Goal: Task Accomplishment & Management: Manage account settings

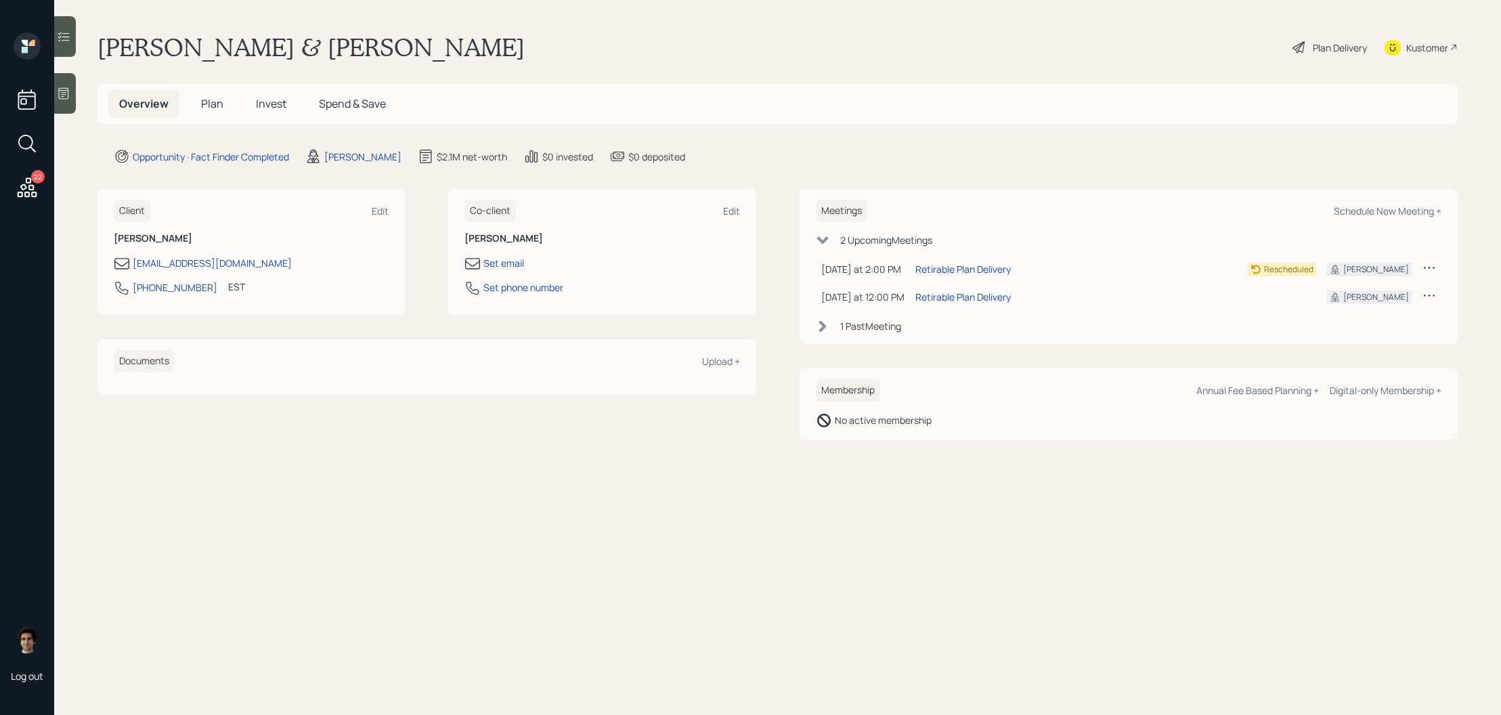
click at [1333, 59] on div "Plan Delivery" at bounding box center [1329, 48] width 77 height 30
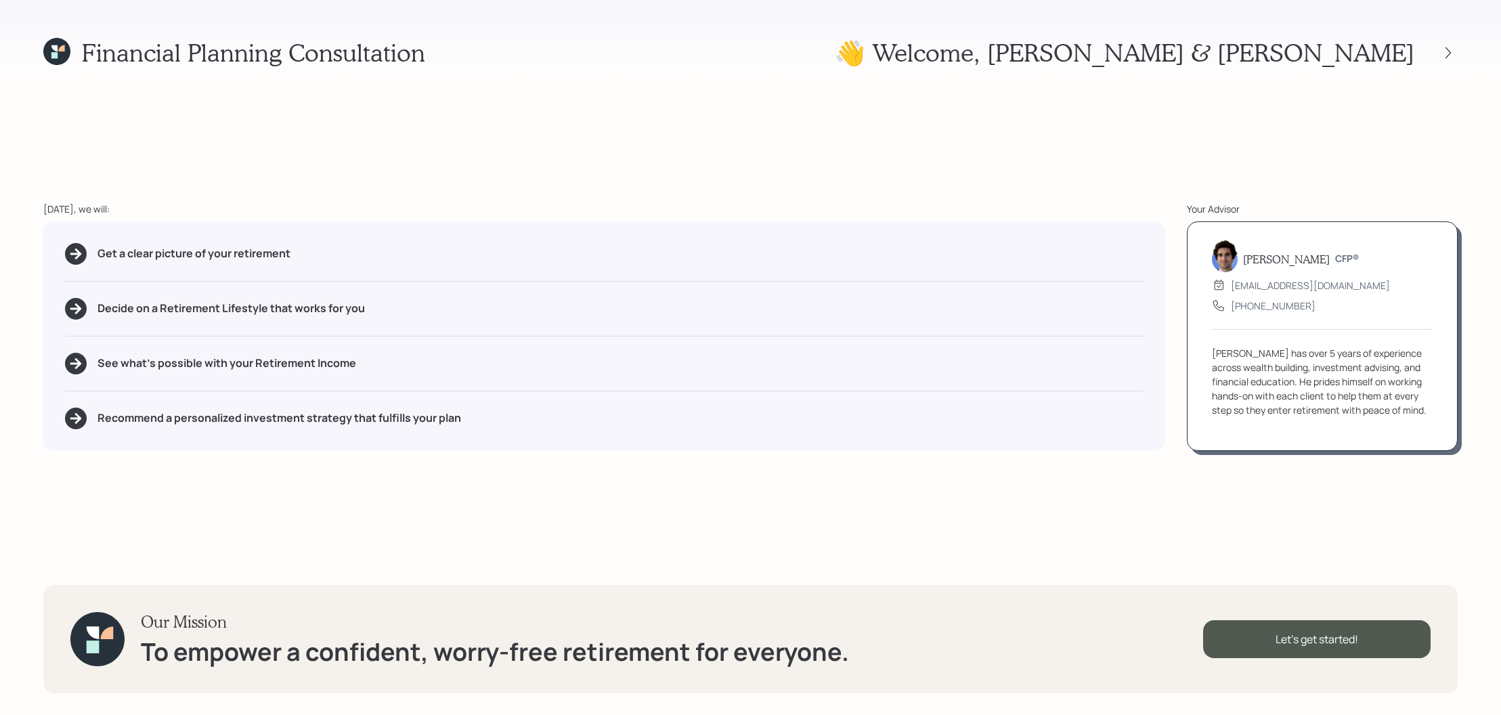
click at [1438, 47] on div at bounding box center [1436, 52] width 43 height 19
click at [1448, 47] on icon at bounding box center [1449, 53] width 14 height 14
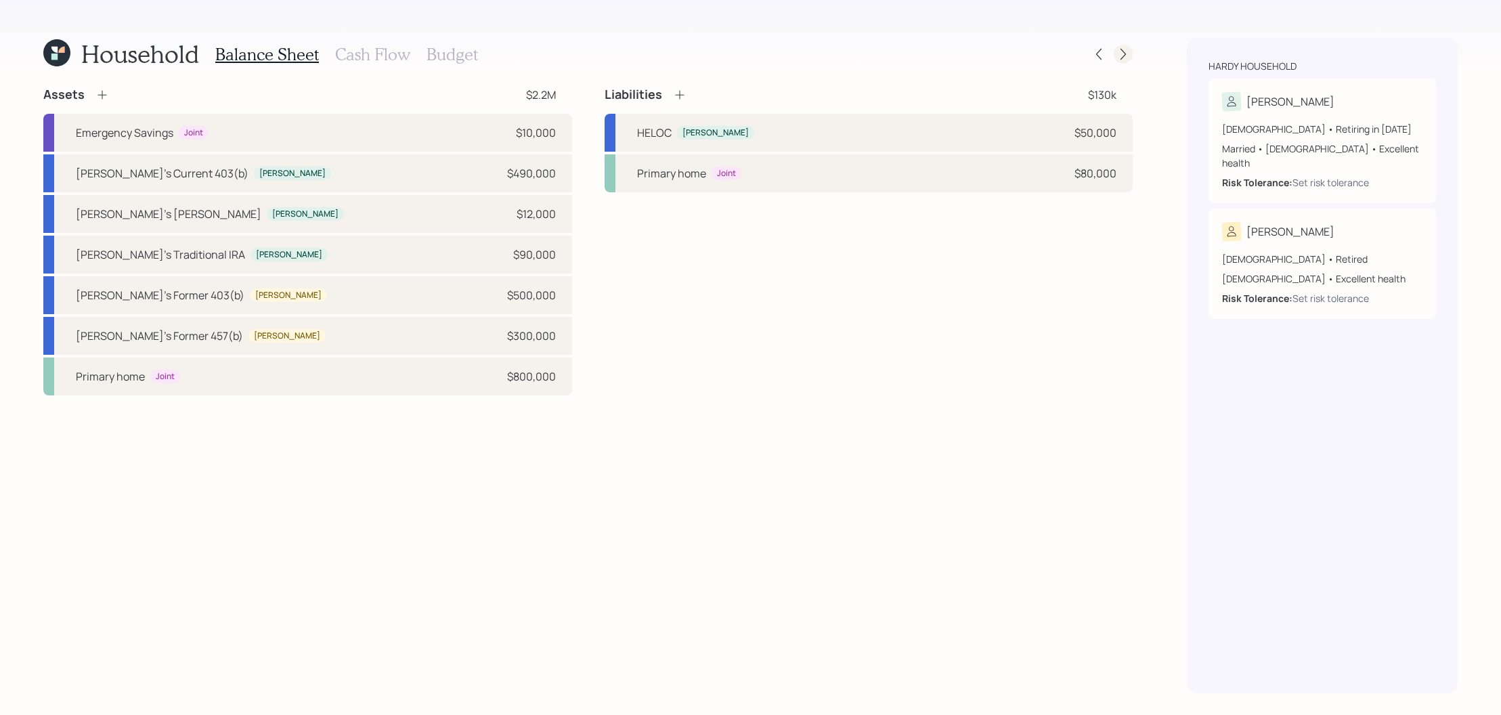
click at [1122, 47] on icon at bounding box center [1124, 54] width 14 height 14
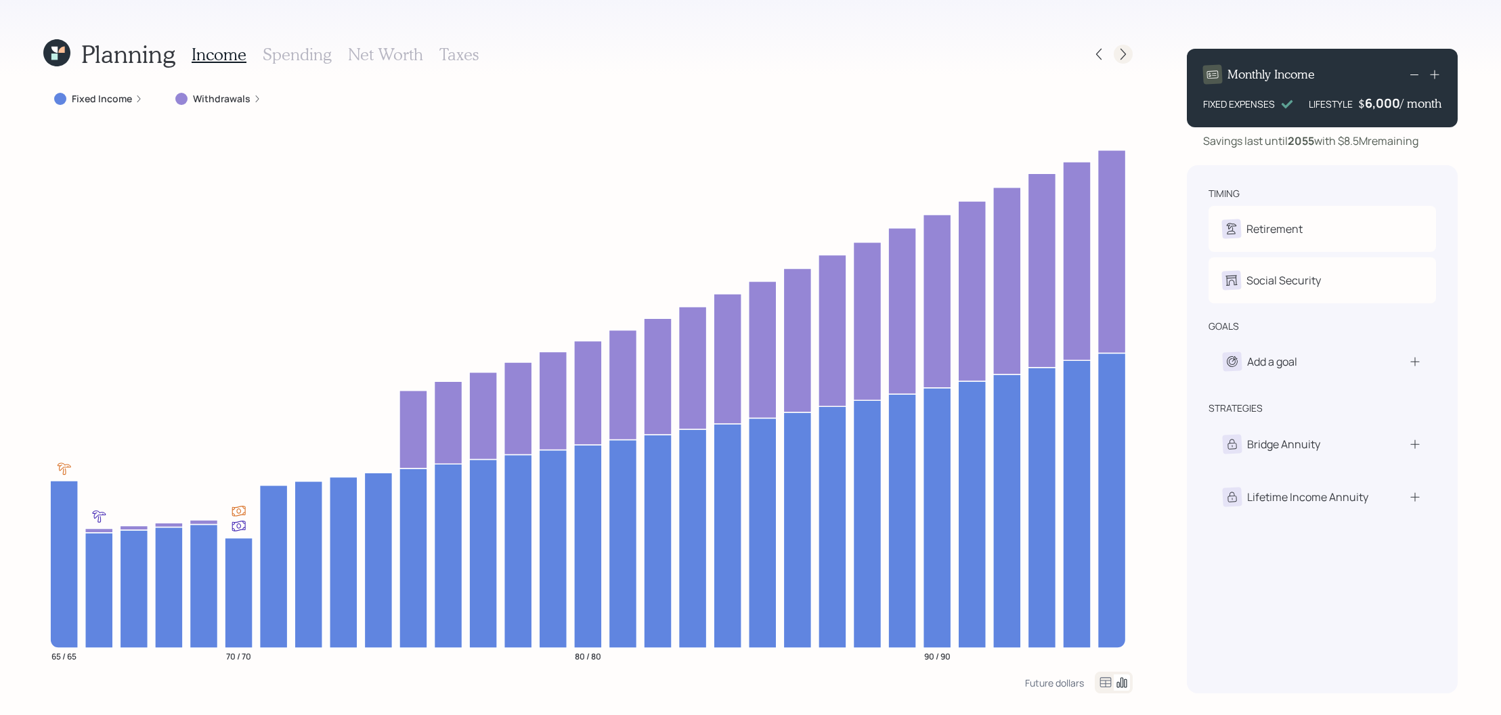
click at [1122, 47] on icon at bounding box center [1124, 54] width 14 height 14
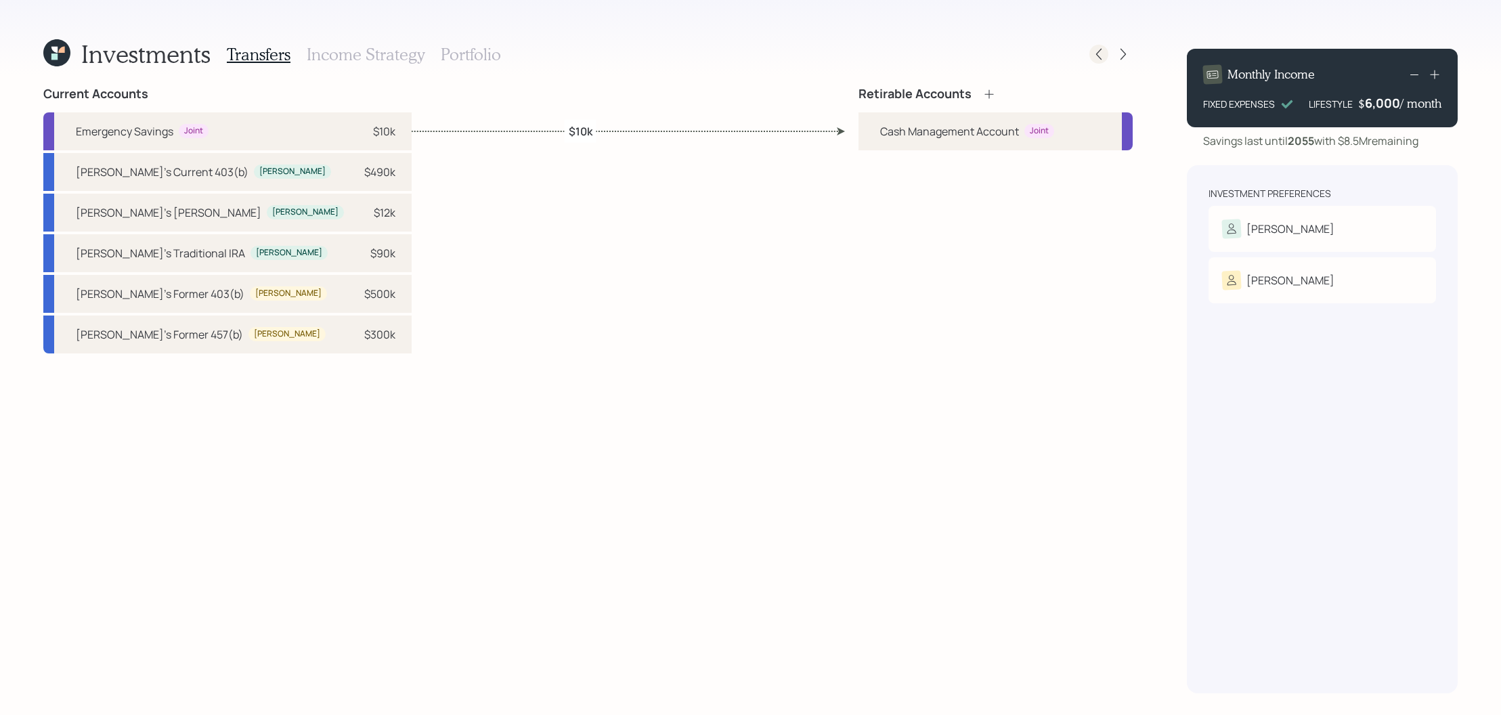
click at [1097, 57] on icon at bounding box center [1099, 54] width 14 height 14
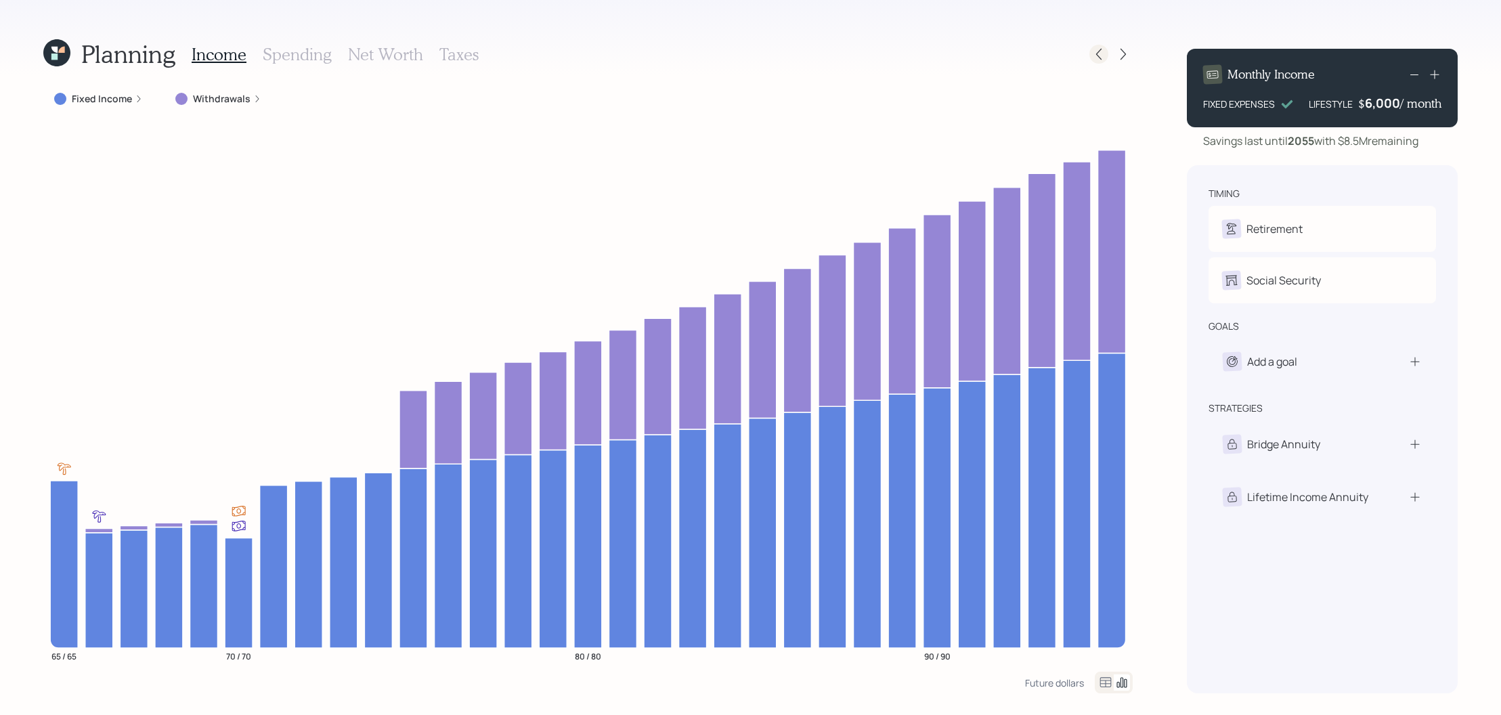
click at [1097, 57] on icon at bounding box center [1099, 54] width 14 height 14
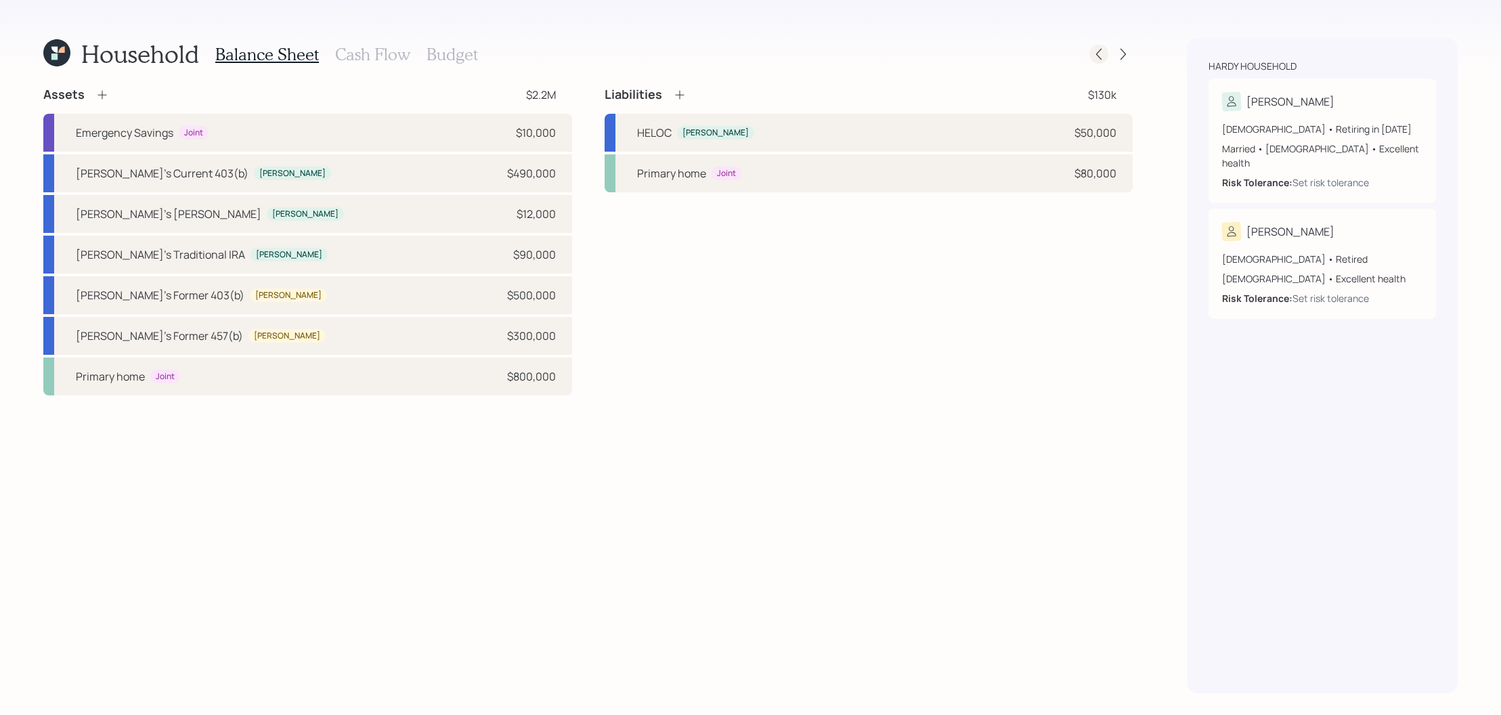
click at [1099, 52] on icon at bounding box center [1099, 54] width 14 height 14
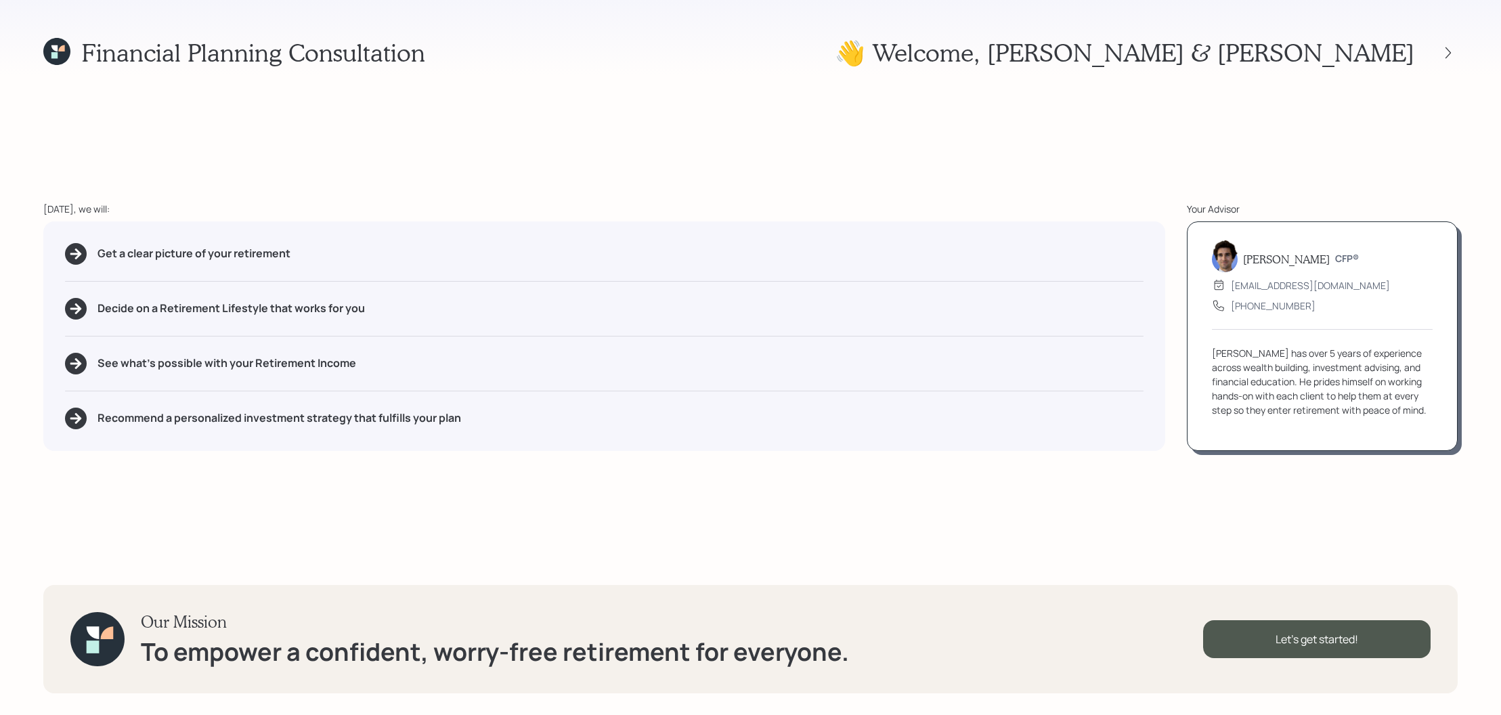
click at [331, 264] on div "Get a clear picture of your retirement Decide on a Retirement Lifestyle that wo…" at bounding box center [604, 336] width 1122 height 230
drag, startPoint x: 350, startPoint y: 266, endPoint x: 74, endPoint y: 249, distance: 276.1
click at [74, 249] on div "Get a clear picture of your retirement Decide on a Retirement Lifestyle that wo…" at bounding box center [604, 336] width 1122 height 230
click at [276, 337] on div "Get a clear picture of your retirement Decide on a Retirement Lifestyle that wo…" at bounding box center [604, 336] width 1122 height 230
drag, startPoint x: 270, startPoint y: 311, endPoint x: 159, endPoint y: 311, distance: 111.1
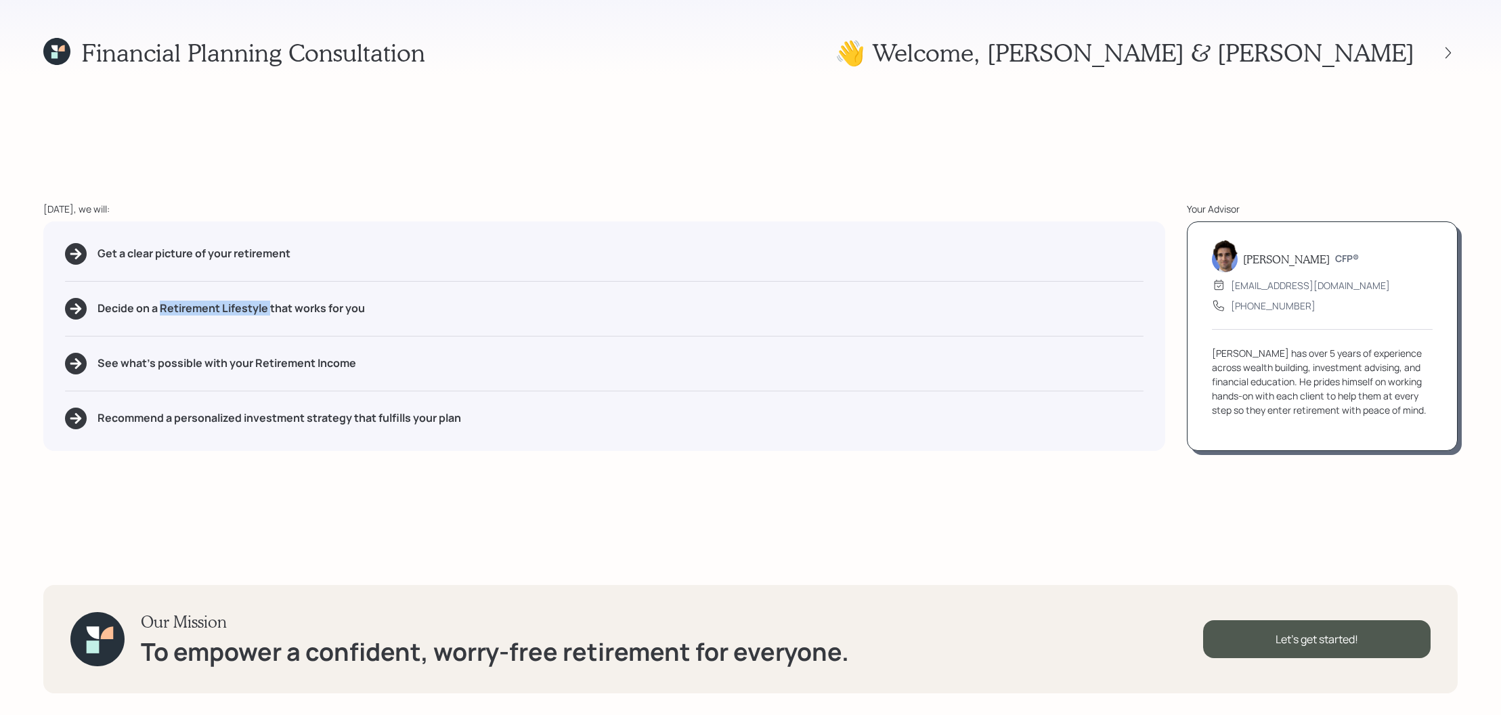
click at [159, 311] on h5 "Decide on a Retirement Lifestyle that works for you" at bounding box center [231, 308] width 267 height 13
click at [382, 412] on h5 "Recommend a personalized investment strategy that fulfills your plan" at bounding box center [280, 418] width 364 height 13
drag, startPoint x: 380, startPoint y: 364, endPoint x: 255, endPoint y: 364, distance: 124.6
click at [255, 364] on div "See what's possible with your Retirement Income" at bounding box center [604, 364] width 1079 height 22
click at [370, 418] on h5 "Recommend a personalized investment strategy that fulfills your plan" at bounding box center [280, 418] width 364 height 13
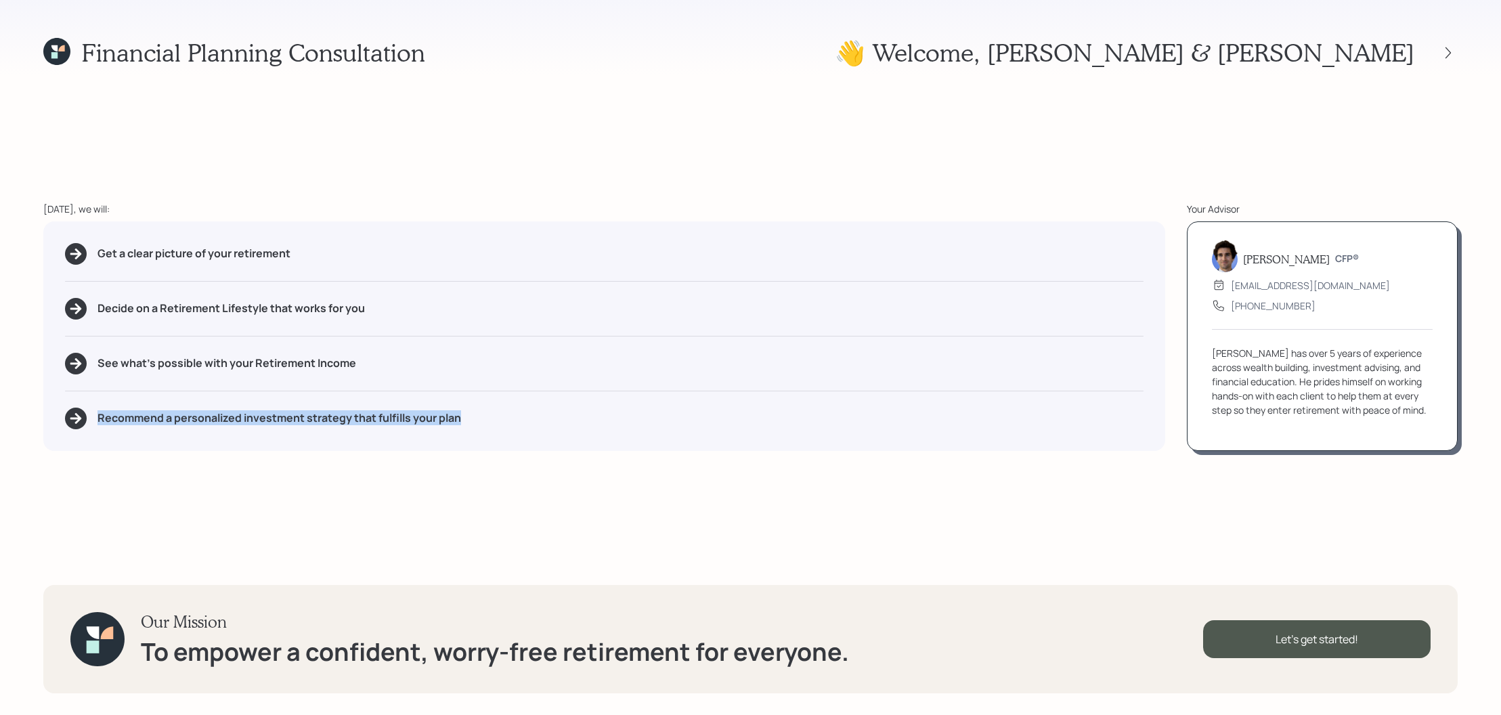
drag, startPoint x: 474, startPoint y: 412, endPoint x: 81, endPoint y: 421, distance: 393.5
click at [81, 421] on div "Recommend a personalized investment strategy that fulfills your plan" at bounding box center [604, 419] width 1079 height 22
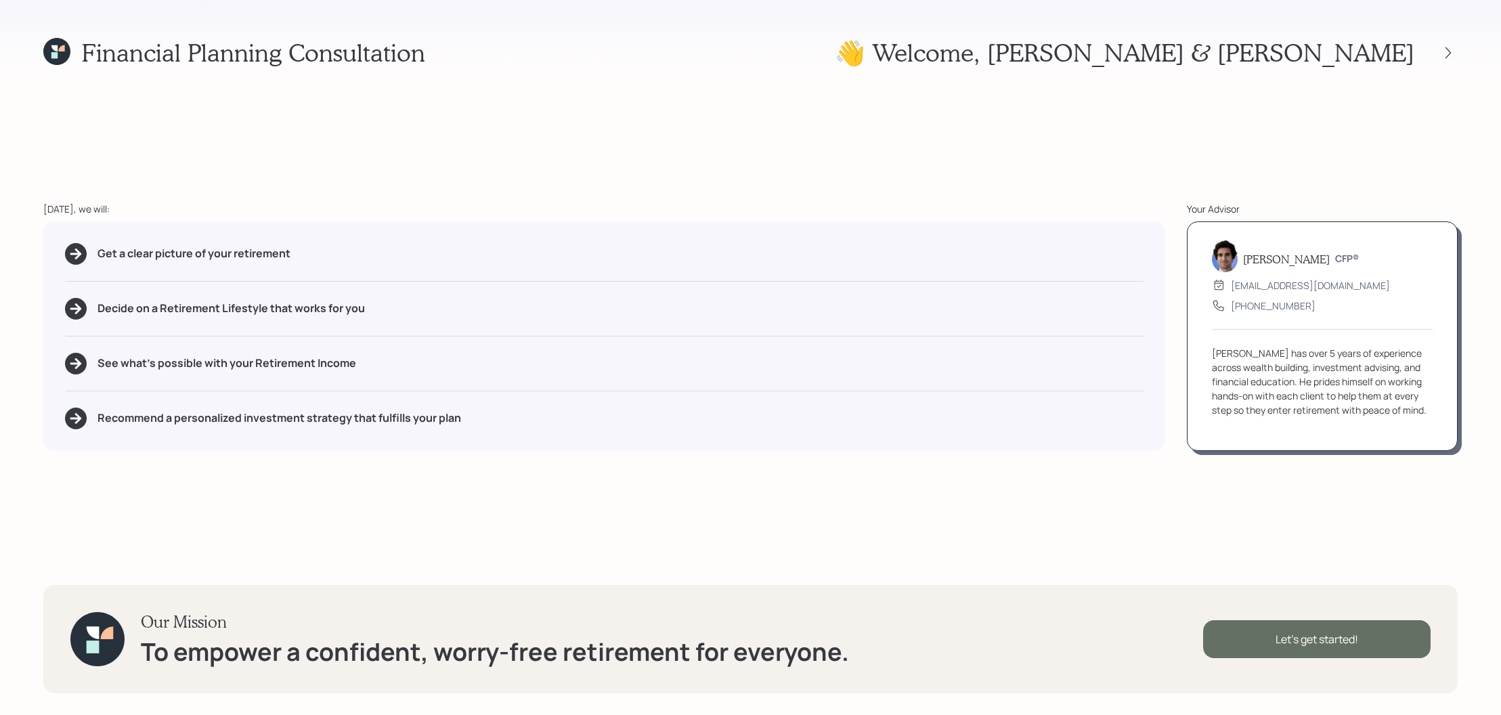
click at [1339, 643] on div "Let's get started!" at bounding box center [1317, 639] width 228 height 38
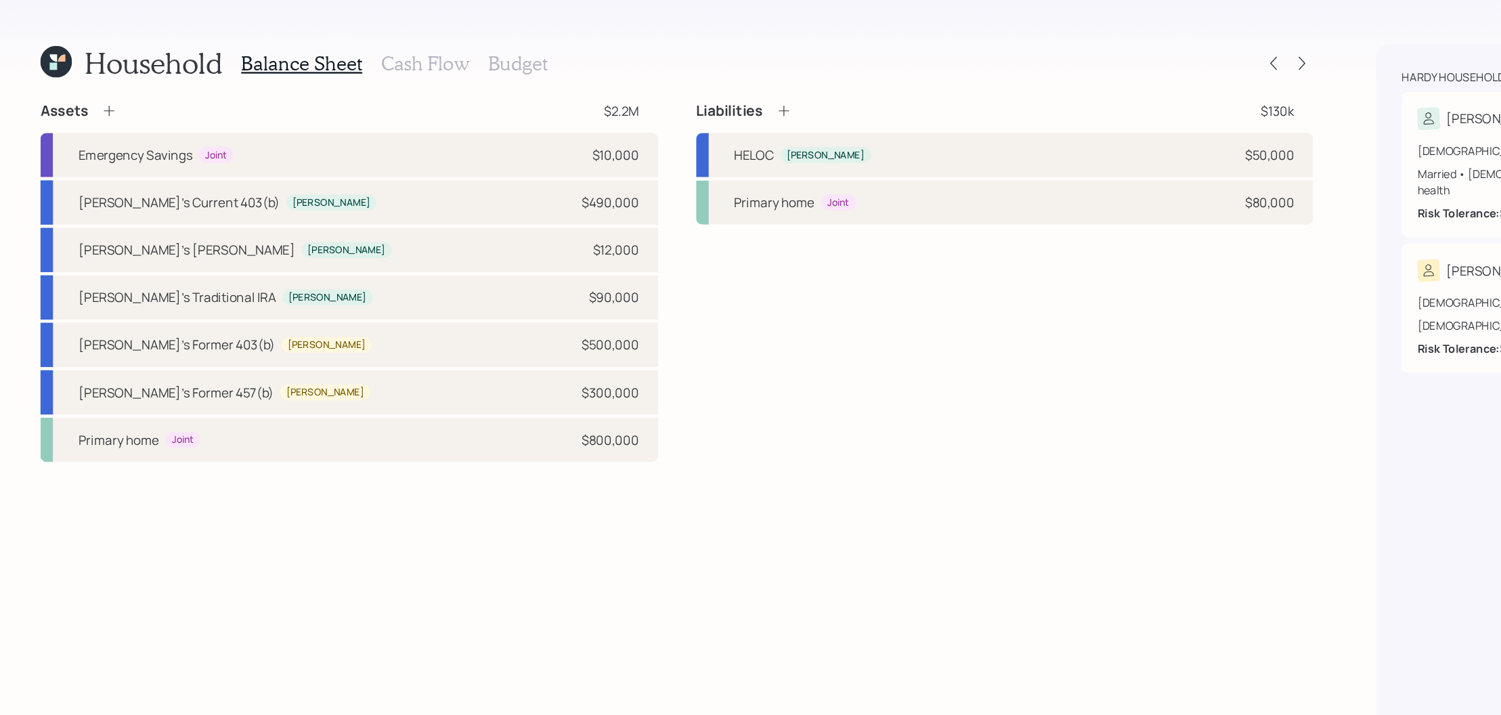
click at [374, 51] on h3 "Cash Flow" at bounding box center [372, 55] width 75 height 20
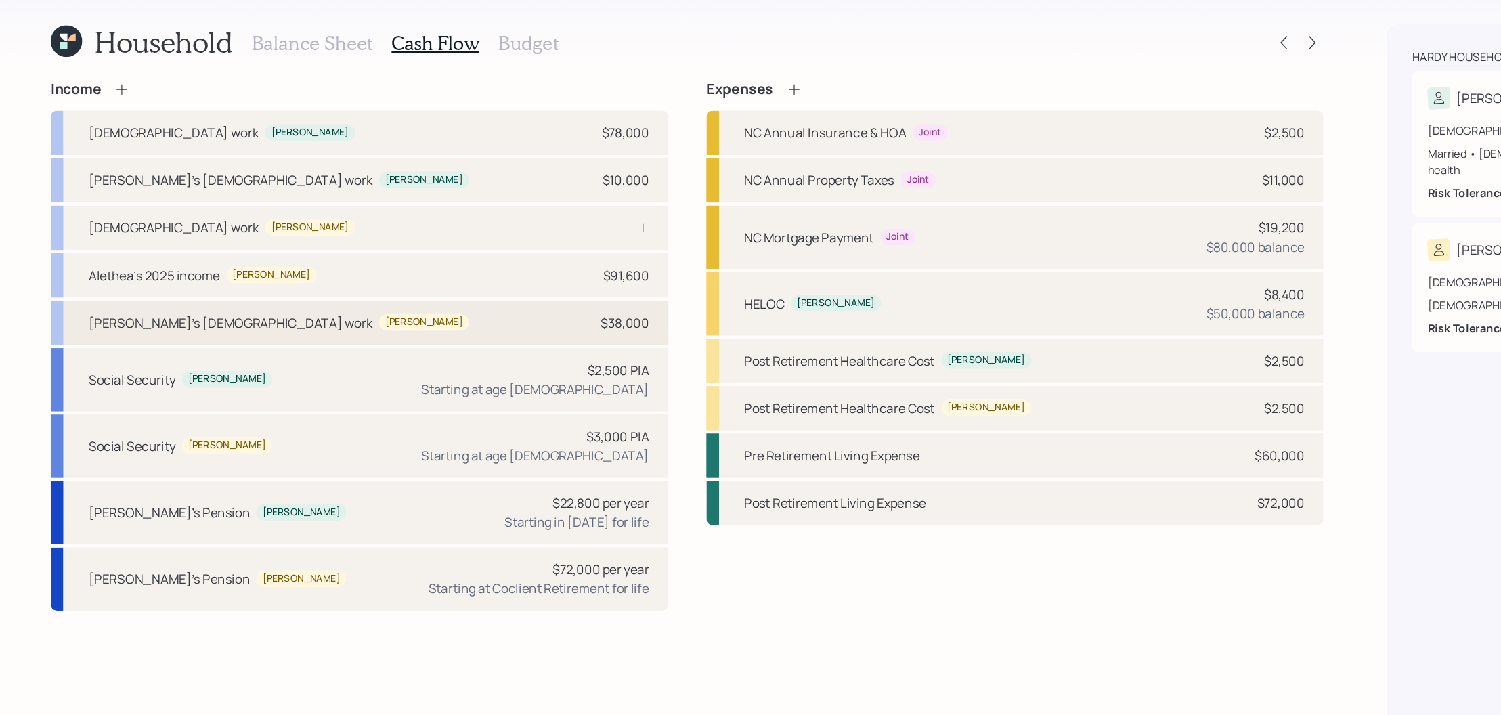
click at [395, 293] on div "[PERSON_NAME]'s [DEMOGRAPHIC_DATA] work [PERSON_NAME] $38,000" at bounding box center [307, 294] width 529 height 38
select select "part_time"
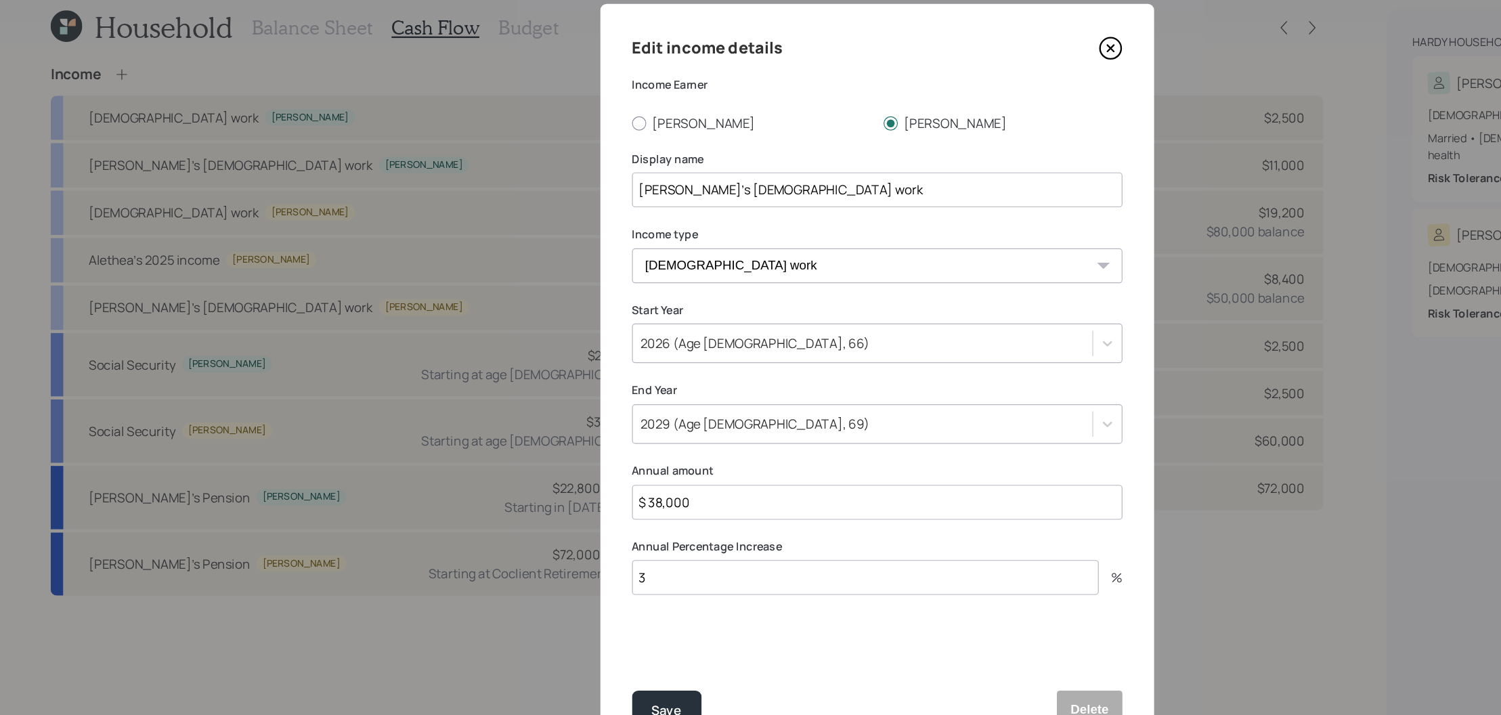
click at [949, 64] on icon at bounding box center [951, 72] width 20 height 20
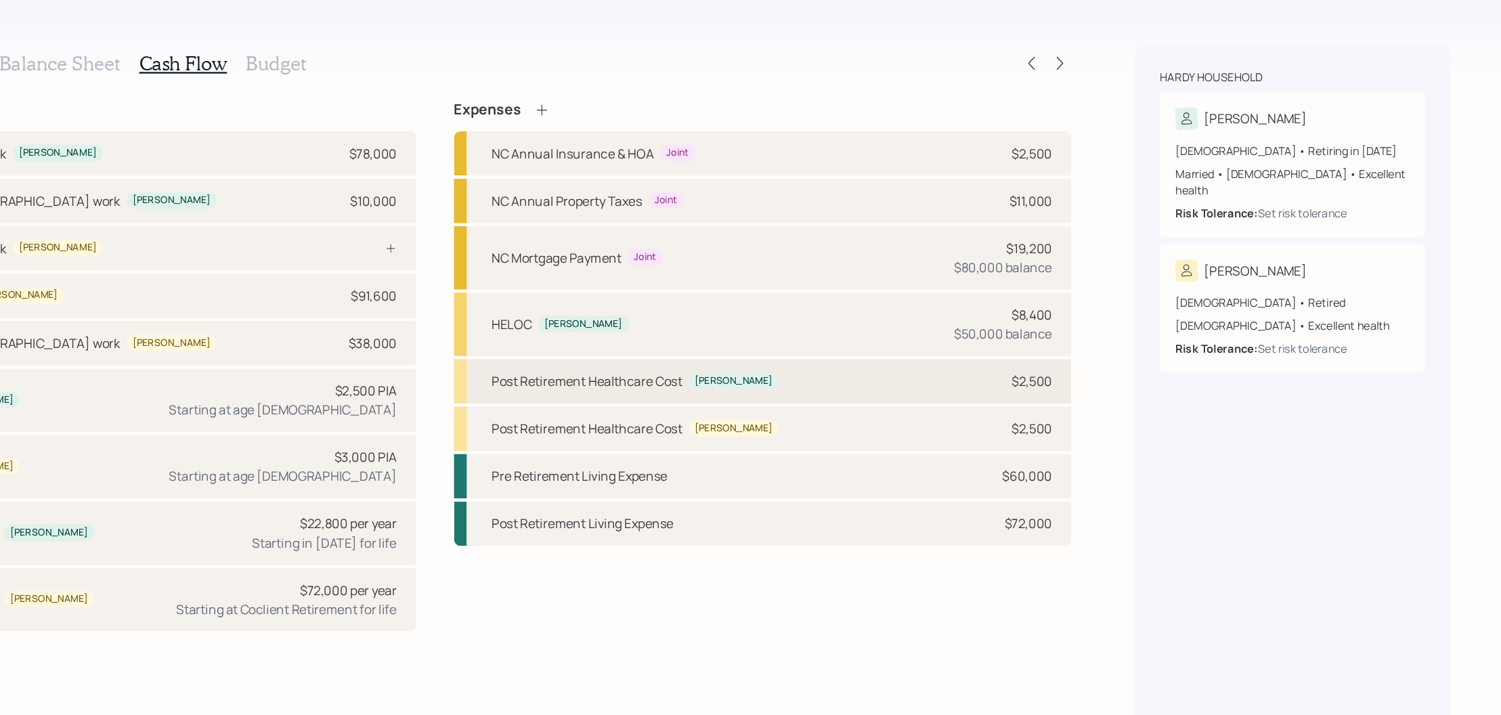
click at [1111, 337] on div "Post Retirement Healthcare Cost [PERSON_NAME] $2,500" at bounding box center [869, 326] width 529 height 38
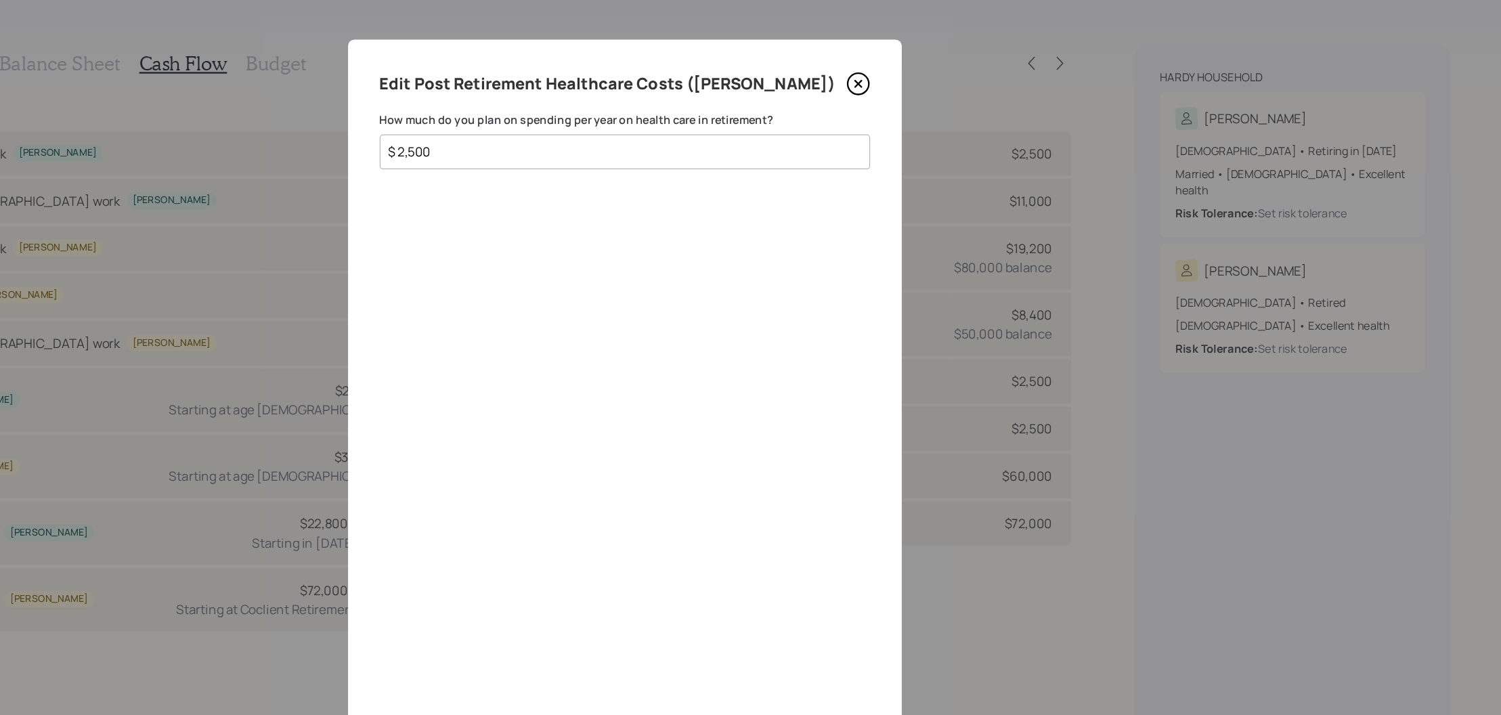
drag, startPoint x: 732, startPoint y: 133, endPoint x: 486, endPoint y: 128, distance: 245.9
click at [486, 128] on div "Edit Post Retirement Healthcare Costs ([PERSON_NAME]) How much do you plan on s…" at bounding box center [750, 357] width 1501 height 715
type input "$ 2,000"
click at [541, 625] on button "Save" at bounding box center [751, 639] width 420 height 29
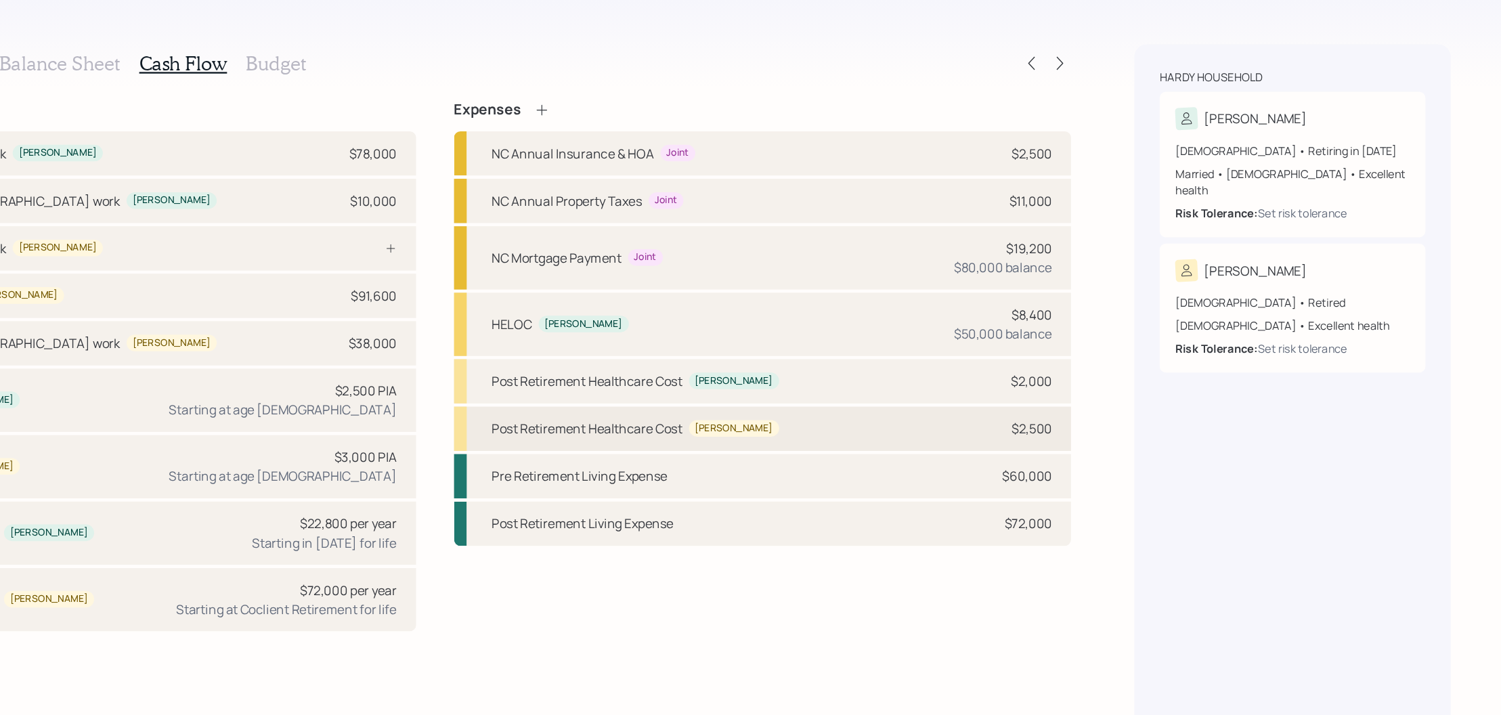
click at [729, 355] on div "Post Retirement Healthcare Cost [PERSON_NAME] $2,500" at bounding box center [869, 367] width 529 height 38
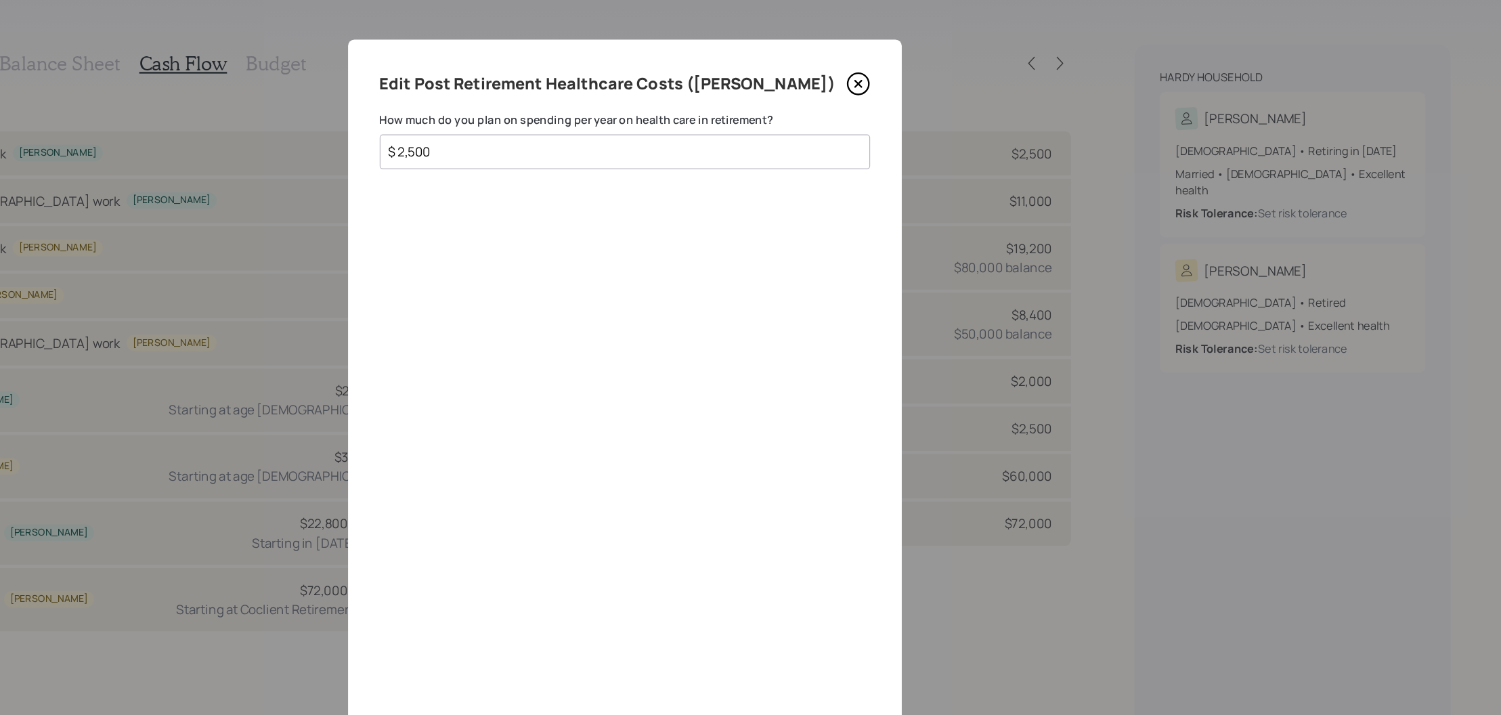
drag, startPoint x: 664, startPoint y: 133, endPoint x: 468, endPoint y: 116, distance: 197.1
click at [468, 116] on div "Edit Post Retirement Healthcare Costs ([PERSON_NAME]) How much do you plan on s…" at bounding box center [750, 357] width 1501 height 715
type input "$ 2,000"
click at [541, 625] on button "Save" at bounding box center [751, 639] width 420 height 29
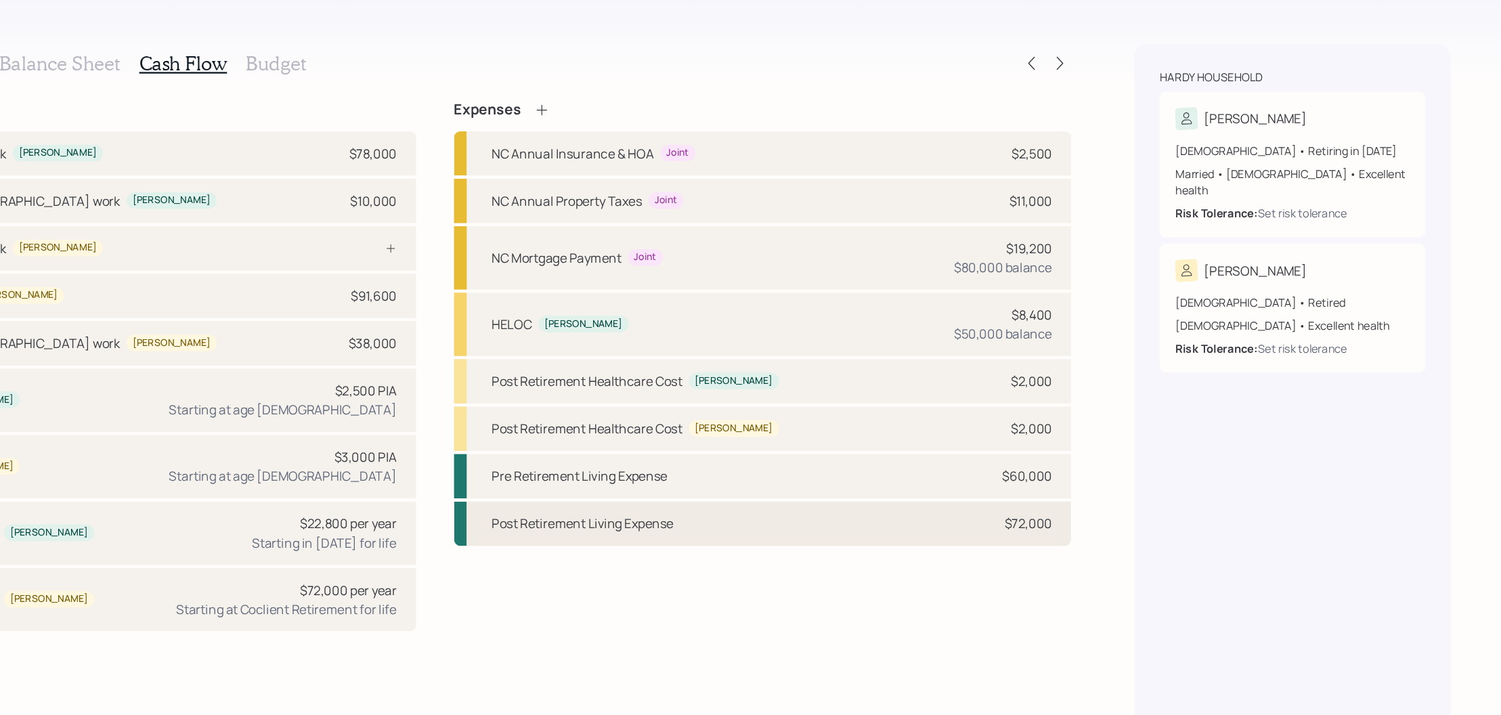
click at [888, 441] on div "Post Retirement Living Expense $72,000" at bounding box center [869, 448] width 529 height 38
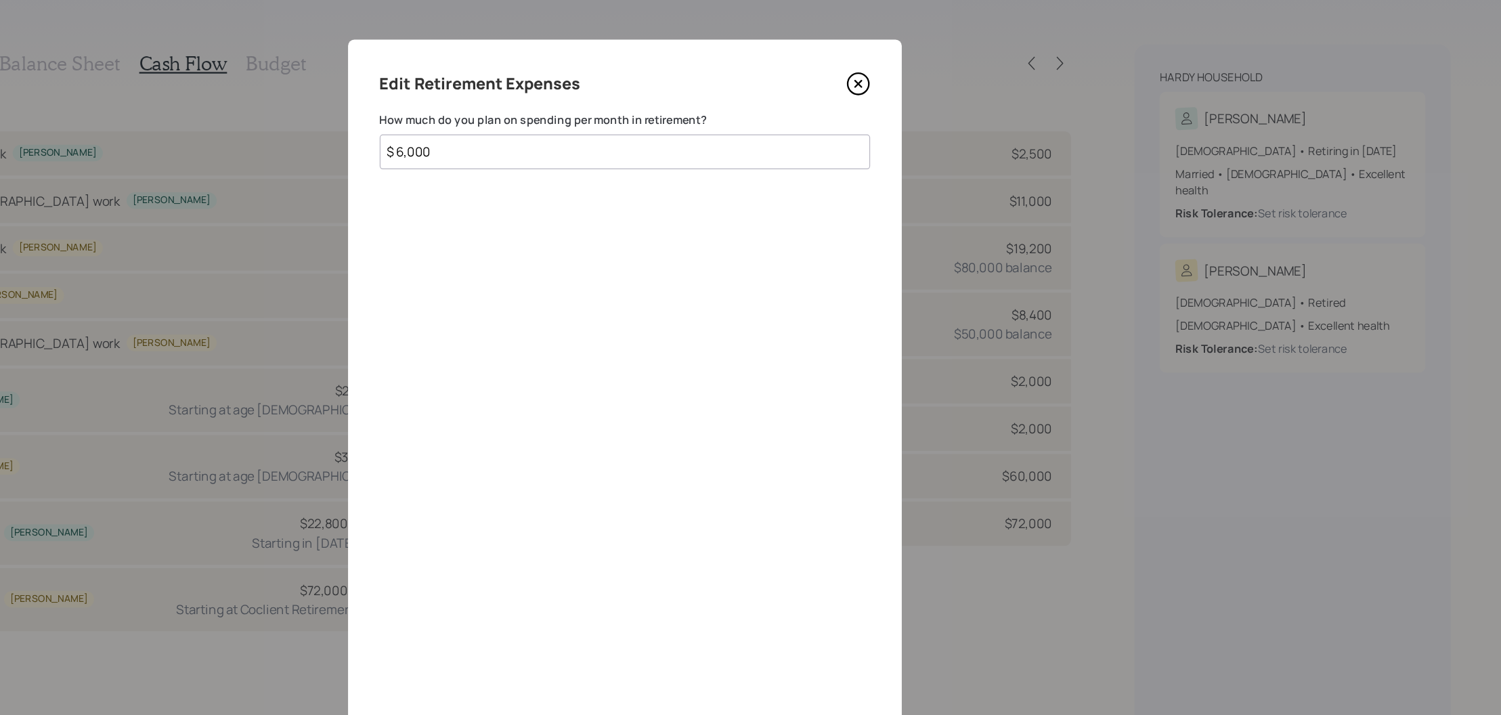
drag, startPoint x: 626, startPoint y: 136, endPoint x: 496, endPoint y: 121, distance: 131.5
click at [496, 121] on div "Edit Retirement Expenses How much do you plan on spending per month in retireme…" at bounding box center [750, 357] width 1501 height 715
click at [954, 69] on icon at bounding box center [951, 72] width 20 height 20
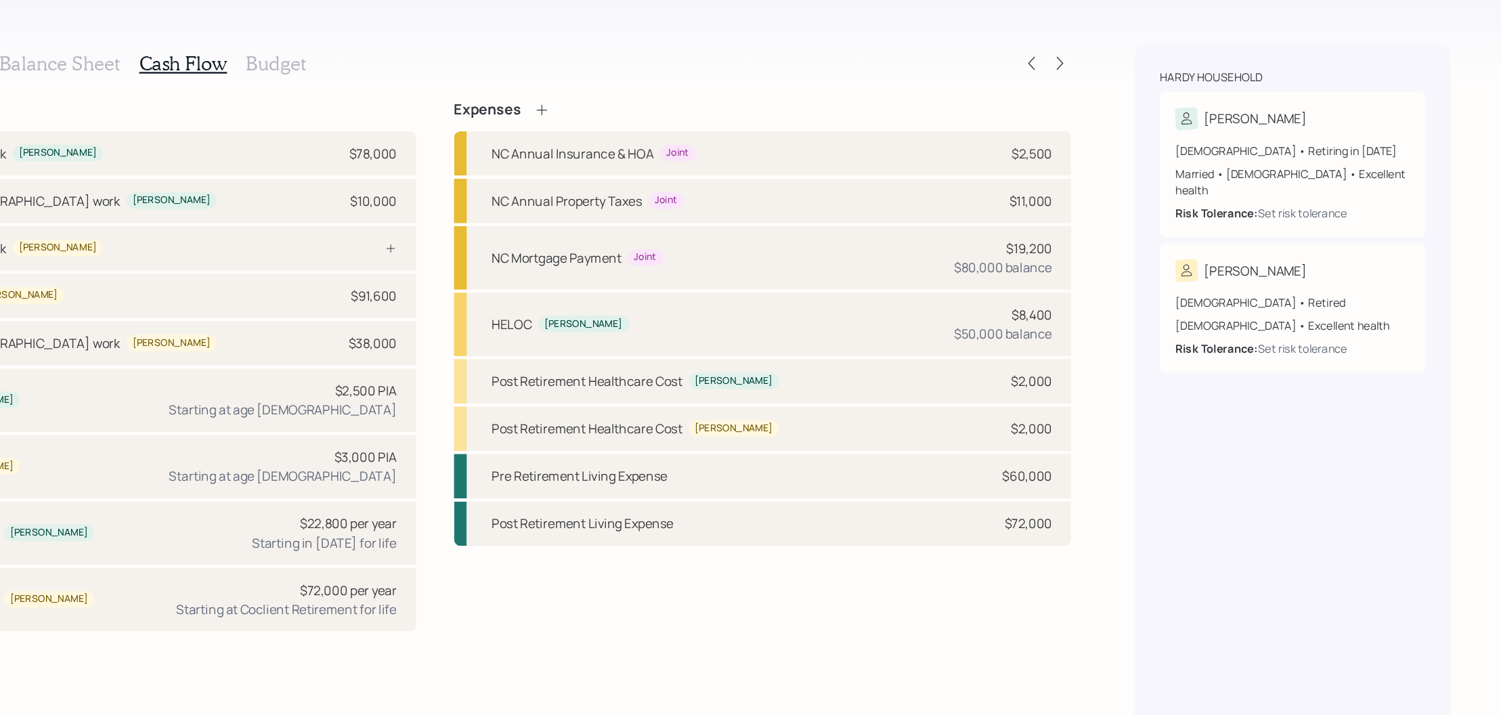
click at [455, 58] on h3 "Budget" at bounding box center [452, 55] width 51 height 20
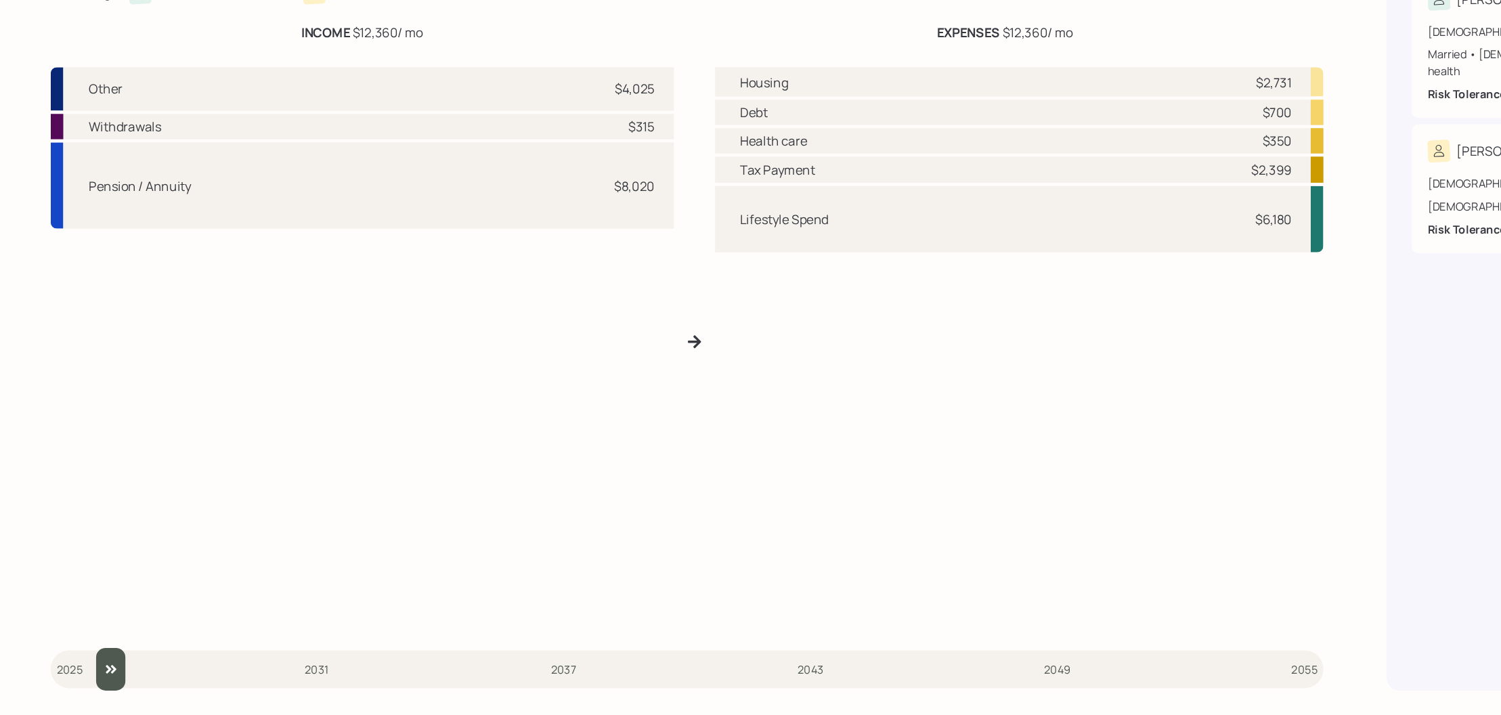
drag, startPoint x: 68, startPoint y: 674, endPoint x: 77, endPoint y: 674, distance: 8.1
type input "2026"
click at [77, 674] on input "slider" at bounding box center [588, 675] width 1090 height 37
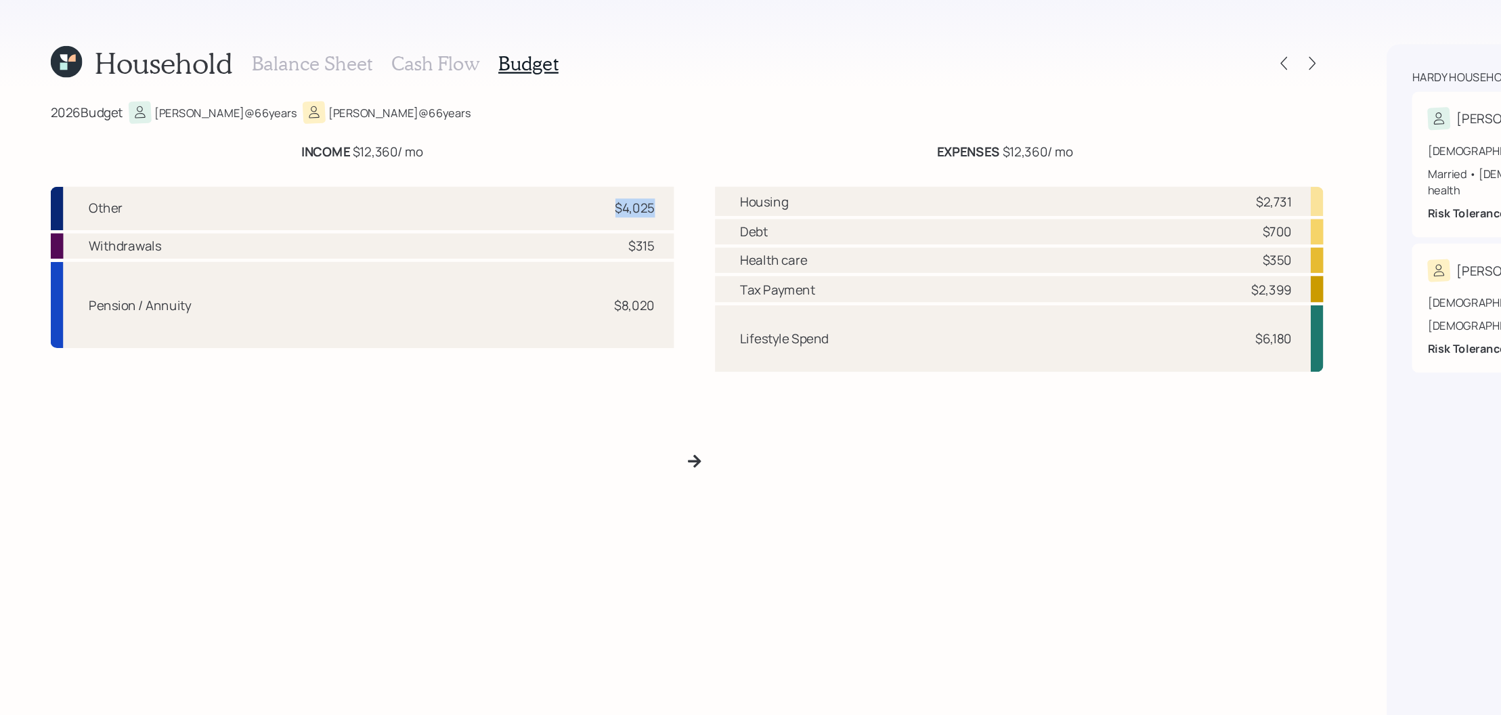
drag, startPoint x: 563, startPoint y: 177, endPoint x: 523, endPoint y: 177, distance: 39.3
click at [523, 177] on div "Other $4,025" at bounding box center [310, 178] width 534 height 37
click at [526, 188] on div "Other $4,025" at bounding box center [310, 178] width 534 height 37
drag, startPoint x: 561, startPoint y: 270, endPoint x: 523, endPoint y: 255, distance: 39.9
click at [523, 255] on div "Pension / Annuity $8,020" at bounding box center [310, 261] width 534 height 74
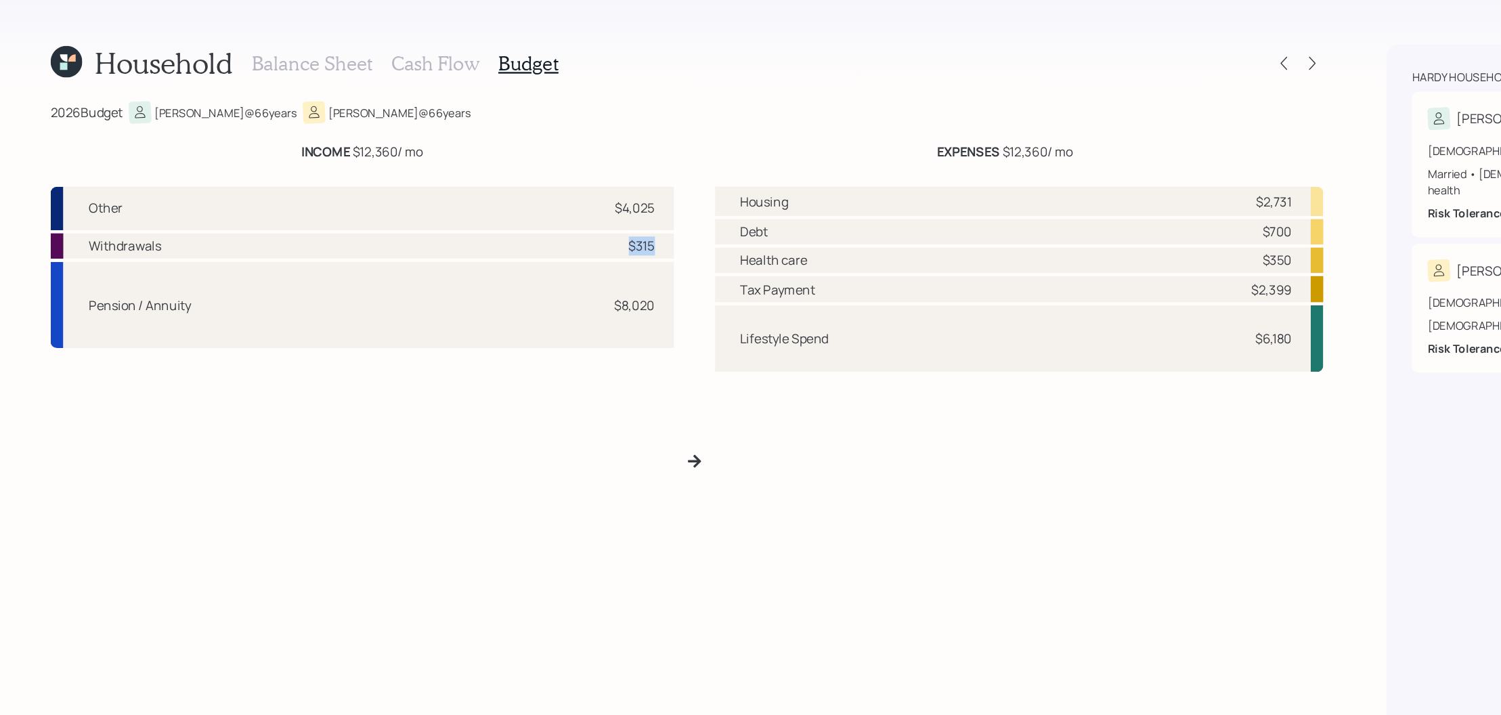
drag, startPoint x: 565, startPoint y: 211, endPoint x: 523, endPoint y: 211, distance: 42.0
click at [523, 211] on div "Withdrawals $315" at bounding box center [310, 211] width 534 height 22
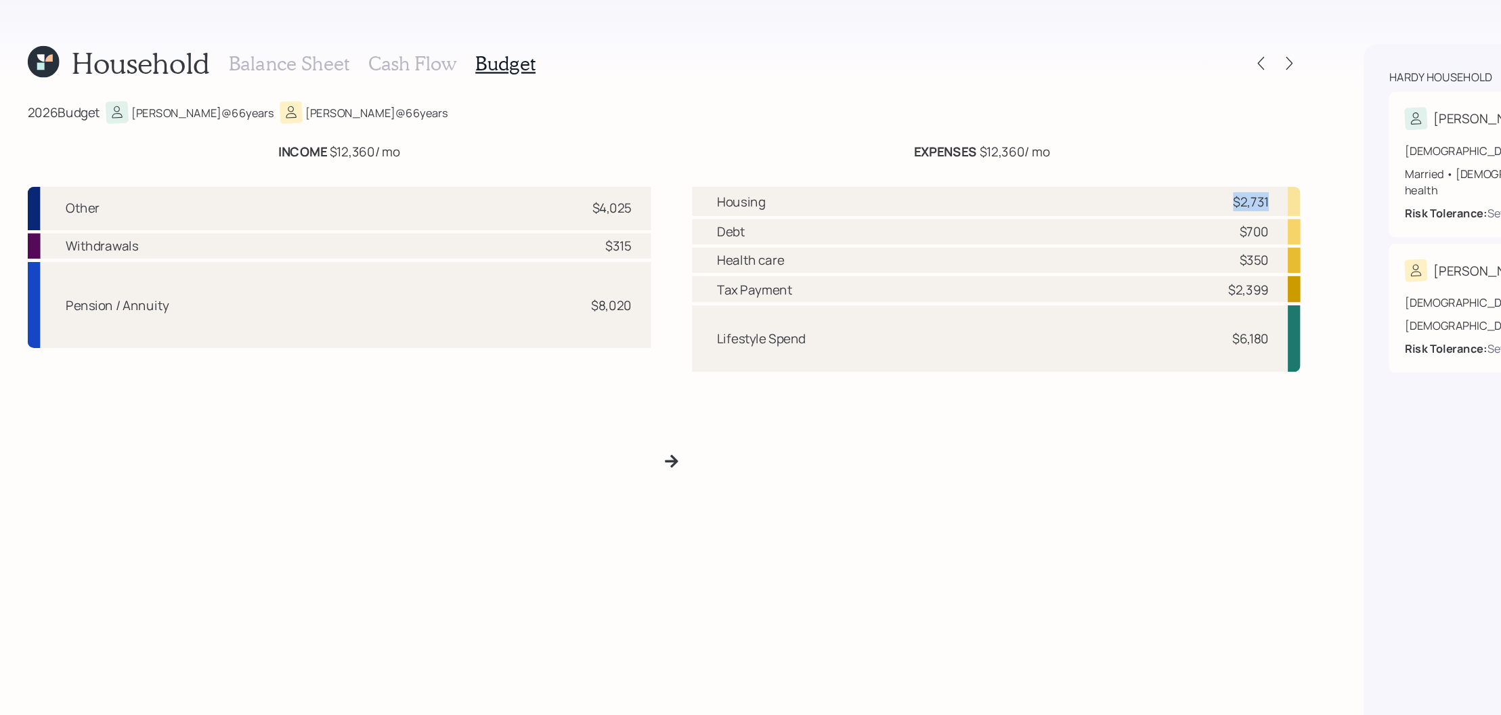
drag, startPoint x: 1110, startPoint y: 170, endPoint x: 1065, endPoint y: 170, distance: 44.7
click at [1065, 170] on div "Housing $2,731" at bounding box center [872, 172] width 521 height 25
drag, startPoint x: 1110, startPoint y: 198, endPoint x: 1075, endPoint y: 198, distance: 35.2
click at [1075, 198] on div "Debt $700" at bounding box center [872, 199] width 521 height 22
drag, startPoint x: 1113, startPoint y: 223, endPoint x: 1048, endPoint y: 223, distance: 65.0
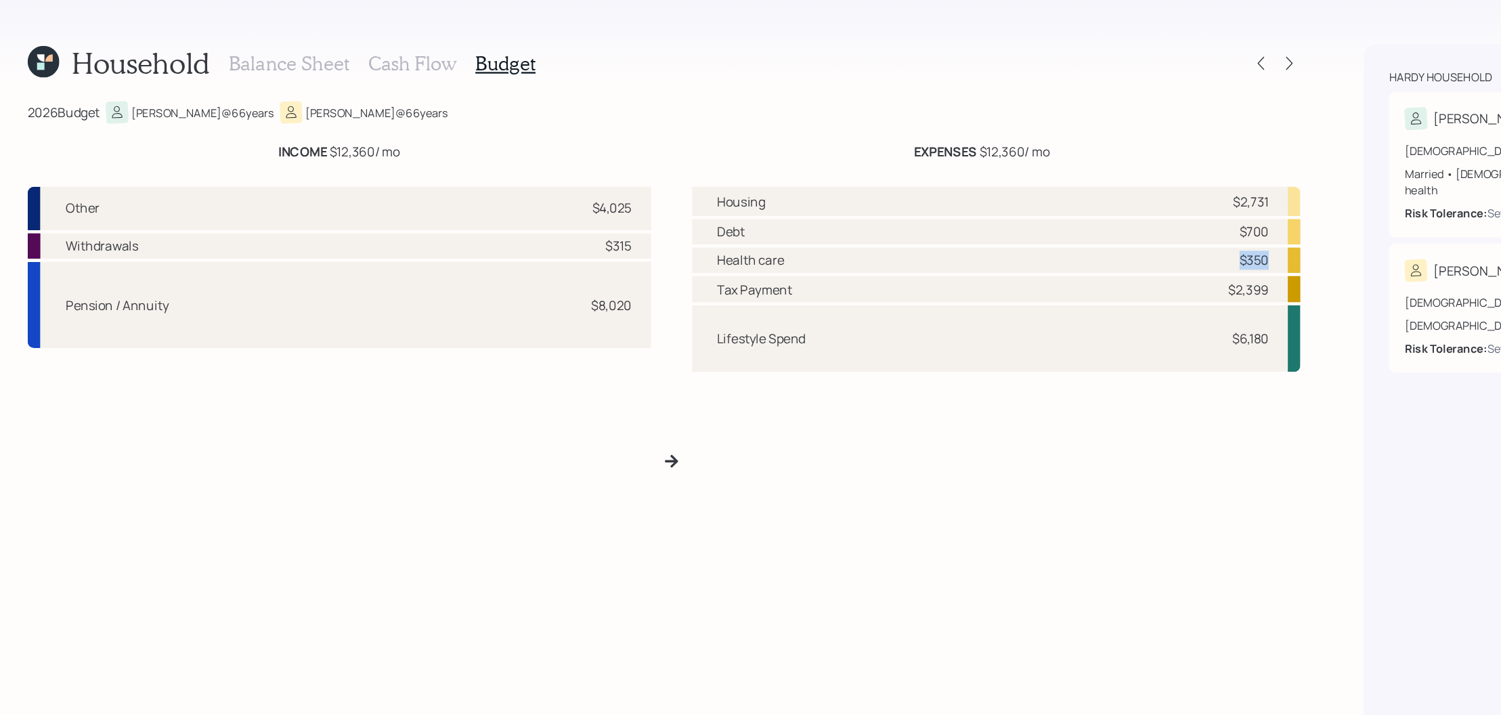
click at [1048, 223] on div "Health care $350" at bounding box center [872, 223] width 521 height 22
drag, startPoint x: 1106, startPoint y: 284, endPoint x: 1008, endPoint y: 284, distance: 97.5
click at [1008, 284] on div "Lifestyle Spend $6,180" at bounding box center [872, 289] width 521 height 57
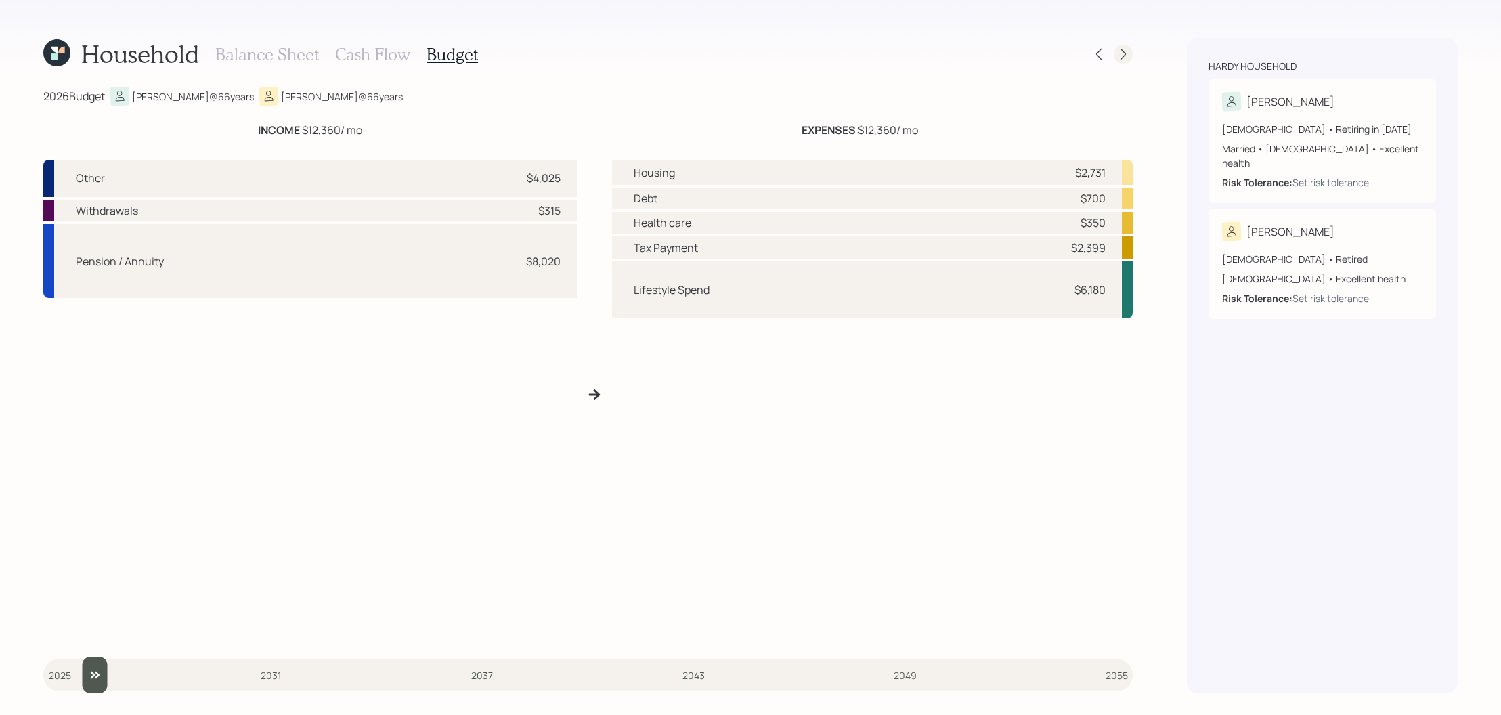
click at [1126, 51] on icon at bounding box center [1124, 54] width 14 height 14
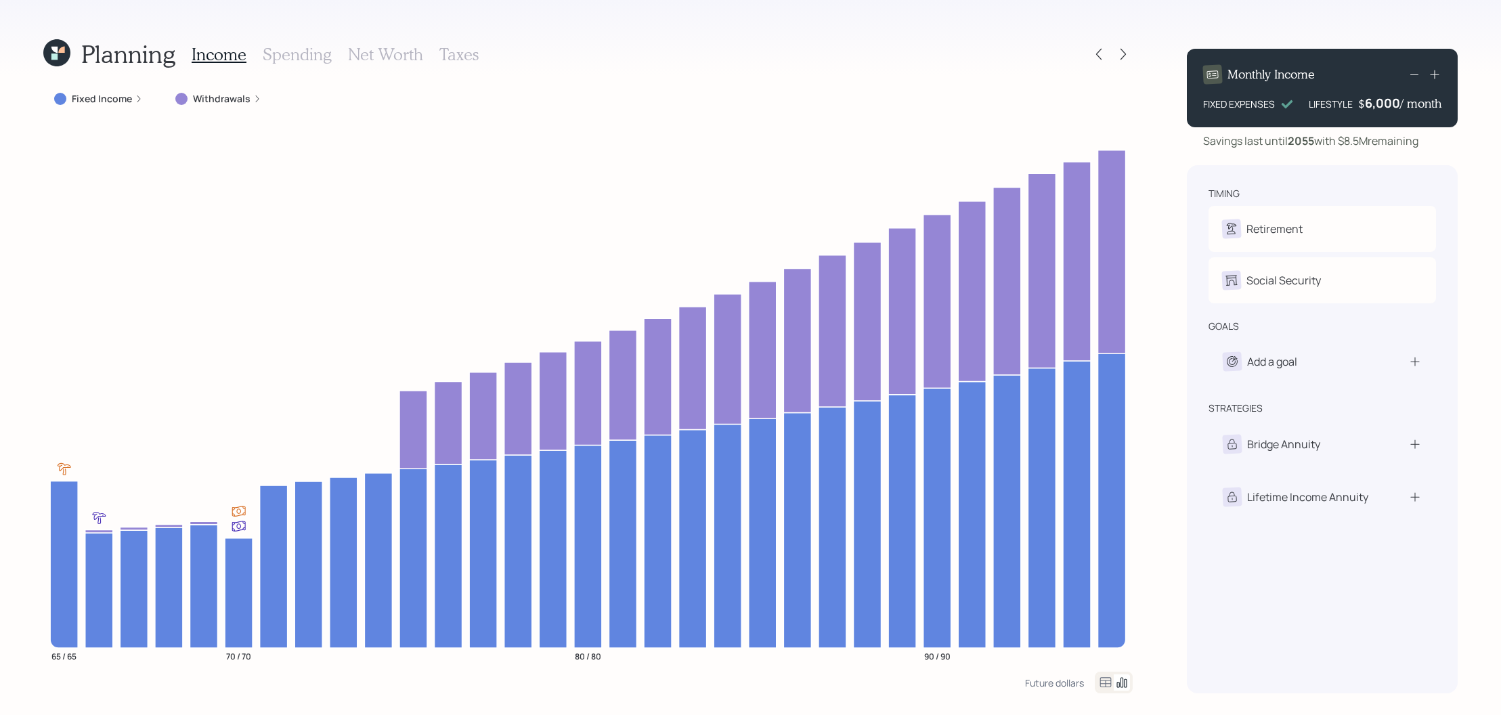
click at [56, 108] on div "Fixed Income" at bounding box center [98, 99] width 110 height 24
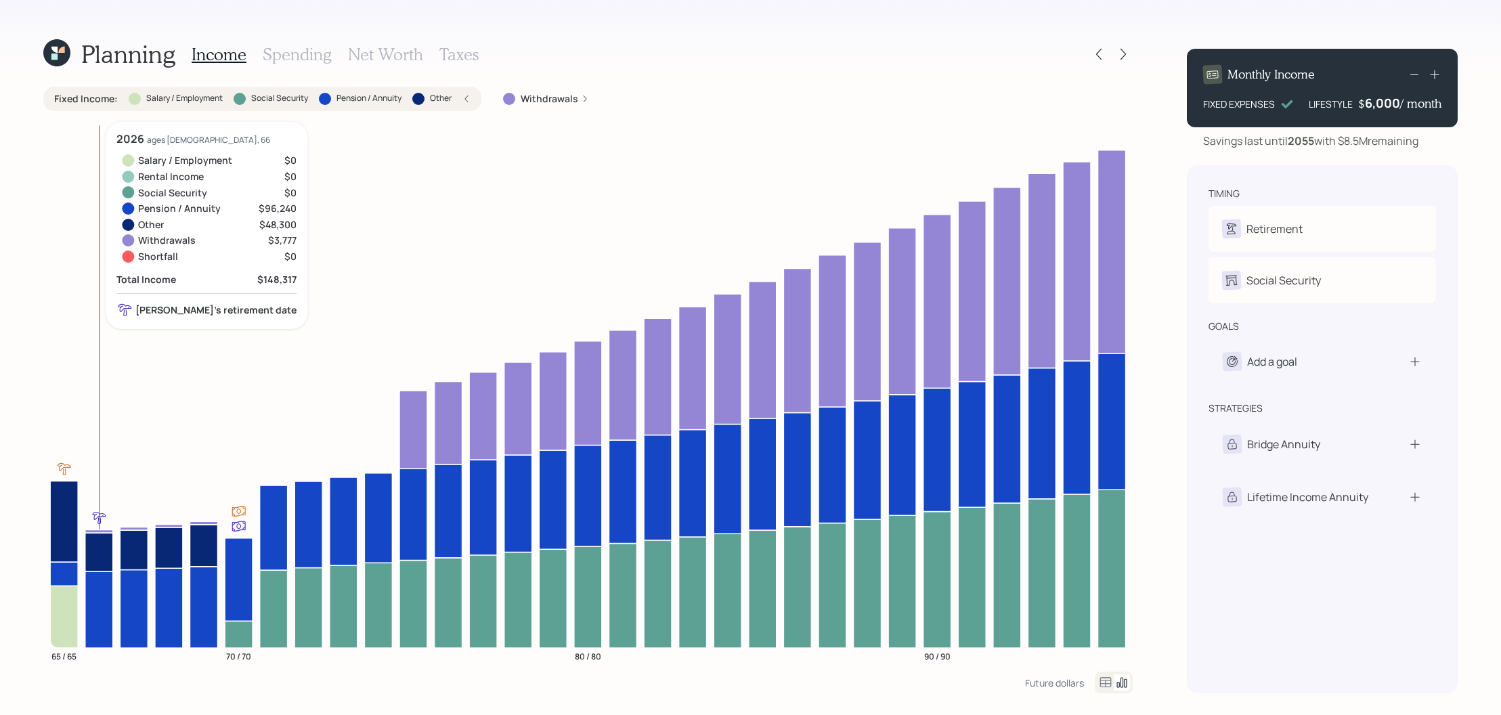
click at [112, 596] on icon at bounding box center [99, 609] width 28 height 77
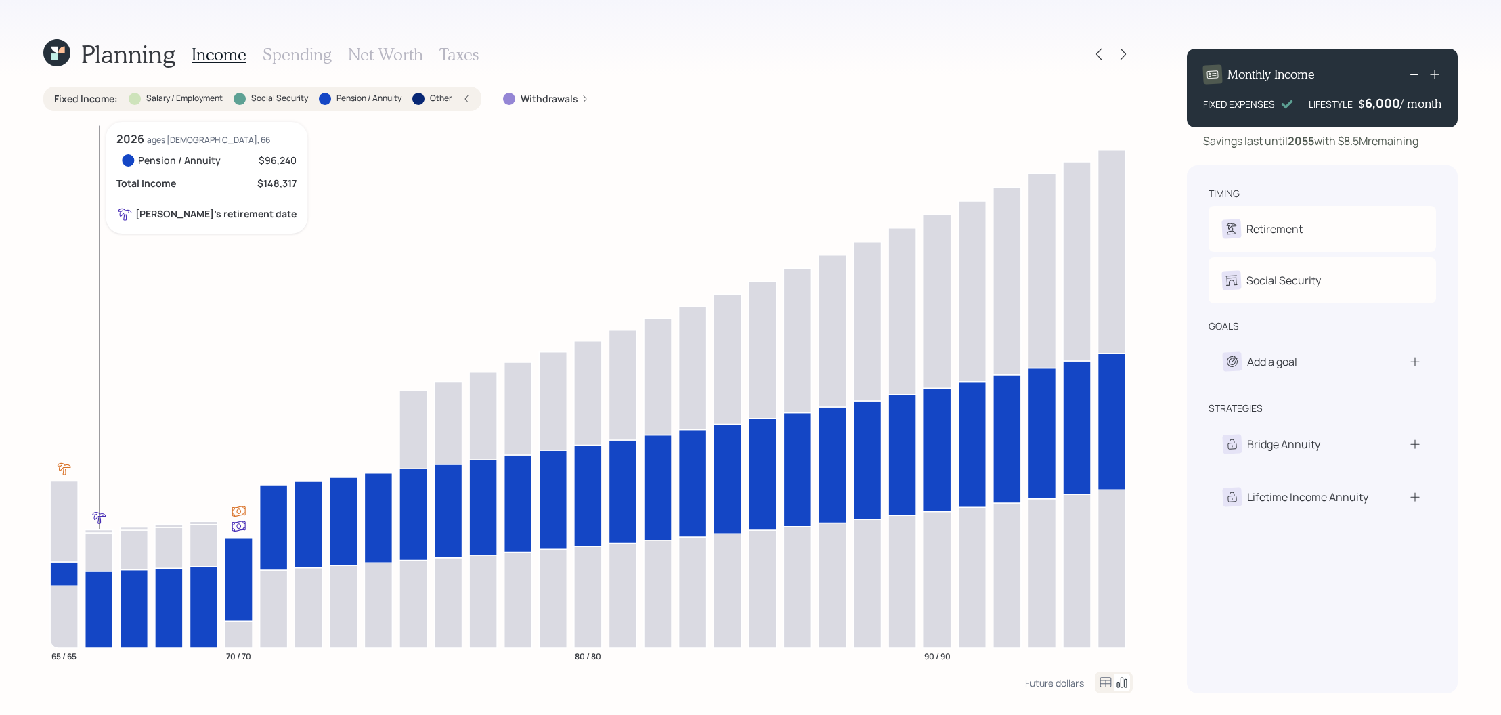
click at [110, 549] on icon at bounding box center [99, 552] width 28 height 39
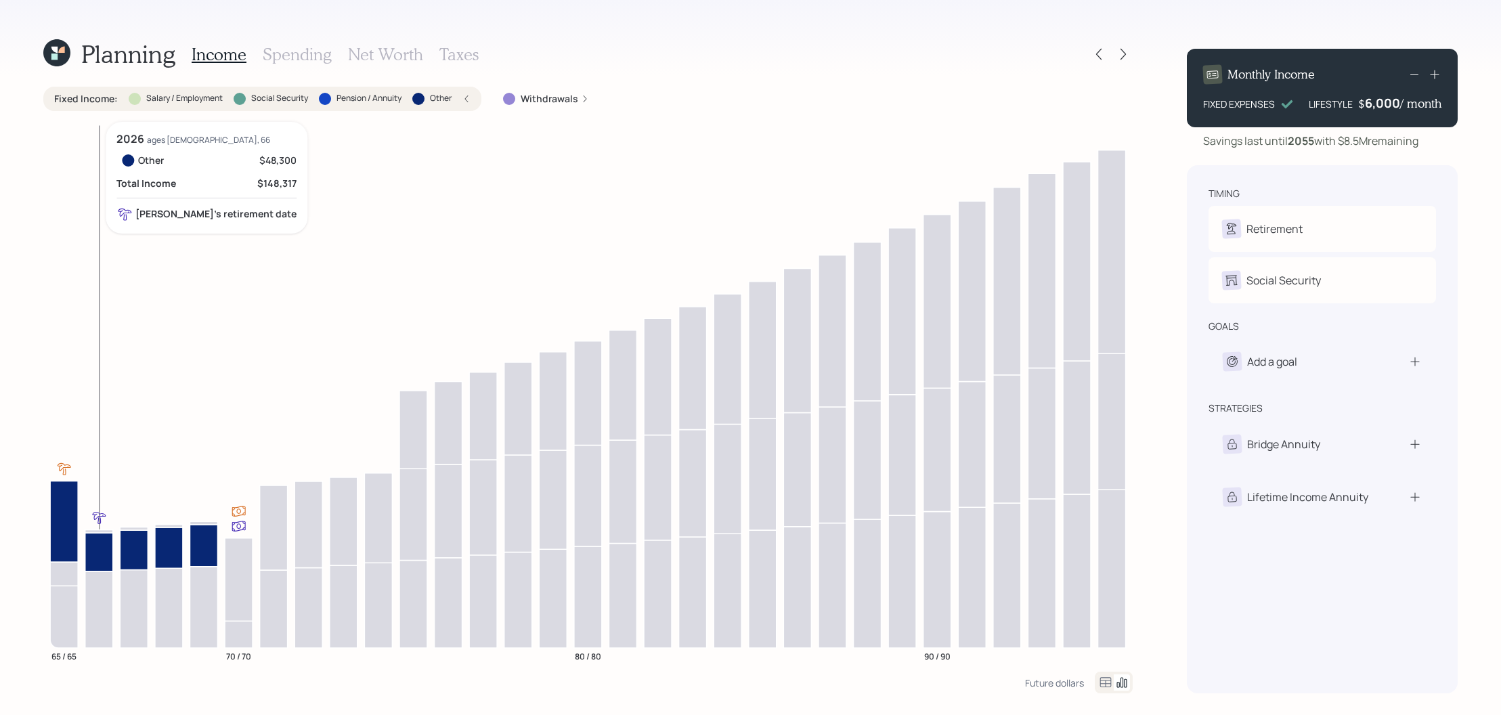
click at [110, 549] on icon at bounding box center [99, 552] width 28 height 39
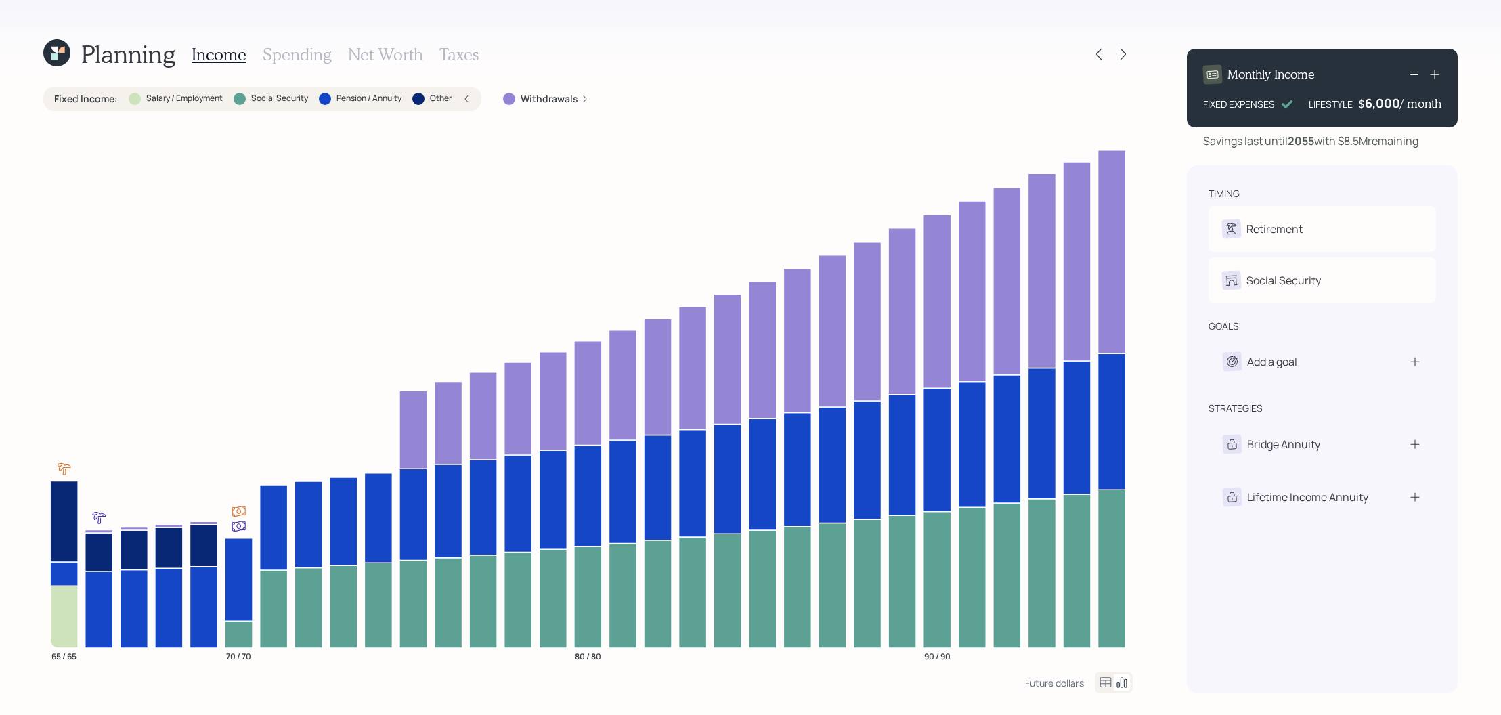
click at [434, 98] on label "Other" at bounding box center [441, 99] width 22 height 12
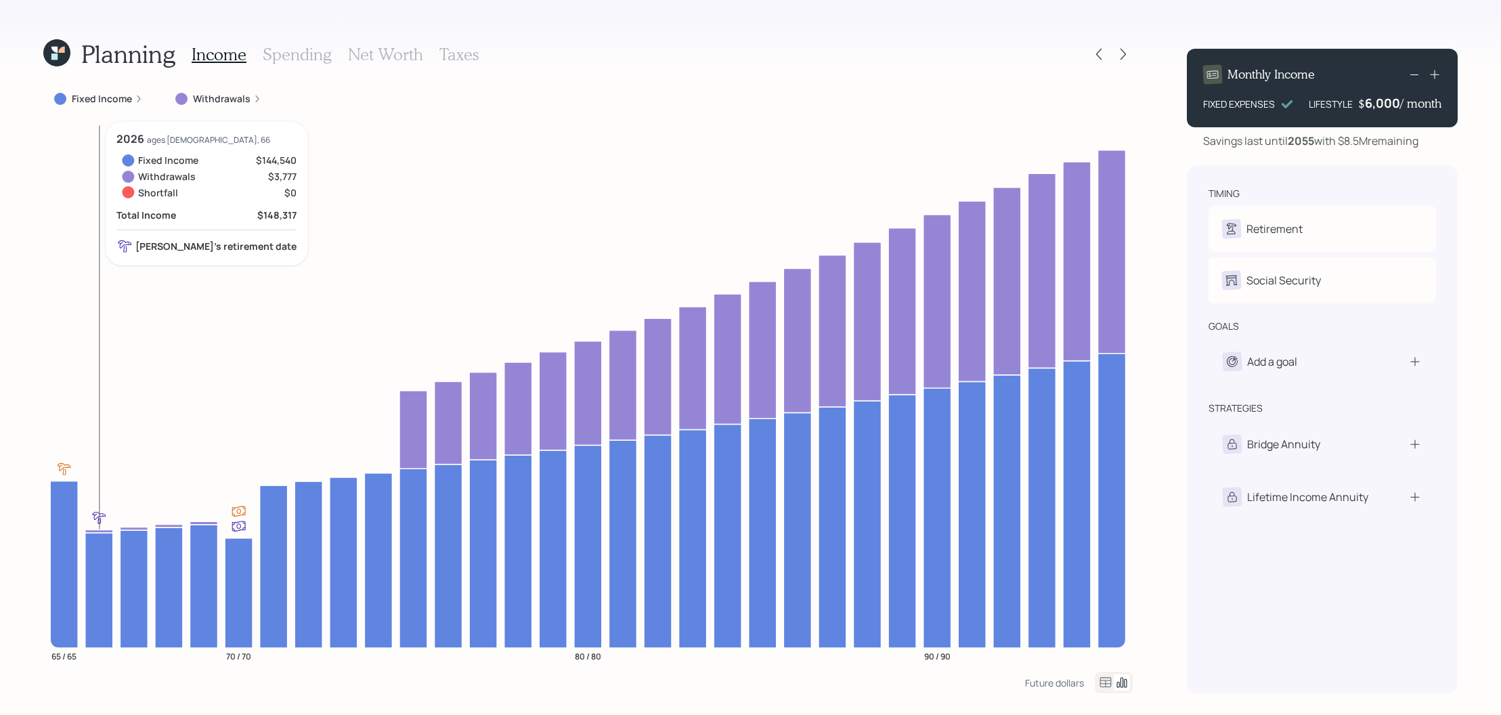
click at [105, 566] on icon at bounding box center [99, 590] width 28 height 115
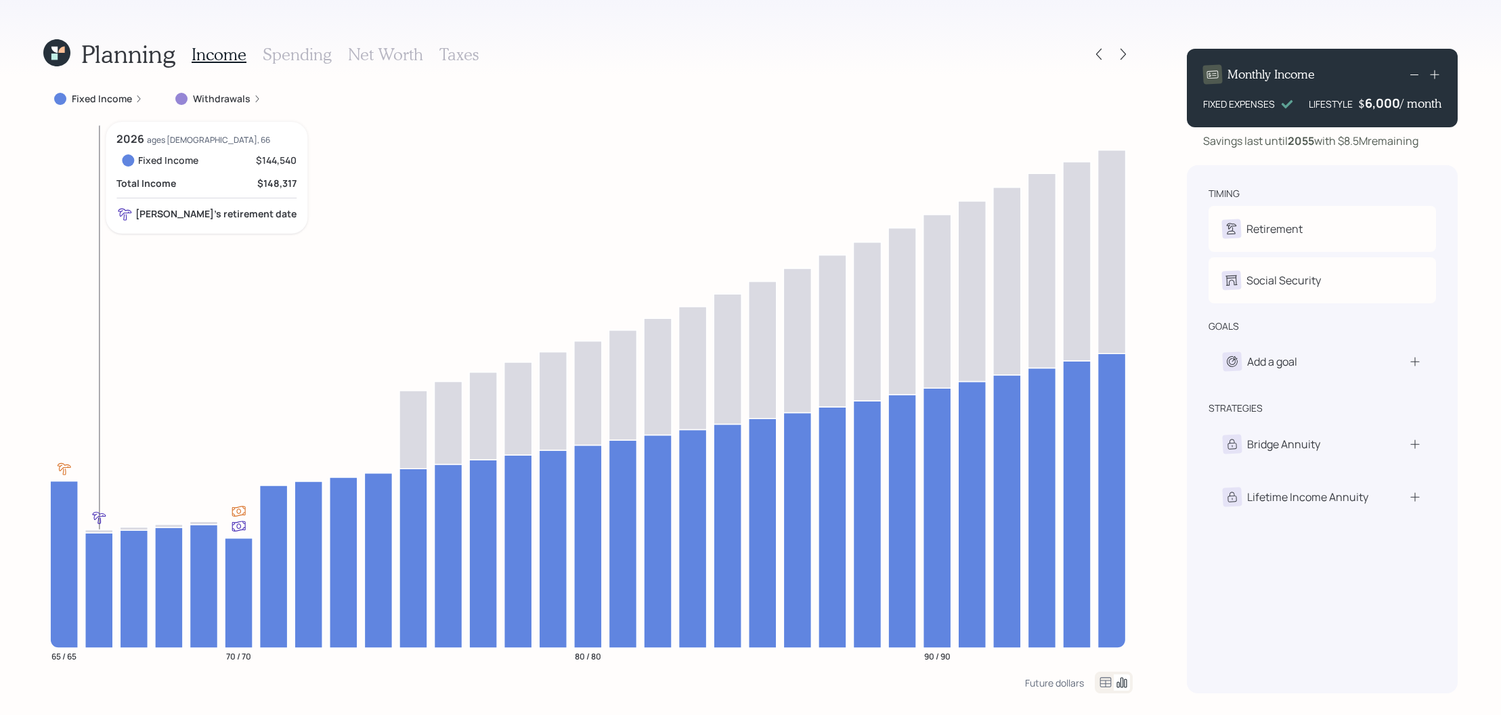
click at [108, 541] on icon at bounding box center [99, 590] width 28 height 115
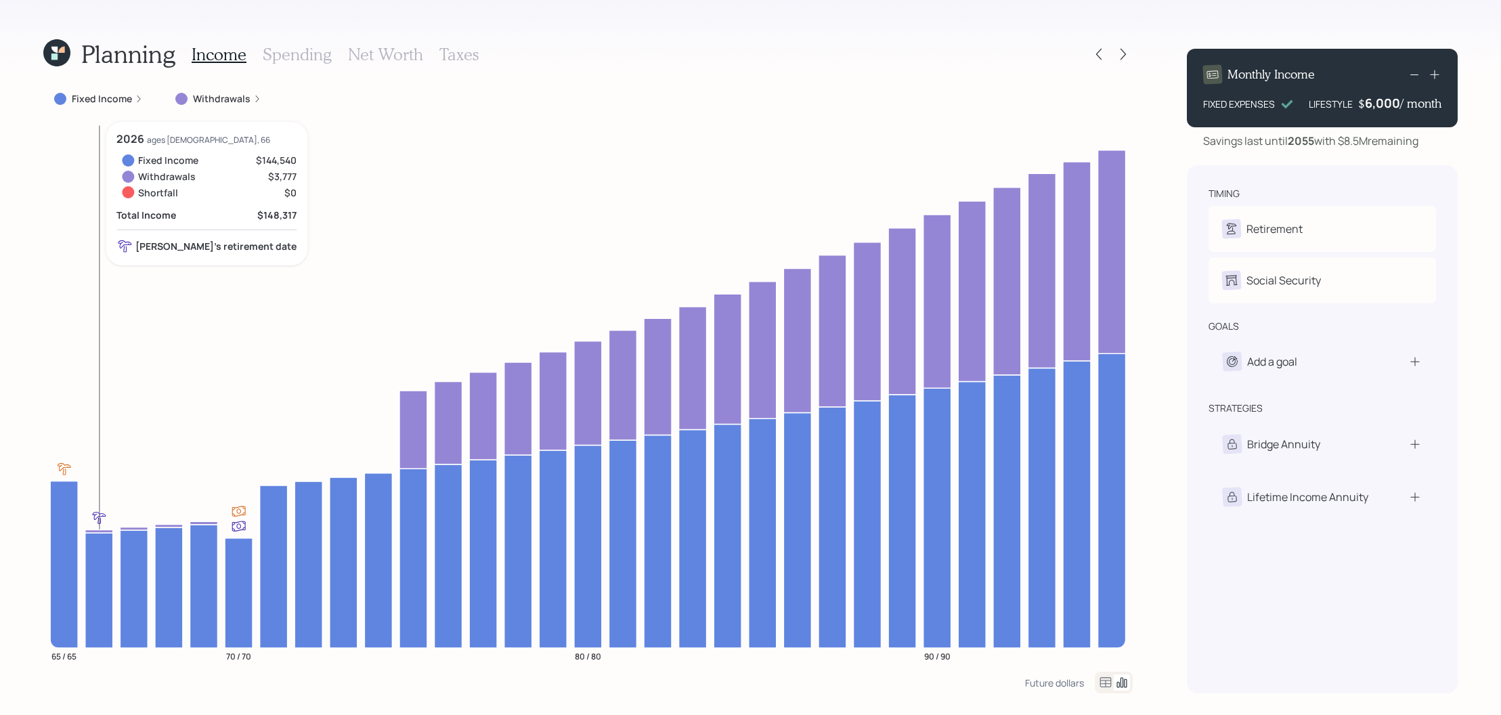
click at [89, 530] on icon at bounding box center [99, 531] width 28 height 3
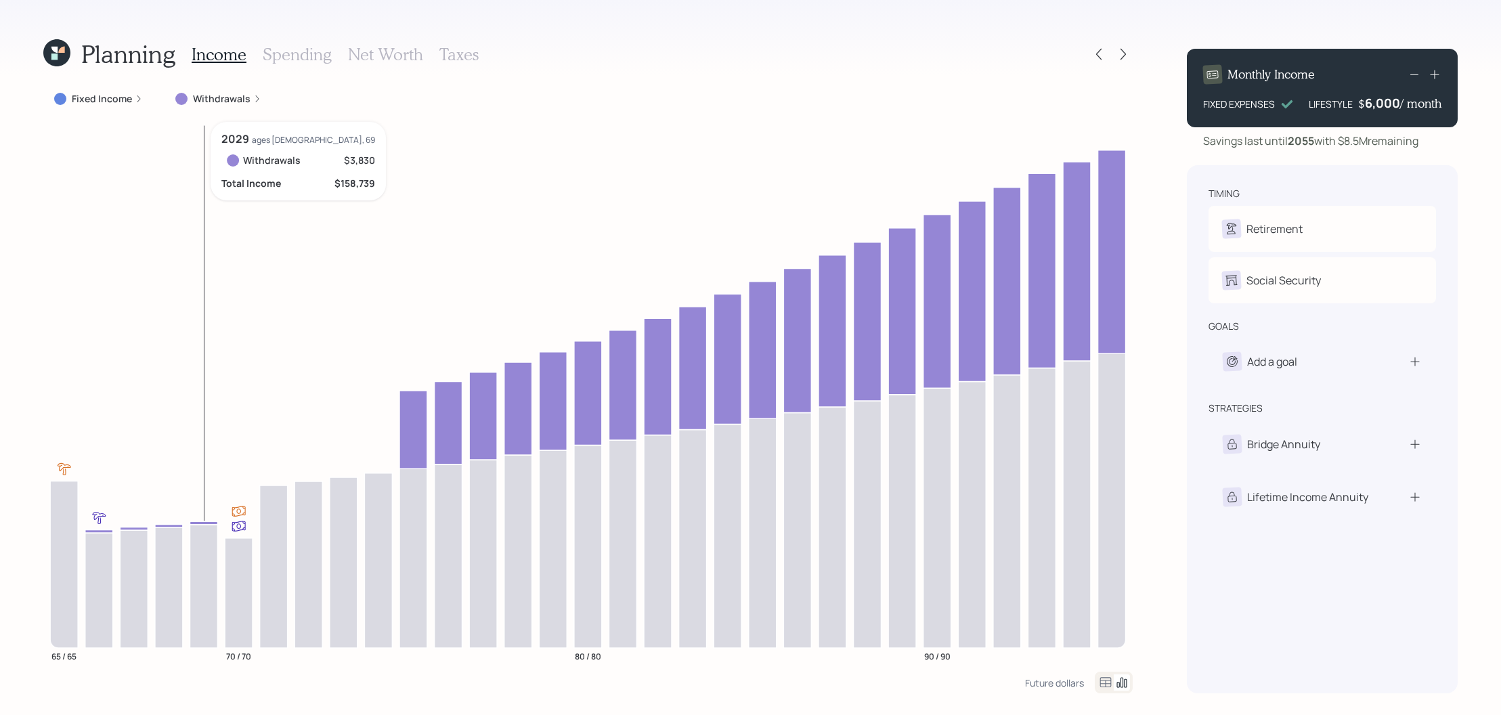
click at [202, 524] on icon at bounding box center [204, 522] width 28 height 3
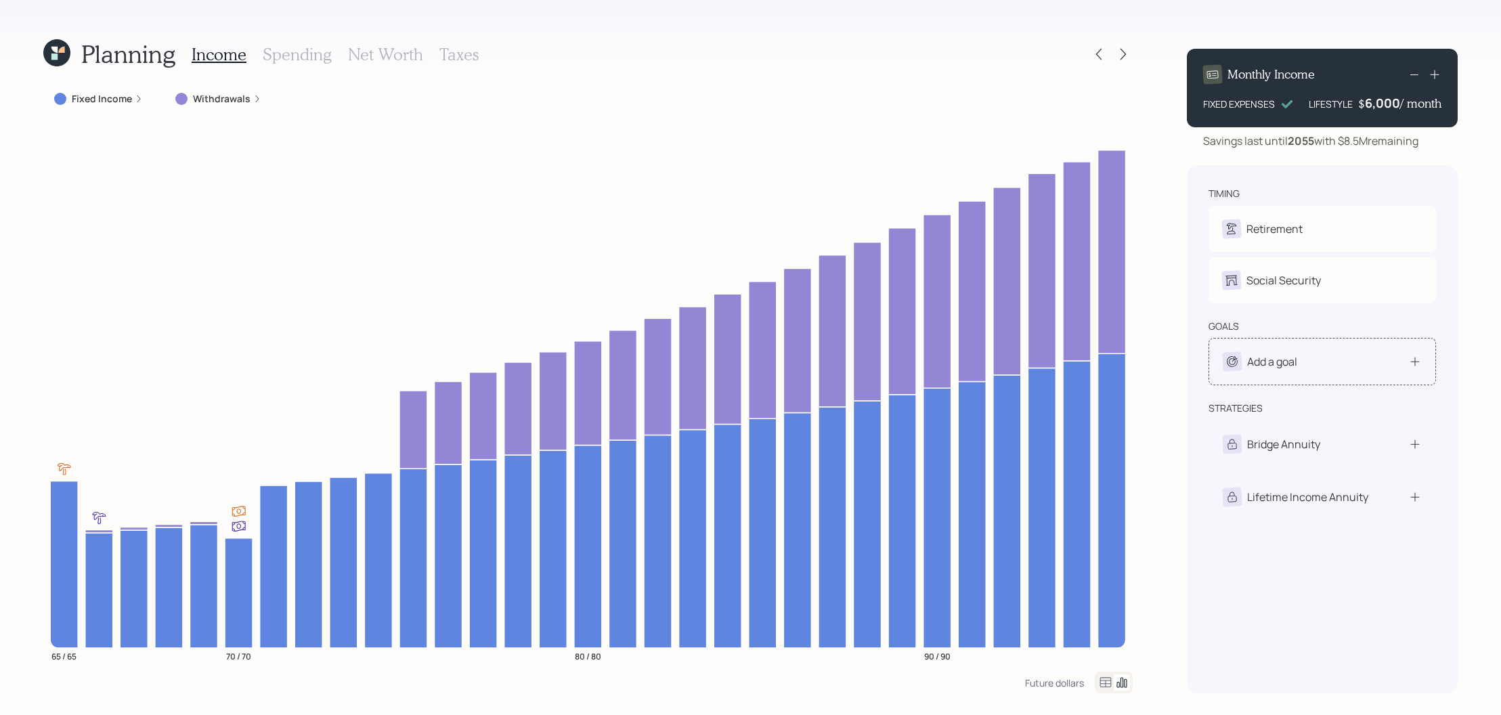
click at [1369, 353] on div "Add a goal" at bounding box center [1322, 361] width 199 height 19
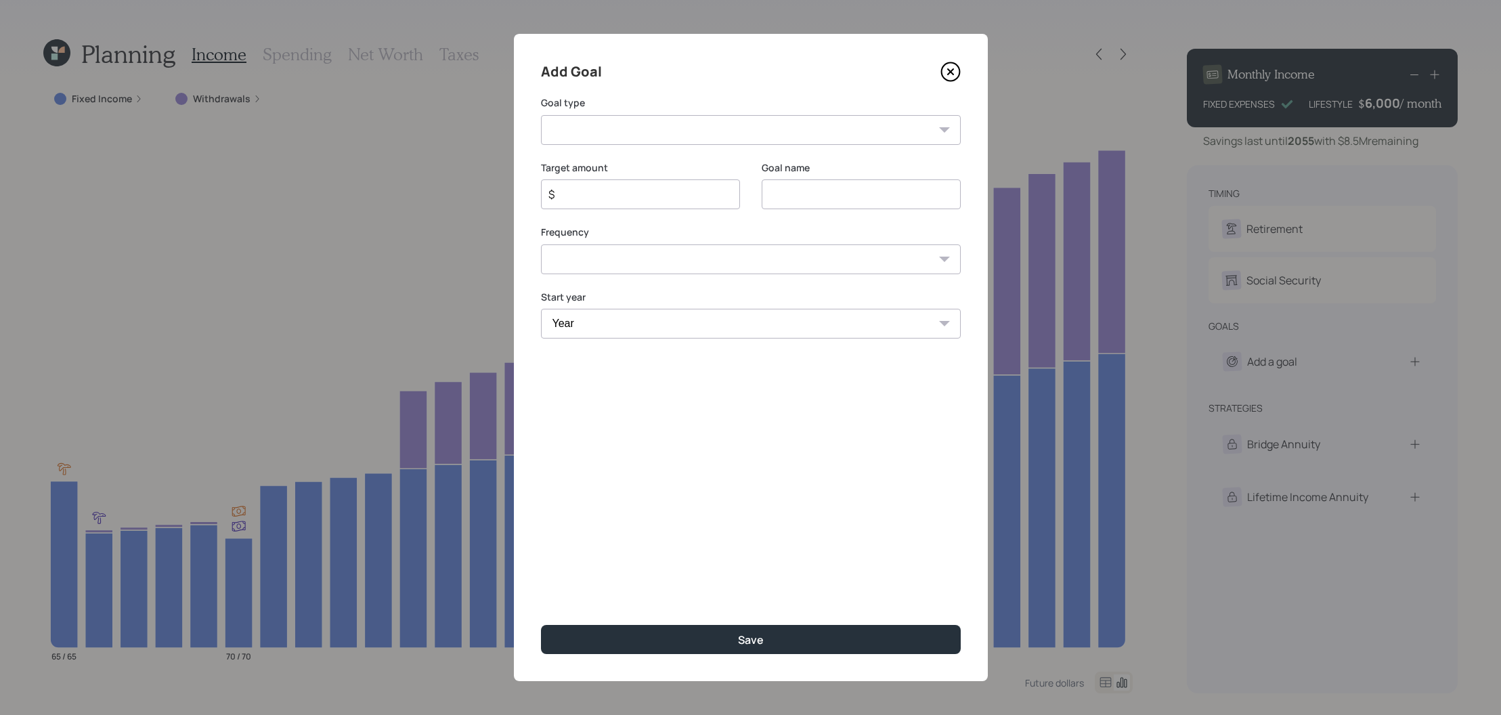
click at [632, 131] on select "Create an emergency fund Donate to charity Purchase a home Make a purchase Supp…" at bounding box center [751, 130] width 420 height 30
select select "other"
click at [541, 115] on select "Create an emergency fund Donate to charity Purchase a home Make a purchase Supp…" at bounding box center [751, 130] width 420 height 30
type input "Other"
click at [653, 199] on input "$" at bounding box center [635, 194] width 176 height 16
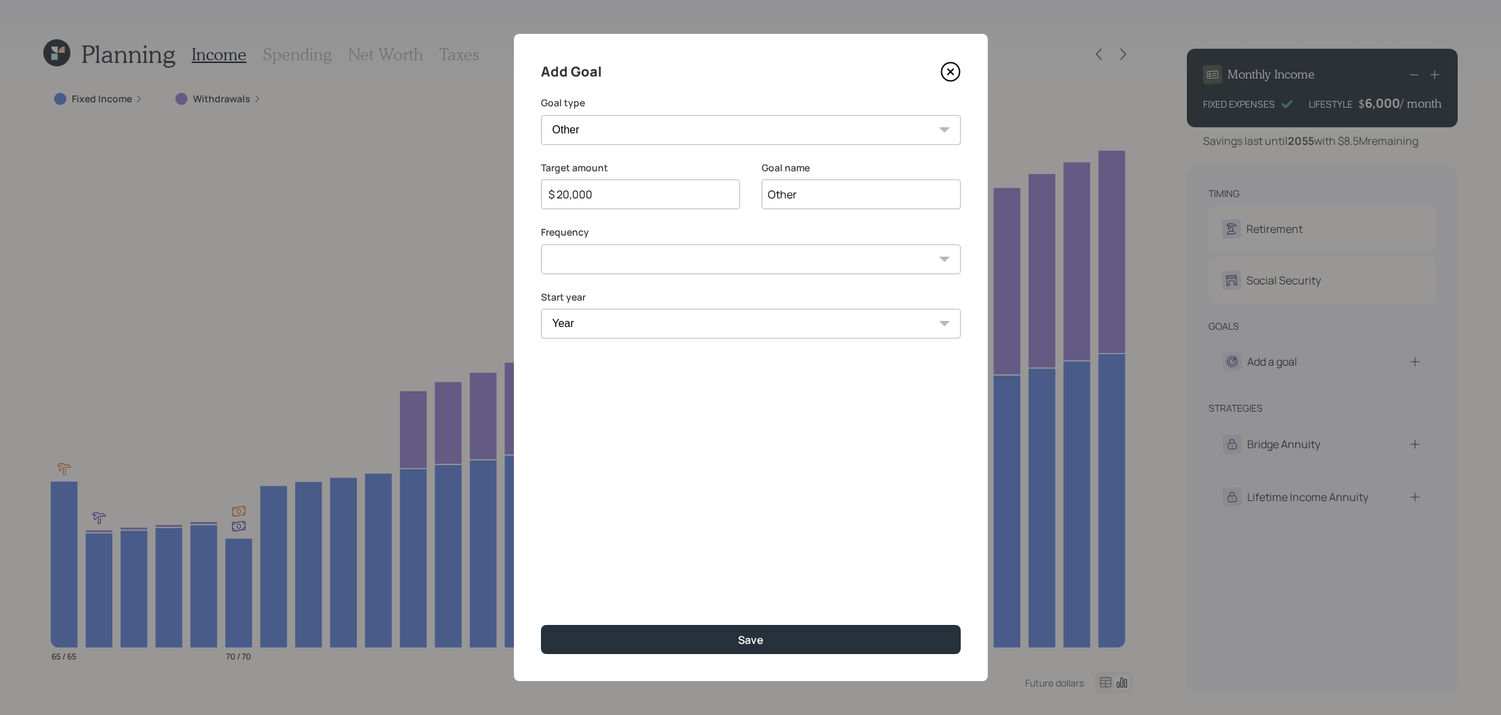
type input "$ 20,000"
click at [792, 192] on input "Other" at bounding box center [861, 194] width 199 height 30
type input "Business expenses"
click at [729, 246] on select "One time Every 1 year Every 2 years Every 3 years Every 4 years Every 5 years E…" at bounding box center [751, 259] width 420 height 30
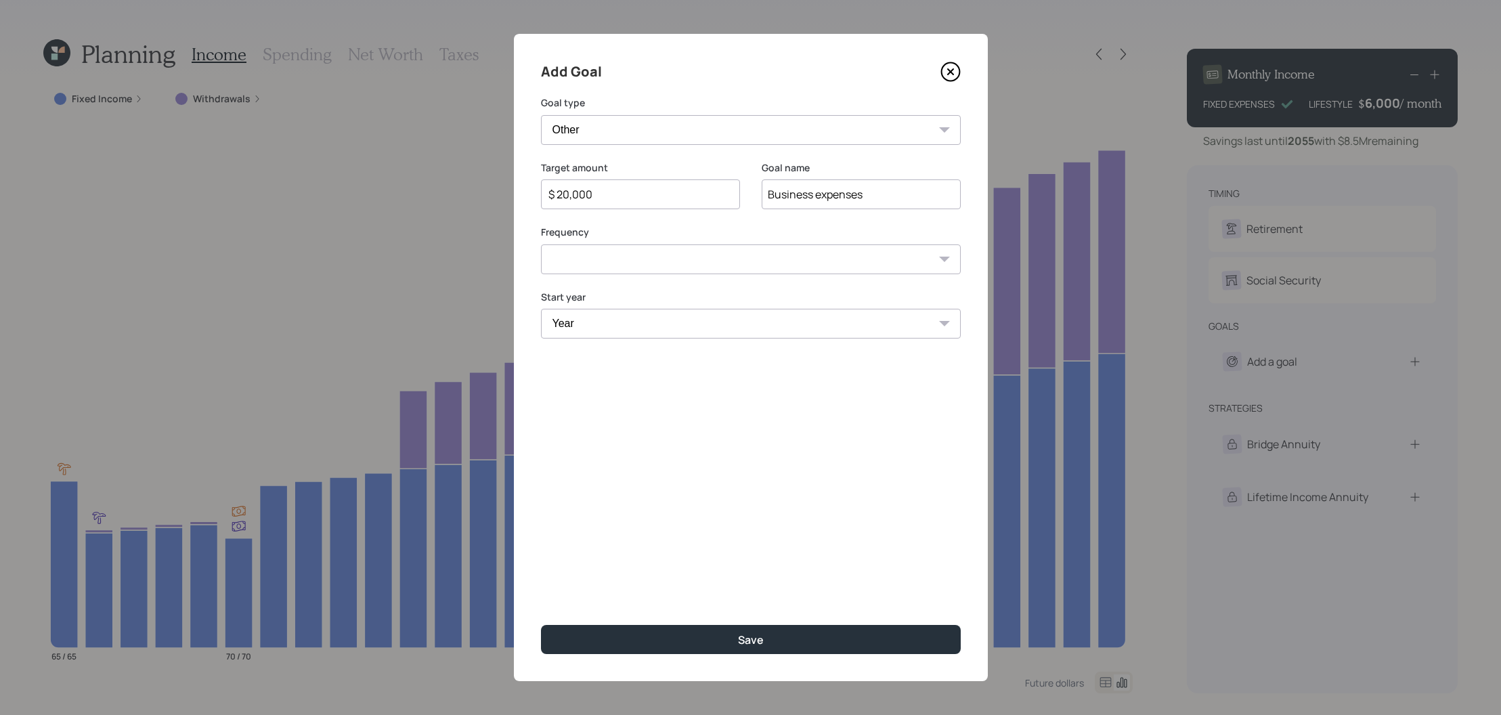
select select "0"
click at [541, 244] on select "One time Every 1 year Every 2 years Every 3 years Every 4 years Every 5 years E…" at bounding box center [751, 259] width 420 height 30
click at [654, 319] on select "Year [DATE] 2026 2027 2028 2029 2030 2031 2032 2033 2034 2035 2036 2037 2038 20…" at bounding box center [751, 324] width 420 height 30
select select "2026"
click at [541, 309] on select "Year [DATE] 2026 2027 2028 2029 2030 2031 2032 2033 2034 2035 2036 2037 2038 20…" at bounding box center [751, 324] width 420 height 30
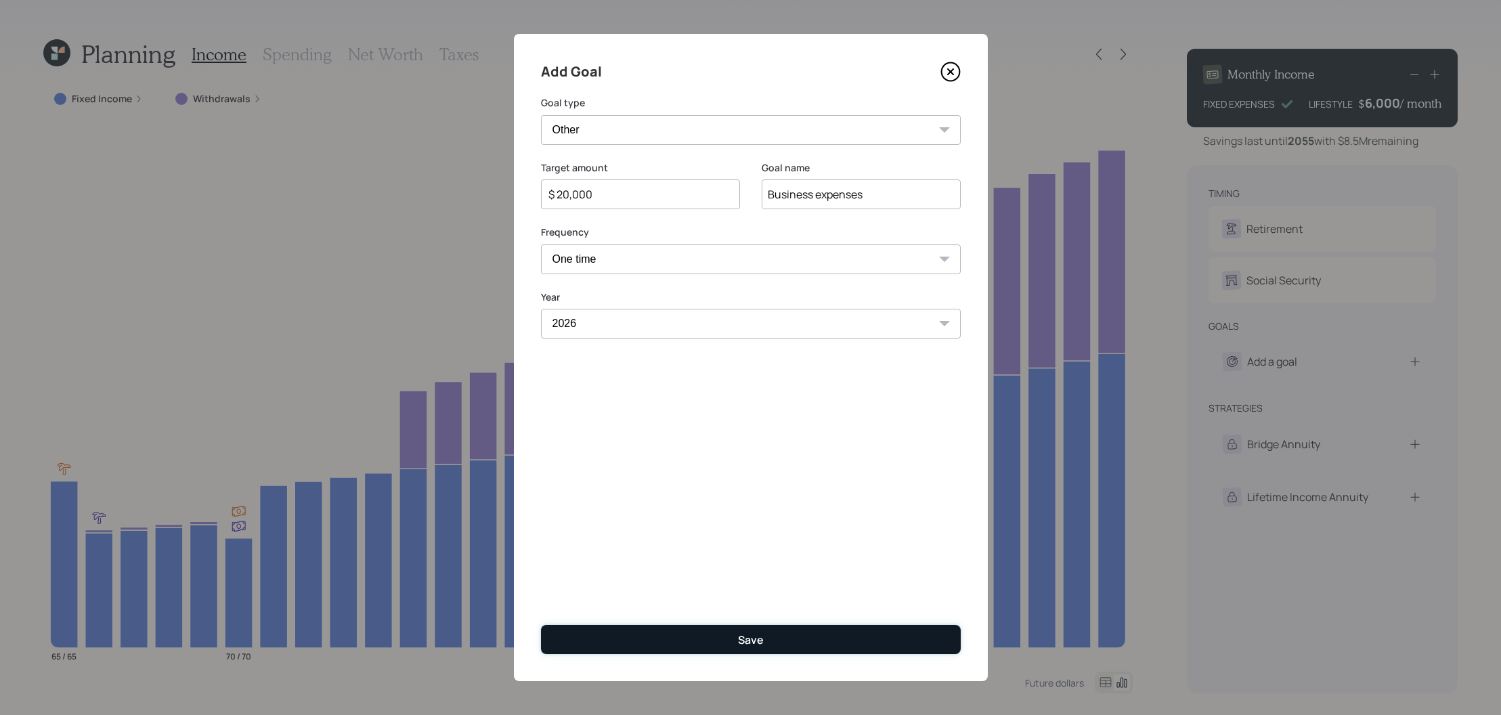
click at [751, 628] on button "Save" at bounding box center [751, 639] width 420 height 29
type input "$"
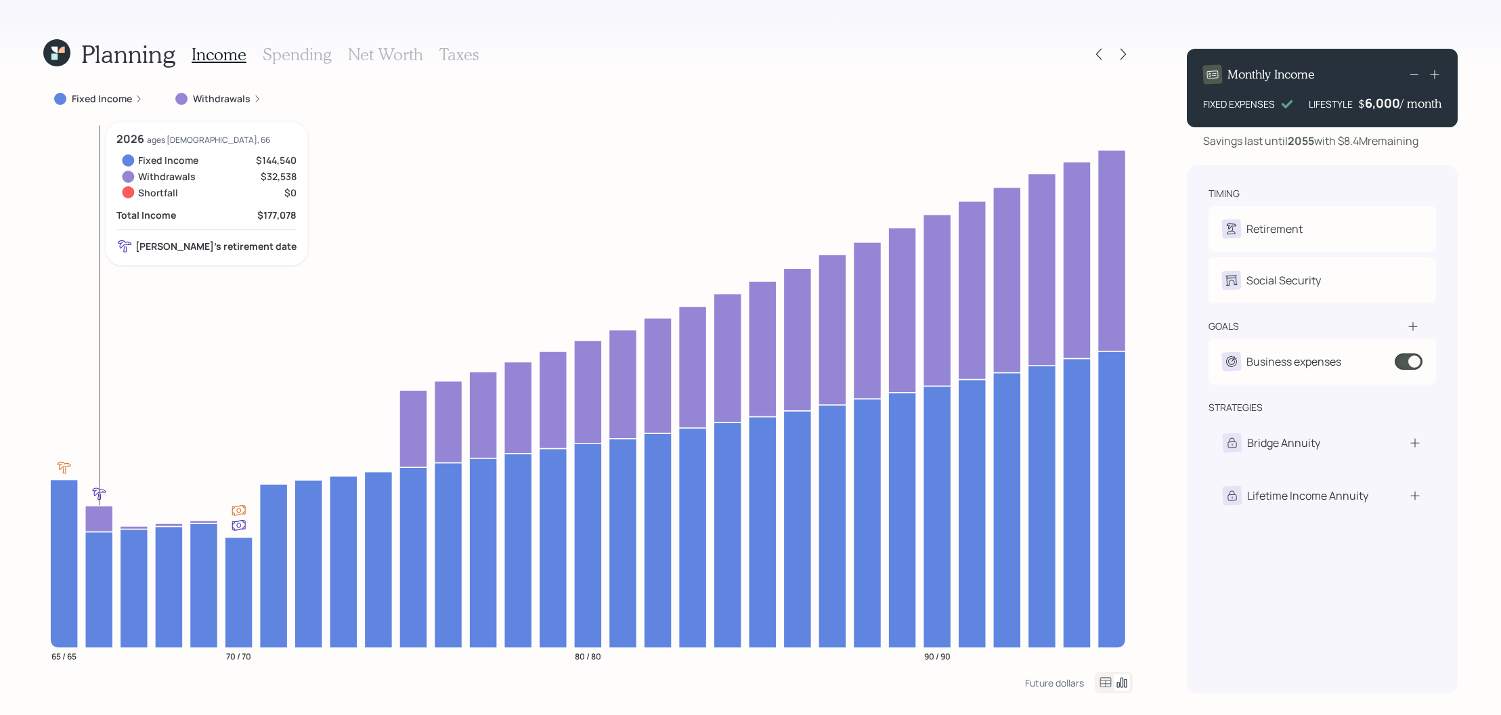
click at [82, 517] on icon "65 / 65 70 / 70 80 / 80 90 / 90" at bounding box center [588, 397] width 1090 height 550
click at [107, 517] on icon at bounding box center [99, 519] width 28 height 26
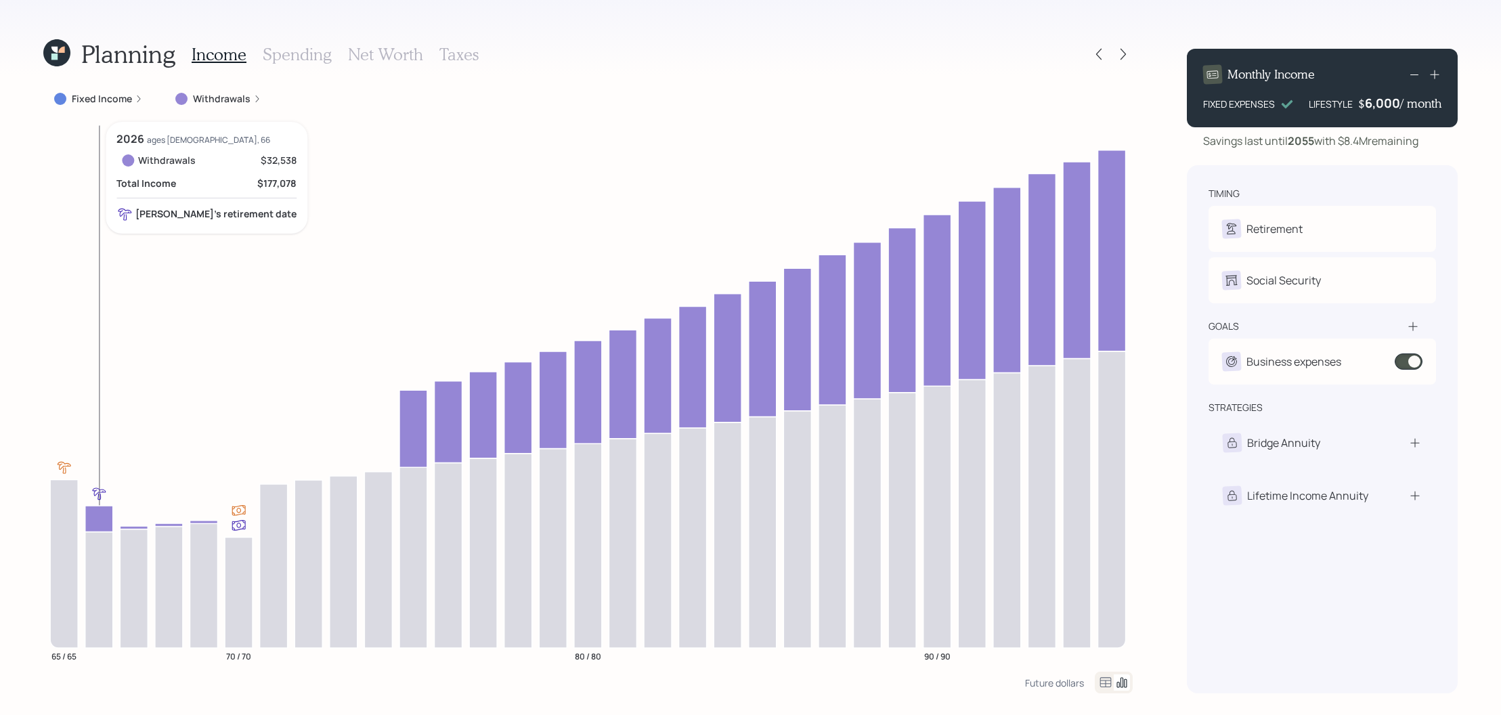
click at [107, 517] on icon at bounding box center [99, 519] width 28 height 26
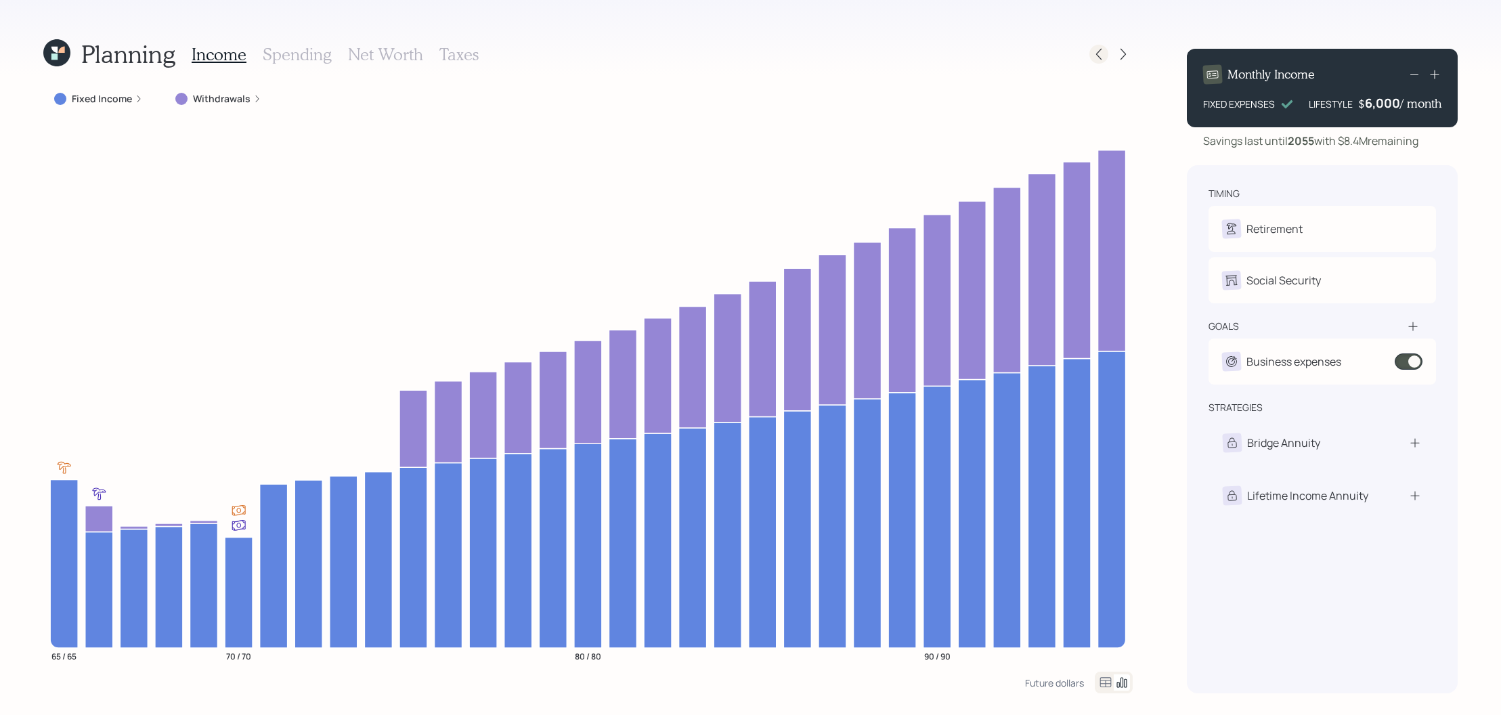
click at [1105, 58] on icon at bounding box center [1099, 54] width 14 height 14
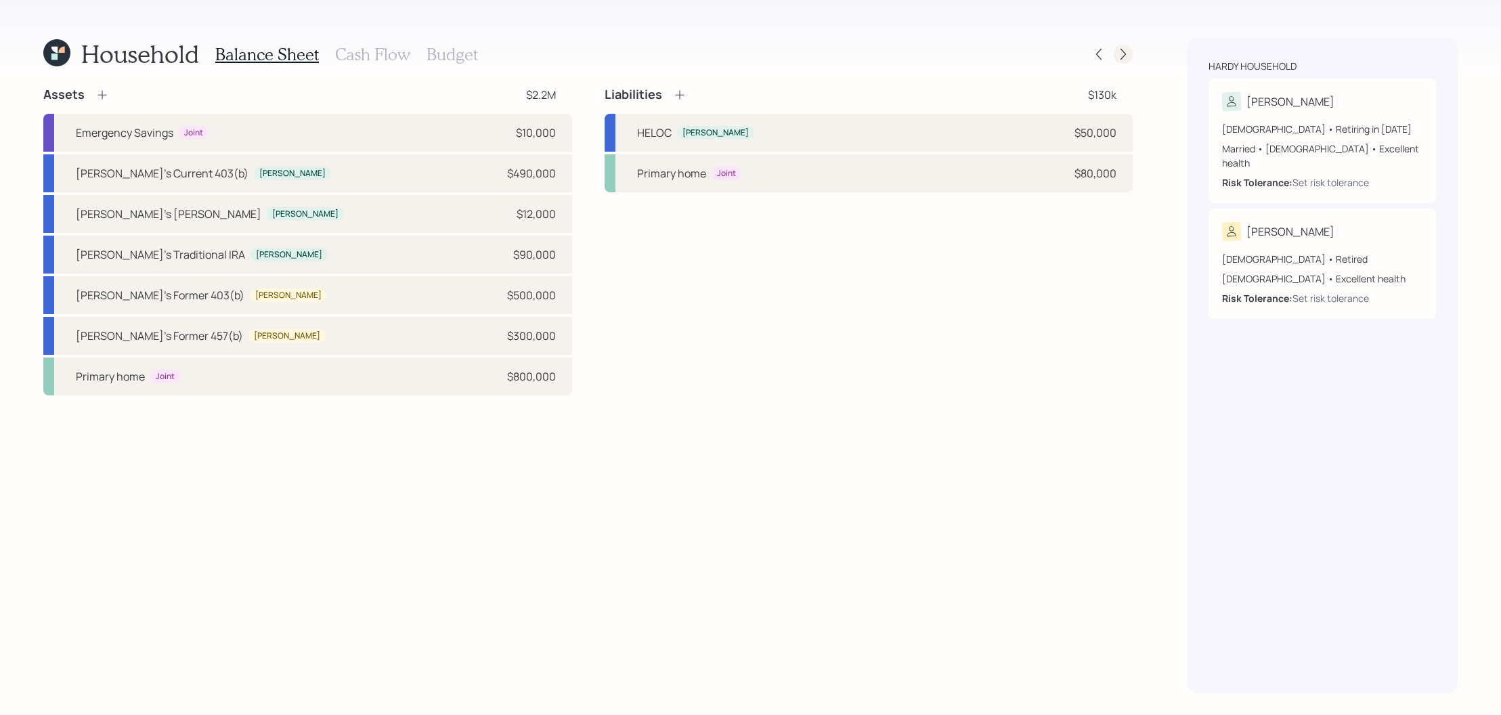
click at [1124, 53] on icon at bounding box center [1124, 54] width 14 height 14
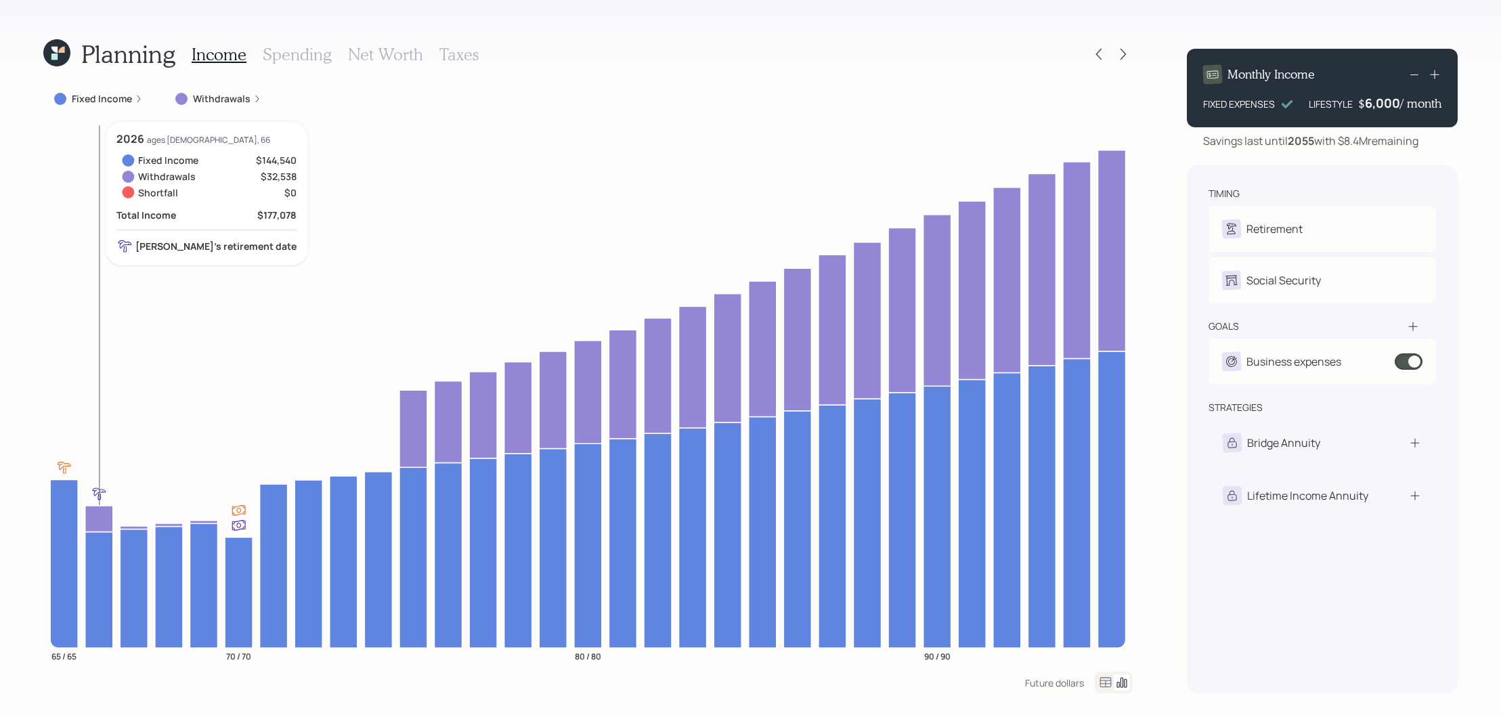
click at [102, 510] on icon at bounding box center [99, 519] width 28 height 26
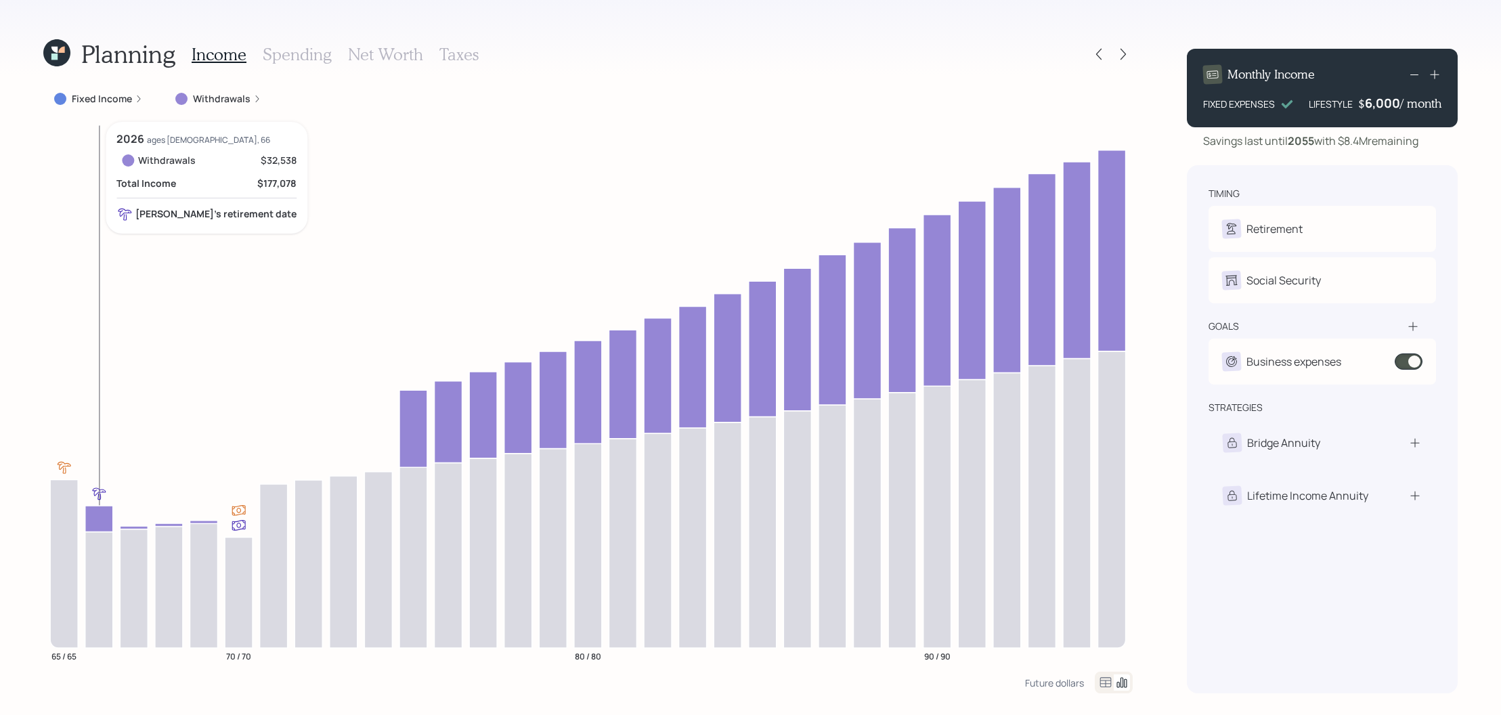
click at [103, 521] on icon at bounding box center [99, 519] width 28 height 26
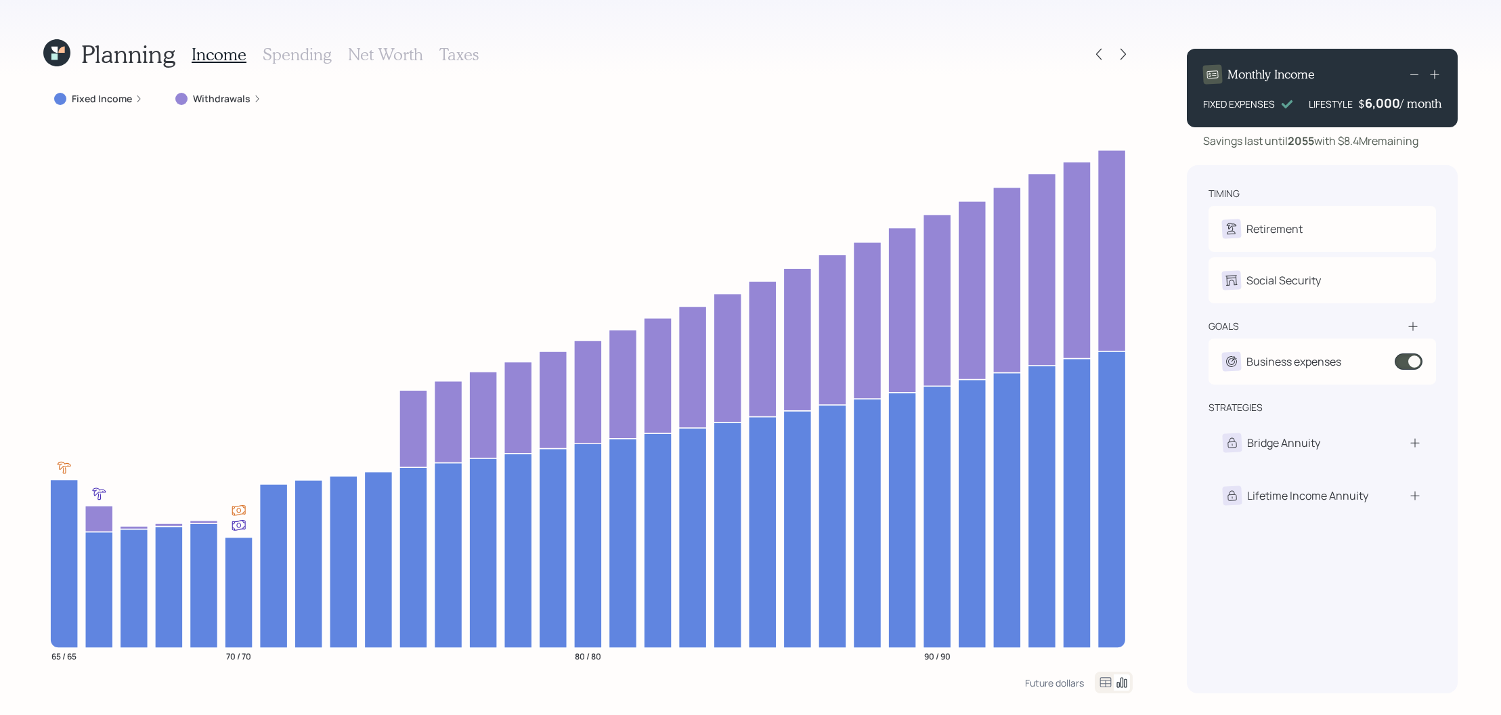
click at [244, 102] on label "Withdrawals" at bounding box center [222, 99] width 58 height 14
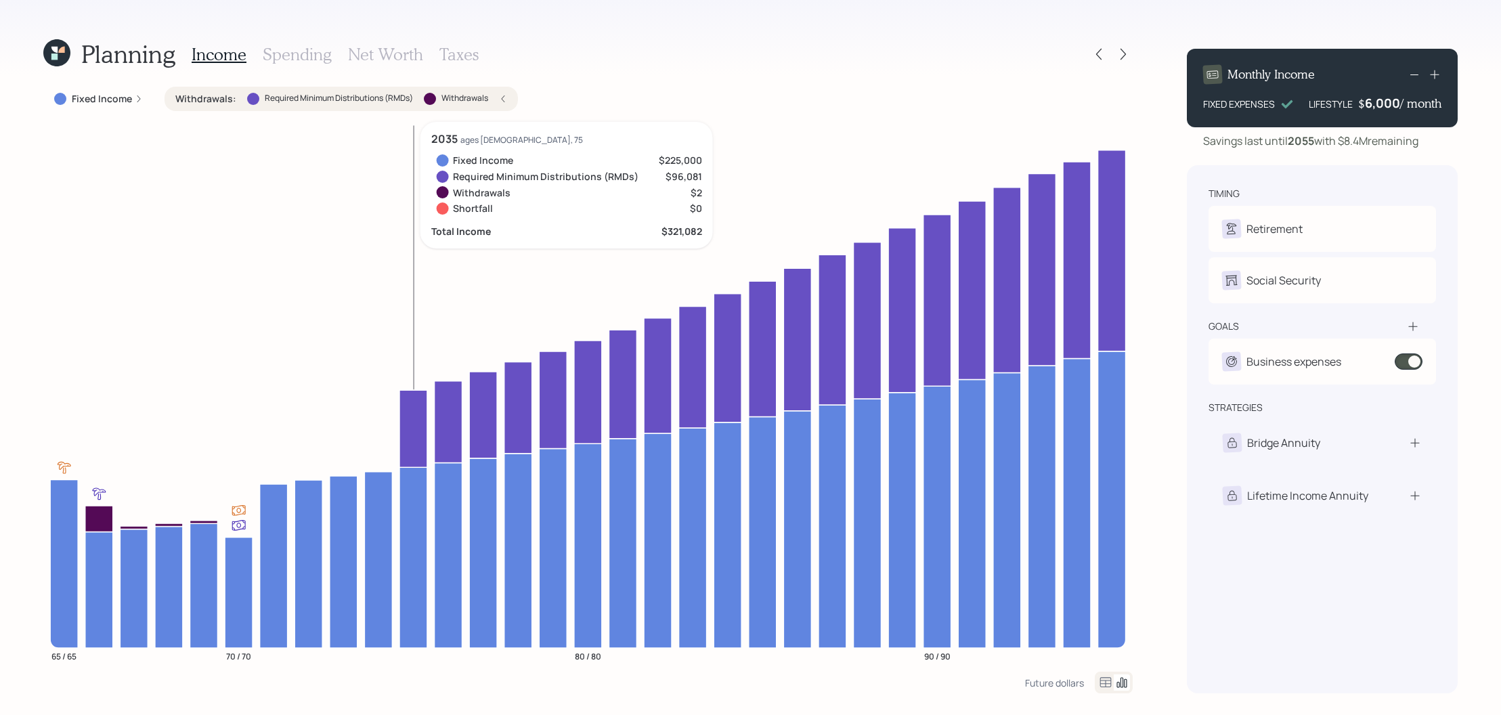
click at [420, 412] on icon at bounding box center [414, 428] width 28 height 77
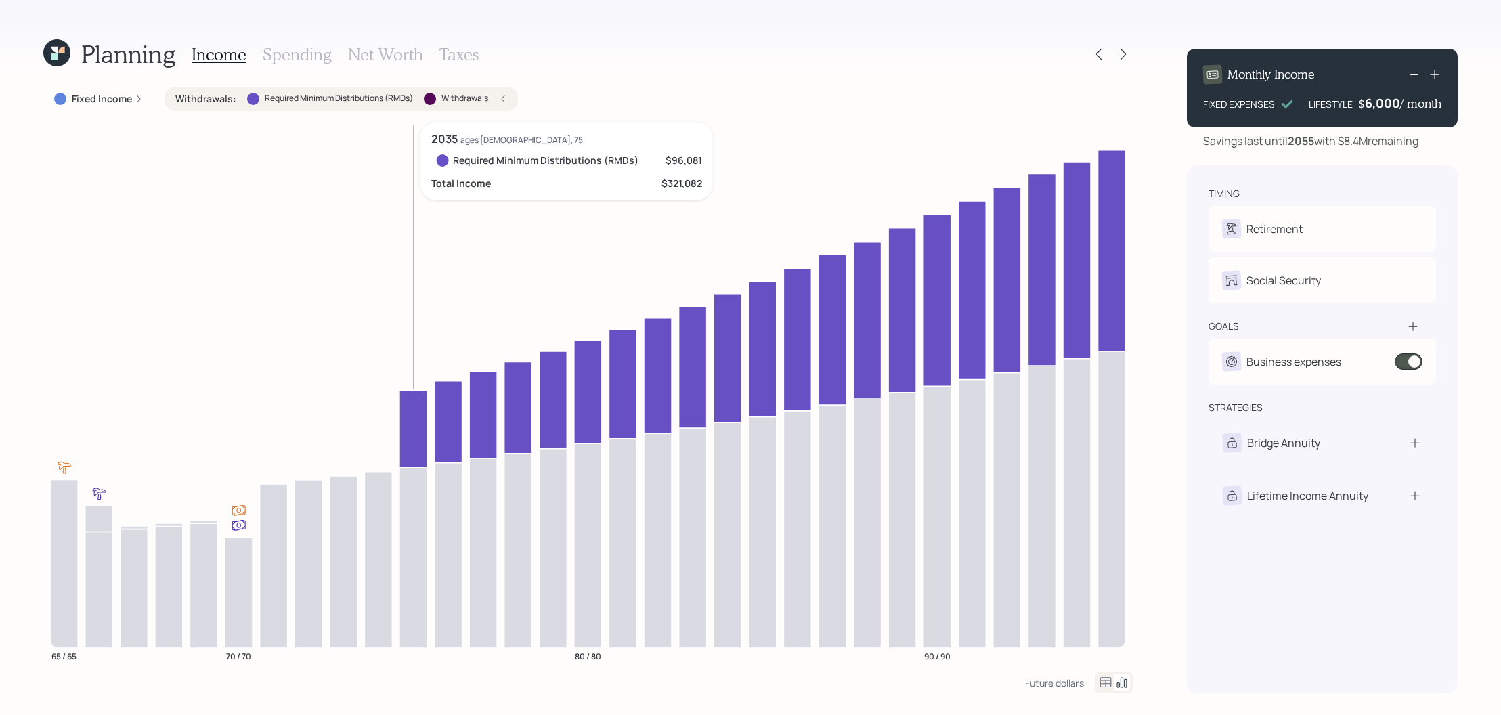
click at [412, 429] on icon at bounding box center [414, 428] width 28 height 77
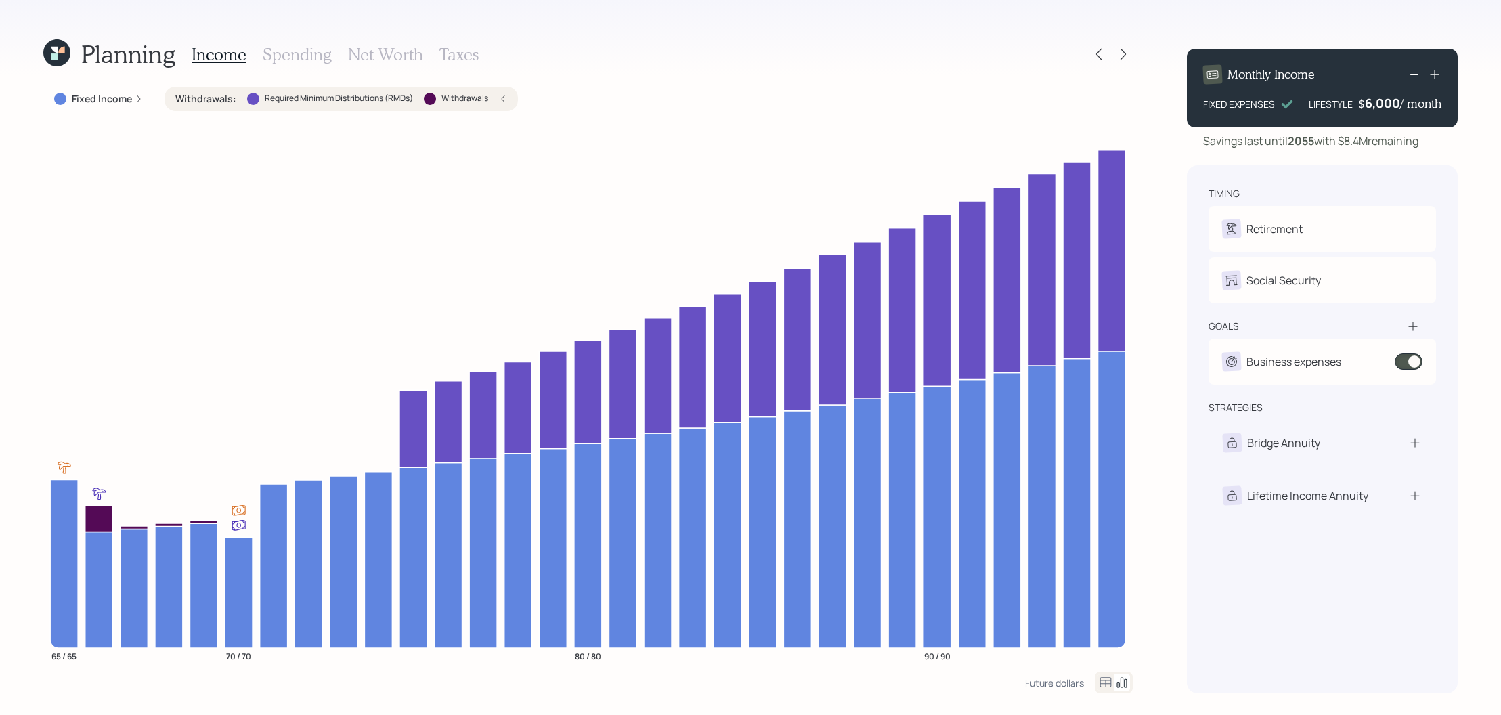
click at [475, 95] on label "Withdrawals" at bounding box center [464, 99] width 47 height 12
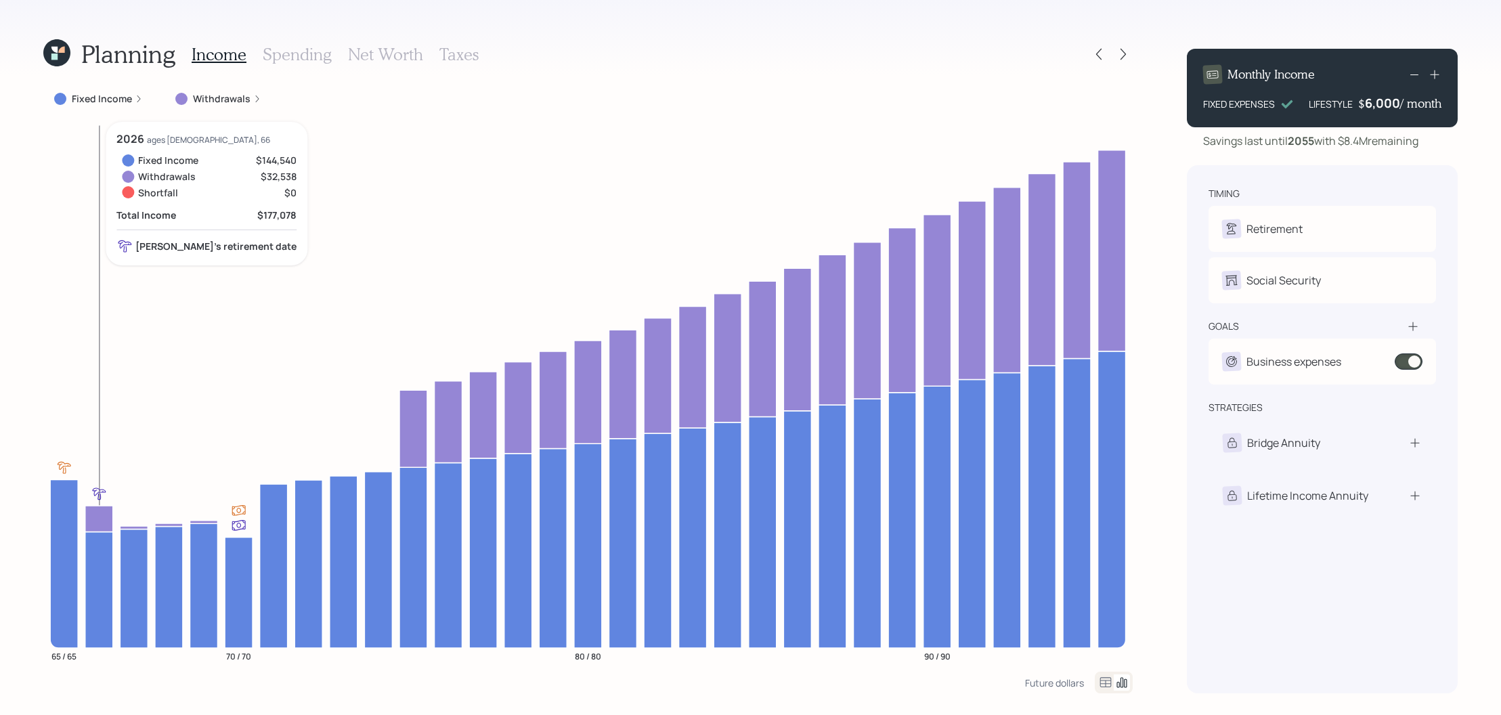
click at [102, 549] on icon at bounding box center [99, 590] width 28 height 116
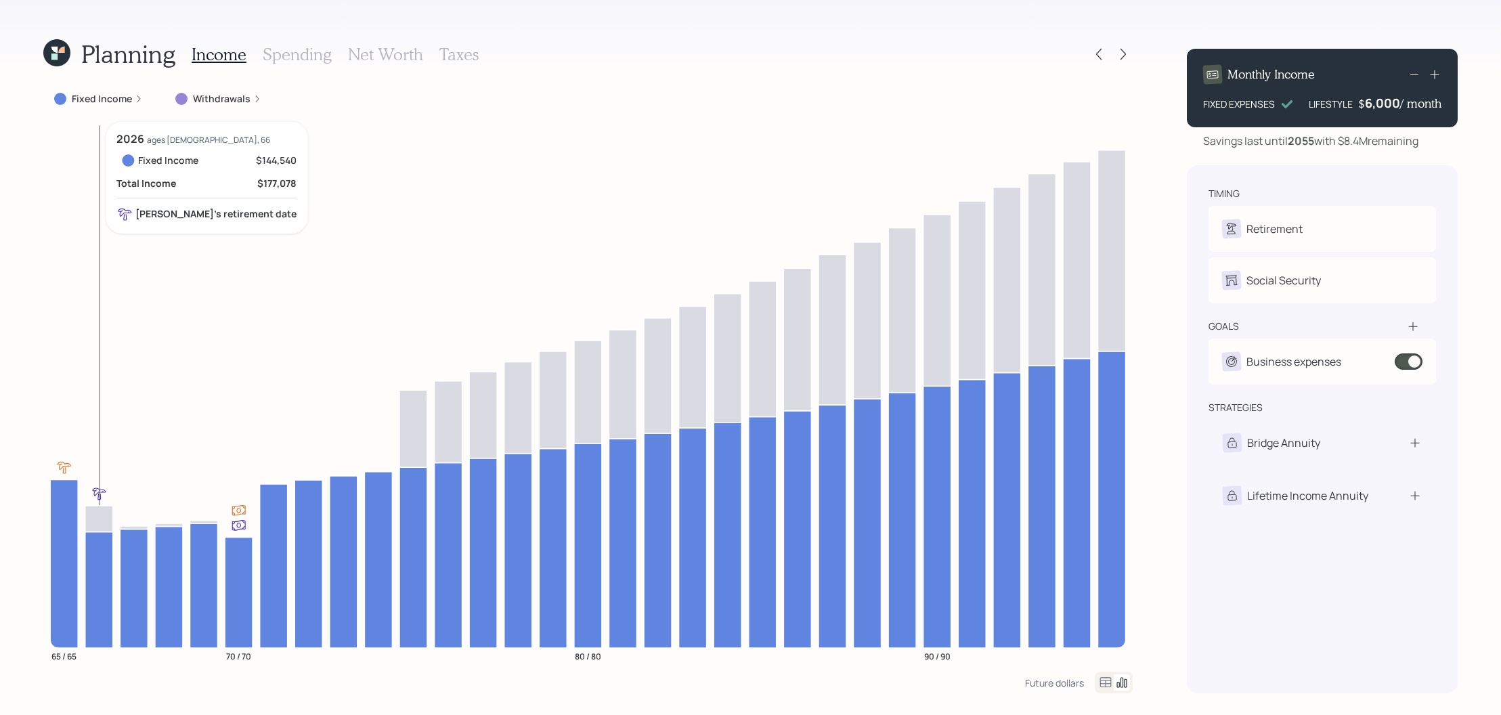
click at [102, 549] on icon at bounding box center [99, 590] width 28 height 116
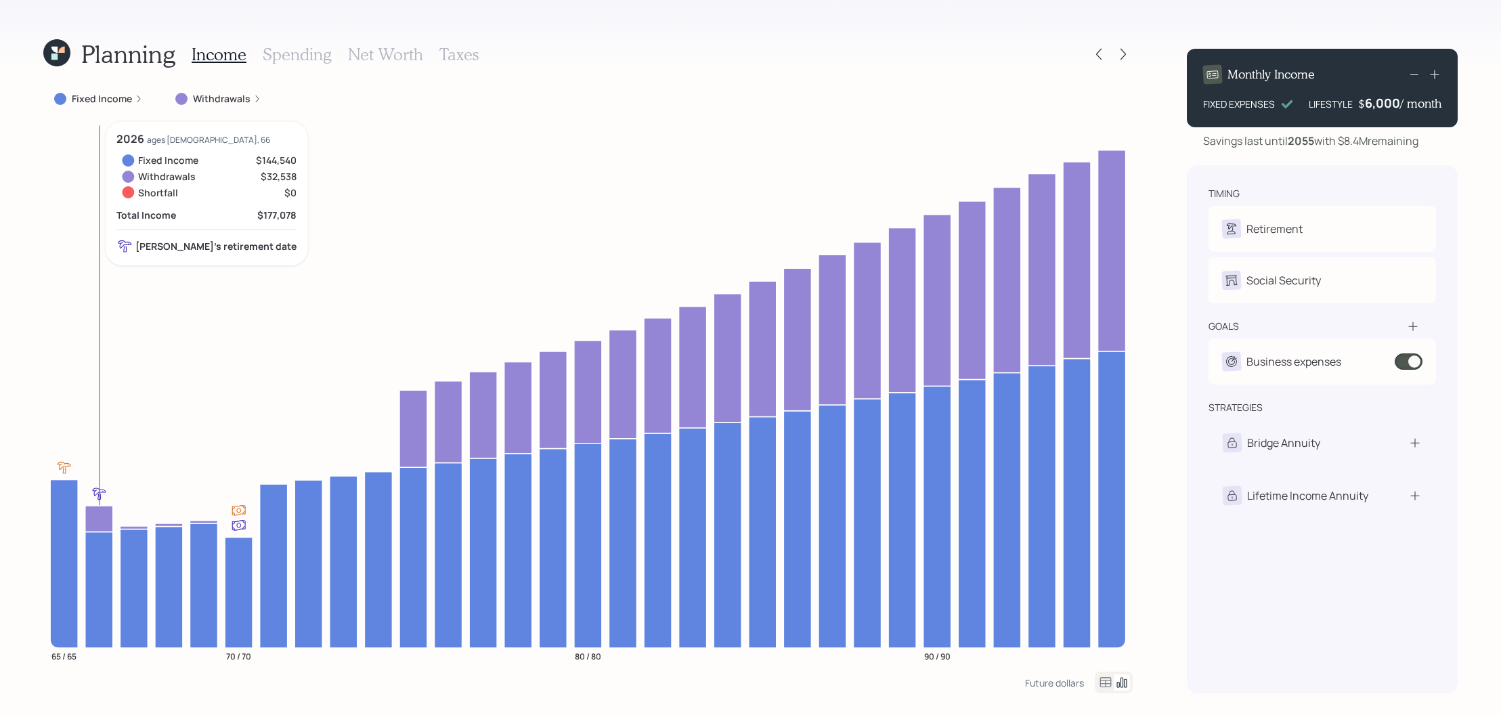
click at [103, 548] on icon at bounding box center [99, 590] width 28 height 116
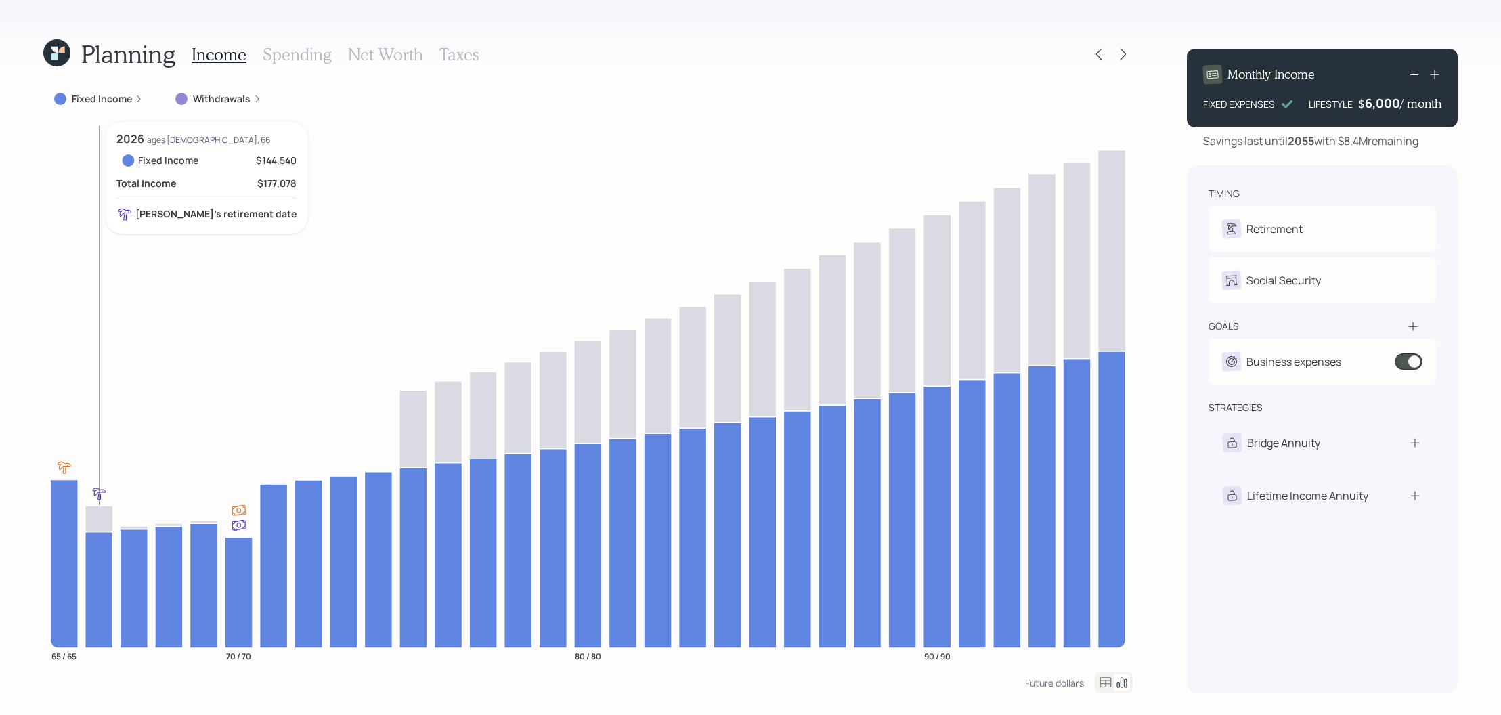
click at [103, 548] on icon at bounding box center [99, 590] width 28 height 116
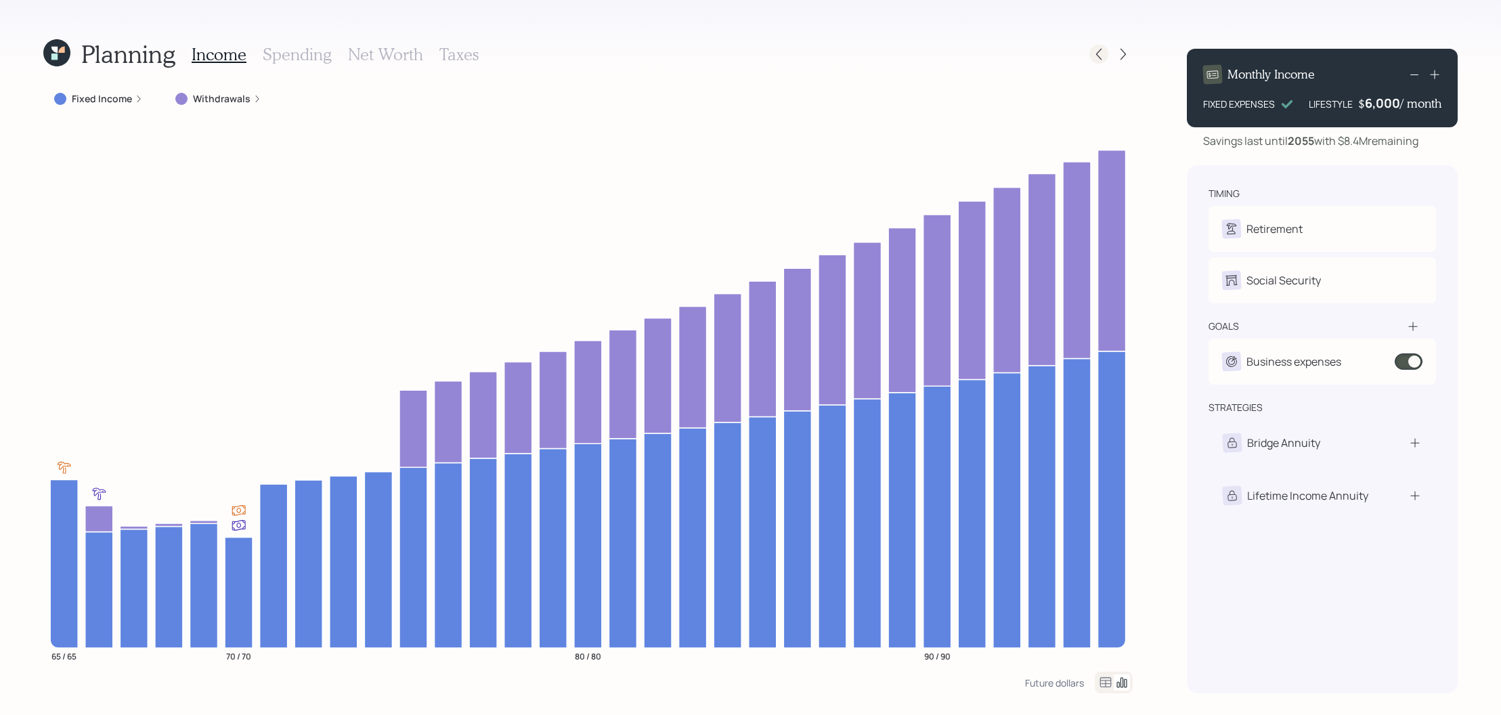
click at [1099, 53] on icon at bounding box center [1099, 54] width 14 height 14
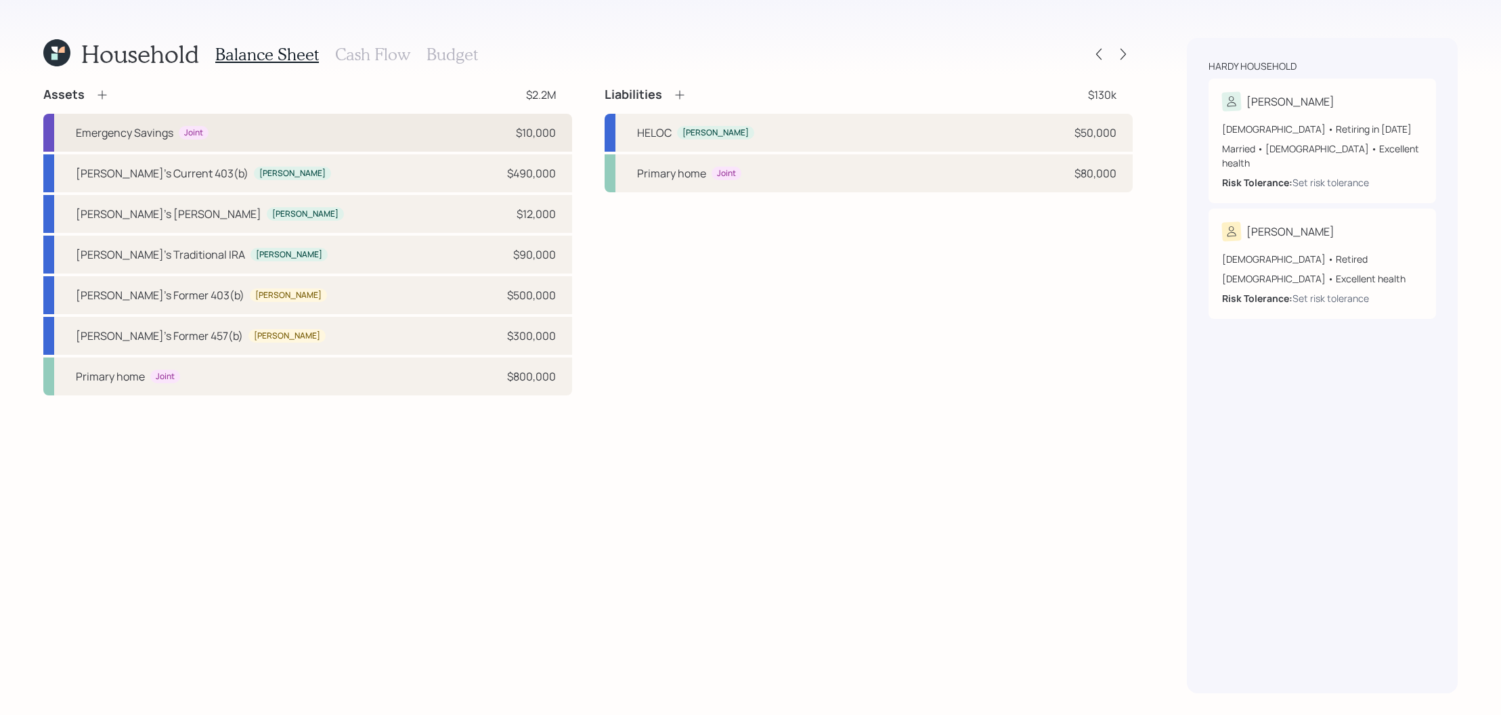
click at [316, 137] on div "Emergency Savings Joint $10,000" at bounding box center [307, 133] width 529 height 38
select select "emergency_fund"
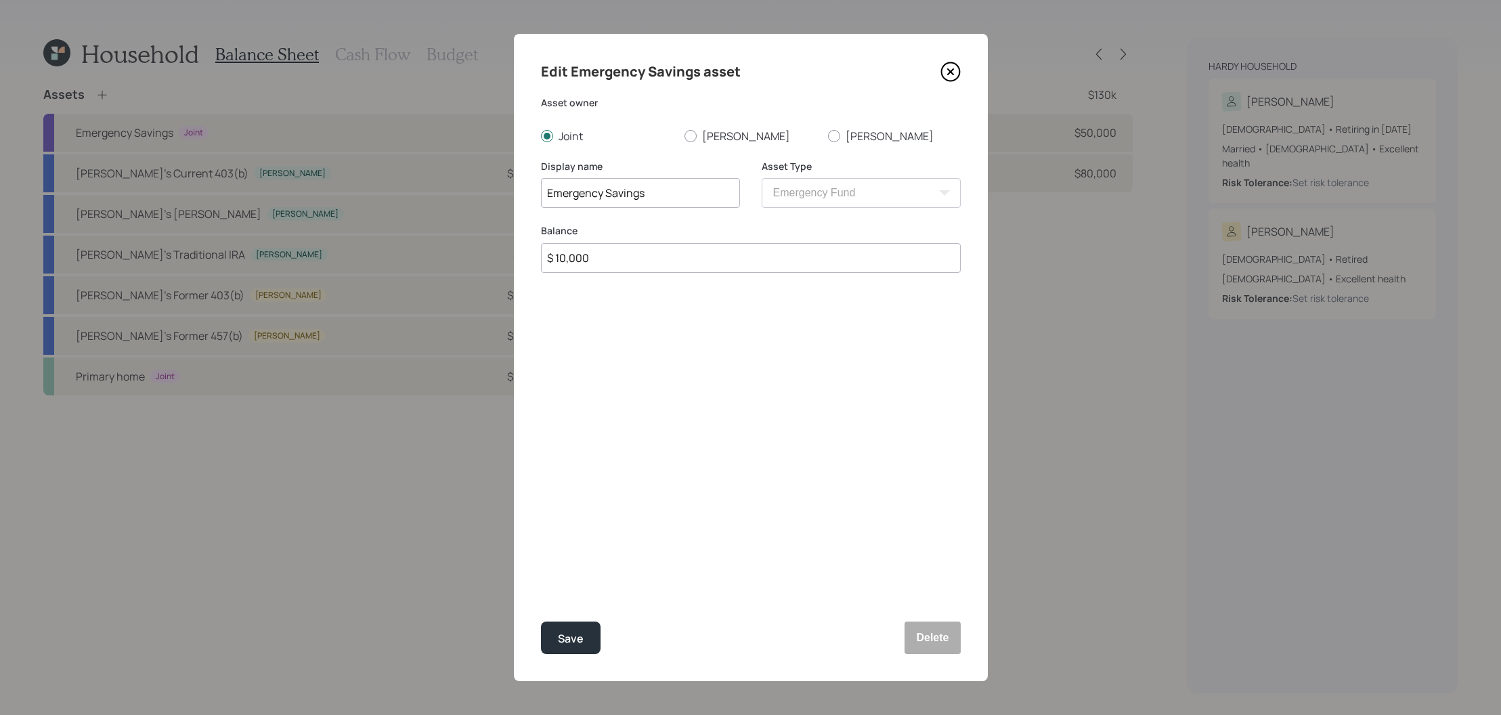
click at [960, 71] on icon at bounding box center [951, 72] width 20 height 20
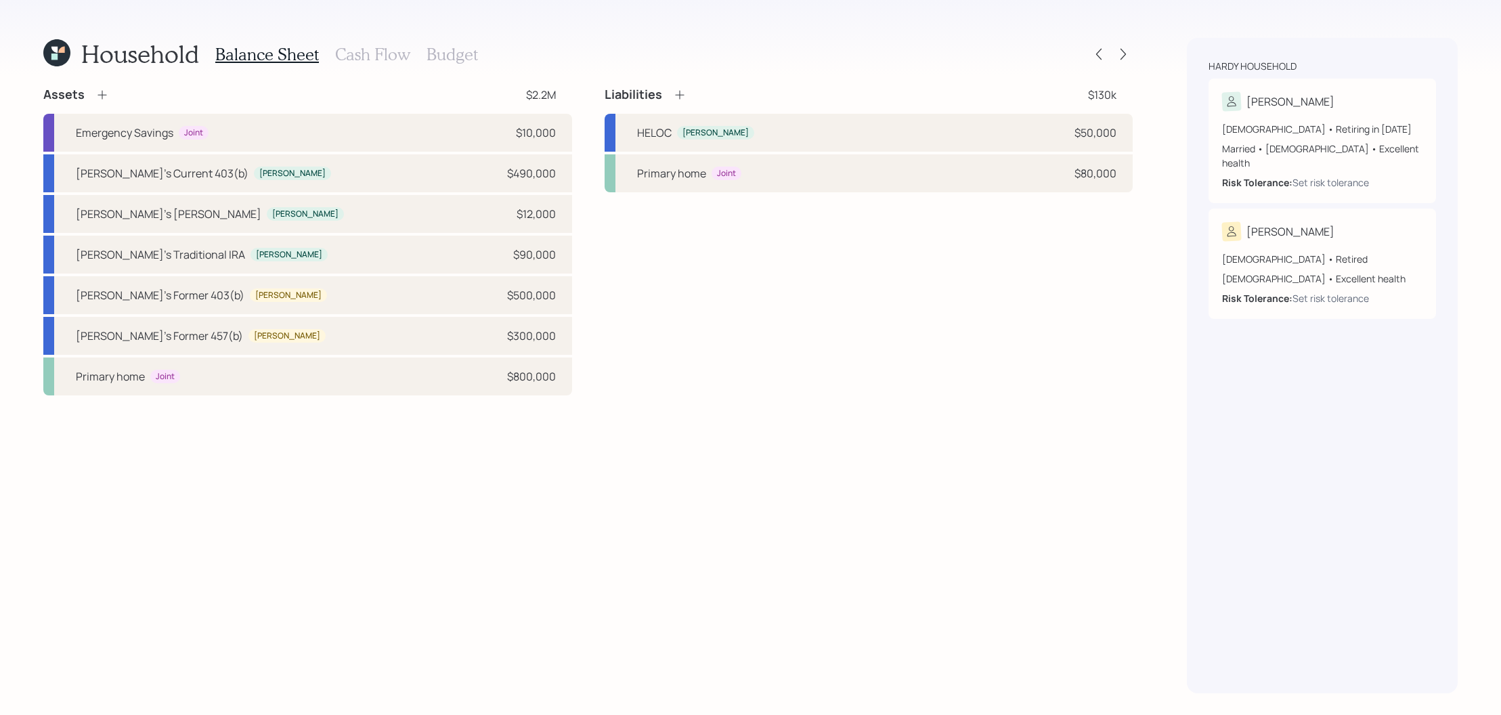
click at [392, 58] on h3 "Cash Flow" at bounding box center [372, 55] width 75 height 20
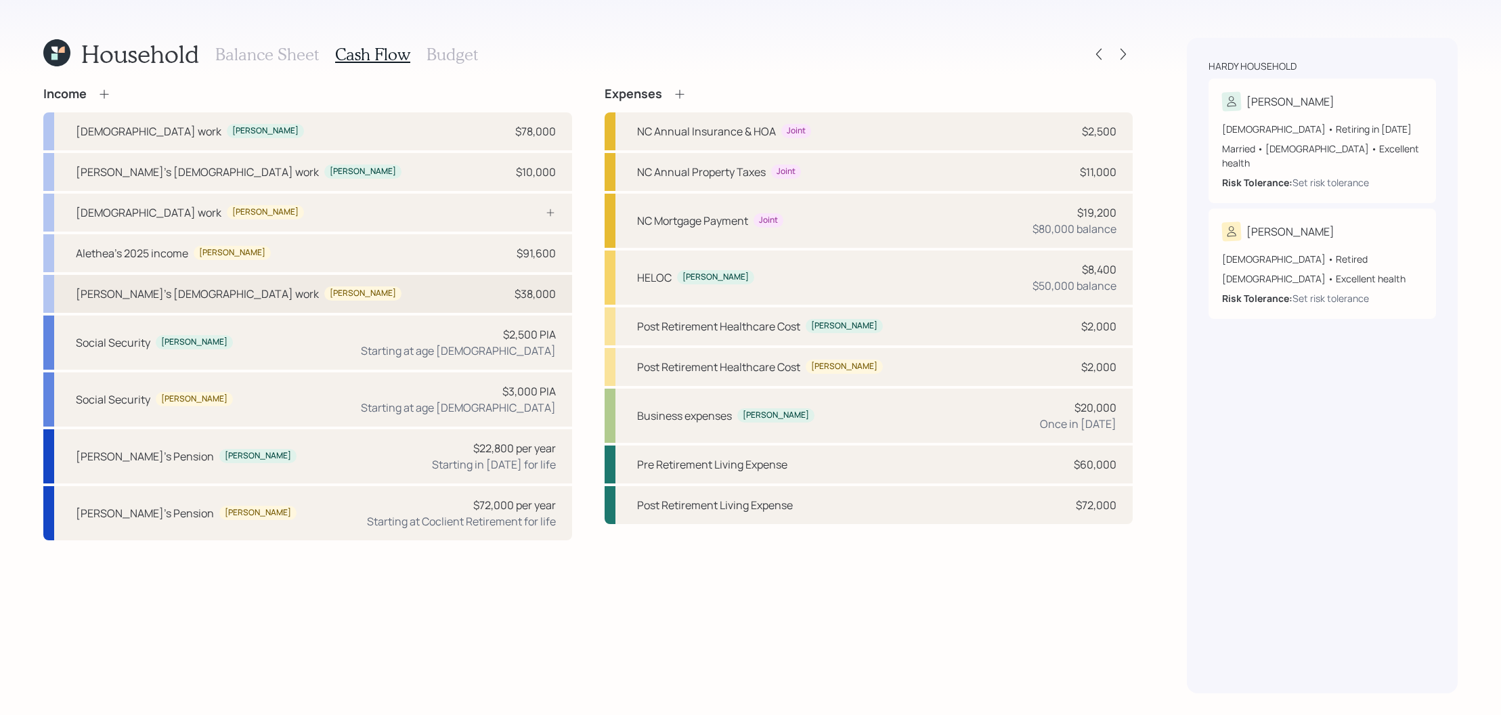
click at [389, 289] on div "[PERSON_NAME]'s [DEMOGRAPHIC_DATA] work [PERSON_NAME] $38,000" at bounding box center [307, 294] width 529 height 38
select select "part_time"
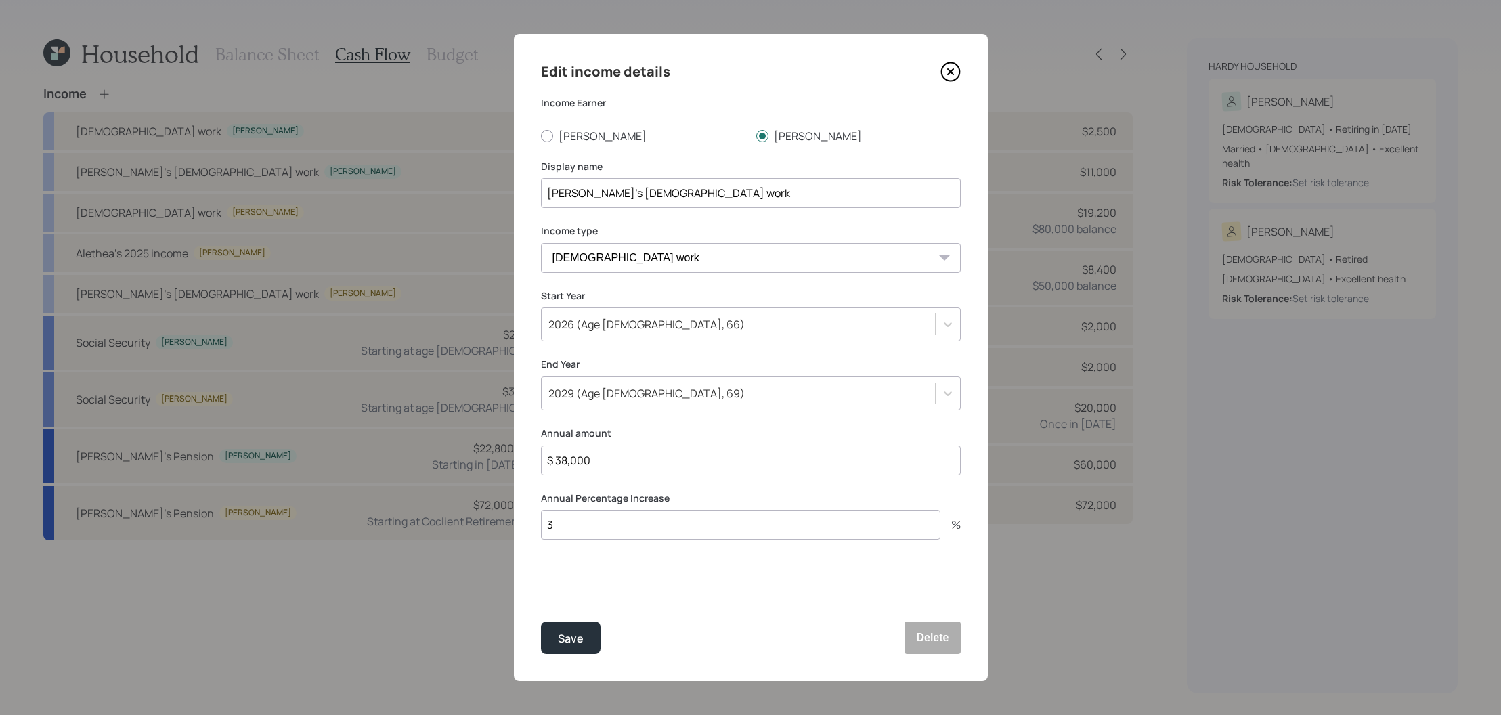
drag, startPoint x: 632, startPoint y: 452, endPoint x: 490, endPoint y: 436, distance: 143.1
click at [490, 436] on div "Edit income details Income Earner [PERSON_NAME] Display name [PERSON_NAME]'s [D…" at bounding box center [750, 357] width 1501 height 715
drag, startPoint x: 680, startPoint y: 462, endPoint x: 514, endPoint y: 444, distance: 166.8
click at [514, 444] on div "Edit income details Income Earner [PERSON_NAME] Display name [PERSON_NAME]'s [D…" at bounding box center [751, 357] width 474 height 647
type input "$ 0"
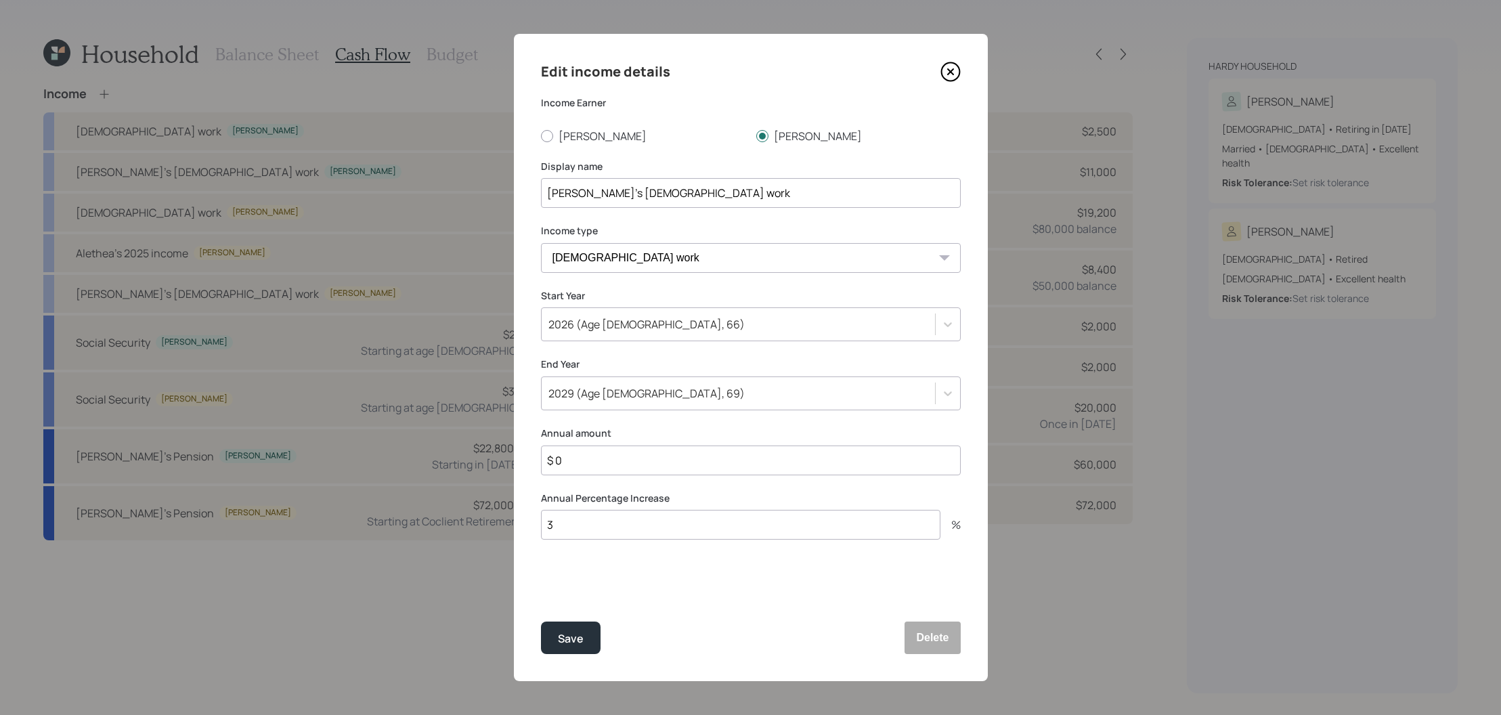
click at [541, 622] on button "Save" at bounding box center [571, 638] width 60 height 33
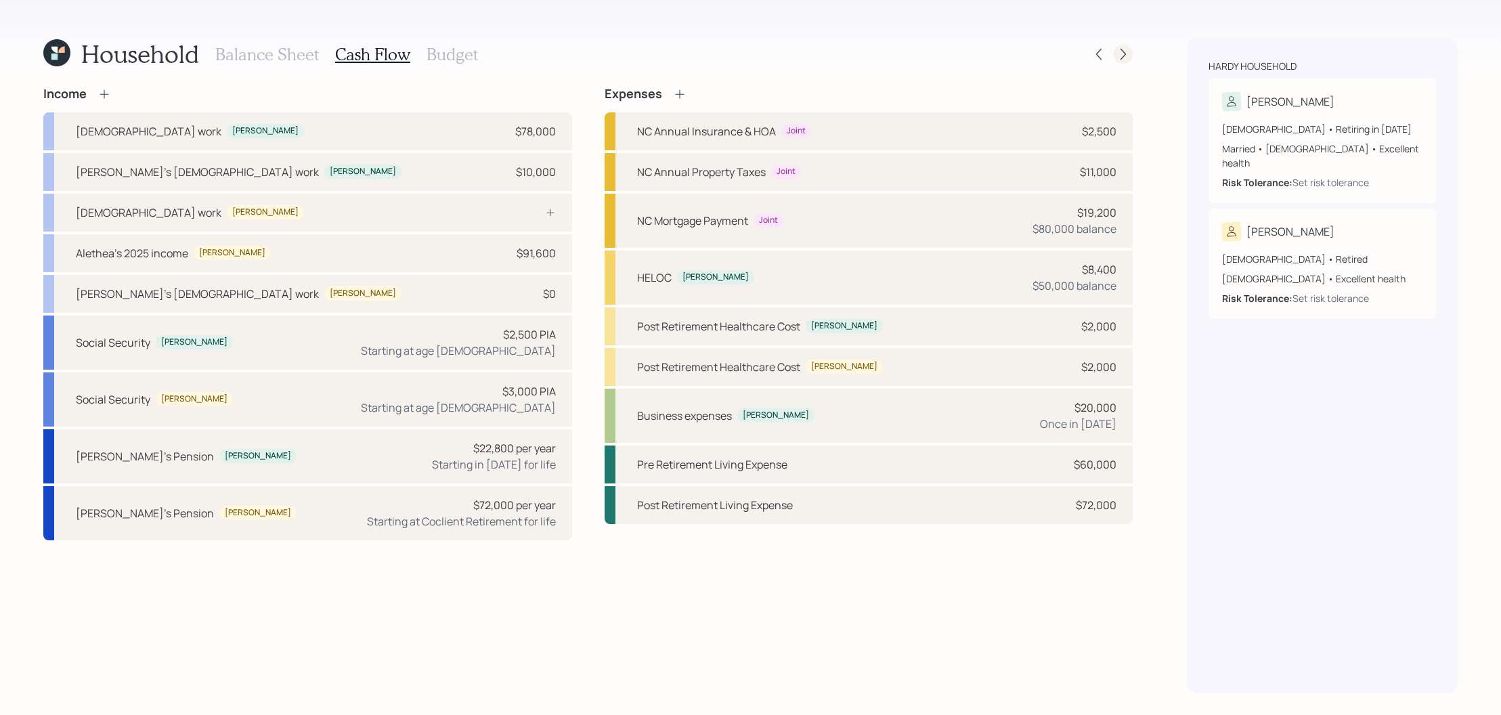
click at [1124, 54] on icon at bounding box center [1124, 54] width 14 height 14
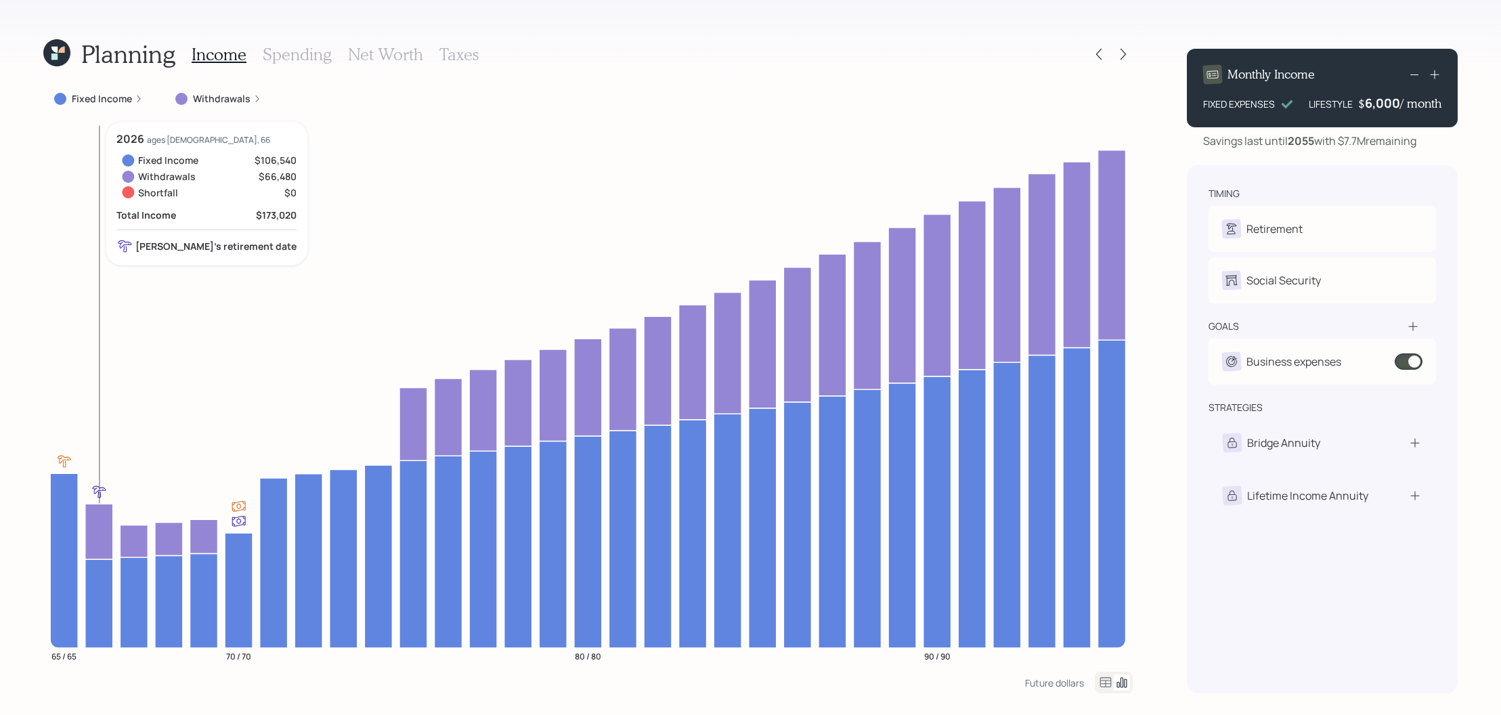
click at [100, 601] on icon at bounding box center [99, 603] width 28 height 89
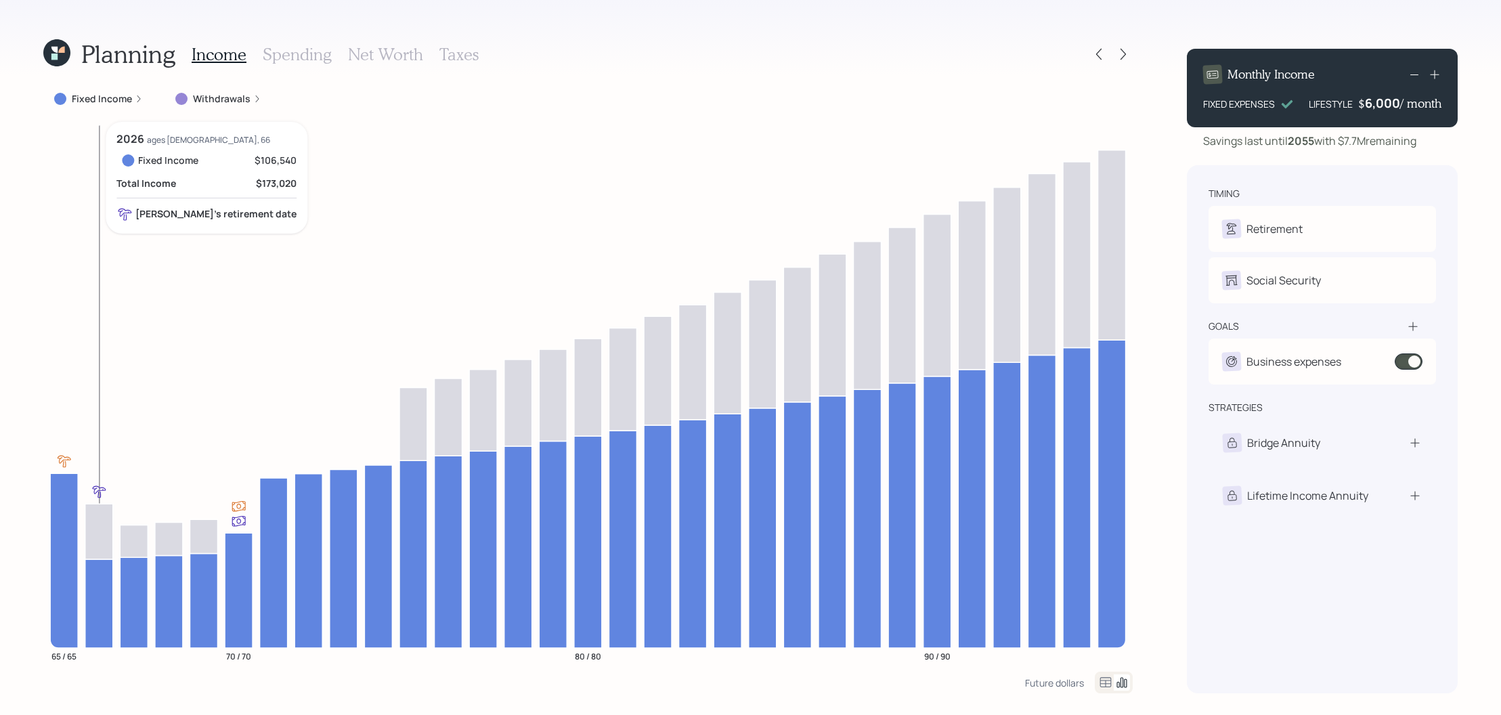
click at [100, 601] on icon at bounding box center [99, 603] width 28 height 89
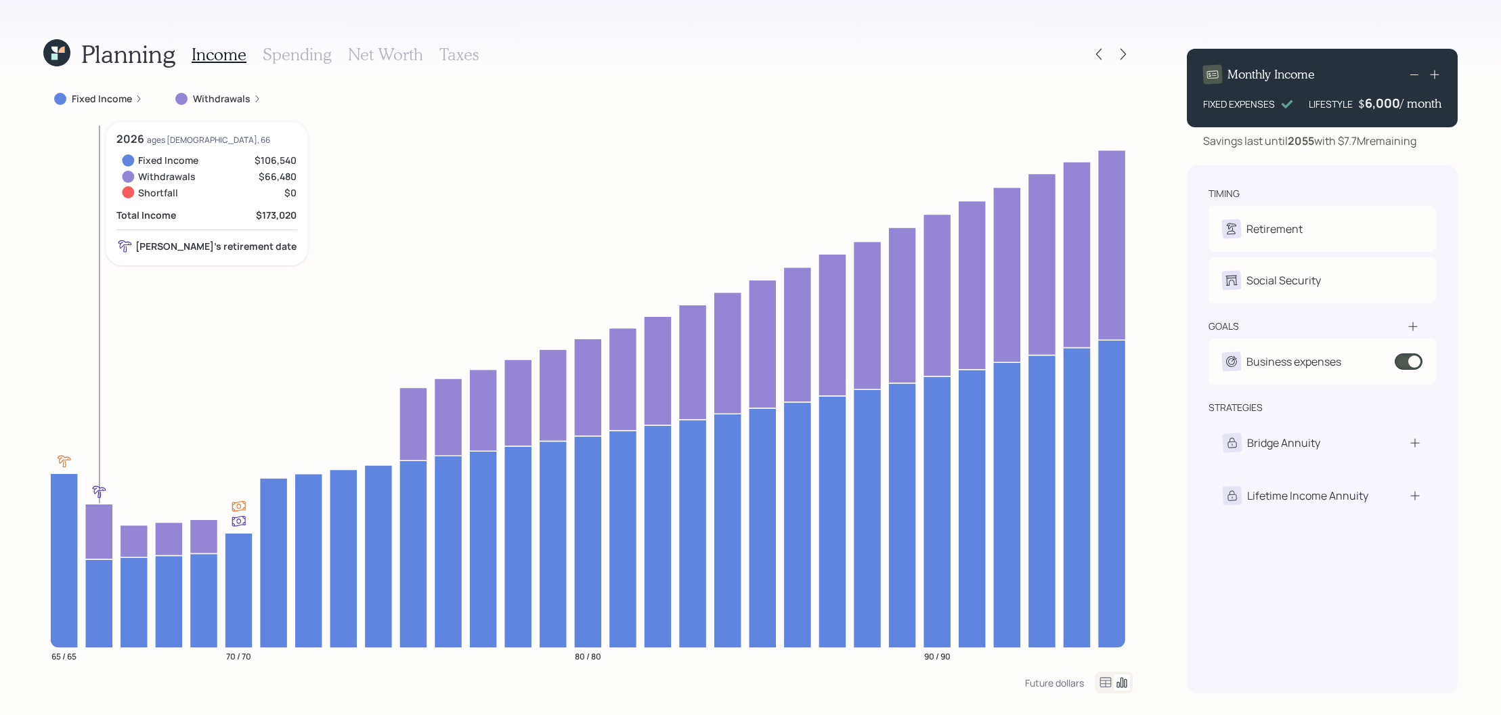
click at [94, 528] on icon at bounding box center [99, 532] width 28 height 56
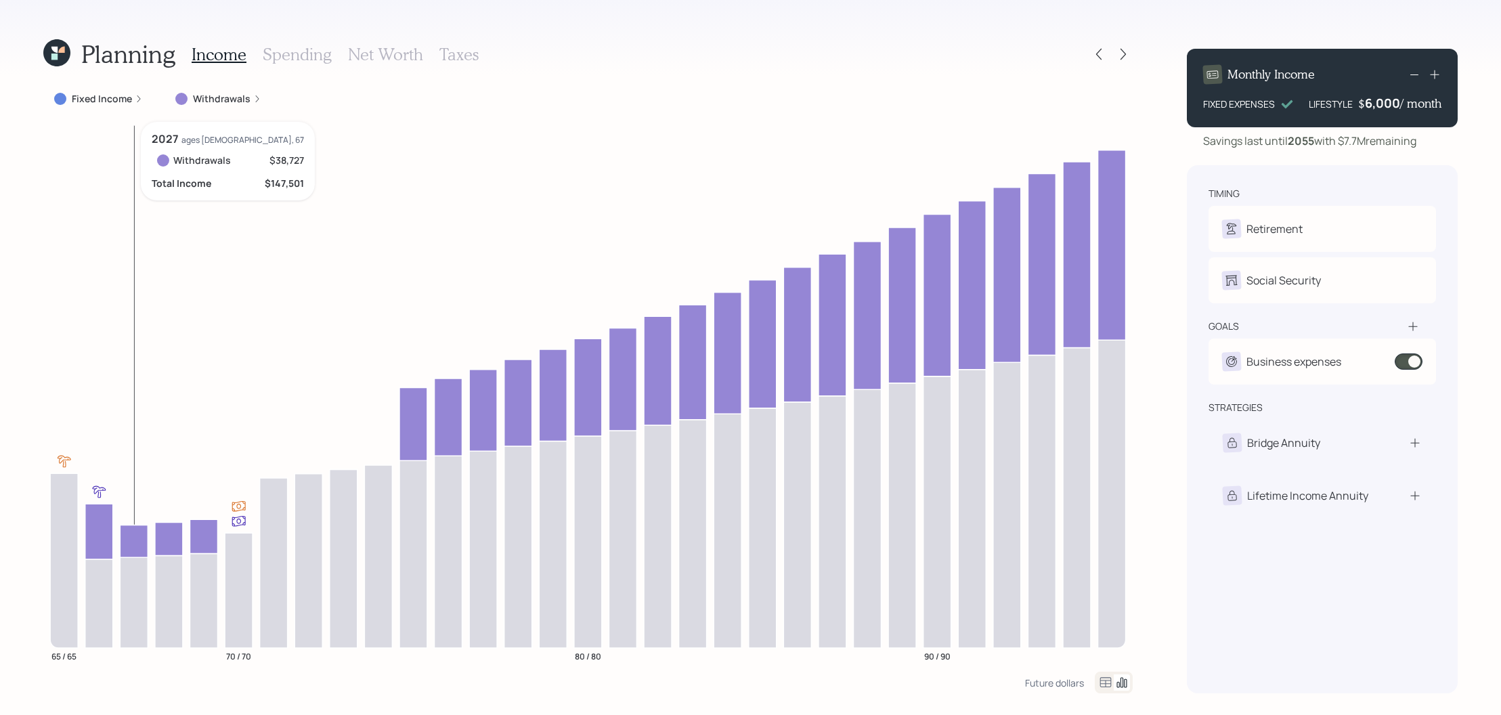
click at [150, 532] on icon "65 / 65 70 / 70 80 / 80 90 / 90" at bounding box center [588, 397] width 1090 height 550
click at [174, 532] on icon at bounding box center [169, 538] width 28 height 33
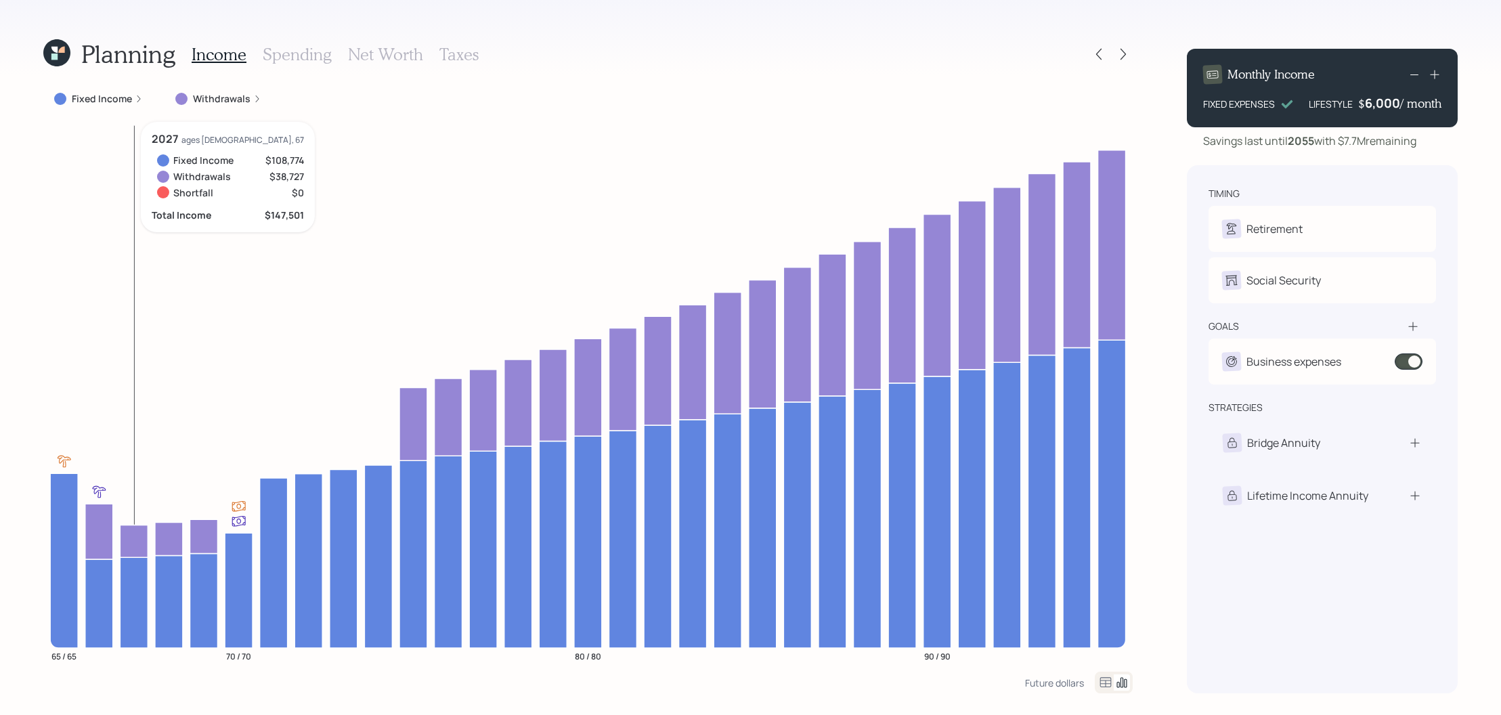
click at [128, 551] on icon at bounding box center [134, 541] width 28 height 33
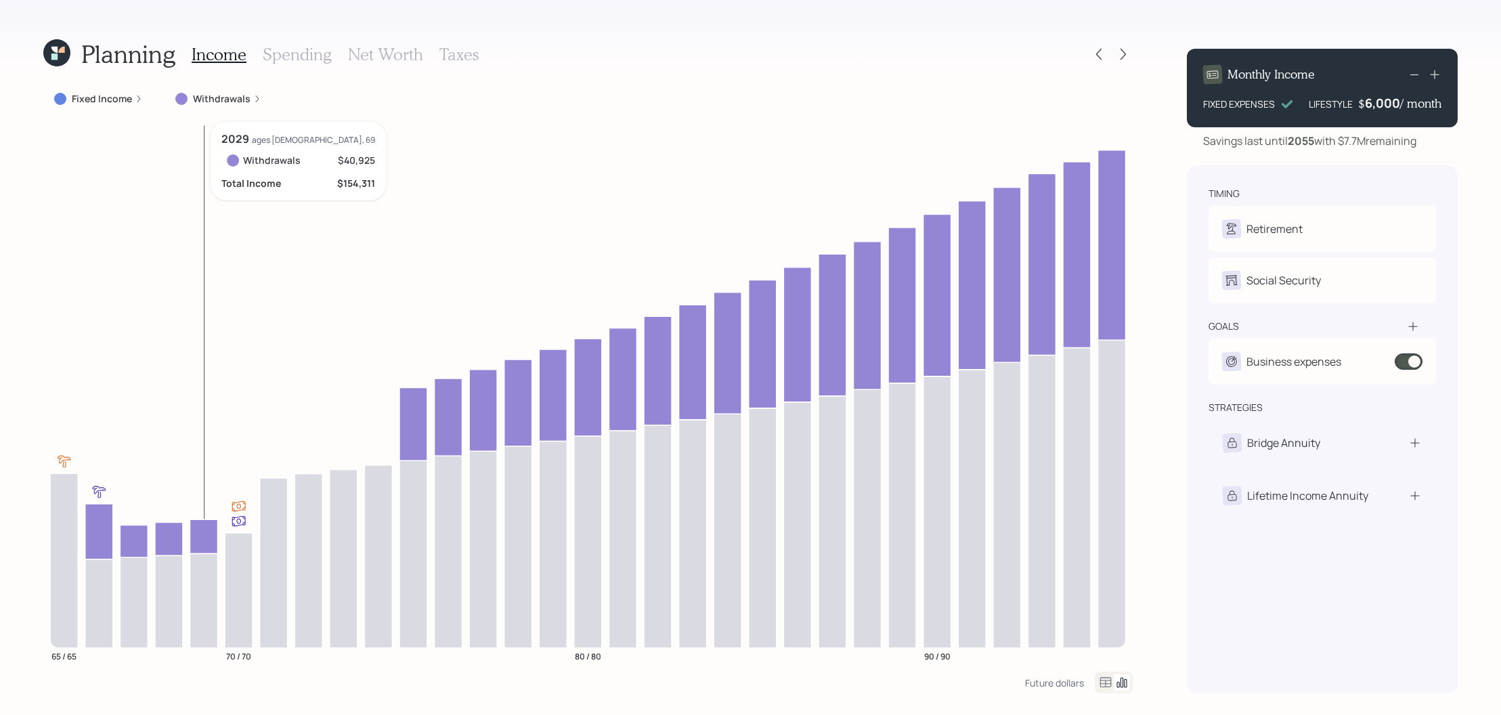
click at [197, 532] on icon at bounding box center [204, 536] width 28 height 34
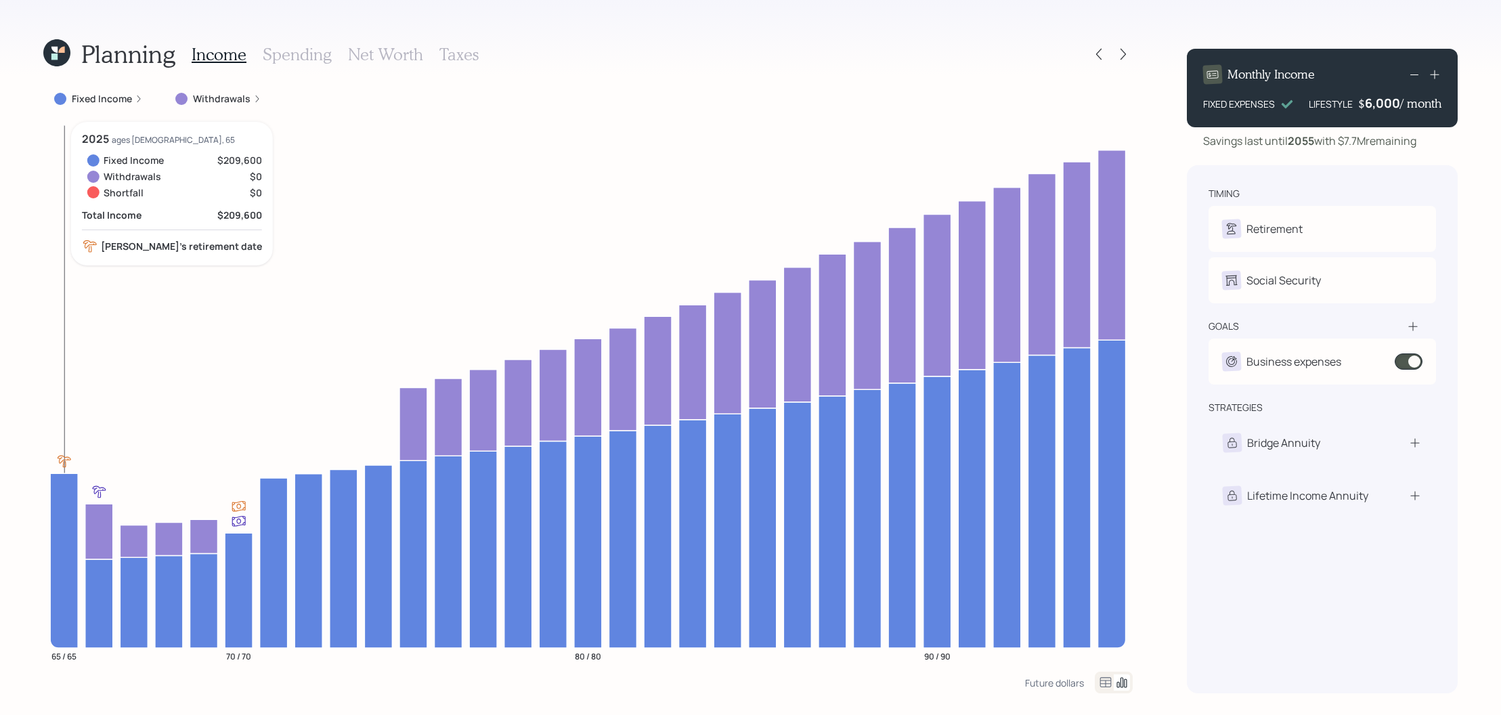
click at [81, 535] on icon "65 / 65 70 / 70 80 / 80 90 / 90" at bounding box center [588, 397] width 1090 height 550
click at [100, 534] on icon at bounding box center [99, 532] width 28 height 56
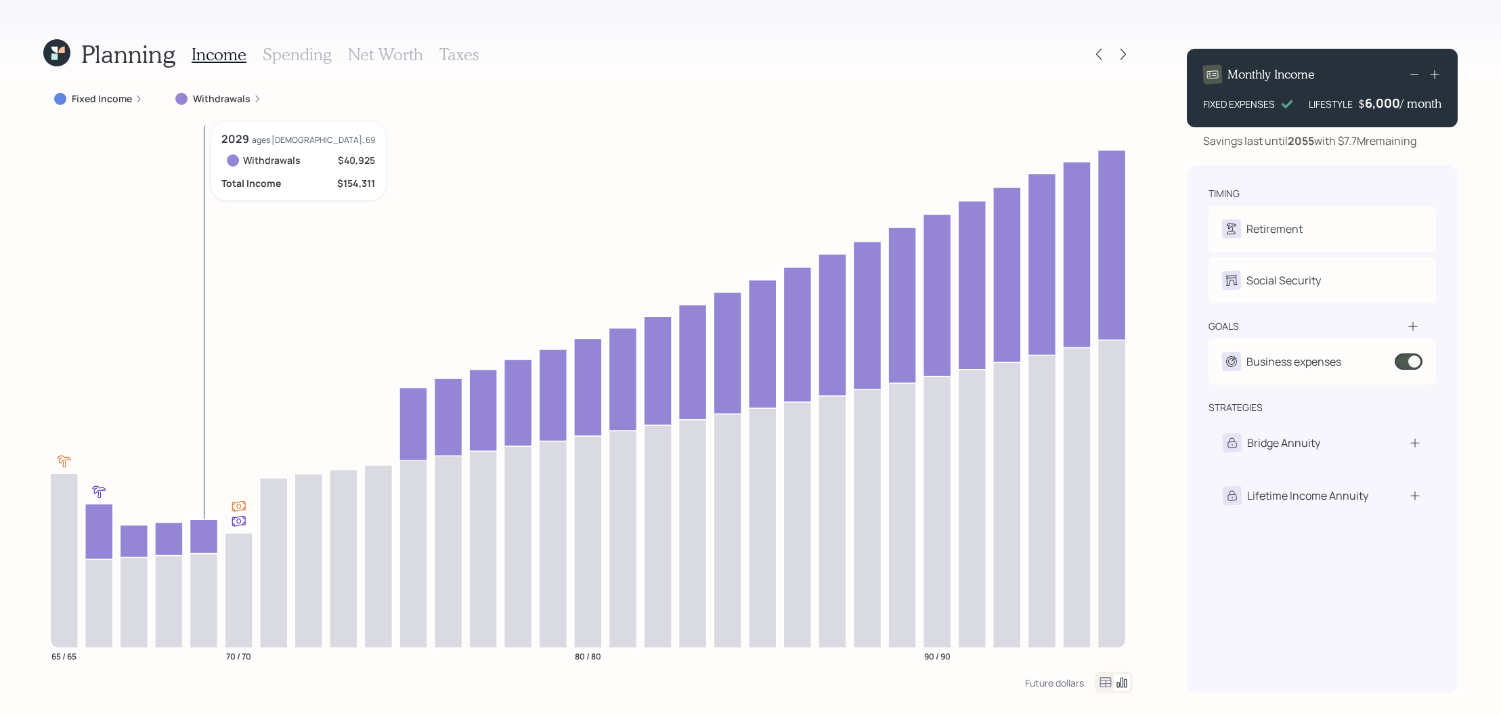
click at [196, 536] on icon at bounding box center [204, 536] width 28 height 34
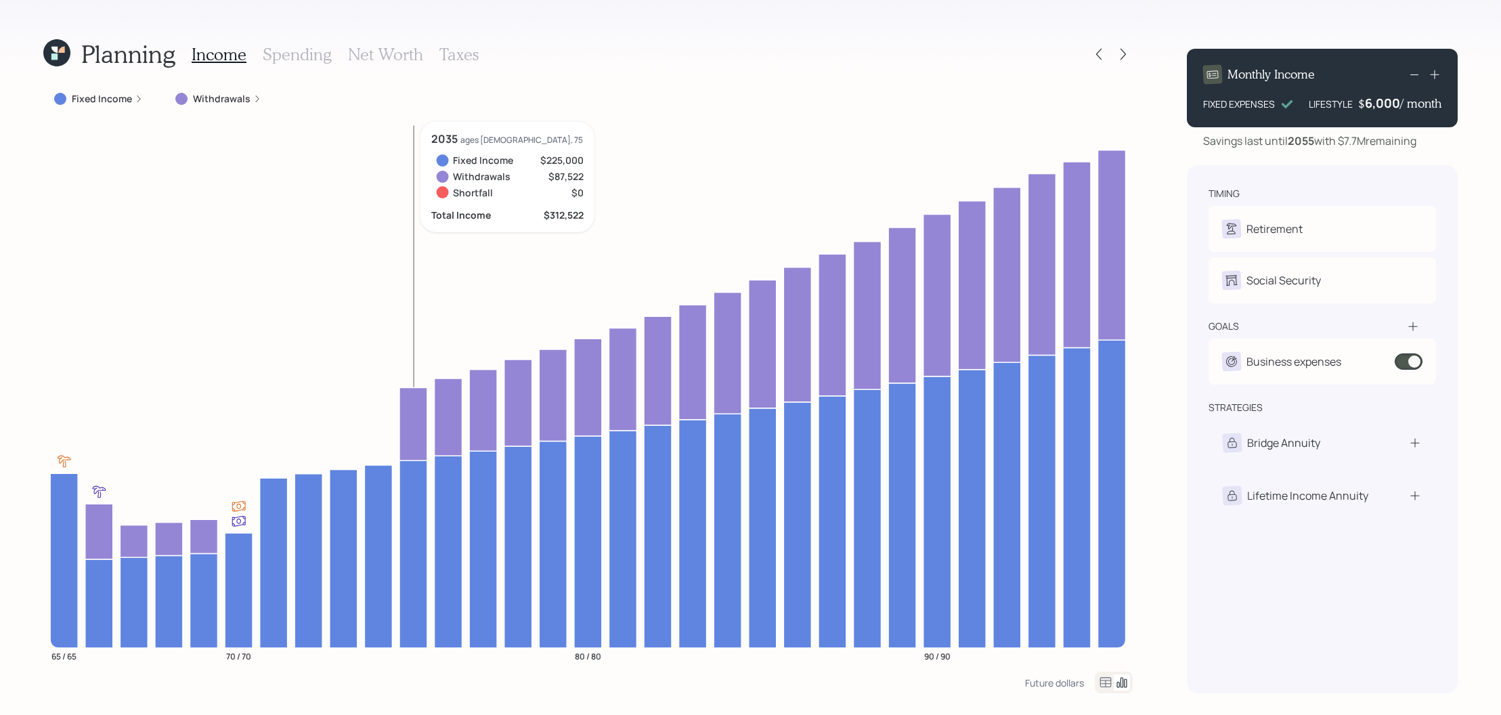
click at [412, 414] on icon at bounding box center [414, 423] width 28 height 73
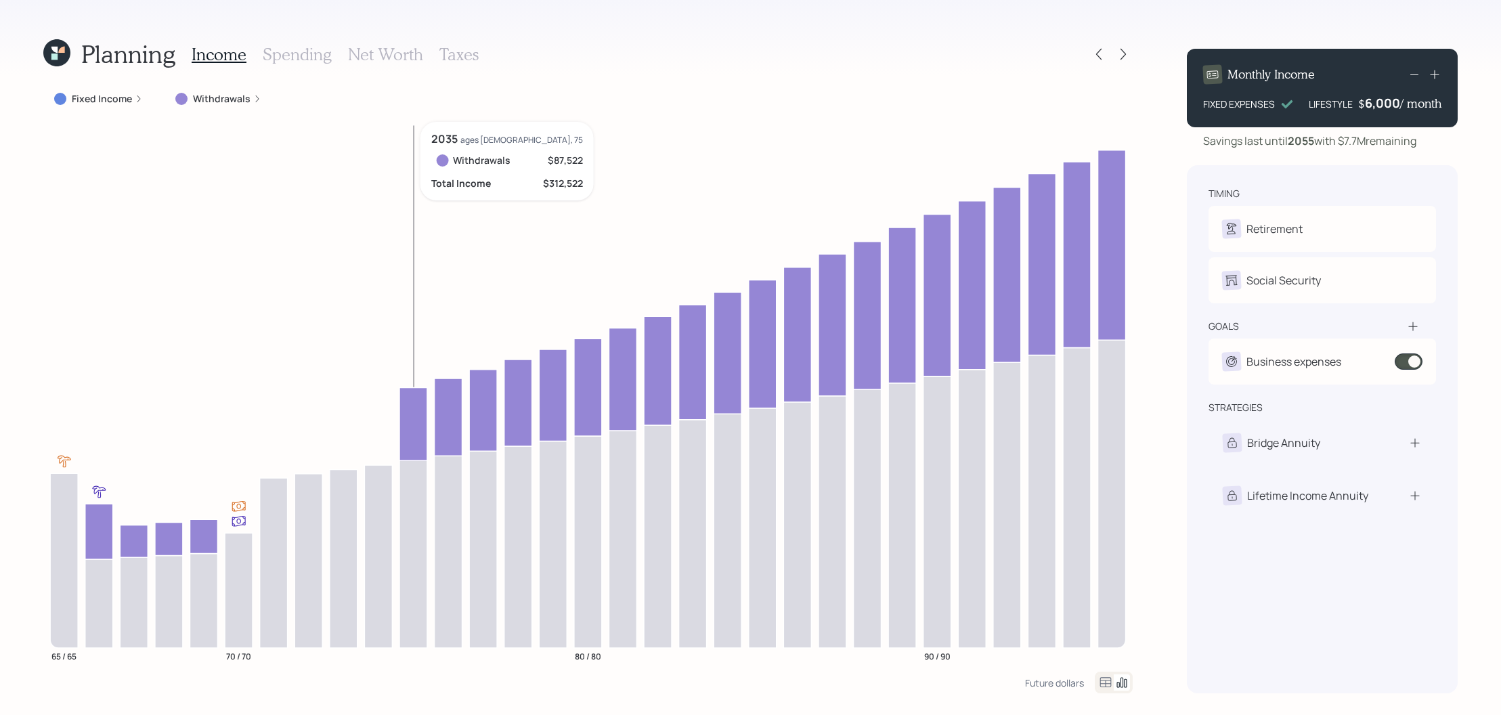
click at [411, 413] on icon at bounding box center [414, 423] width 28 height 73
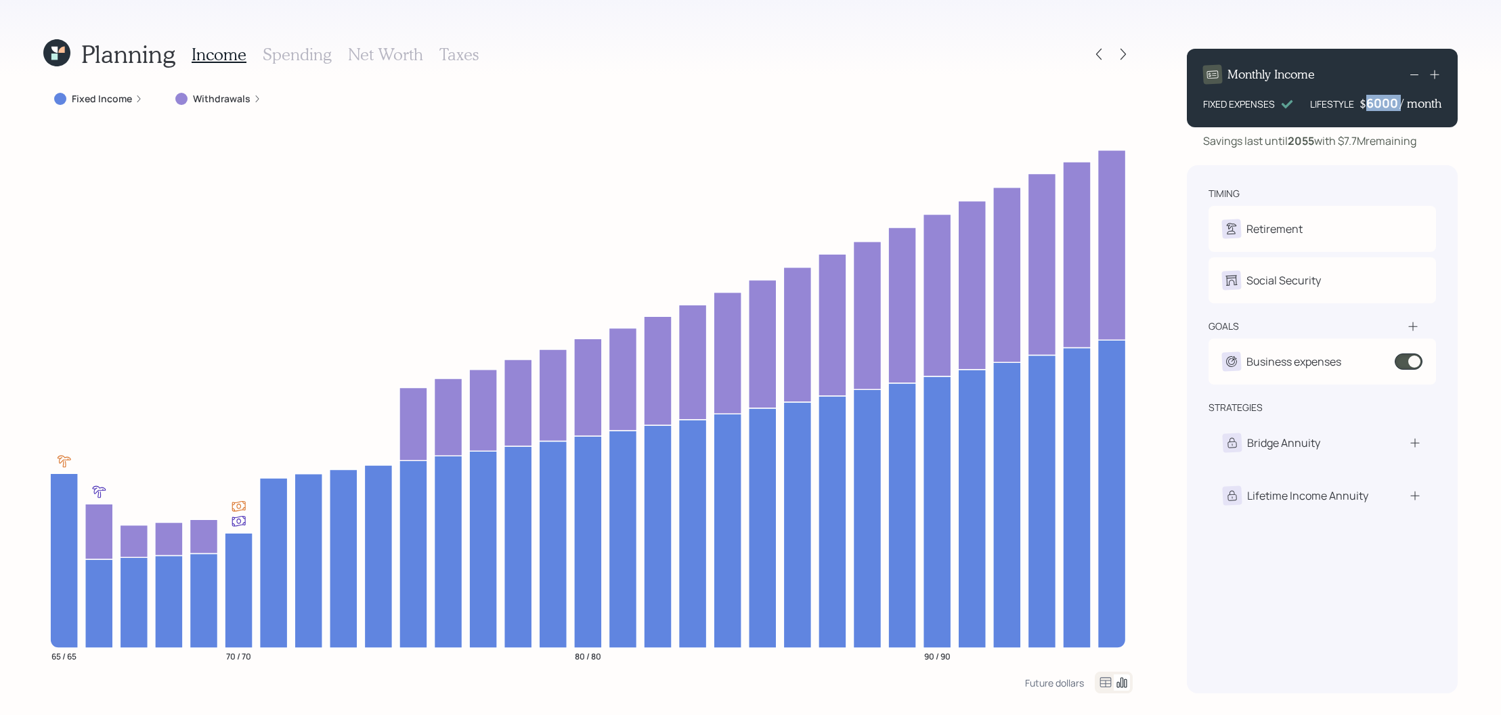
drag, startPoint x: 1401, startPoint y: 102, endPoint x: 1368, endPoint y: 95, distance: 33.2
click at [1368, 95] on div "$ 6000 / month" at bounding box center [1401, 103] width 82 height 16
drag, startPoint x: 1368, startPoint y: 105, endPoint x: 1404, endPoint y: 104, distance: 35.9
click at [1405, 104] on div "$ 6000 / month" at bounding box center [1401, 103] width 82 height 16
click at [1457, 188] on div "timing Retirement D Retire at 65y 1m A Retired Social Security D Elect at 70y 5…" at bounding box center [1322, 429] width 271 height 528
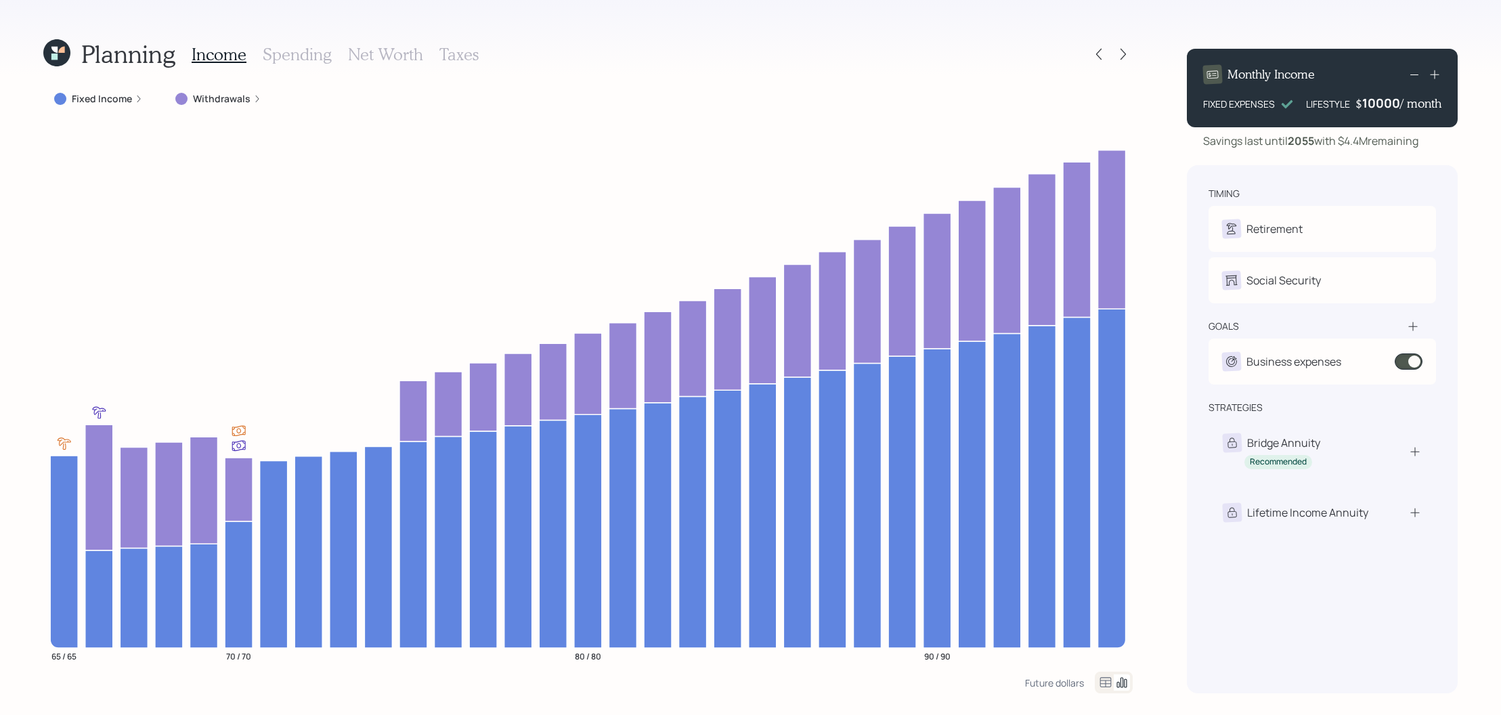
drag, startPoint x: 1358, startPoint y: 108, endPoint x: 1393, endPoint y: 100, distance: 36.3
click at [1393, 100] on div "10000" at bounding box center [1381, 103] width 38 height 16
click at [1438, 78] on icon at bounding box center [1435, 75] width 14 height 14
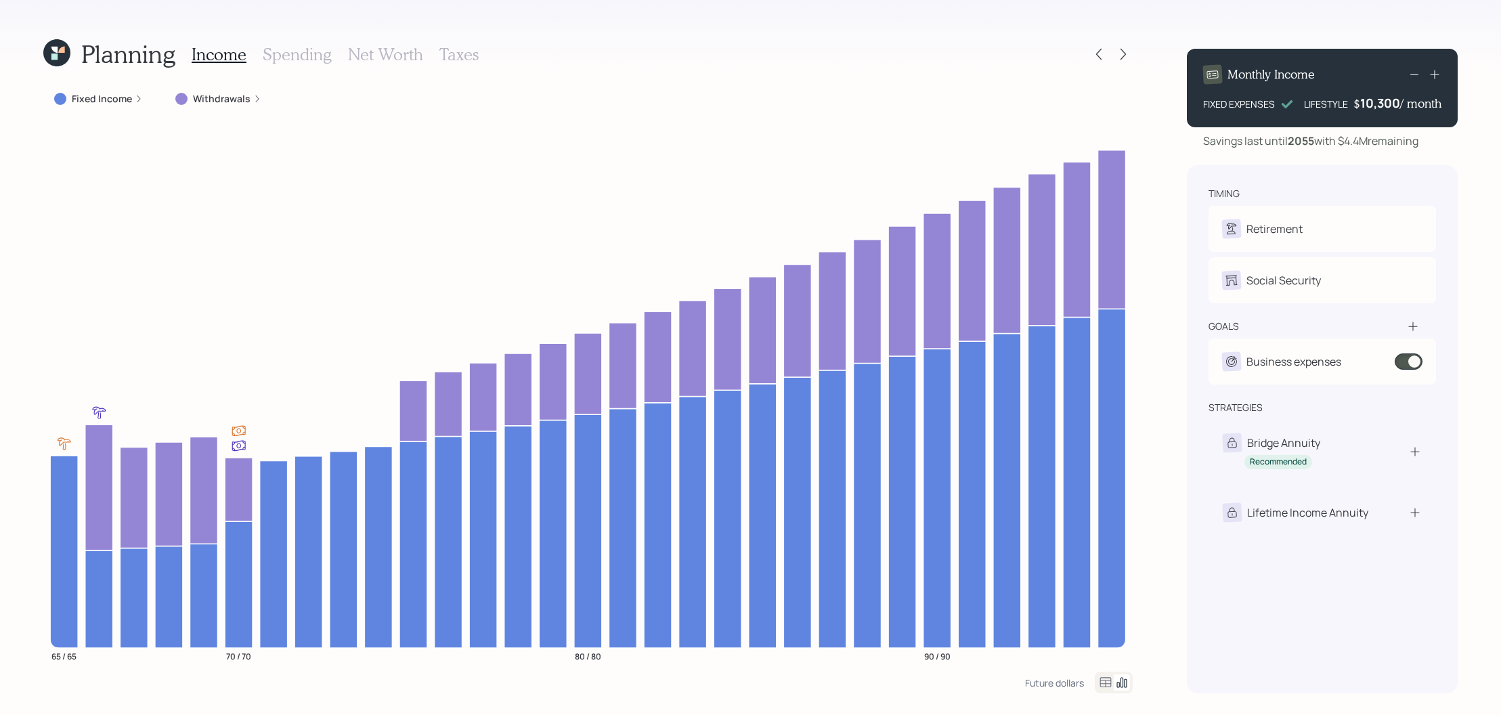
click at [1438, 78] on icon at bounding box center [1435, 75] width 14 height 14
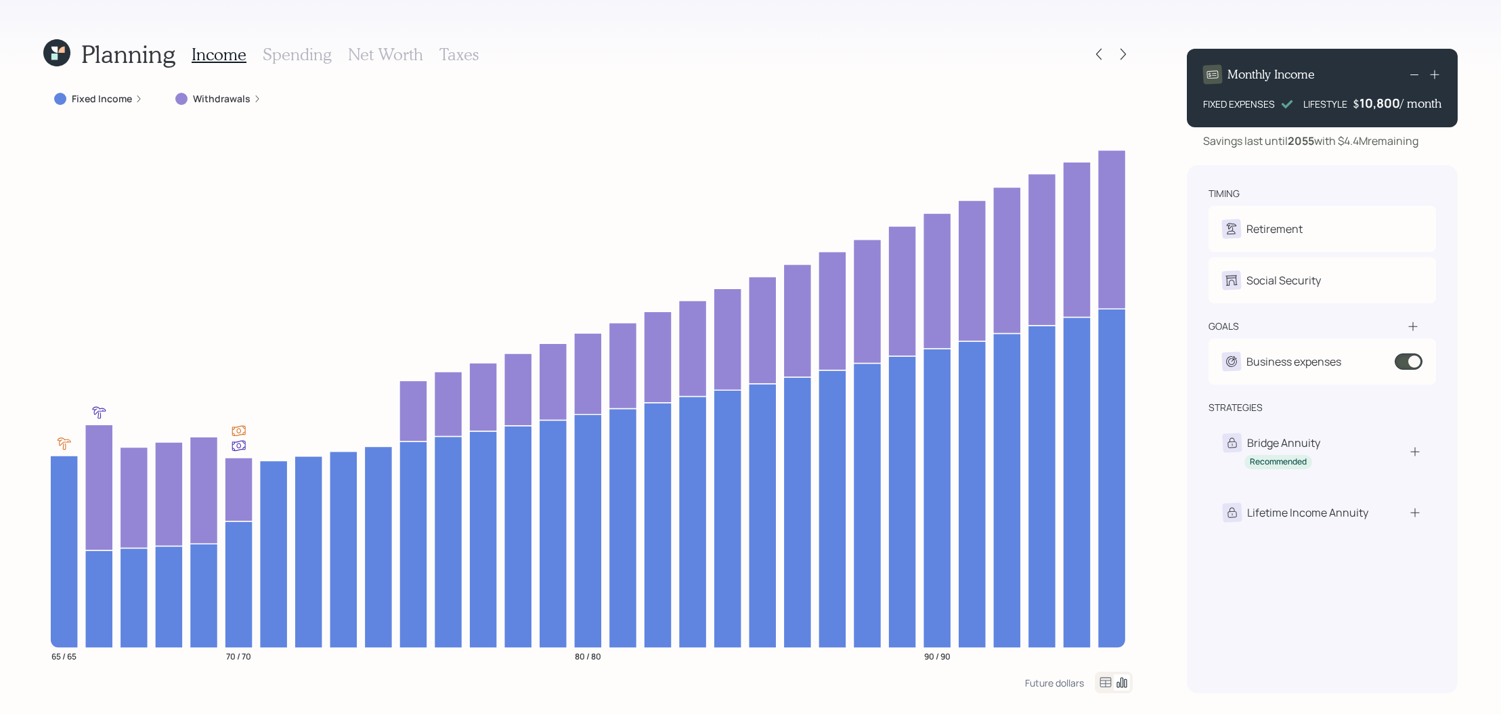
click at [1438, 78] on icon at bounding box center [1435, 75] width 14 height 14
click at [1438, 79] on icon at bounding box center [1435, 75] width 14 height 14
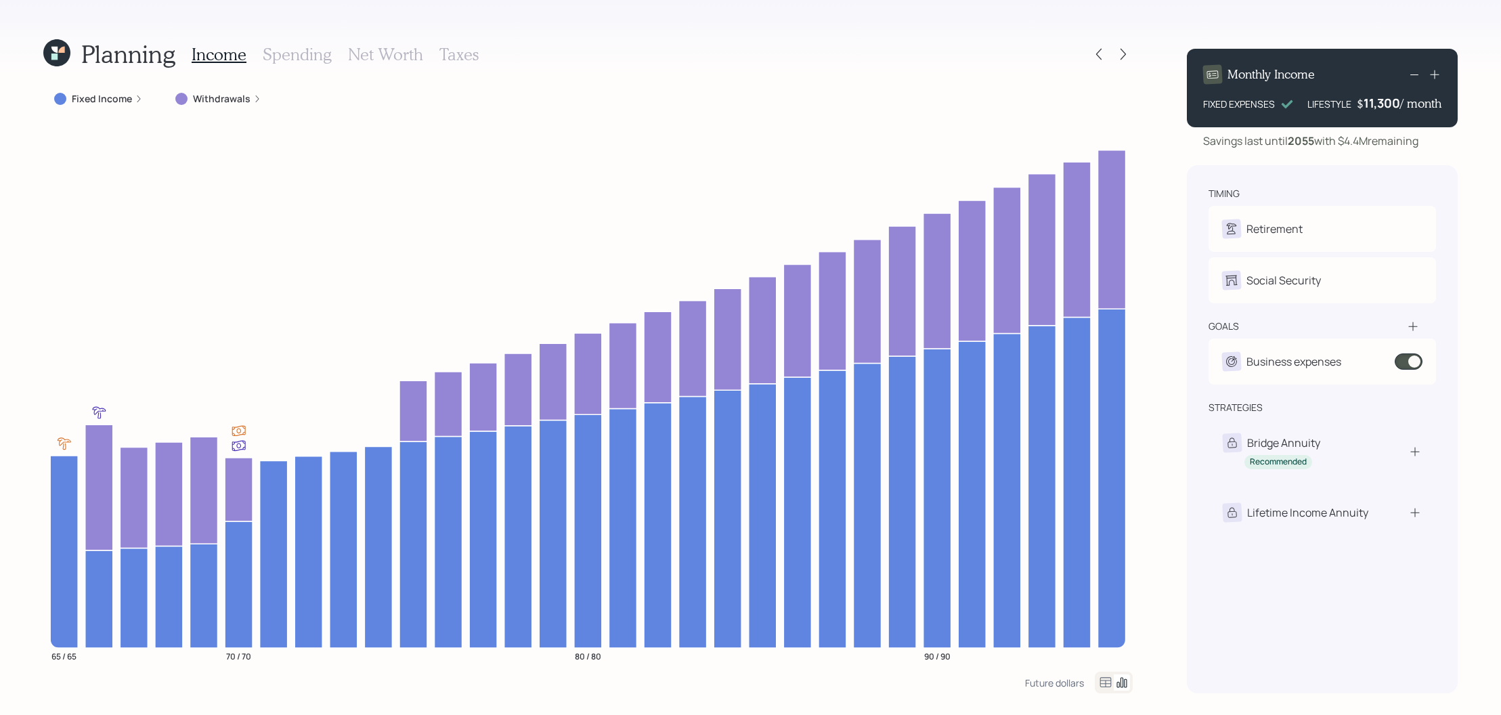
click at [1438, 79] on icon at bounding box center [1435, 75] width 14 height 14
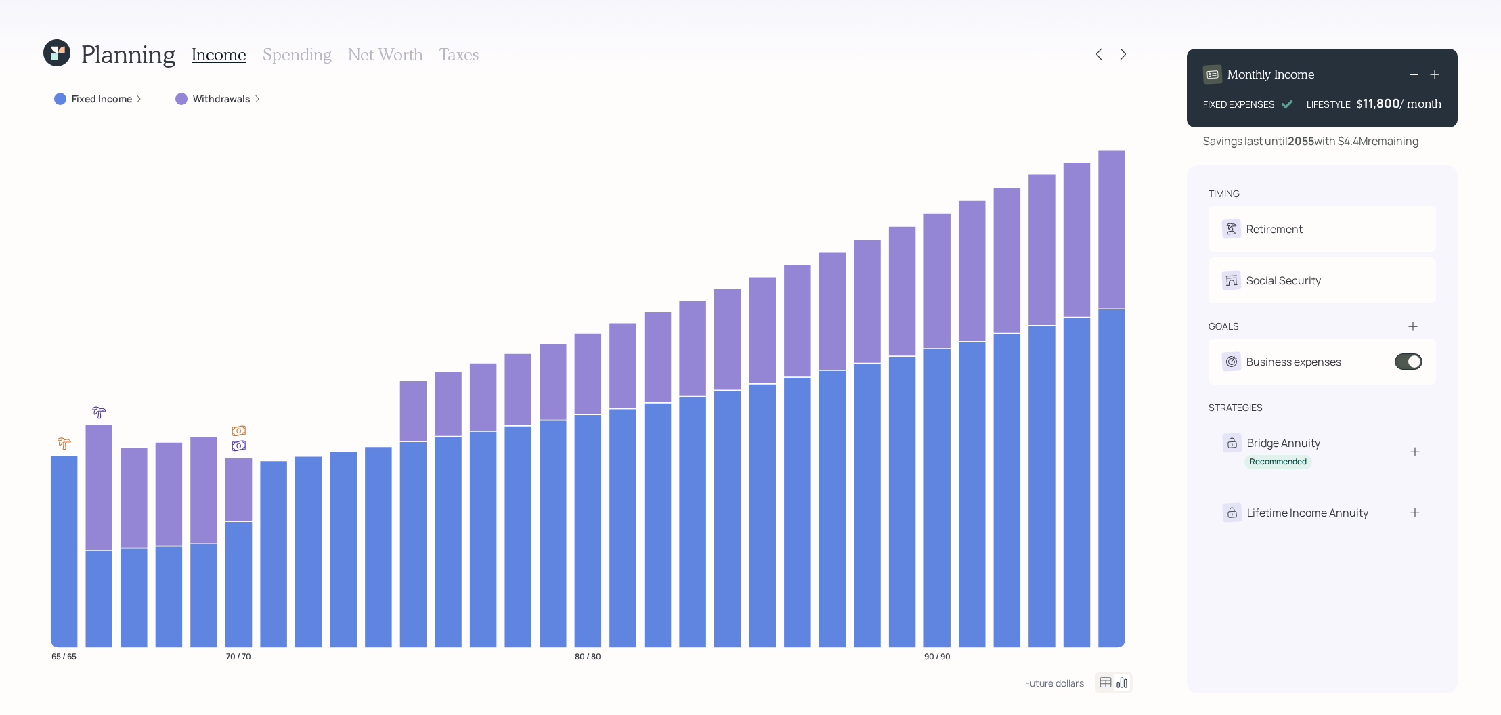
click at [1438, 79] on icon at bounding box center [1435, 75] width 14 height 14
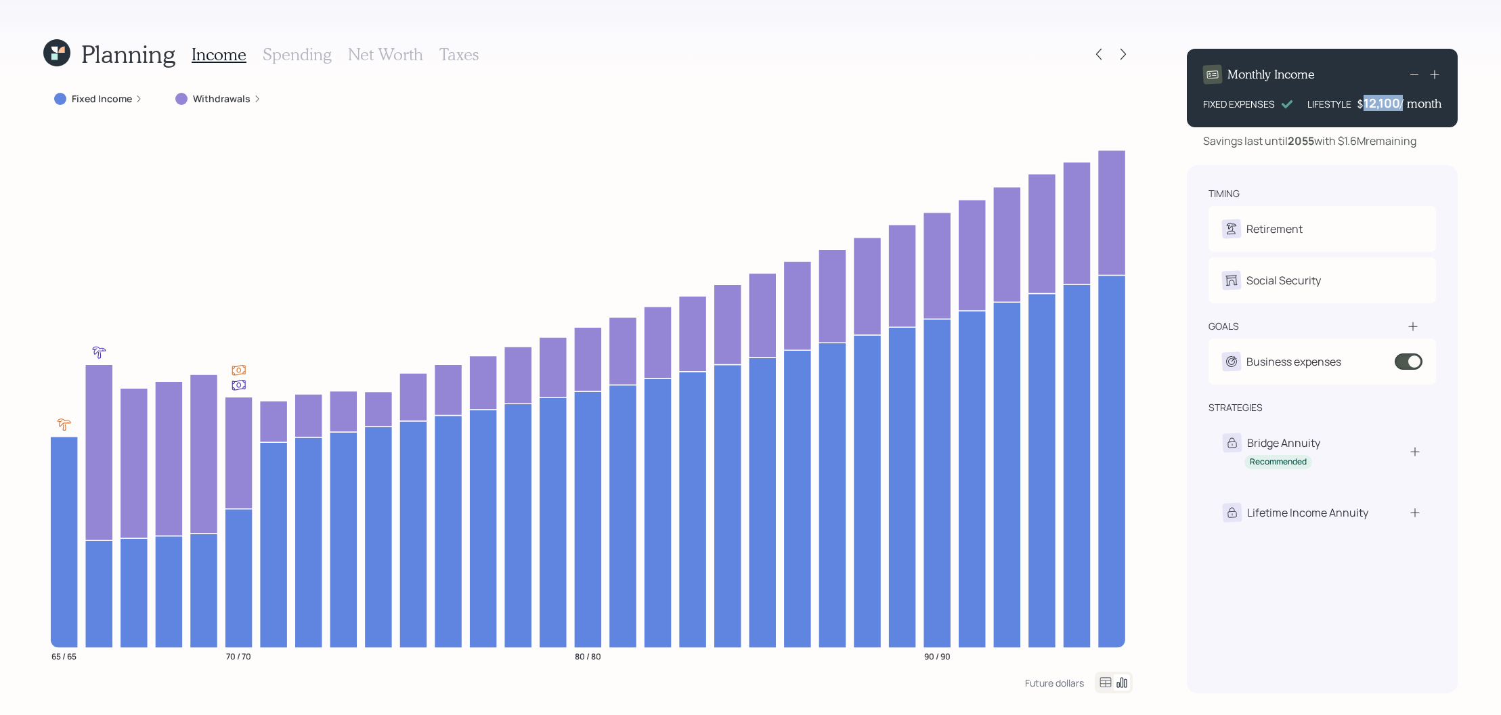
drag, startPoint x: 1362, startPoint y: 102, endPoint x: 1400, endPoint y: 102, distance: 37.9
click at [1400, 102] on div "$ 12,100 / month" at bounding box center [1399, 103] width 85 height 16
click at [1383, 111] on div "Monthly Income FIXED EXPENSES LIFESTYLE $ 12,100 / month" at bounding box center [1322, 88] width 271 height 79
click at [1383, 107] on div "12100" at bounding box center [1383, 103] width 35 height 16
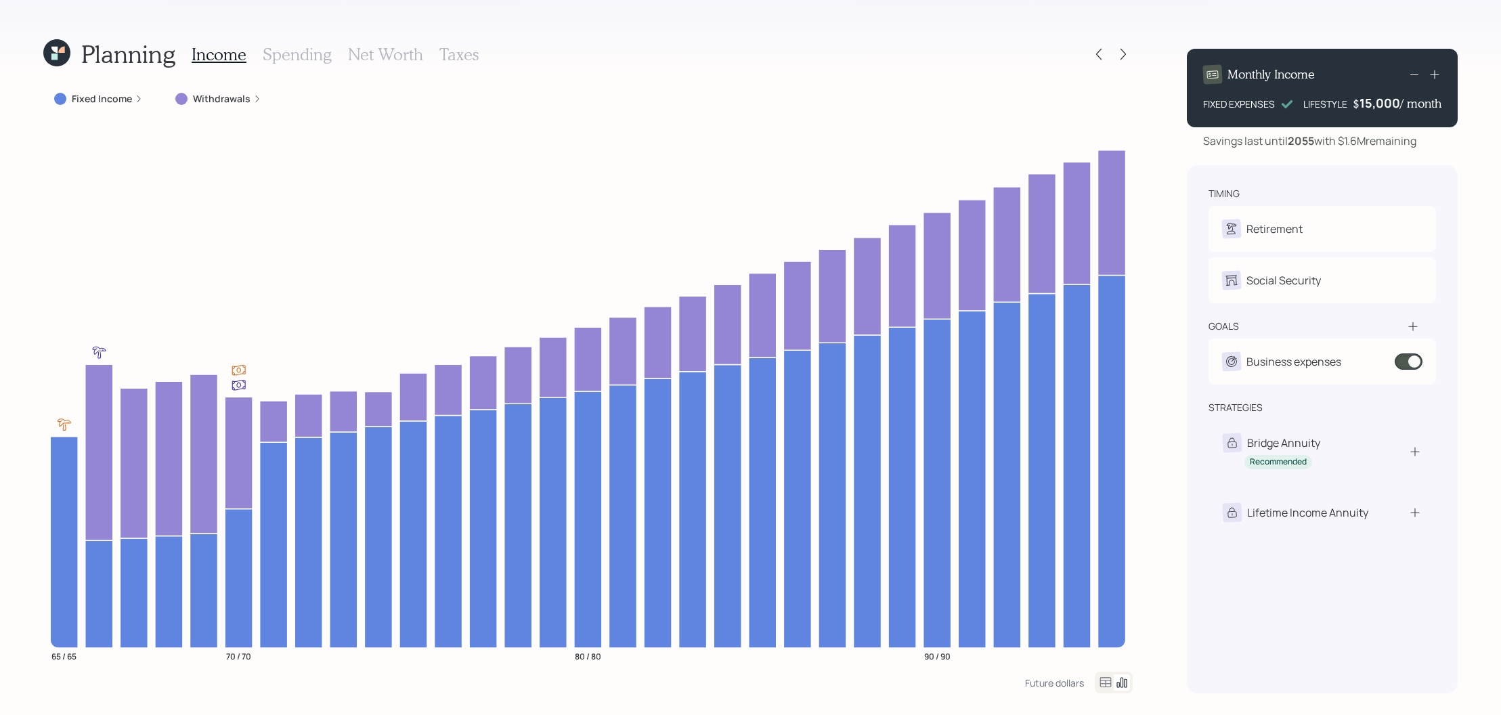
click at [1449, 158] on div "Monthly Income FIXED EXPENSES LIFESTYLE $ 15,000 / month Savings last until [DA…" at bounding box center [1322, 365] width 271 height 655
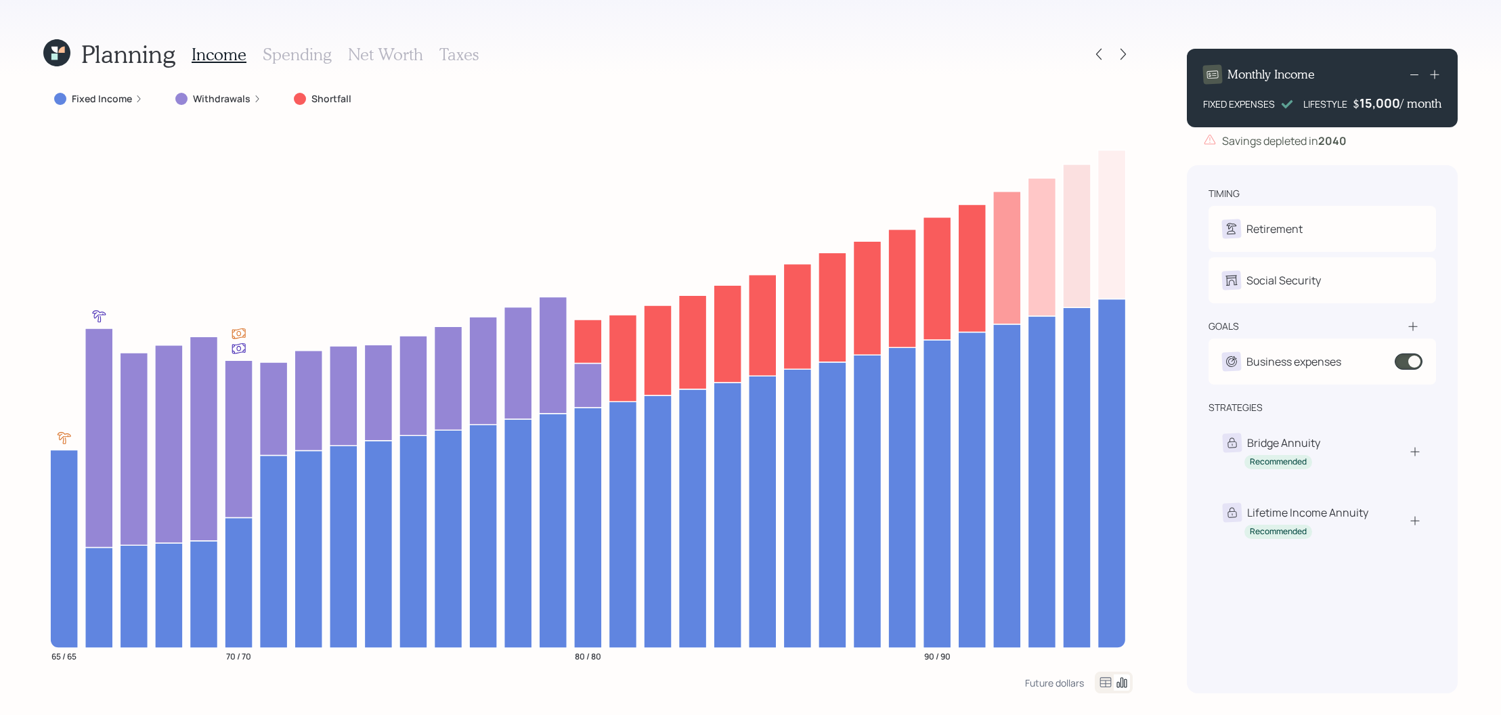
click at [1410, 77] on icon at bounding box center [1414, 74] width 16 height 16
click at [1411, 77] on icon at bounding box center [1414, 74] width 16 height 16
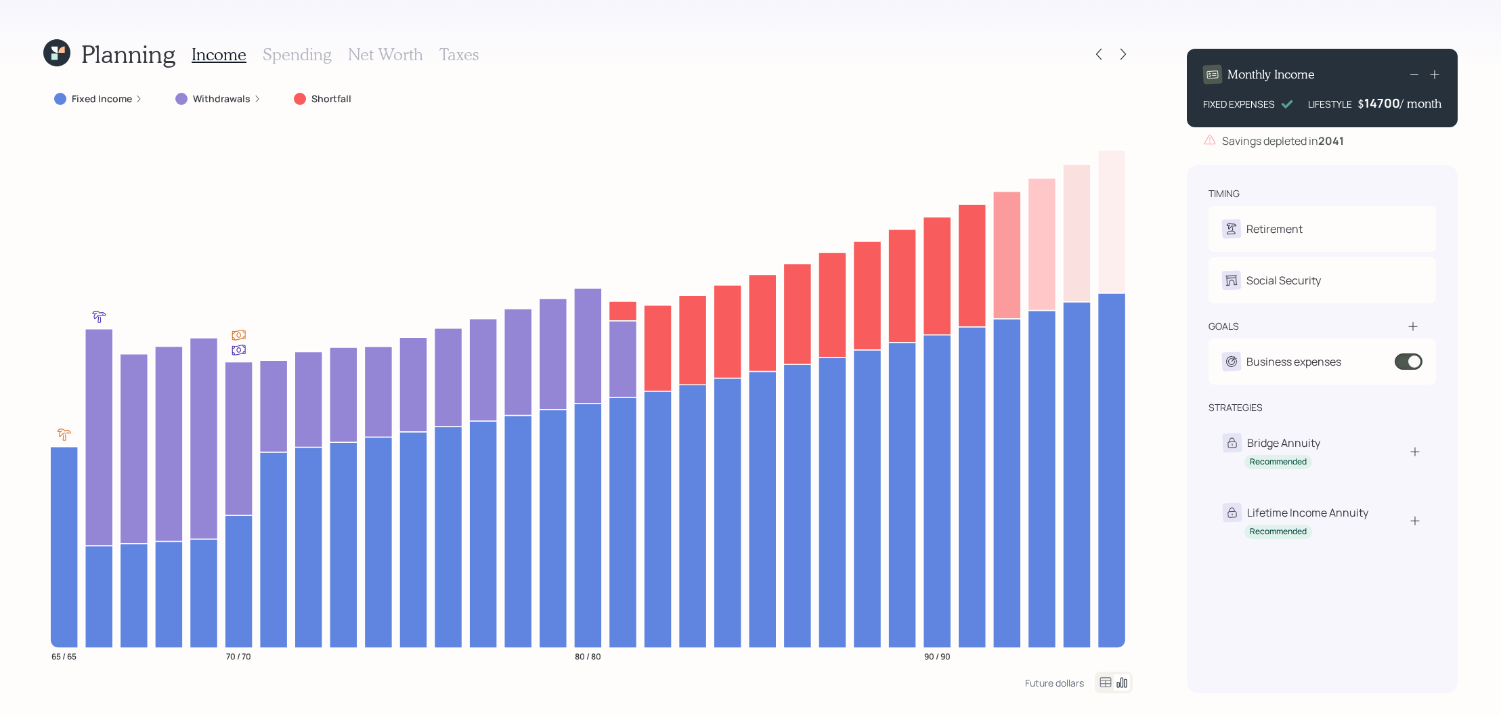
click at [1379, 107] on div "14700" at bounding box center [1382, 103] width 36 height 16
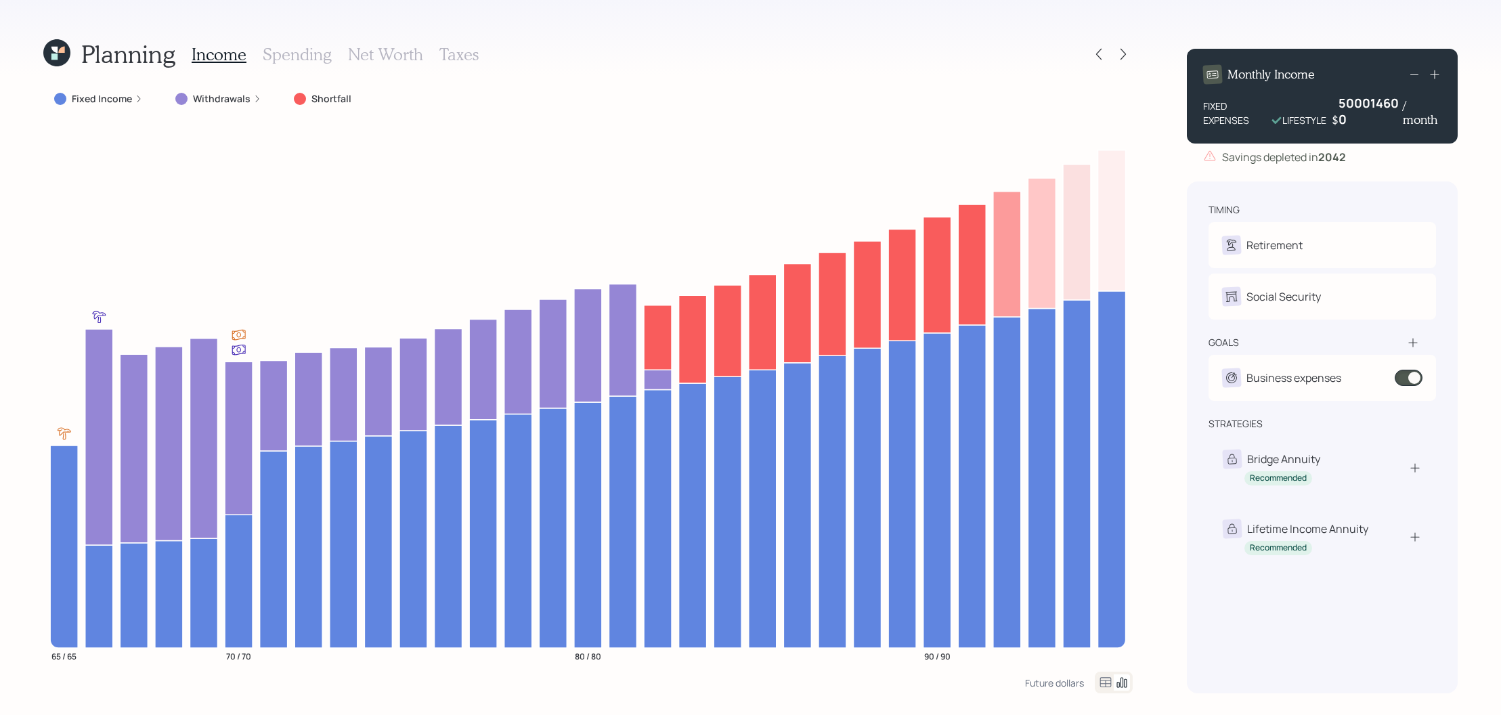
click at [1385, 100] on div "500014600" at bounding box center [1371, 111] width 64 height 33
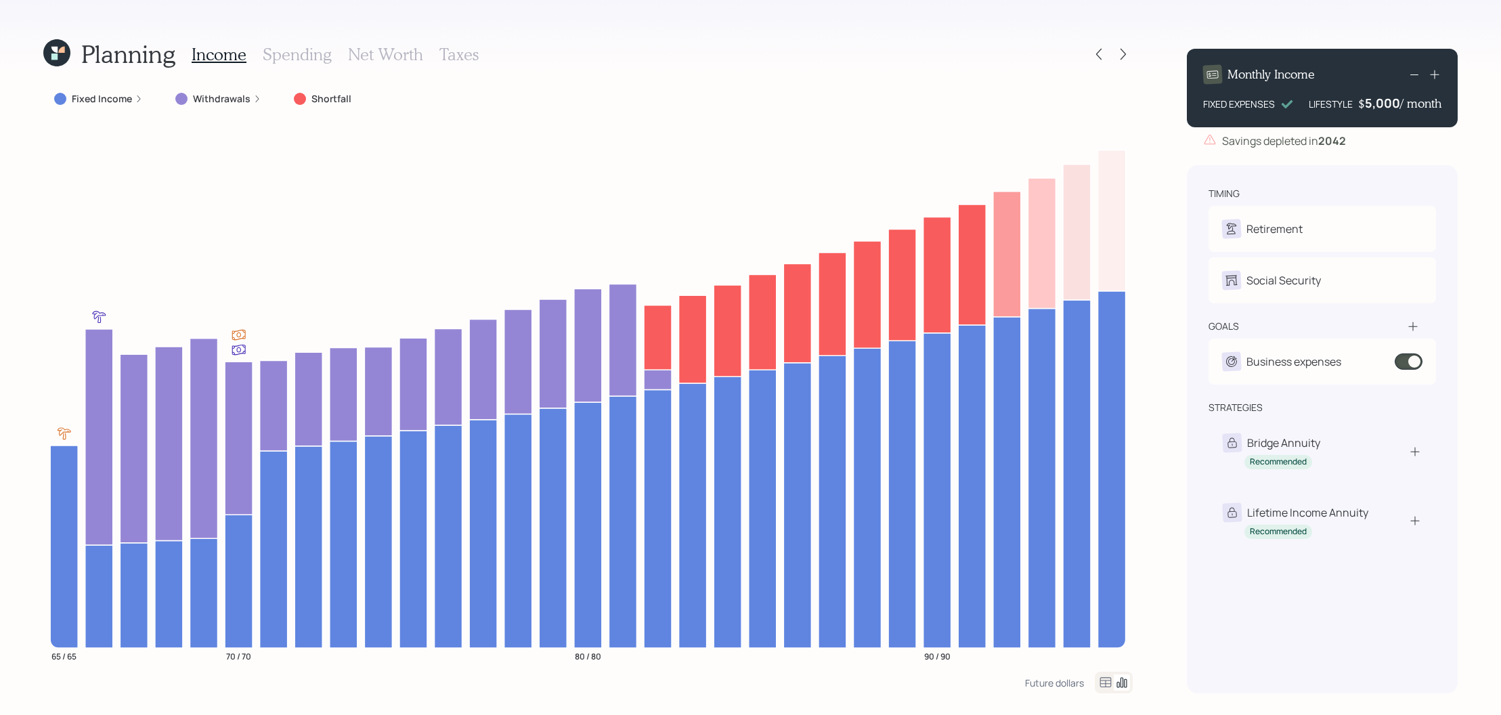
click at [1403, 134] on div "Savings depleted in [DATE]" at bounding box center [1322, 141] width 271 height 16
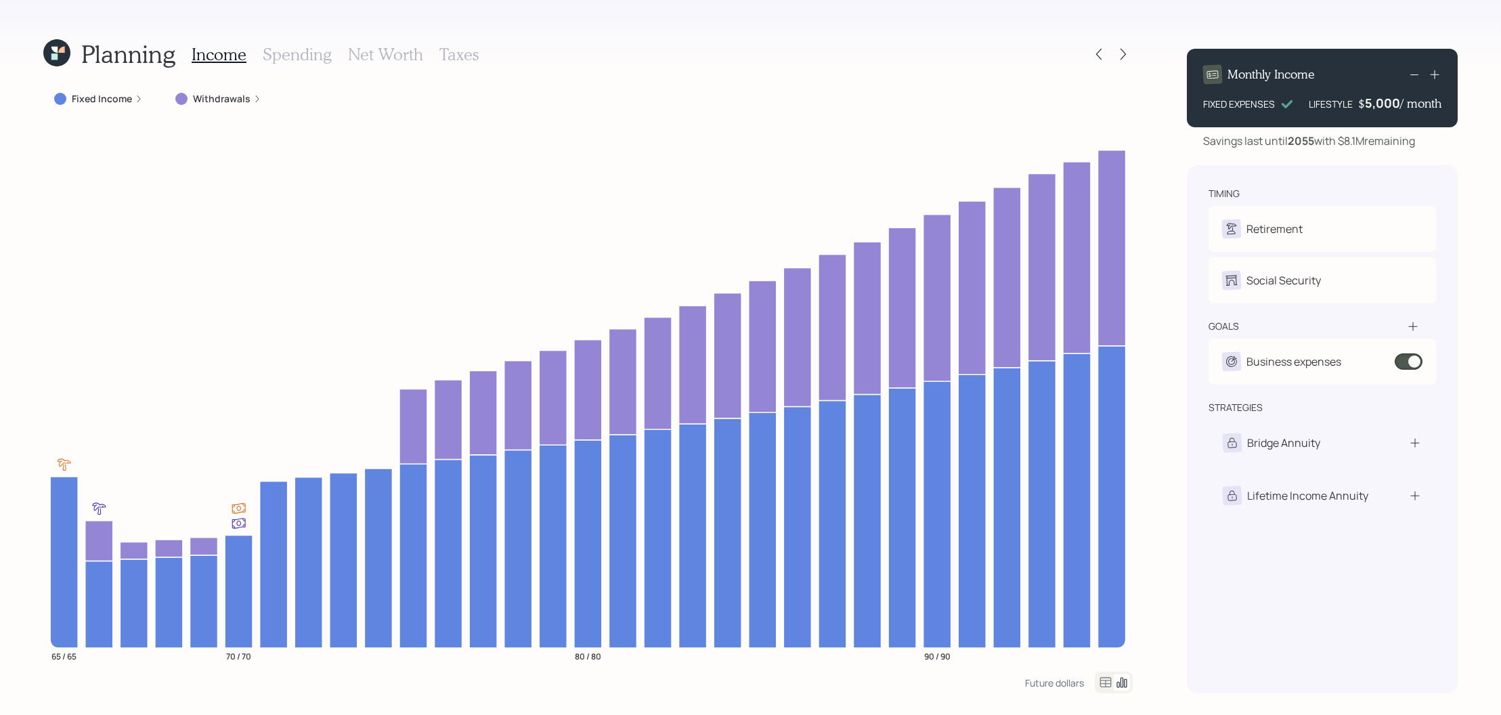
click at [1387, 102] on div "5,000" at bounding box center [1382, 103] width 35 height 16
click at [1387, 102] on div "5000" at bounding box center [1383, 103] width 34 height 16
click at [1399, 160] on div "Monthly Income FIXED EXPENSES LIFESTYLE $ 12,000 / month Savings last until [DA…" at bounding box center [1322, 365] width 271 height 655
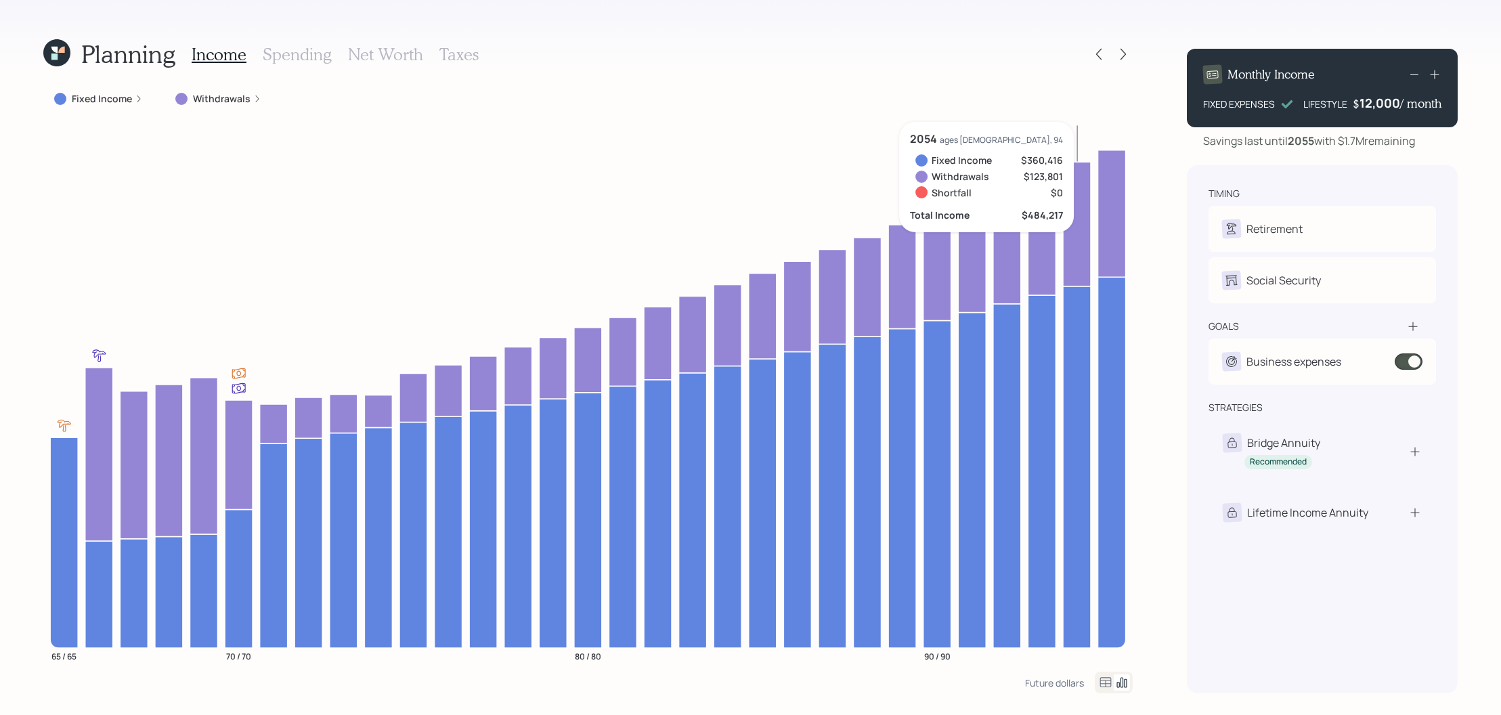
drag, startPoint x: 1422, startPoint y: 136, endPoint x: 1346, endPoint y: 140, distance: 75.9
click at [1346, 140] on div "Savings last until [DATE] with $1.7M remaining" at bounding box center [1322, 141] width 271 height 16
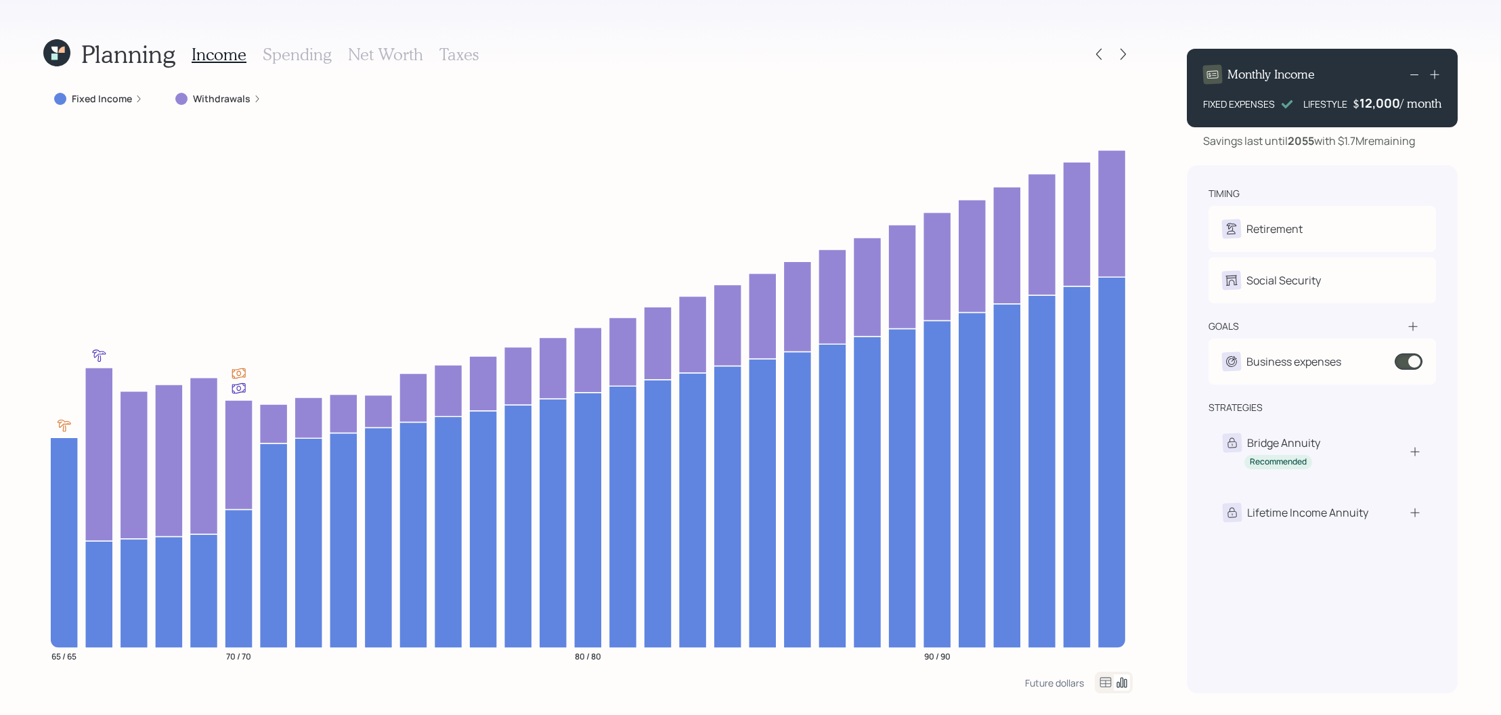
click at [1184, 264] on div "Planning Income Spending Net Worth Taxes Fixed Income Withdrawals 65 / 65 70 / …" at bounding box center [750, 357] width 1501 height 715
drag, startPoint x: 1399, startPoint y: 107, endPoint x: 1341, endPoint y: 107, distance: 57.6
click at [1341, 107] on div "LIFESTYLE $ 12000 / month" at bounding box center [1374, 103] width 135 height 16
click at [1363, 108] on div "12000" at bounding box center [1381, 103] width 37 height 16
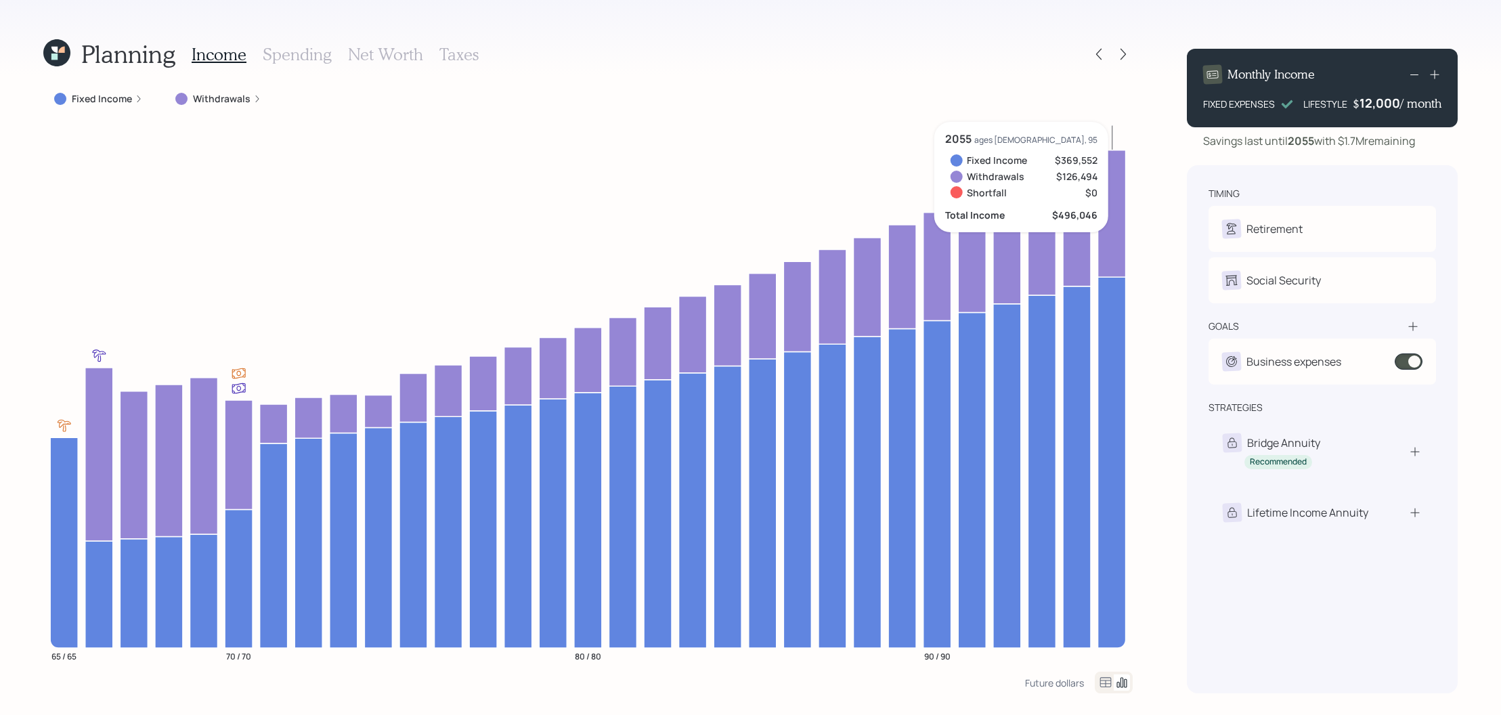
click at [1434, 166] on div "timing Retirement D Retire at 65y 1m A Retired Social Security D Elect at 70y 5…" at bounding box center [1322, 429] width 271 height 528
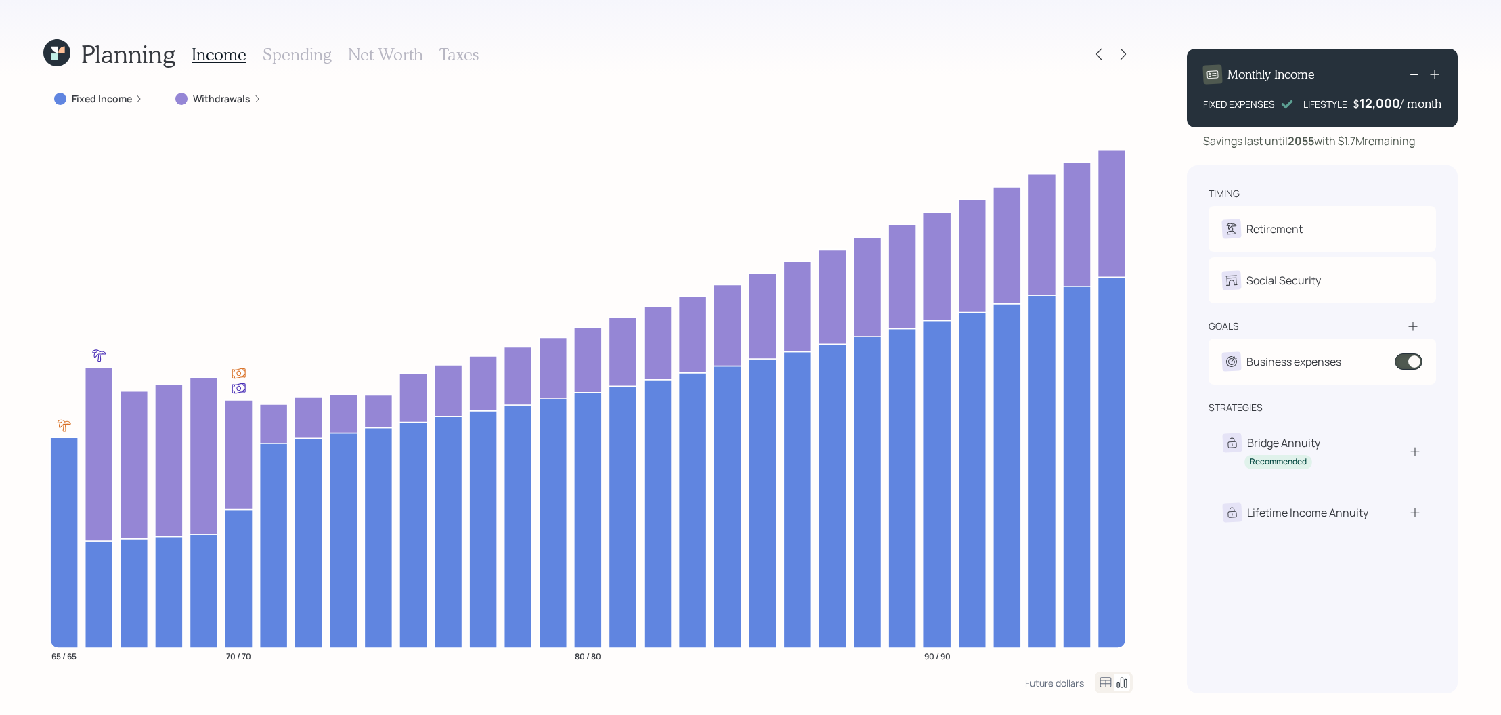
click at [1356, 99] on h4 "$" at bounding box center [1356, 103] width 7 height 15
drag, startPoint x: 1361, startPoint y: 99, endPoint x: 1415, endPoint y: 99, distance: 53.5
click at [1415, 99] on div "$ 12000 / month" at bounding box center [1398, 103] width 85 height 16
click at [1405, 102] on h4 "/ month" at bounding box center [1420, 103] width 41 height 15
drag, startPoint x: 1400, startPoint y: 102, endPoint x: 1362, endPoint y: 102, distance: 38.6
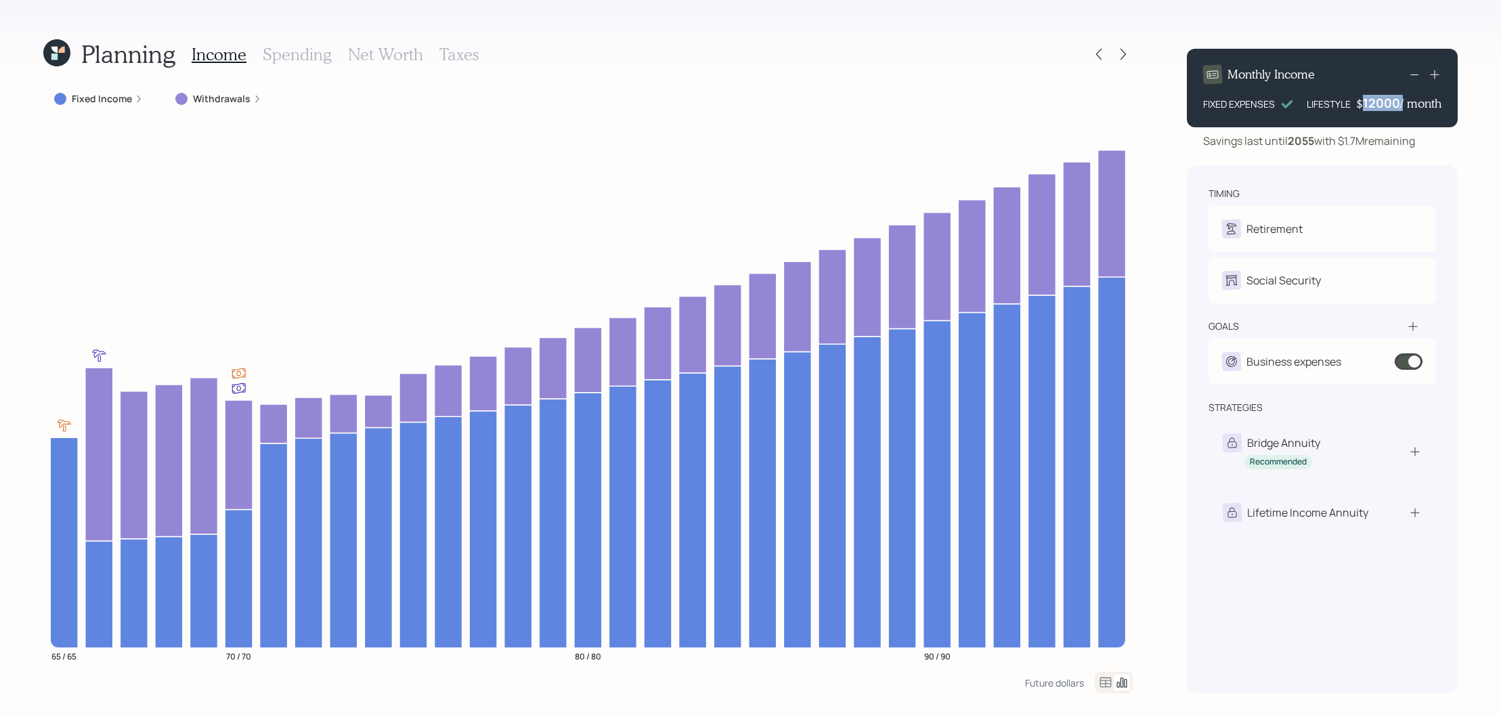
click at [1362, 102] on div "$ 12000 / month" at bounding box center [1398, 103] width 85 height 16
click at [1381, 102] on div "12000" at bounding box center [1381, 103] width 37 height 16
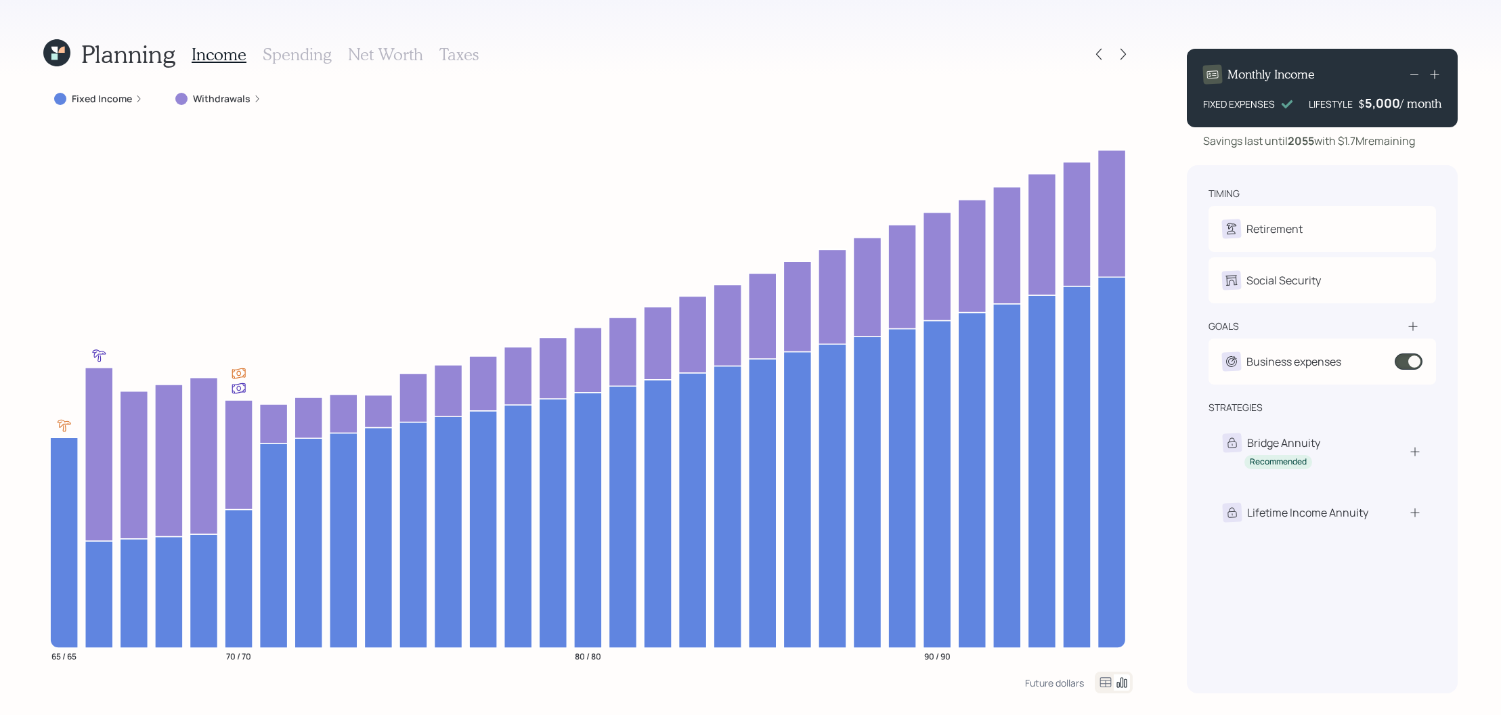
click at [1391, 172] on div "timing Retirement D Retire at 65y 1m A Retired Social Security D Elect at 70y 5…" at bounding box center [1322, 429] width 271 height 528
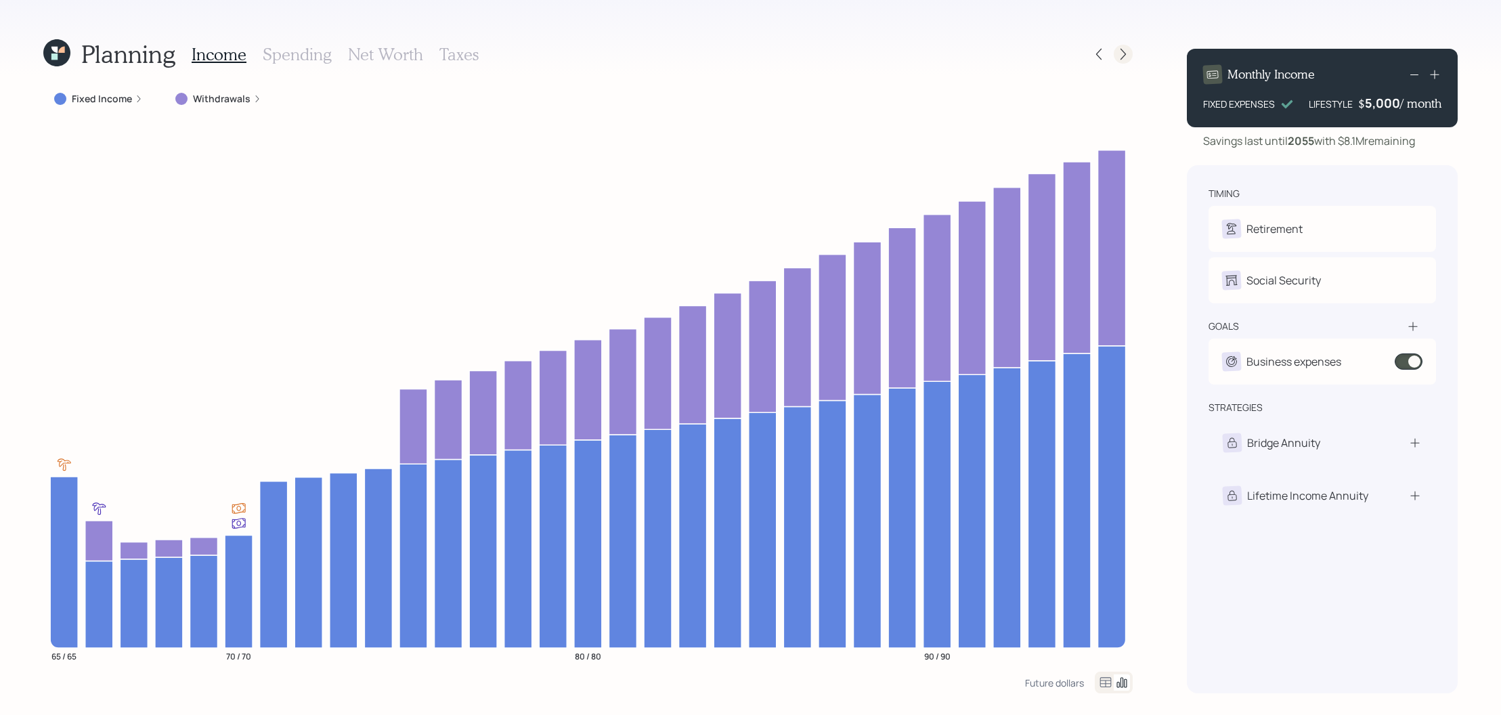
click at [1127, 60] on icon at bounding box center [1124, 54] width 14 height 14
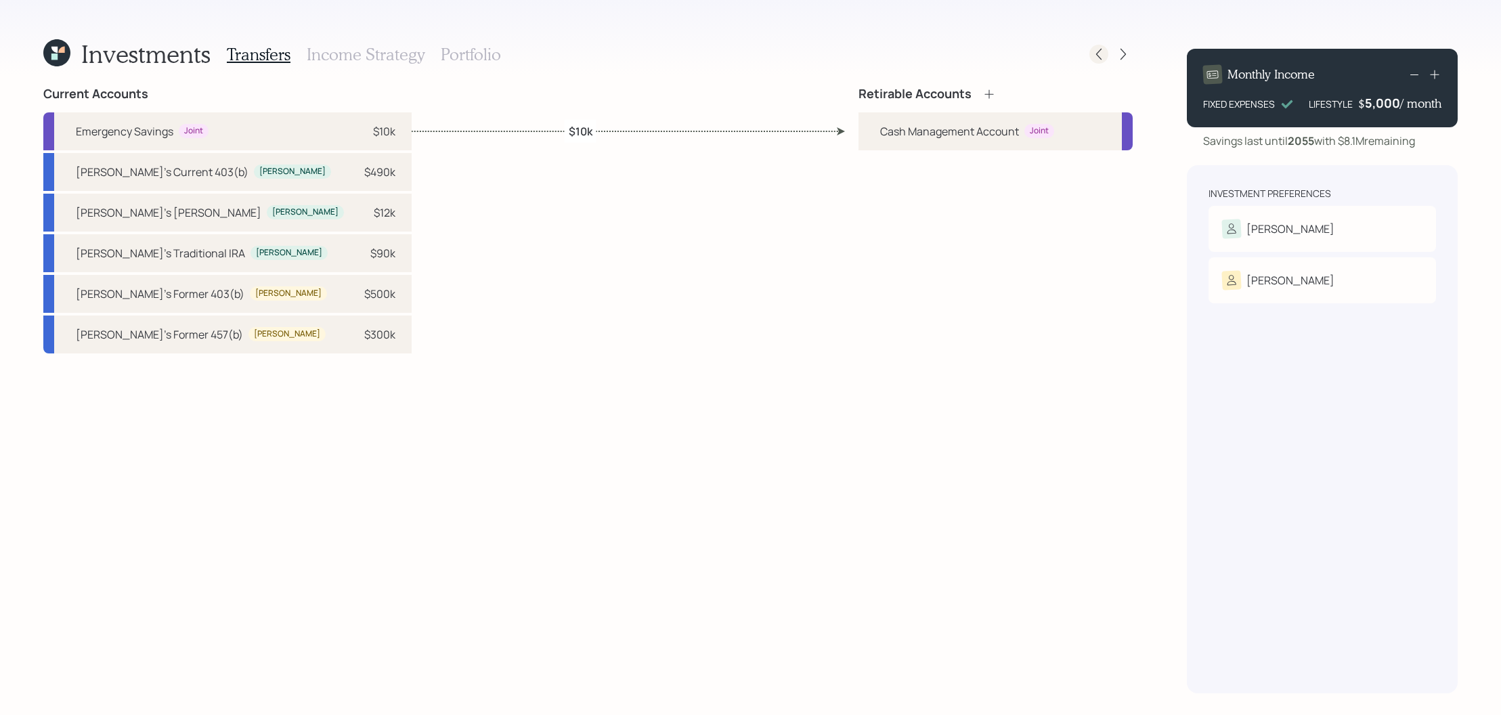
click at [1099, 58] on icon at bounding box center [1099, 54] width 14 height 14
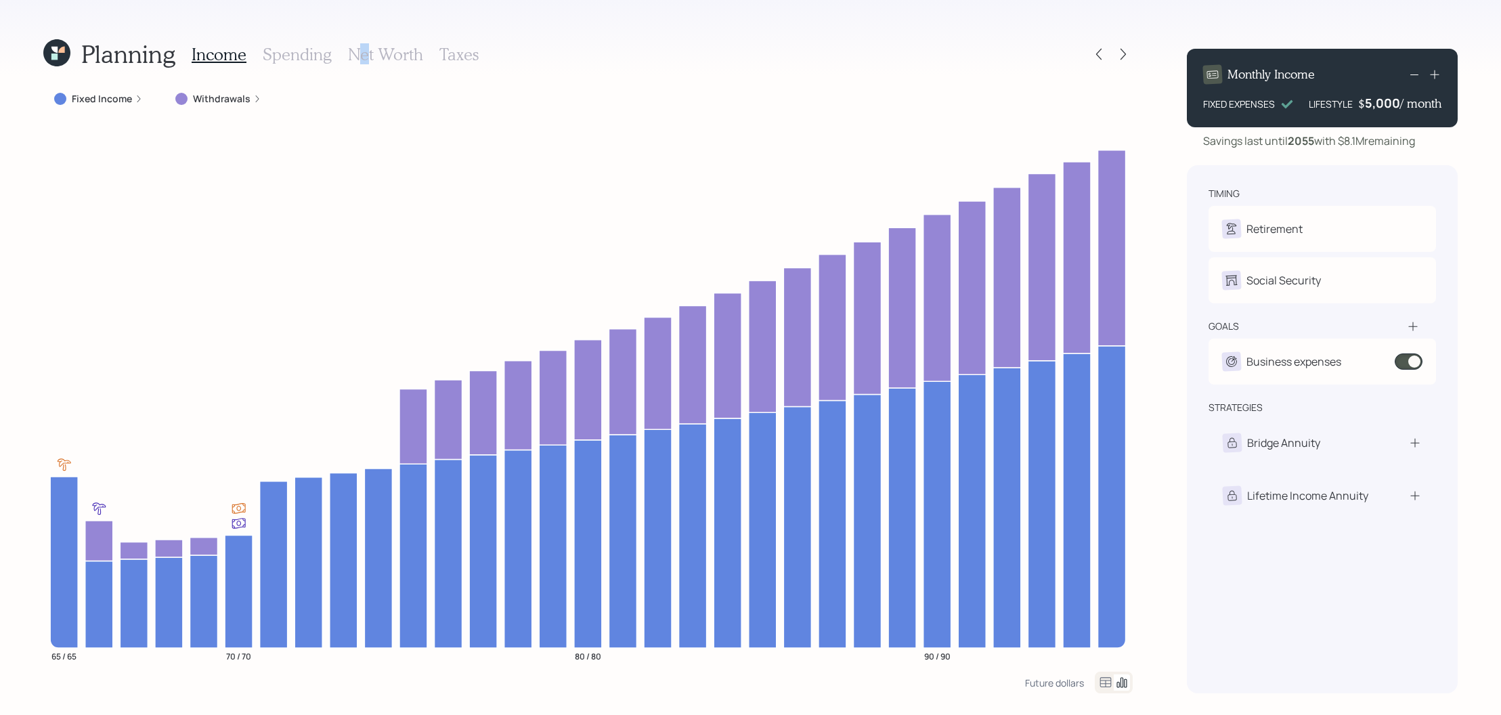
click at [362, 56] on h3 "Net Worth" at bounding box center [385, 55] width 75 height 20
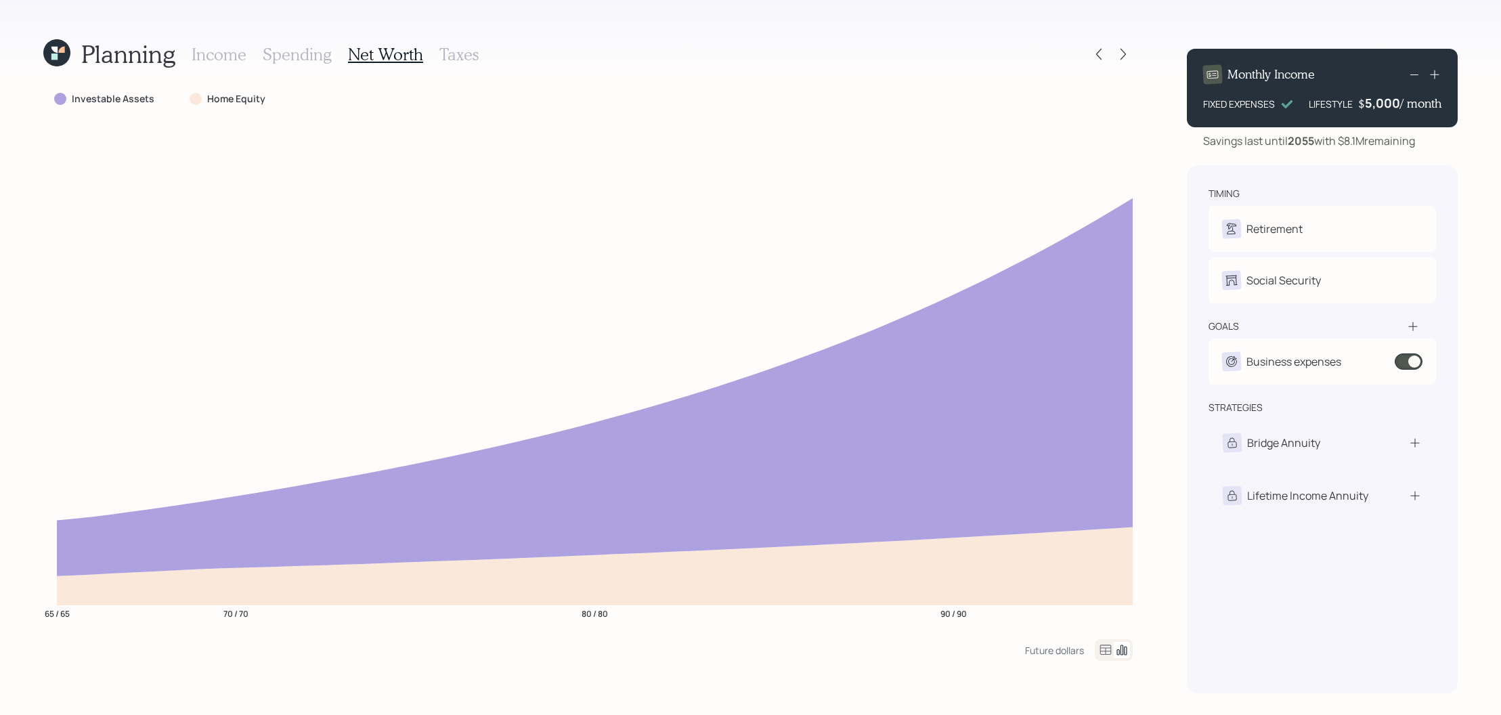
click at [34, 535] on div "Planning Income Spending Net Worth Taxes Investable Assets Home Equity 65 / 65 …" at bounding box center [750, 357] width 1501 height 715
drag, startPoint x: 1367, startPoint y: 105, endPoint x: 1397, endPoint y: 98, distance: 30.7
click at [1397, 98] on div "5000" at bounding box center [1383, 103] width 34 height 16
click at [1360, 193] on div "timing" at bounding box center [1323, 194] width 228 height 14
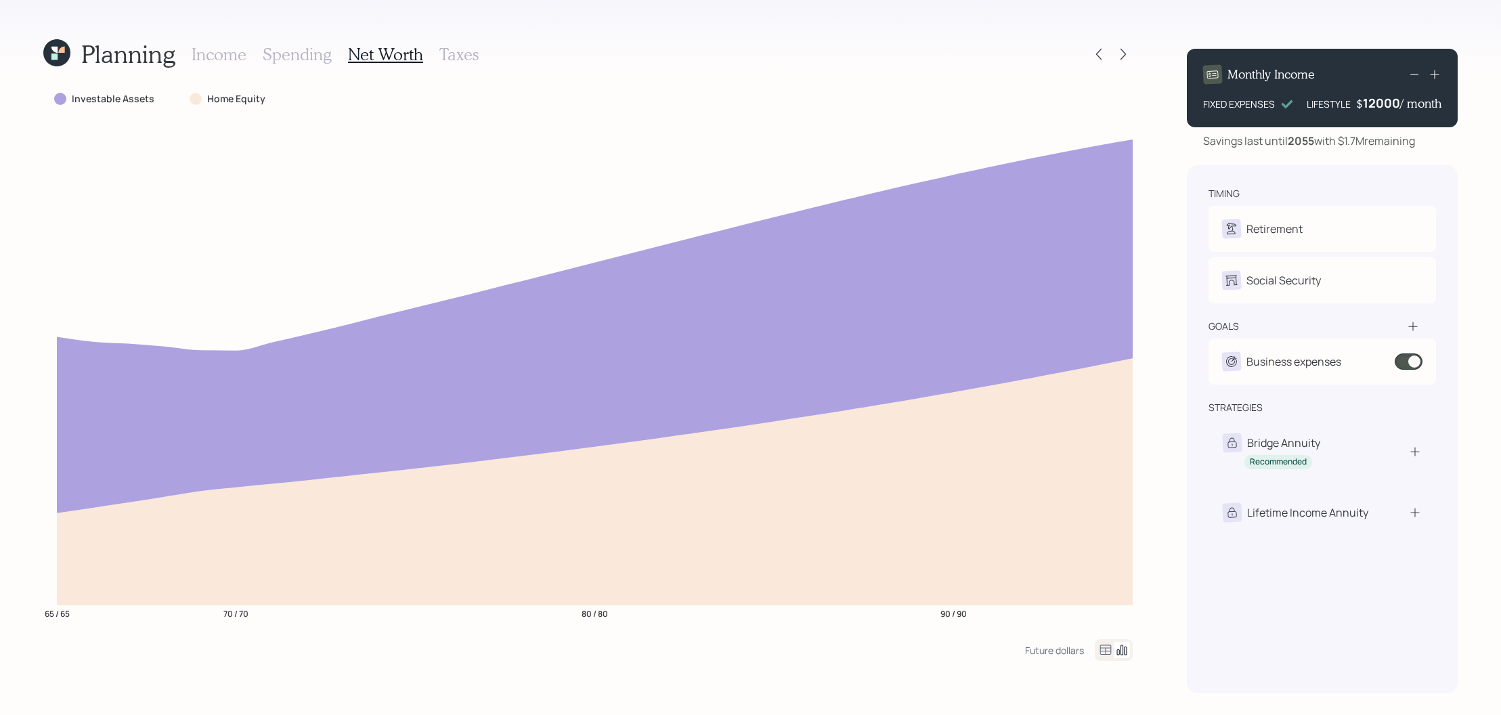
click at [1367, 103] on div "12000" at bounding box center [1381, 103] width 37 height 16
click at [1398, 167] on div "timing Retirement D Retire at 65y 1m A Retired Social Security D Elect at 70y 5…" at bounding box center [1322, 429] width 271 height 528
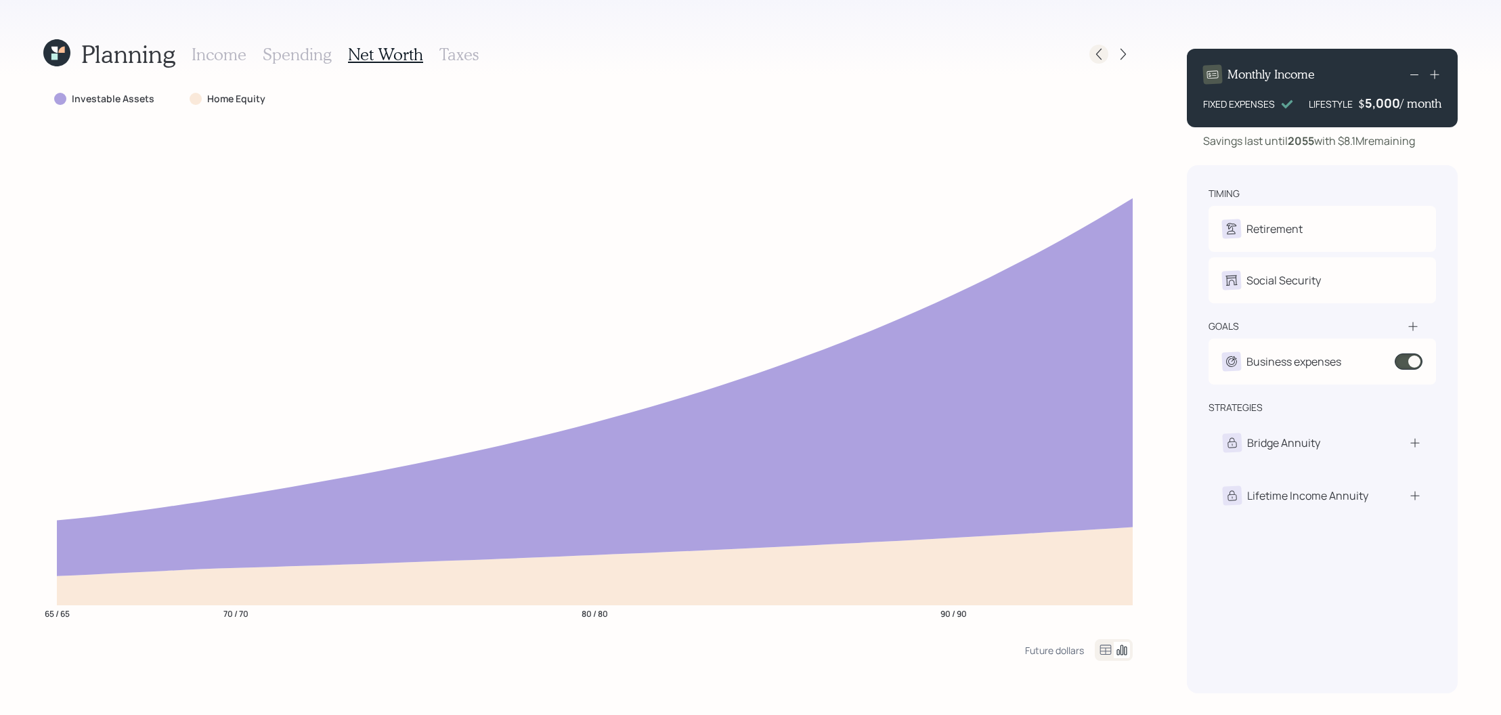
click at [1105, 53] on icon at bounding box center [1099, 54] width 14 height 14
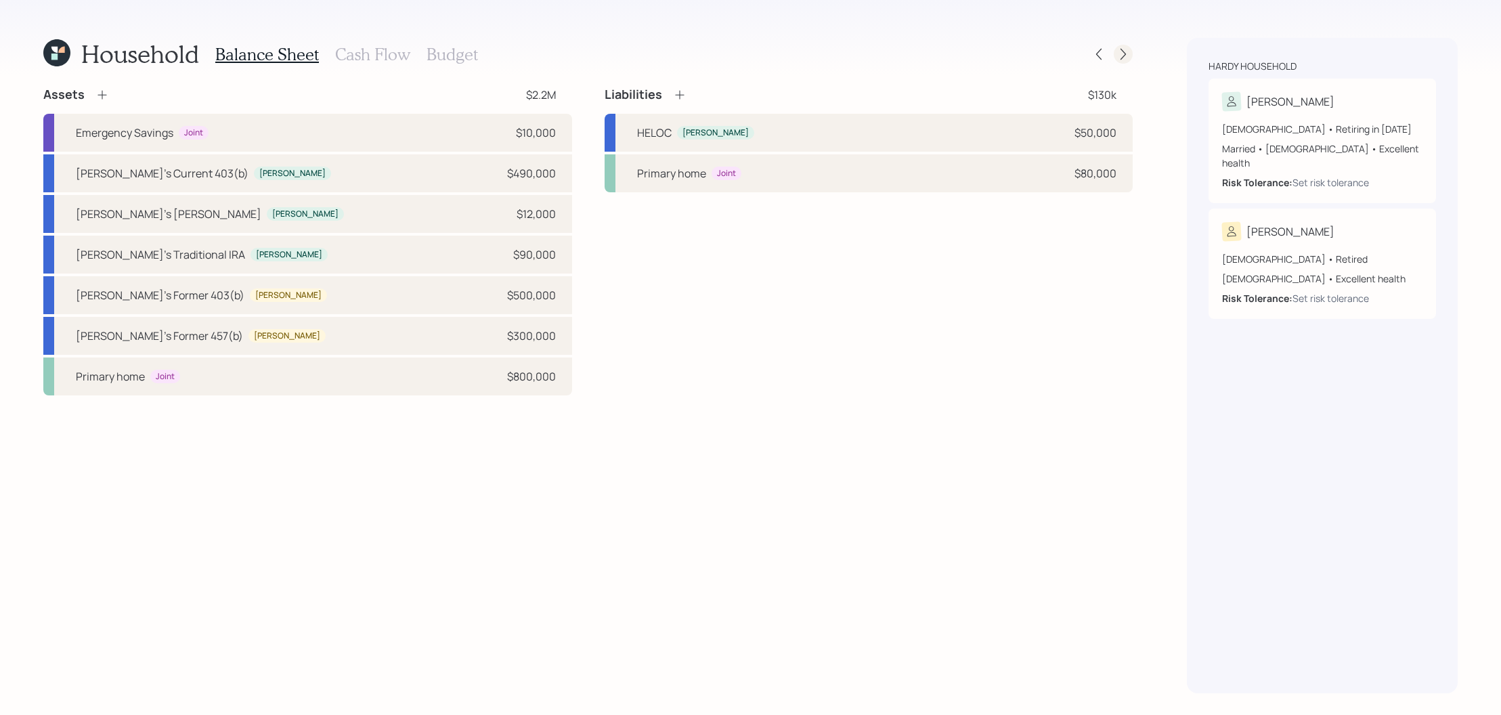
click at [1122, 54] on icon at bounding box center [1124, 54] width 14 height 14
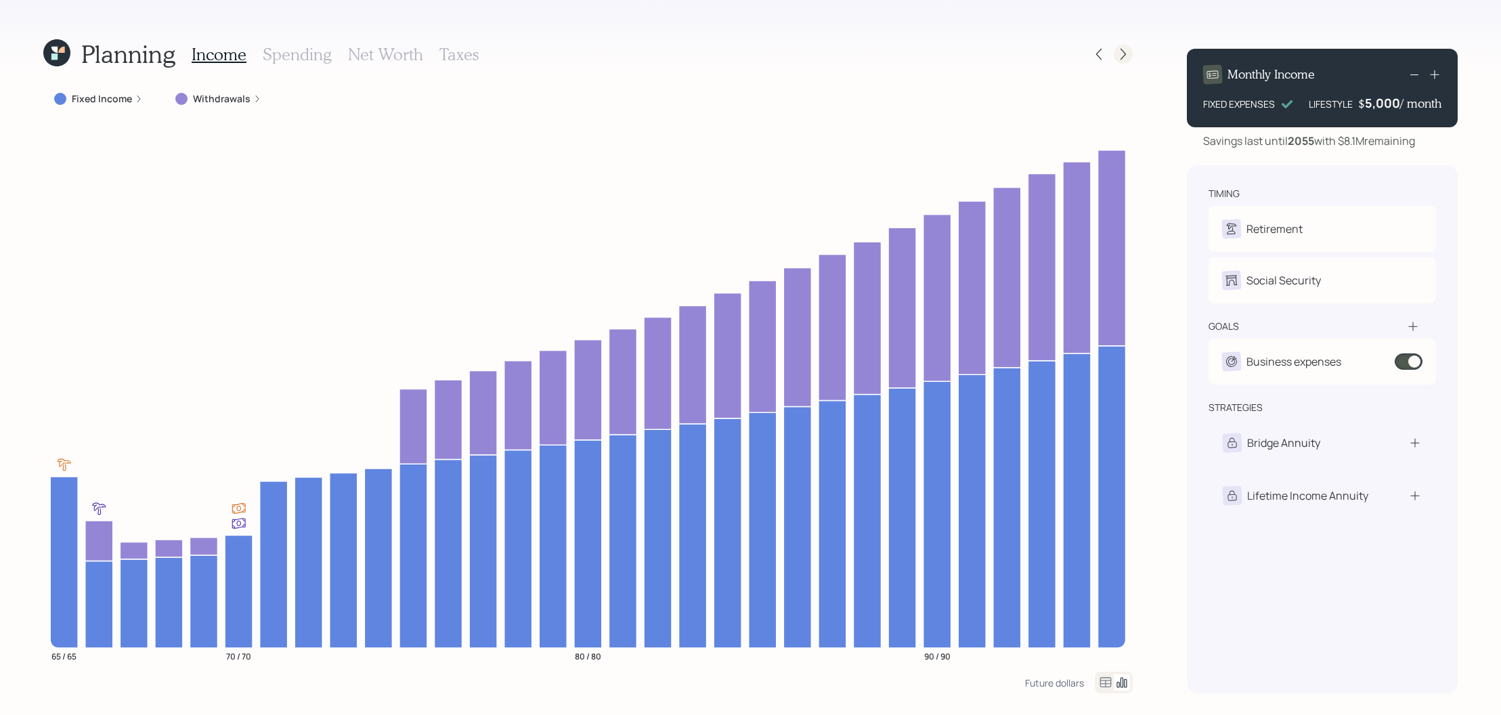
click at [1115, 54] on div at bounding box center [1123, 54] width 19 height 19
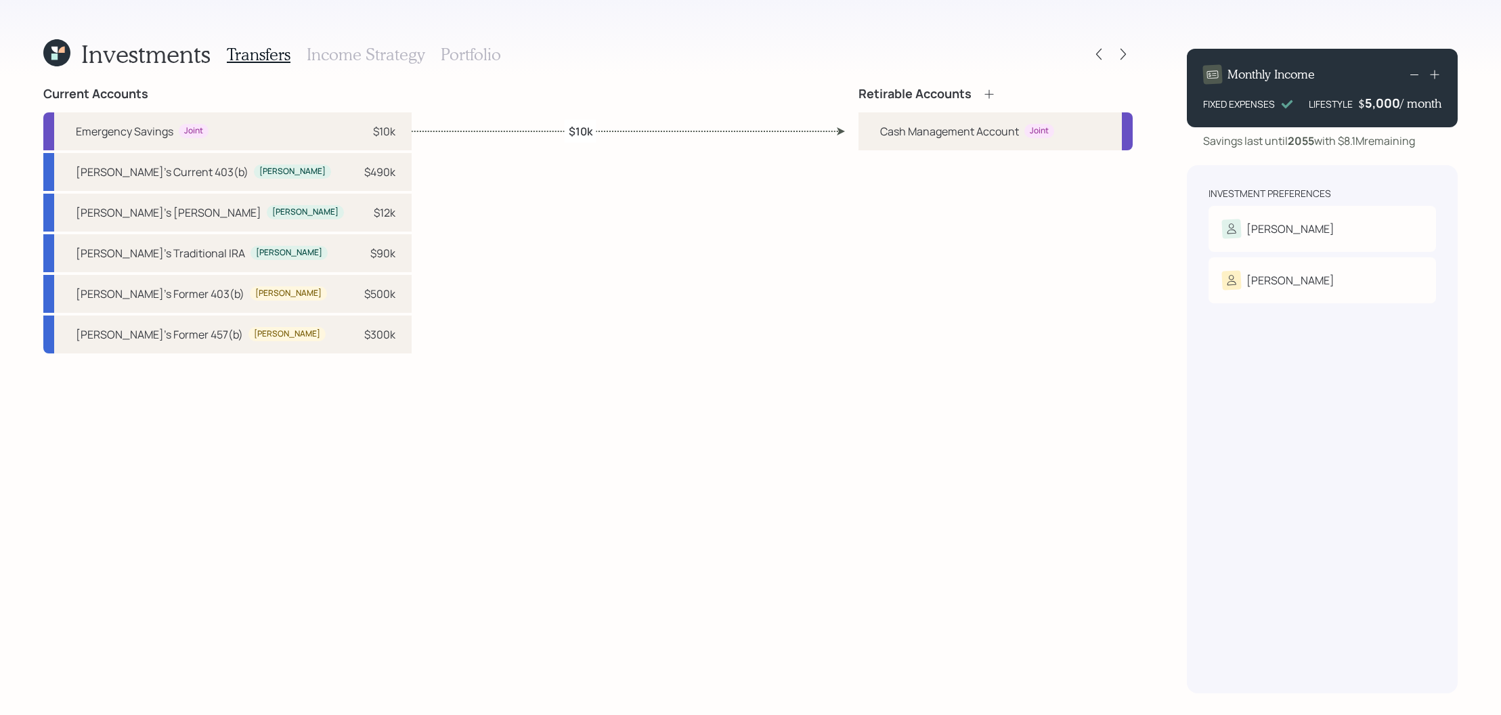
click at [1301, 200] on div "Investment Preferences" at bounding box center [1270, 194] width 123 height 14
click at [1301, 219] on div "[PERSON_NAME]" at bounding box center [1322, 228] width 200 height 19
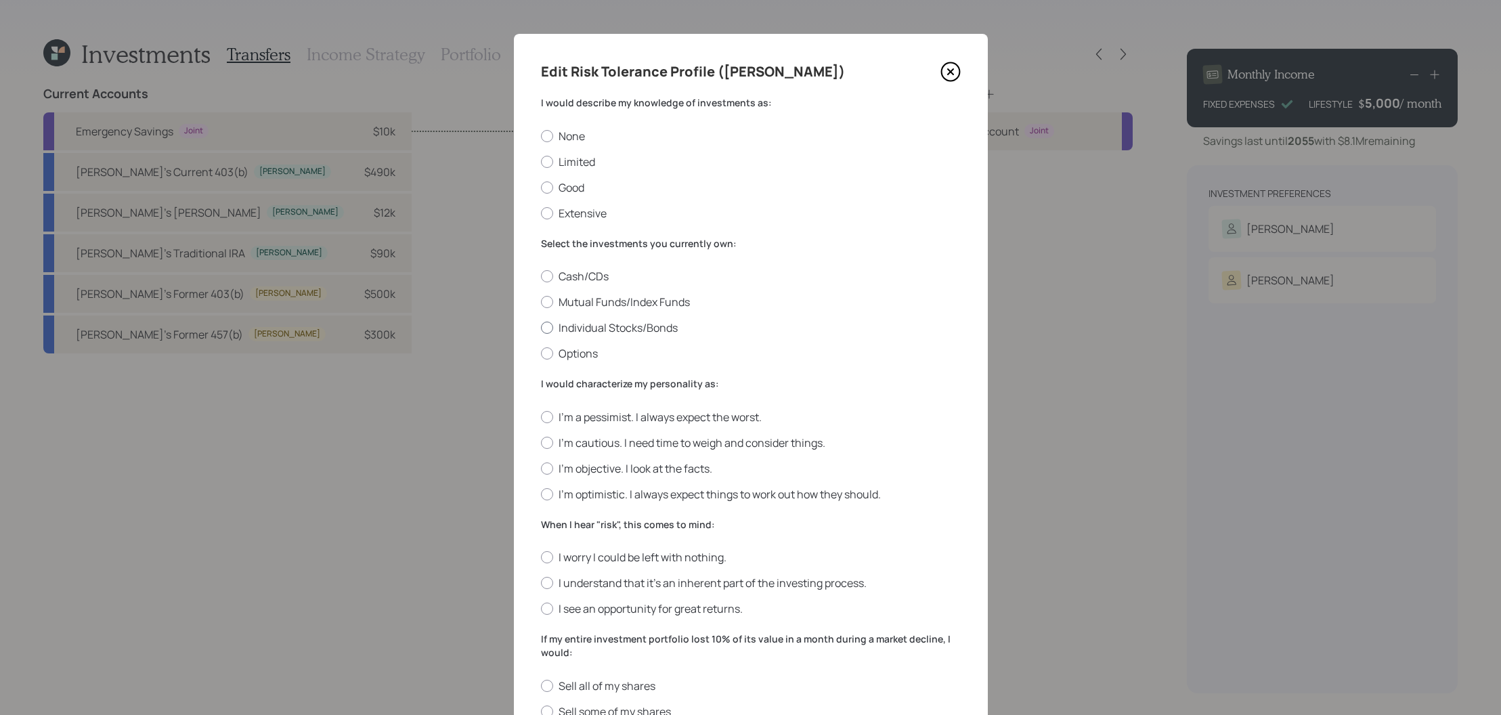
scroll to position [86, 0]
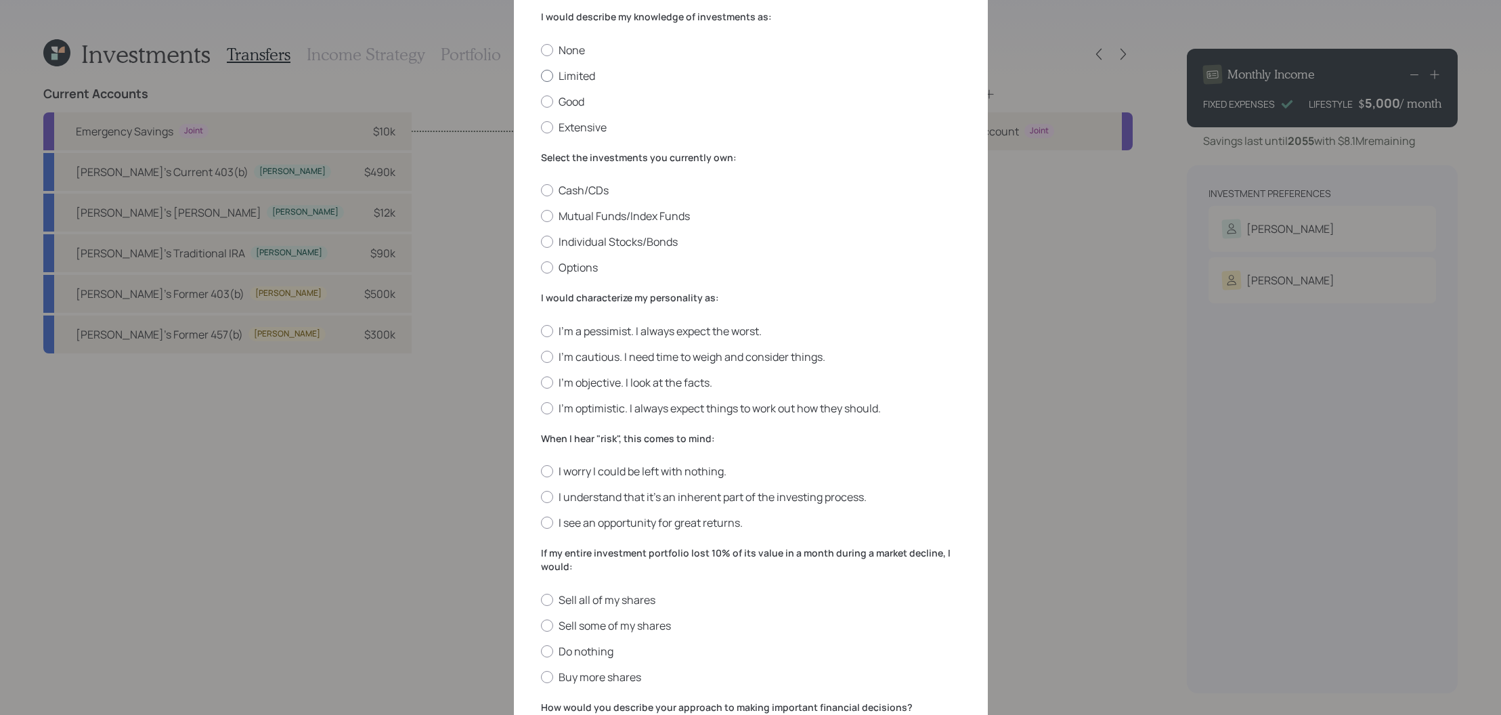
click at [589, 77] on label "Limited" at bounding box center [751, 75] width 420 height 15
click at [541, 76] on input "Limited" at bounding box center [540, 75] width 1 height 1
radio input "true"
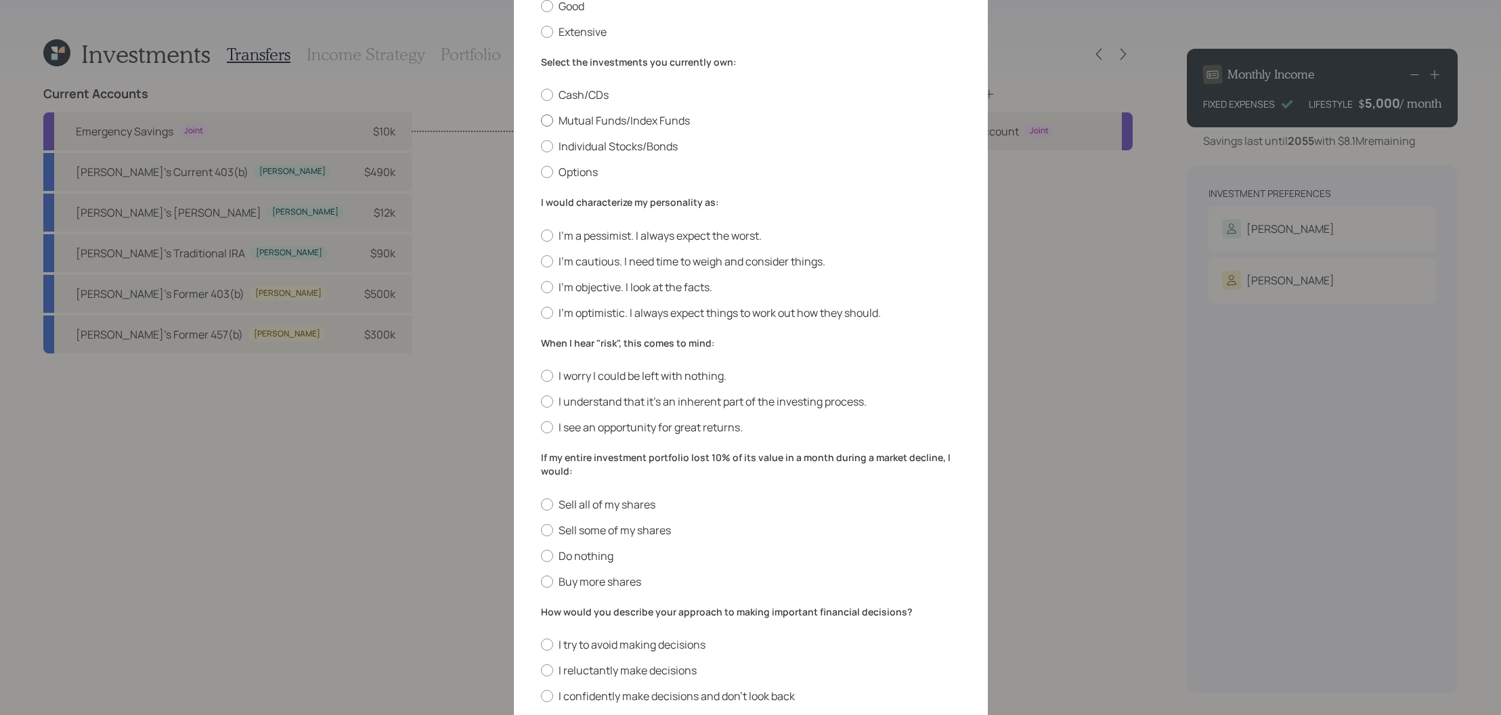
scroll to position [183, 0]
click at [549, 125] on div at bounding box center [547, 119] width 12 height 12
click at [541, 120] on input "Mutual Funds/Index Funds" at bounding box center [540, 119] width 1 height 1
radio input "true"
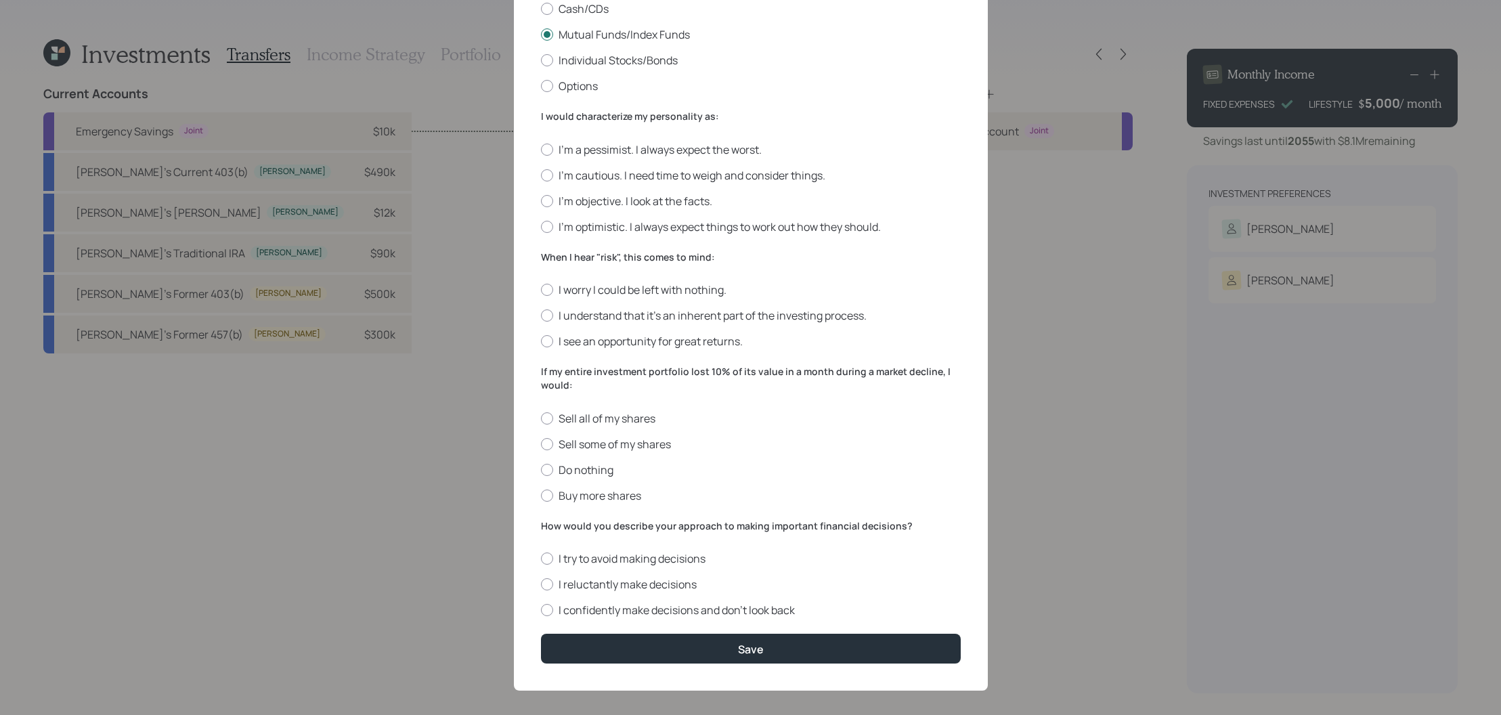
scroll to position [277, 0]
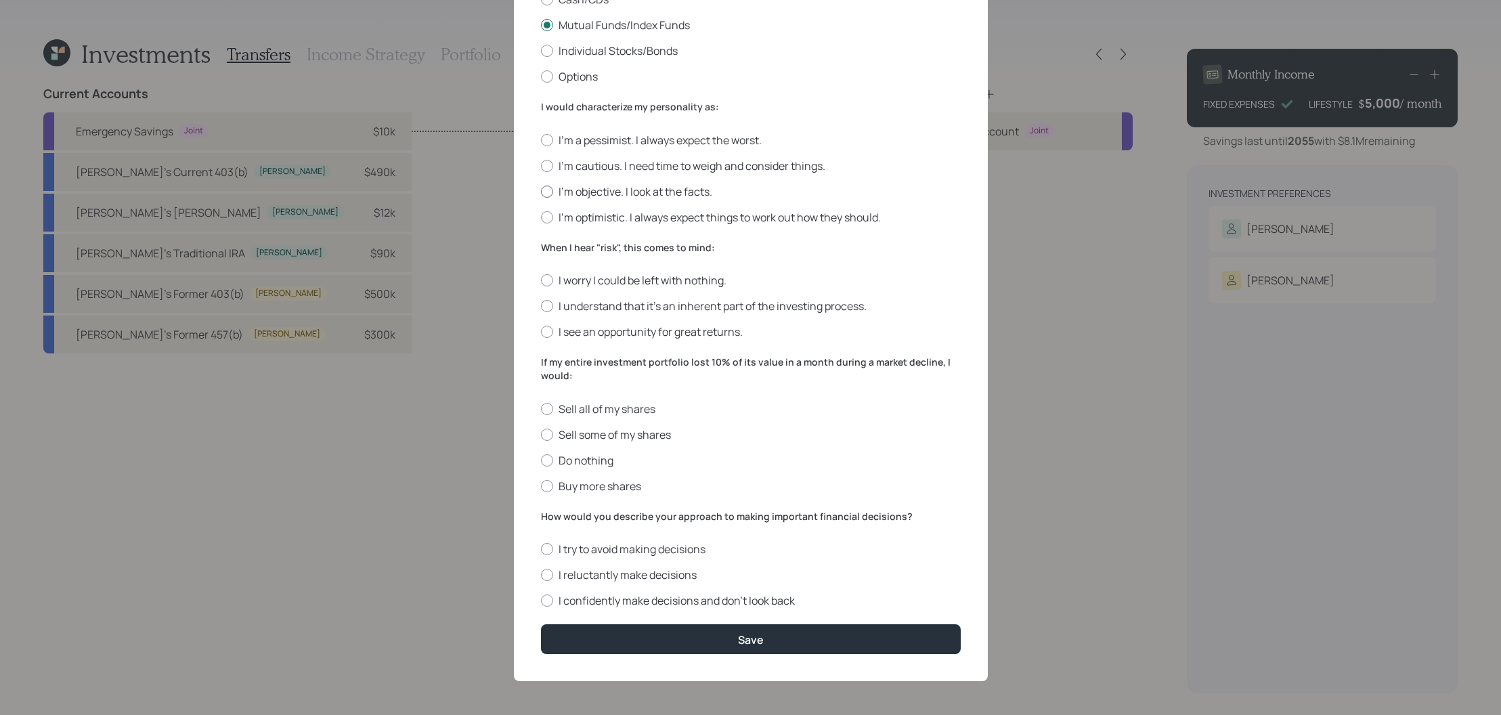
click at [557, 192] on label "I'm objective. I look at the facts." at bounding box center [751, 191] width 420 height 15
click at [541, 192] on input "I'm objective. I look at the facts." at bounding box center [540, 191] width 1 height 1
radio input "true"
click at [661, 309] on label "I understand that it’s an inherent part of the investing process." at bounding box center [751, 306] width 420 height 15
click at [541, 307] on input "I understand that it’s an inherent part of the investing process." at bounding box center [540, 306] width 1 height 1
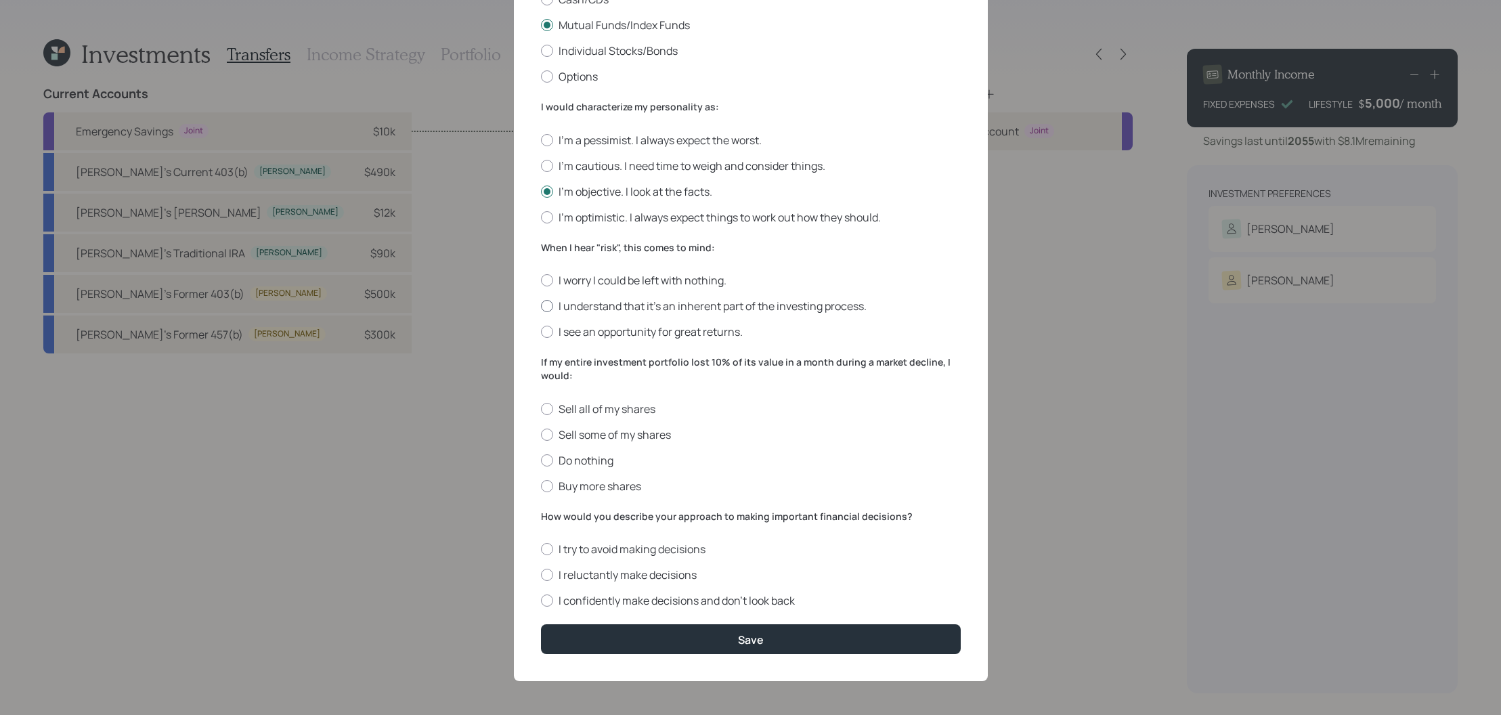
radio input "true"
drag, startPoint x: 591, startPoint y: 378, endPoint x: 507, endPoint y: 362, distance: 85.4
click at [507, 362] on div "Edit Risk Tolerance Profile ([PERSON_NAME]) I would describe my knowledge of in…" at bounding box center [750, 357] width 1501 height 715
click at [574, 376] on label "If my entire investment portfolio lost 10% of its value in a month during a mar…" at bounding box center [751, 368] width 420 height 26
click at [572, 465] on label "Do nothing" at bounding box center [751, 460] width 420 height 15
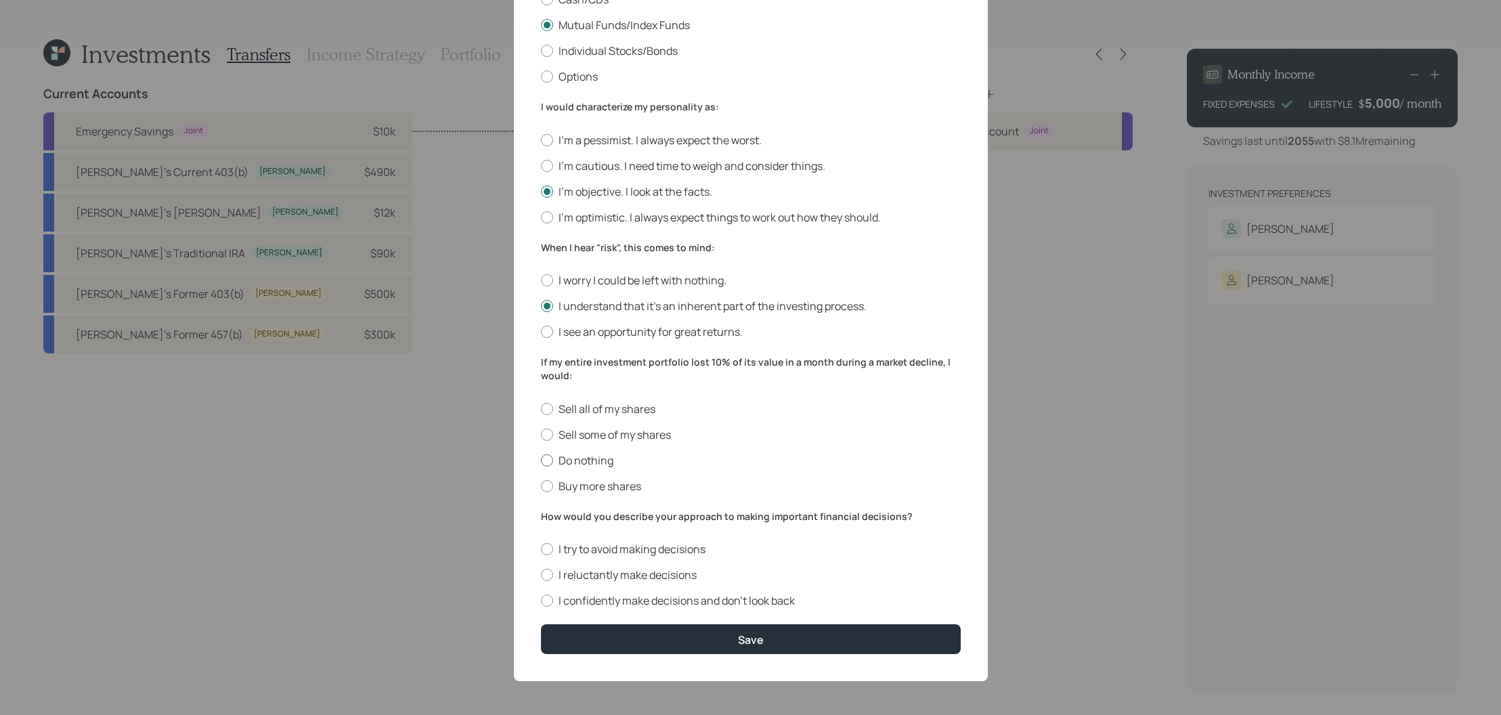
click at [541, 460] on input "Do nothing" at bounding box center [540, 460] width 1 height 1
radio input "true"
click at [621, 578] on label "I reluctantly make decisions" at bounding box center [751, 574] width 420 height 15
click at [541, 576] on input "I reluctantly make decisions" at bounding box center [540, 575] width 1 height 1
radio input "true"
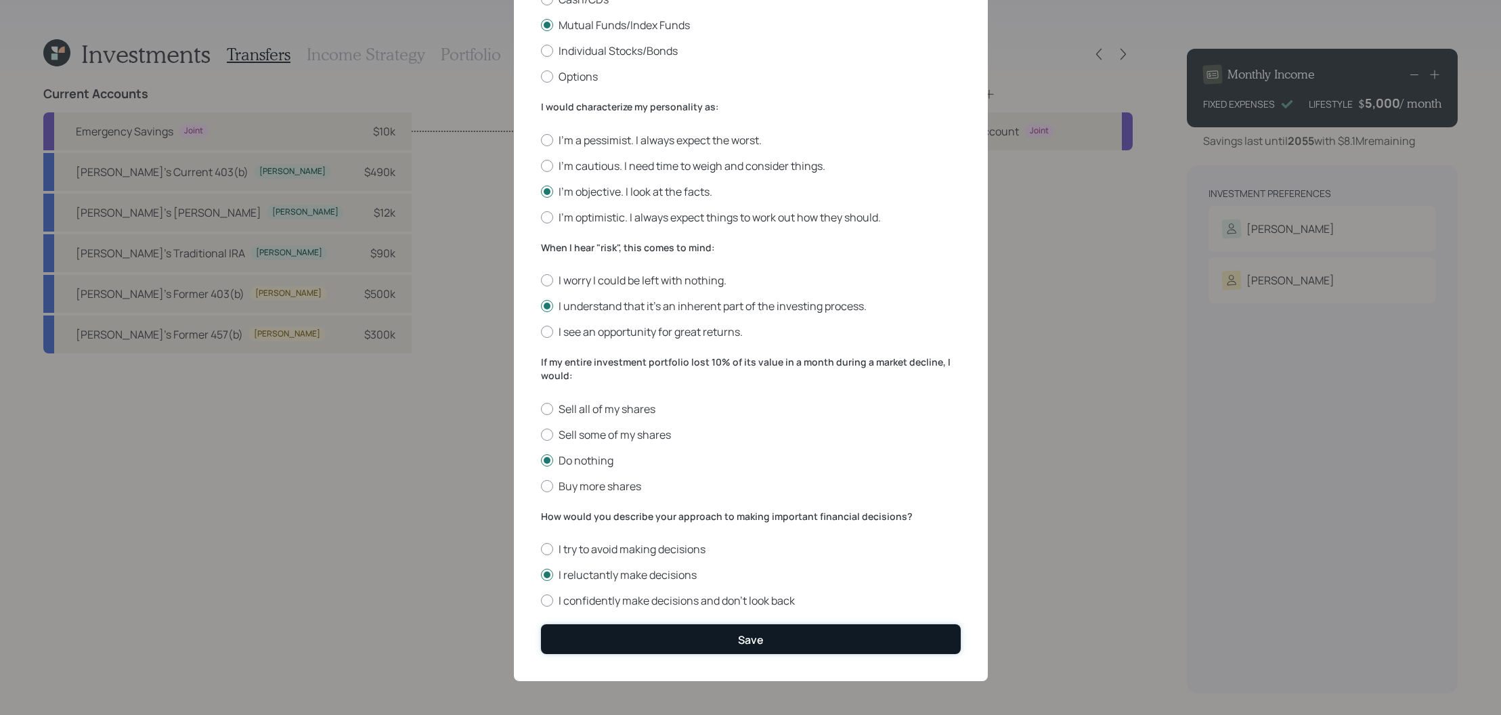
click at [767, 639] on button "Save" at bounding box center [751, 638] width 420 height 29
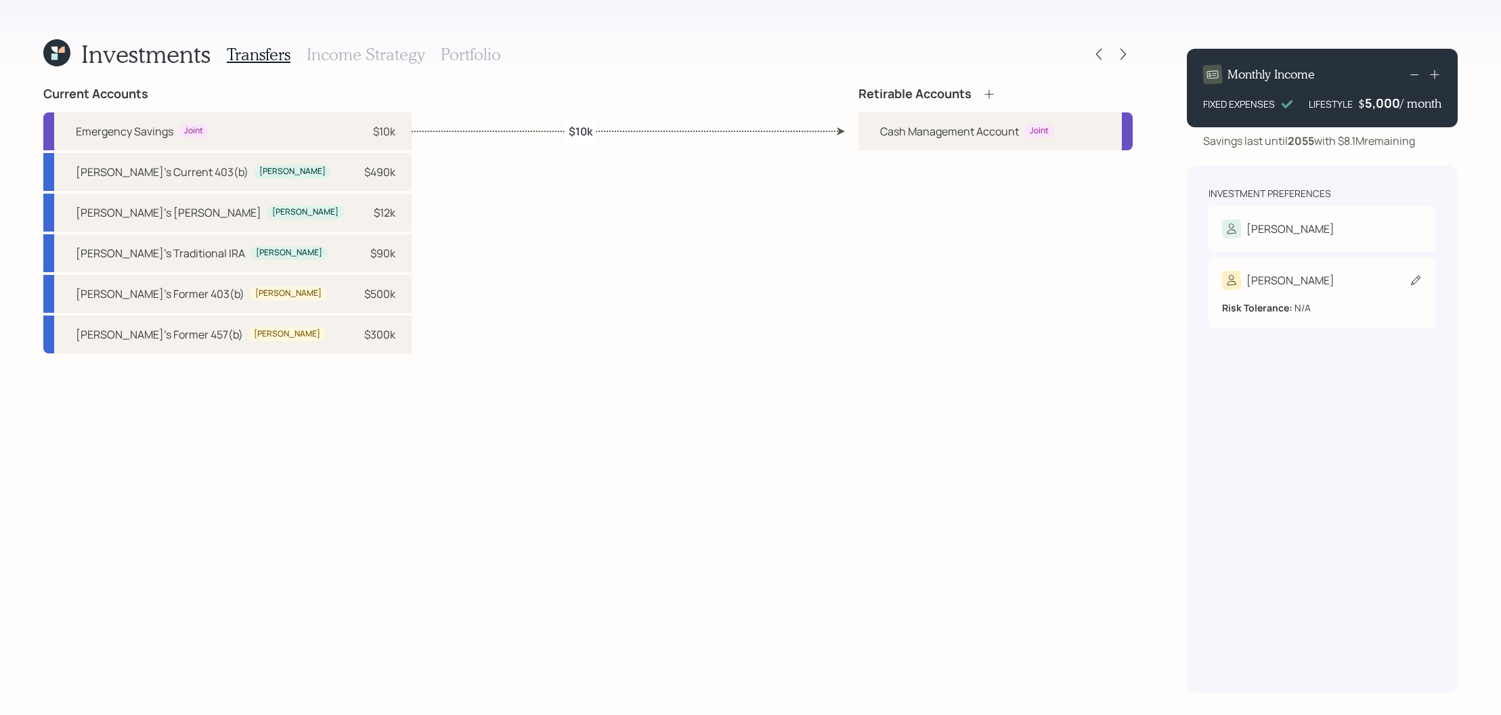
click at [1303, 290] on div "[PERSON_NAME]" at bounding box center [1322, 280] width 200 height 19
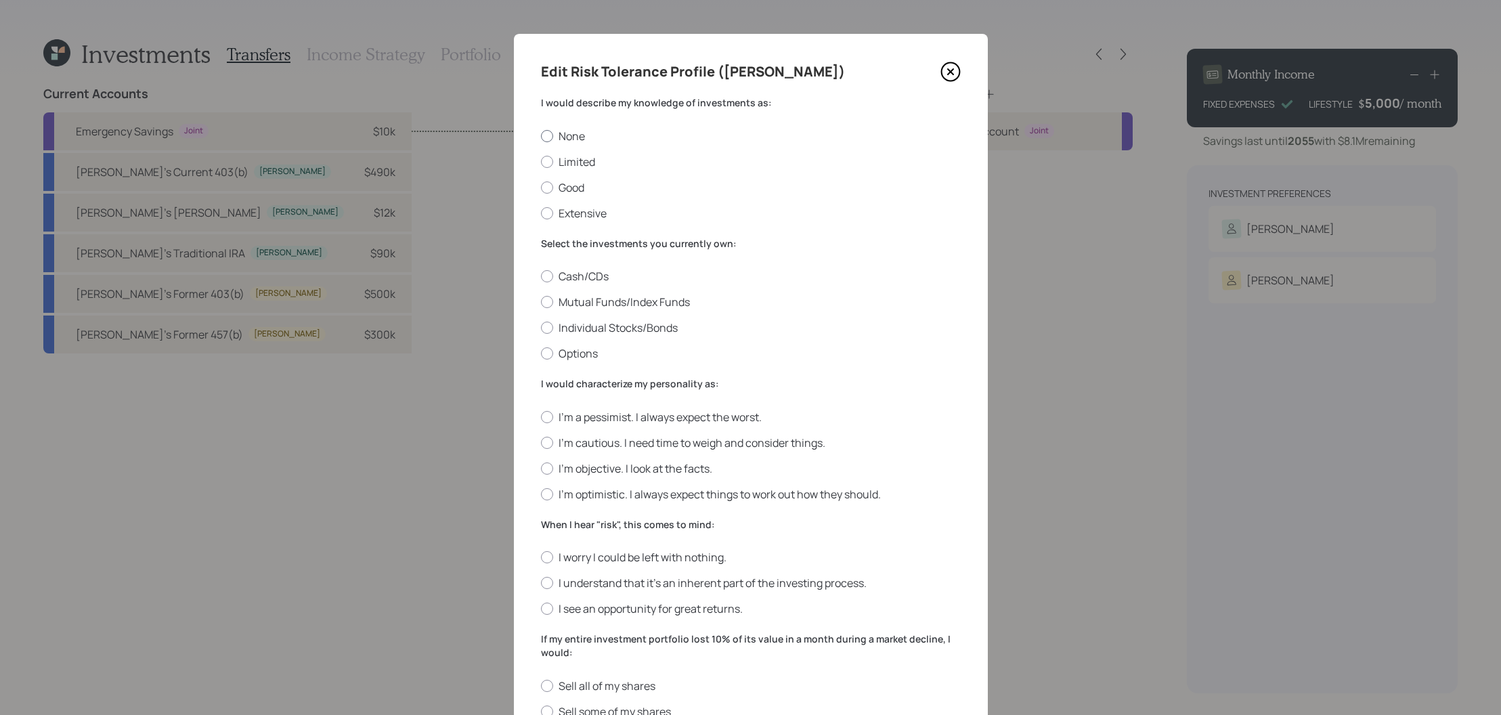
click at [546, 134] on div at bounding box center [547, 136] width 12 height 12
click at [541, 135] on input "None" at bounding box center [540, 135] width 1 height 1
radio input "true"
click at [589, 301] on label "Mutual Funds/Index Funds" at bounding box center [751, 302] width 420 height 15
click at [541, 302] on input "Mutual Funds/Index Funds" at bounding box center [540, 302] width 1 height 1
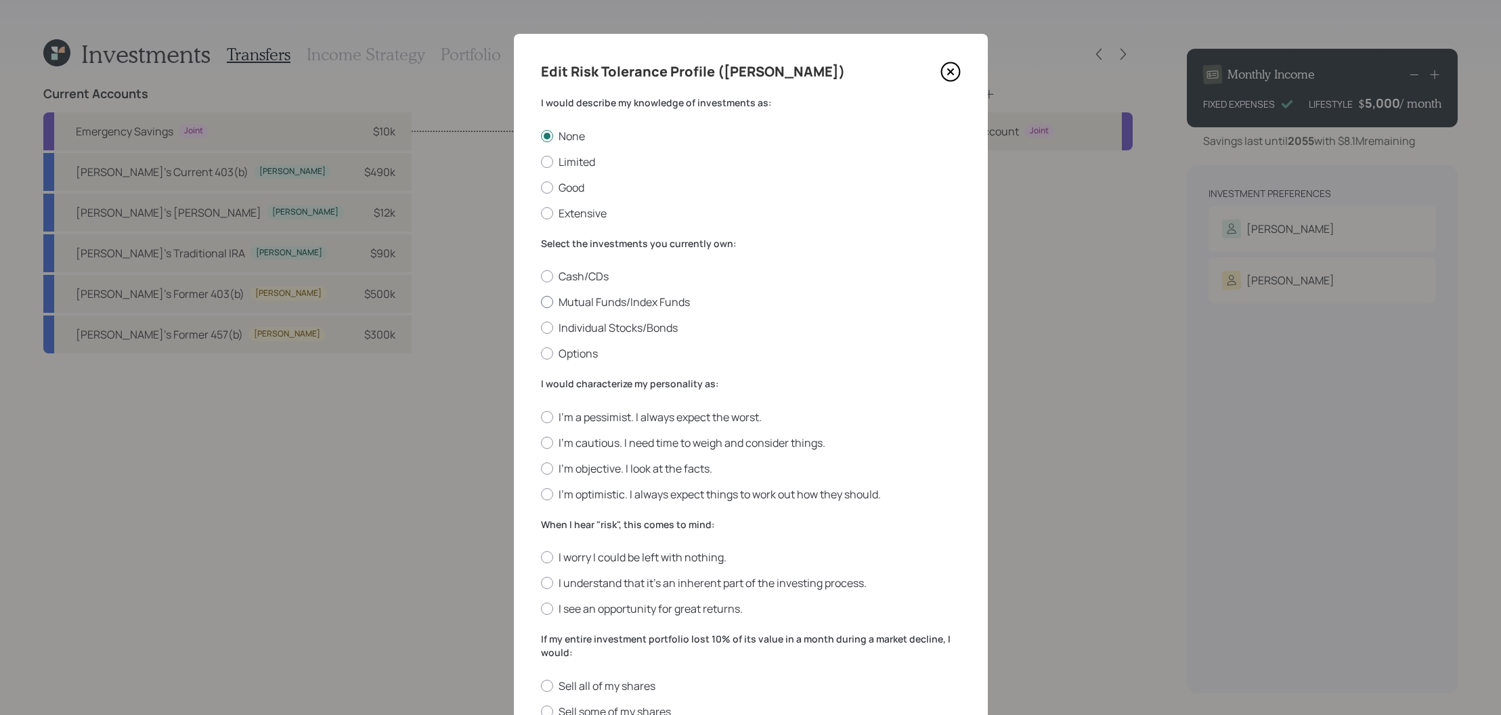
radio input "true"
click at [668, 438] on label "I'm cautious. I need time to weigh and consider things." at bounding box center [751, 442] width 420 height 15
click at [541, 442] on input "I'm cautious. I need time to weigh and consider things." at bounding box center [540, 442] width 1 height 1
radio input "true"
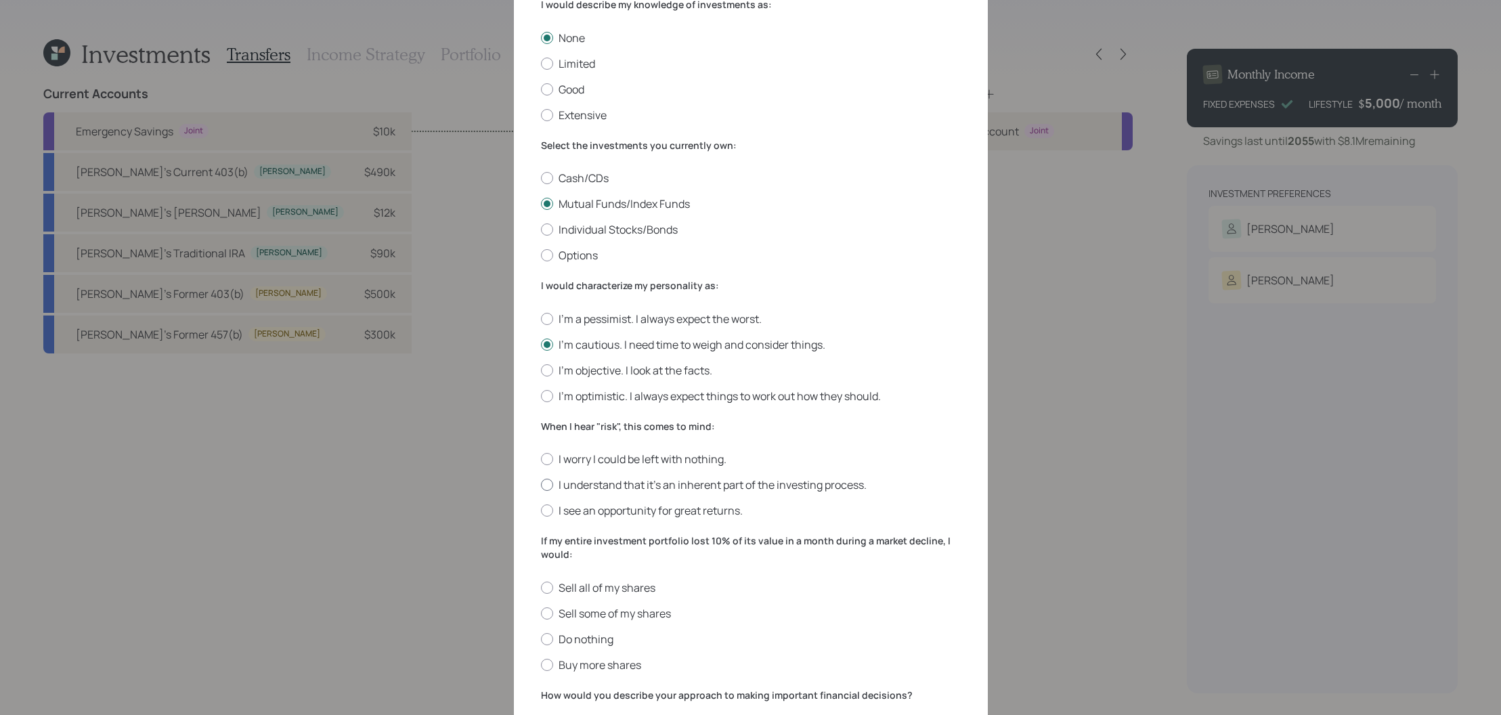
click at [668, 485] on label "I understand that it’s an inherent part of the investing process." at bounding box center [751, 484] width 420 height 15
click at [541, 485] on input "I understand that it’s an inherent part of the investing process." at bounding box center [540, 485] width 1 height 1
radio input "true"
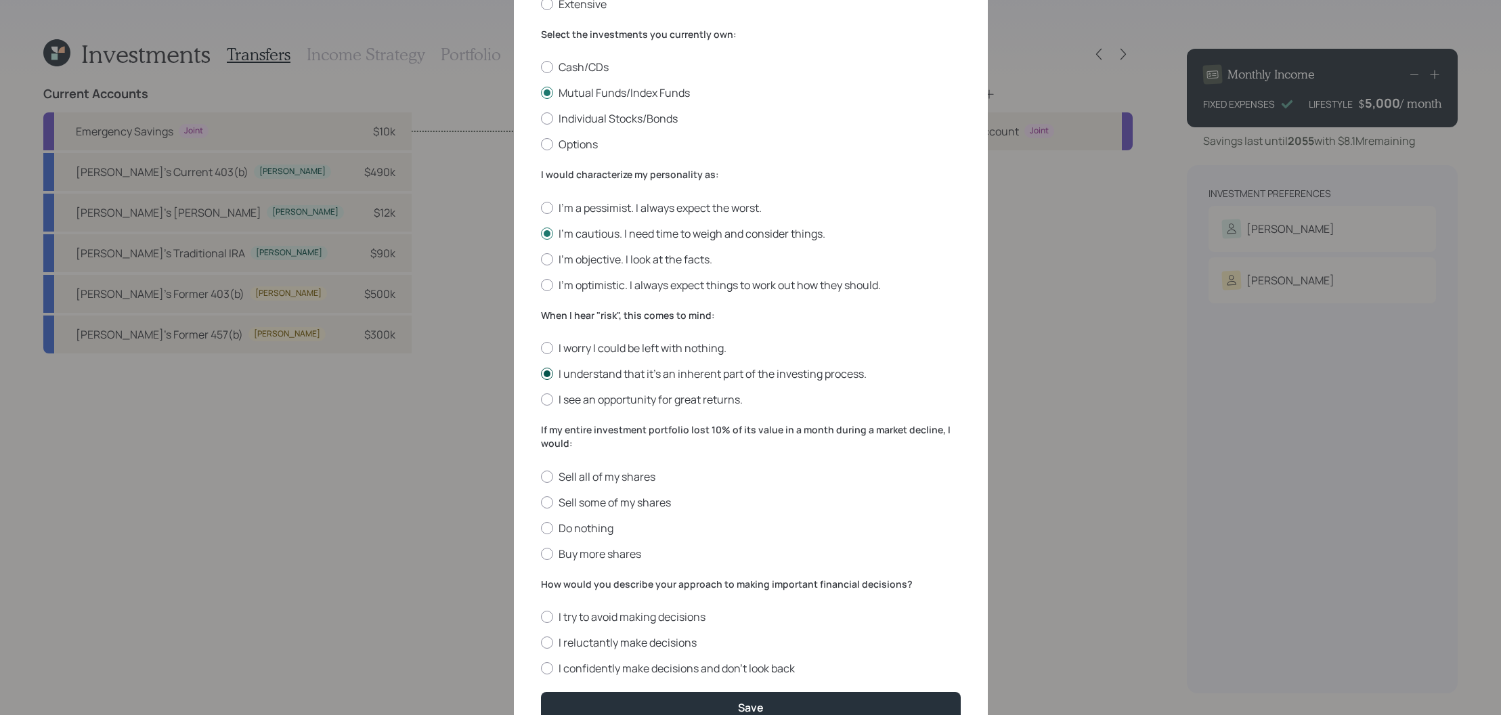
scroll to position [209, 0]
click at [597, 530] on label "Do nothing" at bounding box center [751, 528] width 420 height 15
click at [541, 529] on input "Do nothing" at bounding box center [540, 528] width 1 height 1
radio input "true"
click at [688, 649] on label "I reluctantly make decisions" at bounding box center [751, 643] width 420 height 15
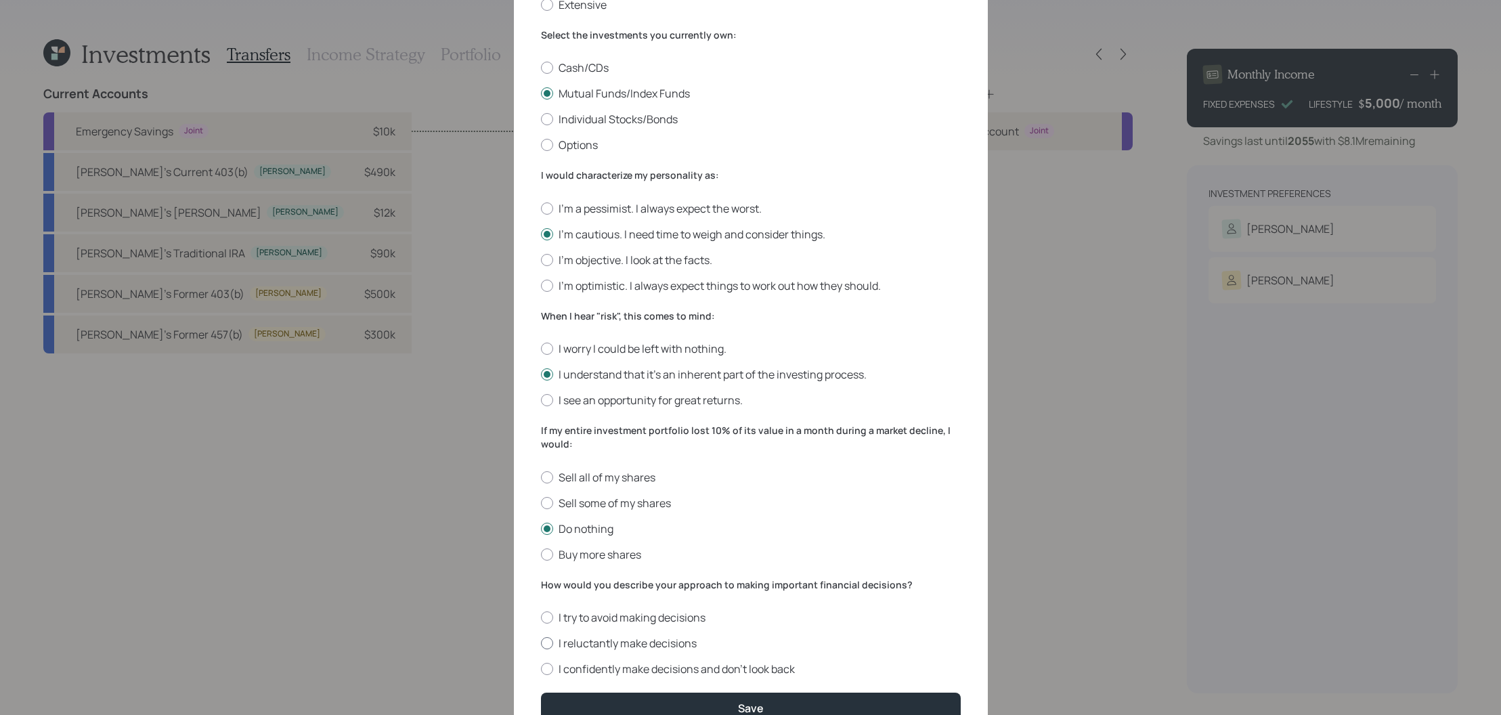
click at [541, 644] on input "I reluctantly make decisions" at bounding box center [540, 643] width 1 height 1
radio input "true"
click at [748, 711] on div "Save" at bounding box center [751, 708] width 26 height 15
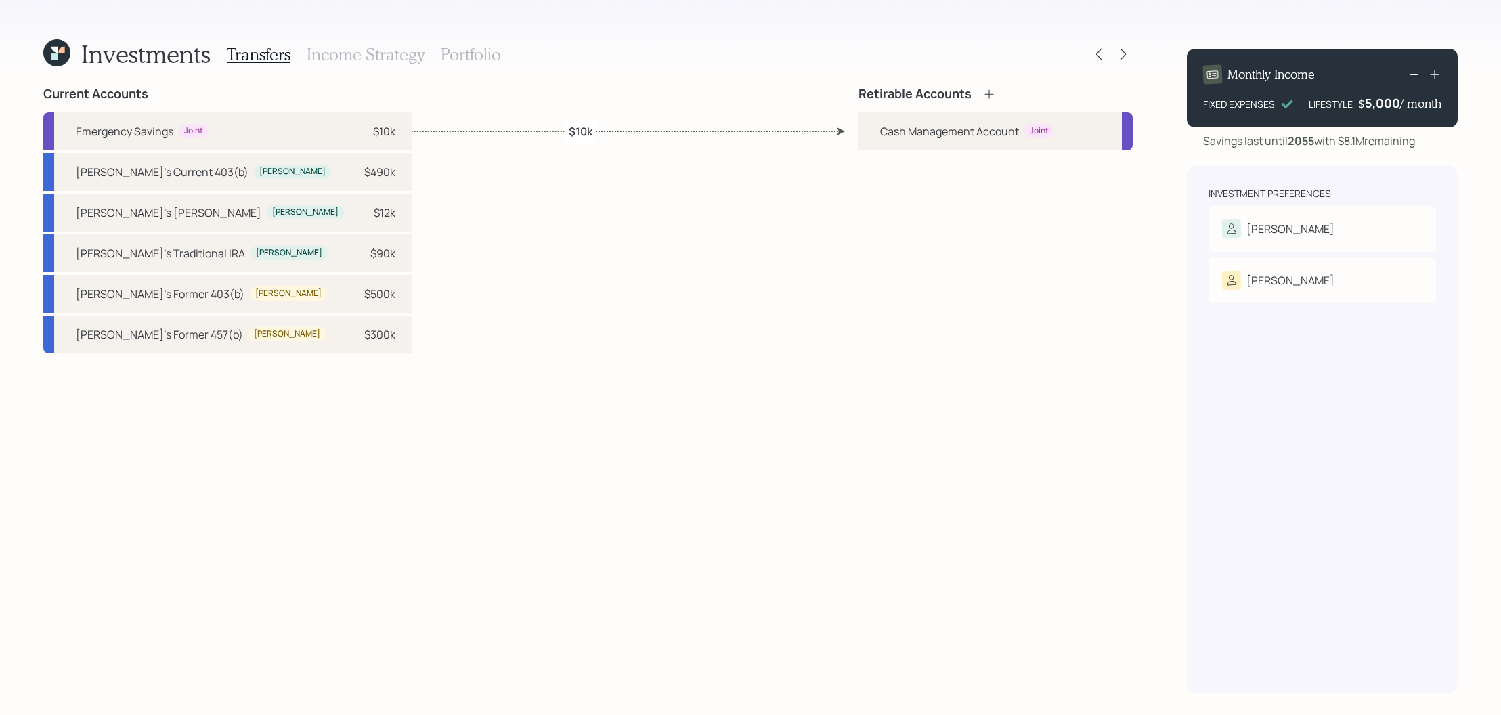
click at [988, 84] on div "Investments Transfers Income Strategy Portfolio Current Accounts Emergency Savi…" at bounding box center [588, 365] width 1090 height 655
click at [988, 87] on icon at bounding box center [990, 94] width 14 height 14
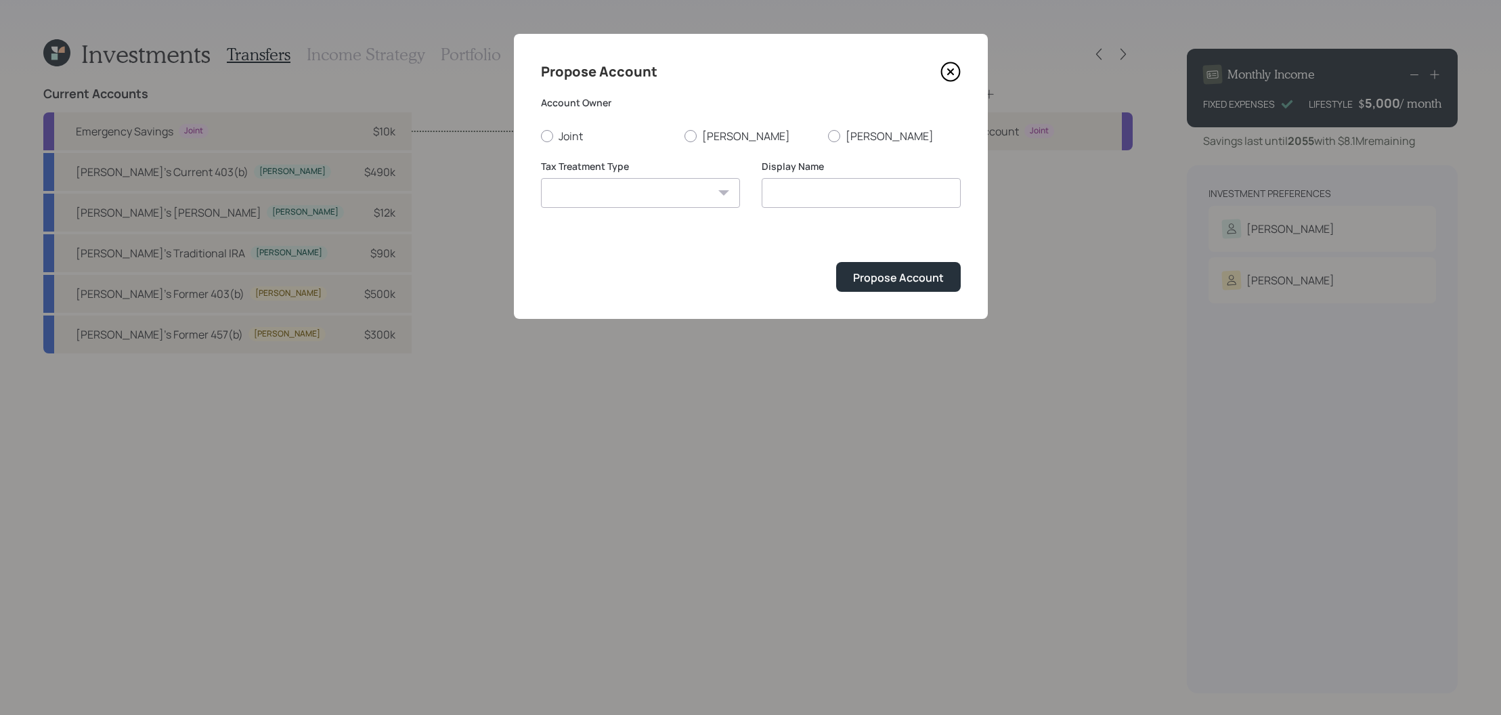
click at [875, 144] on form "Account Owner Joint [PERSON_NAME] Tax Treatment Type [PERSON_NAME] Taxable Trad…" at bounding box center [751, 194] width 420 height 196
click at [871, 137] on label "[PERSON_NAME]" at bounding box center [894, 136] width 133 height 15
click at [828, 136] on input "[PERSON_NAME]" at bounding box center [827, 135] width 1 height 1
radio input "true"
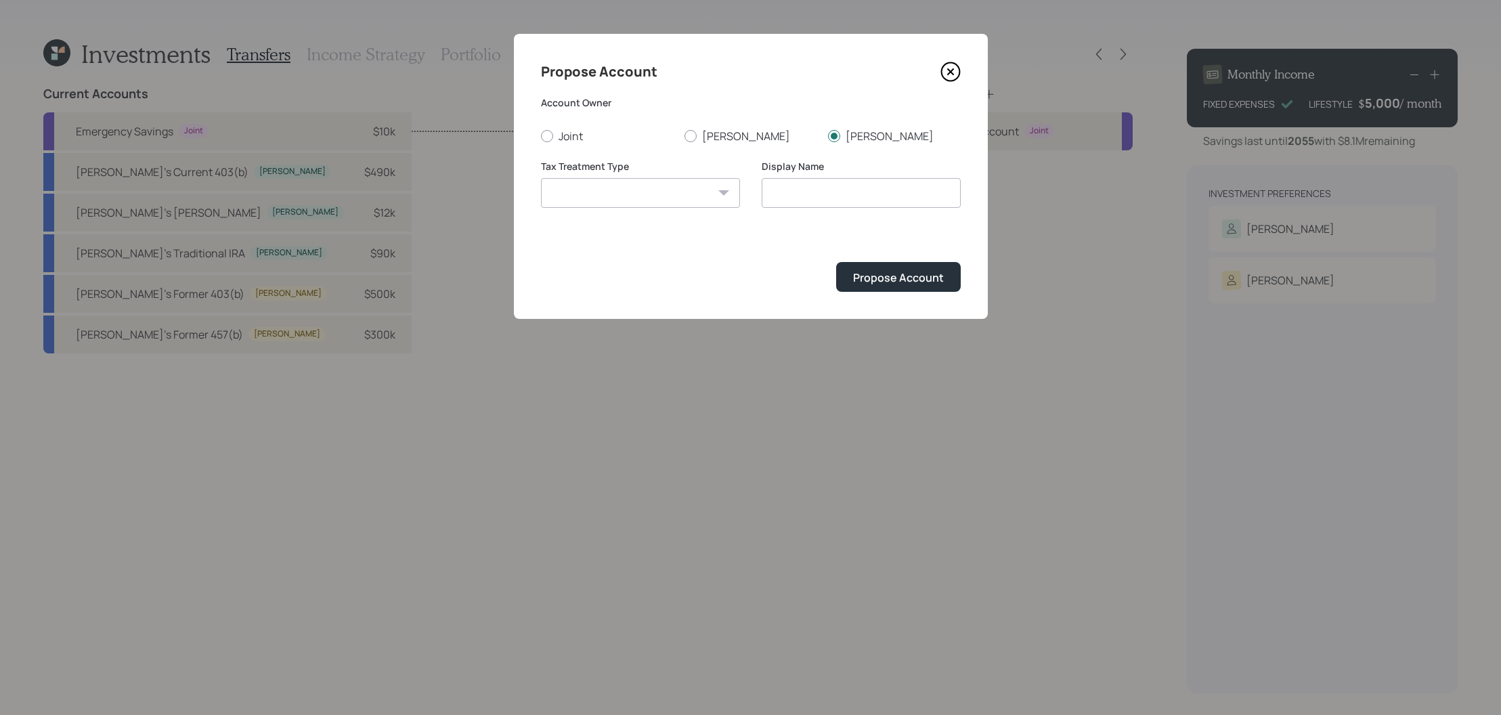
click at [652, 202] on select "[PERSON_NAME] Taxable Traditional" at bounding box center [640, 193] width 199 height 30
select select "traditional"
click at [541, 178] on select "[PERSON_NAME] Taxable Traditional" at bounding box center [640, 193] width 199 height 30
click at [855, 192] on input "Traditional" at bounding box center [861, 193] width 199 height 30
click at [768, 194] on input "Traditional" at bounding box center [861, 193] width 199 height 30
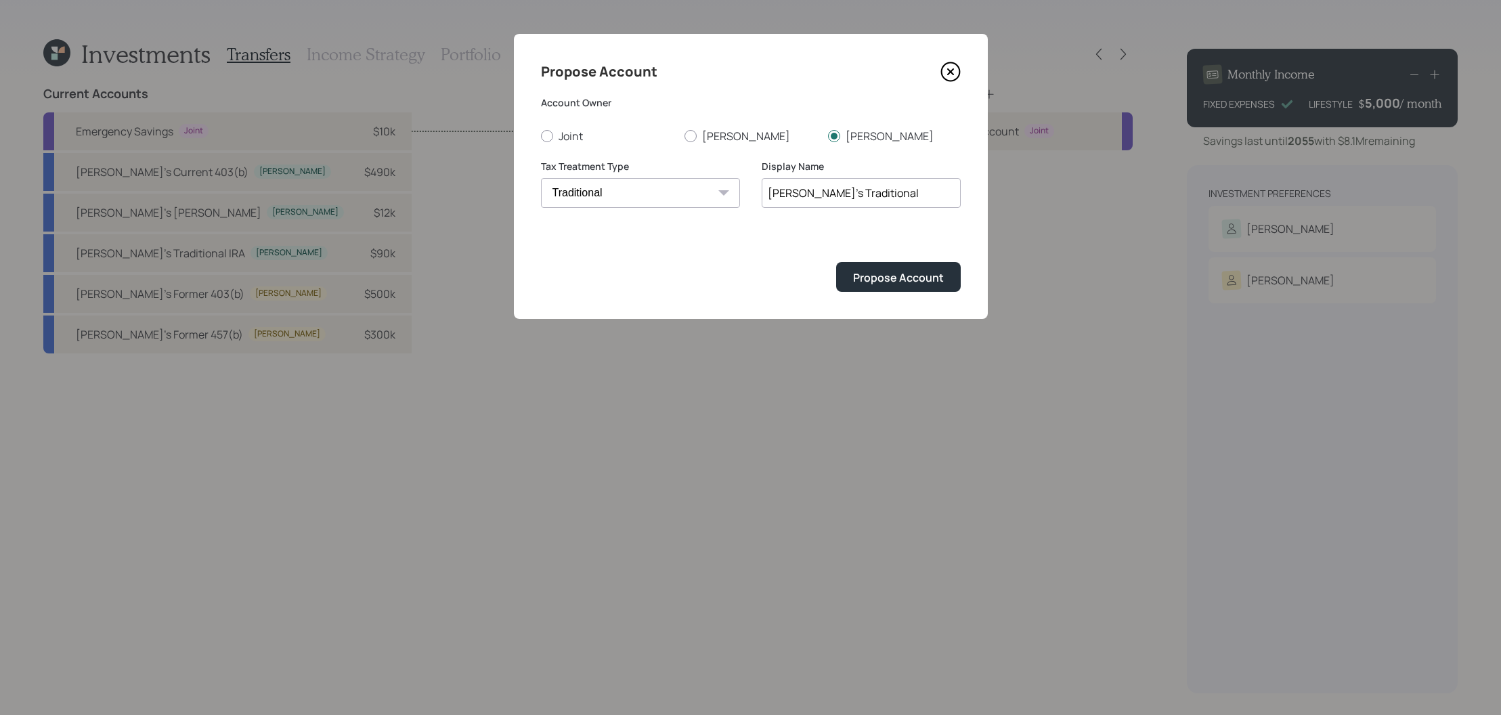
click at [920, 202] on input "[PERSON_NAME]'s Traditional" at bounding box center [861, 193] width 199 height 30
type input "Alethea's Traditional IRA"
click at [836, 262] on button "Propose Account" at bounding box center [898, 276] width 125 height 29
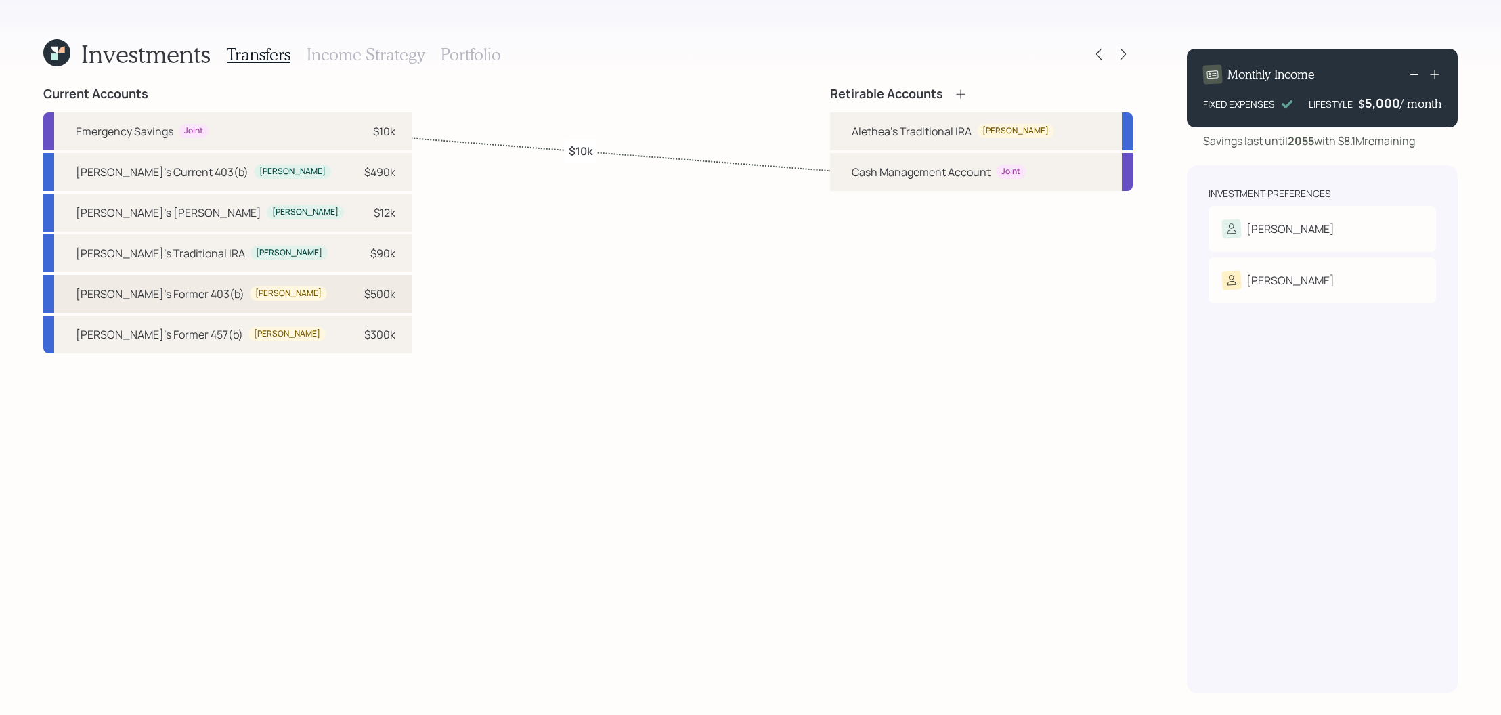
click at [364, 297] on div "$500k" at bounding box center [379, 294] width 31 height 16
click at [972, 125] on div "Alethea's Traditional IRA" at bounding box center [912, 131] width 120 height 16
select select "5a610b2c-4176-4cb7-8aa7-498678a09e3b"
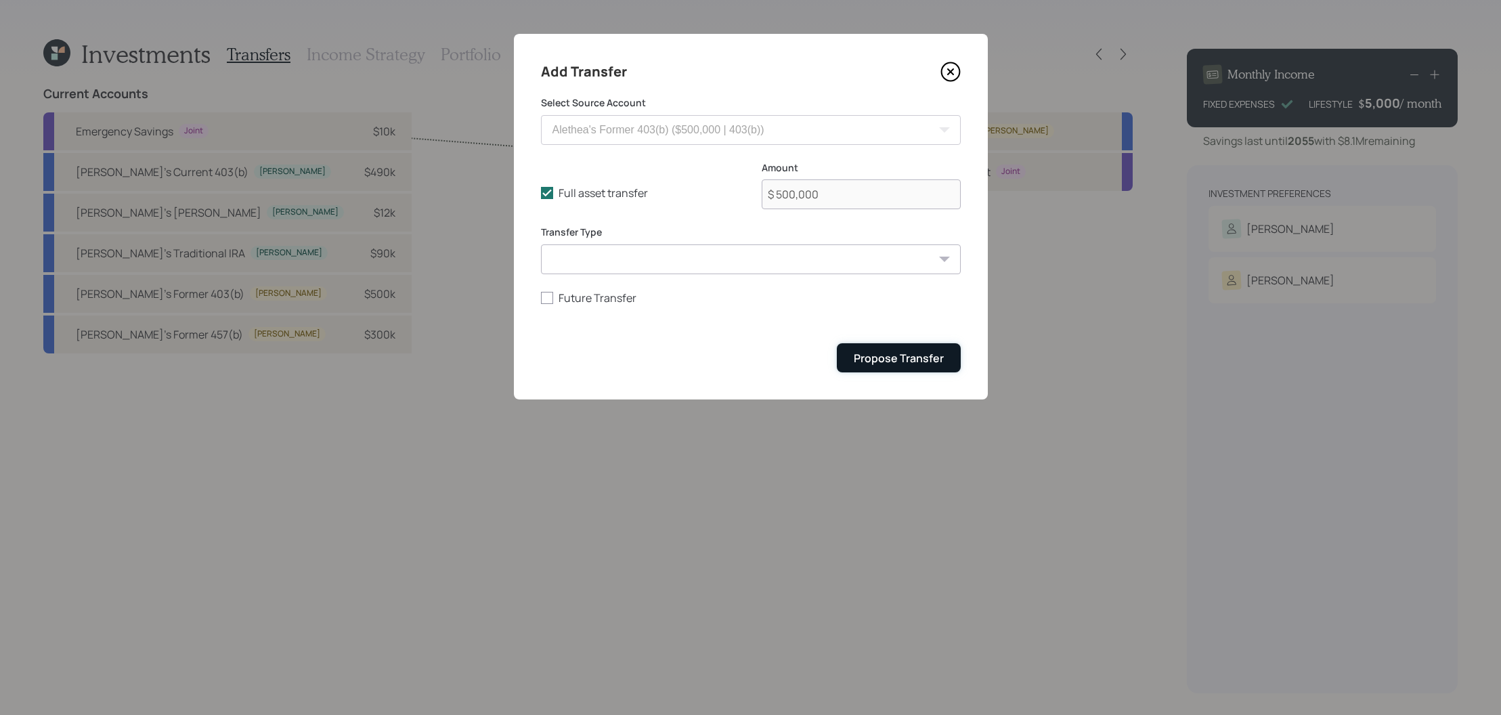
click at [875, 358] on div "Propose Transfer" at bounding box center [899, 358] width 90 height 15
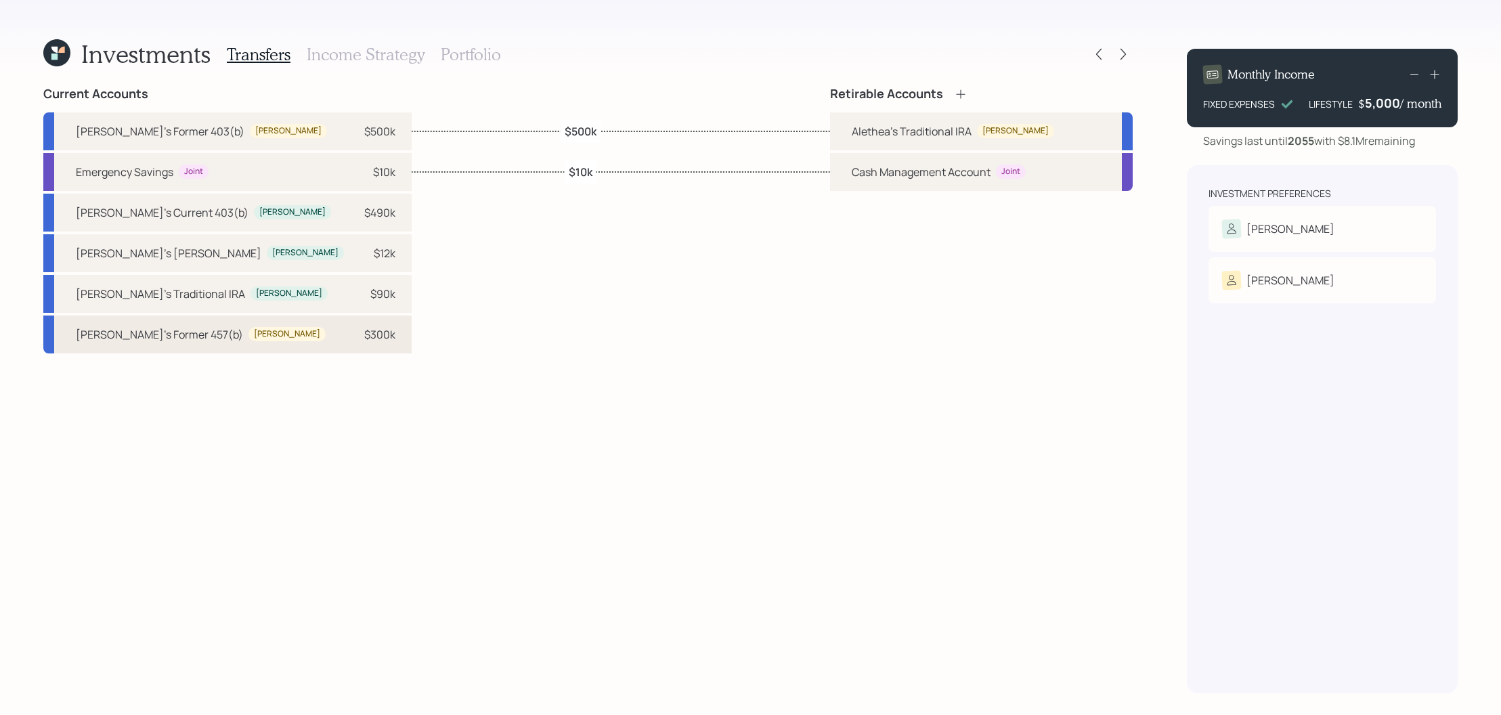
click at [254, 338] on div "[PERSON_NAME]" at bounding box center [287, 334] width 66 height 12
click at [966, 135] on div "Alethea's Traditional IRA" at bounding box center [912, 131] width 120 height 16
select select "b4bcba6c-aecf-489e-ac44-944451c9f002"
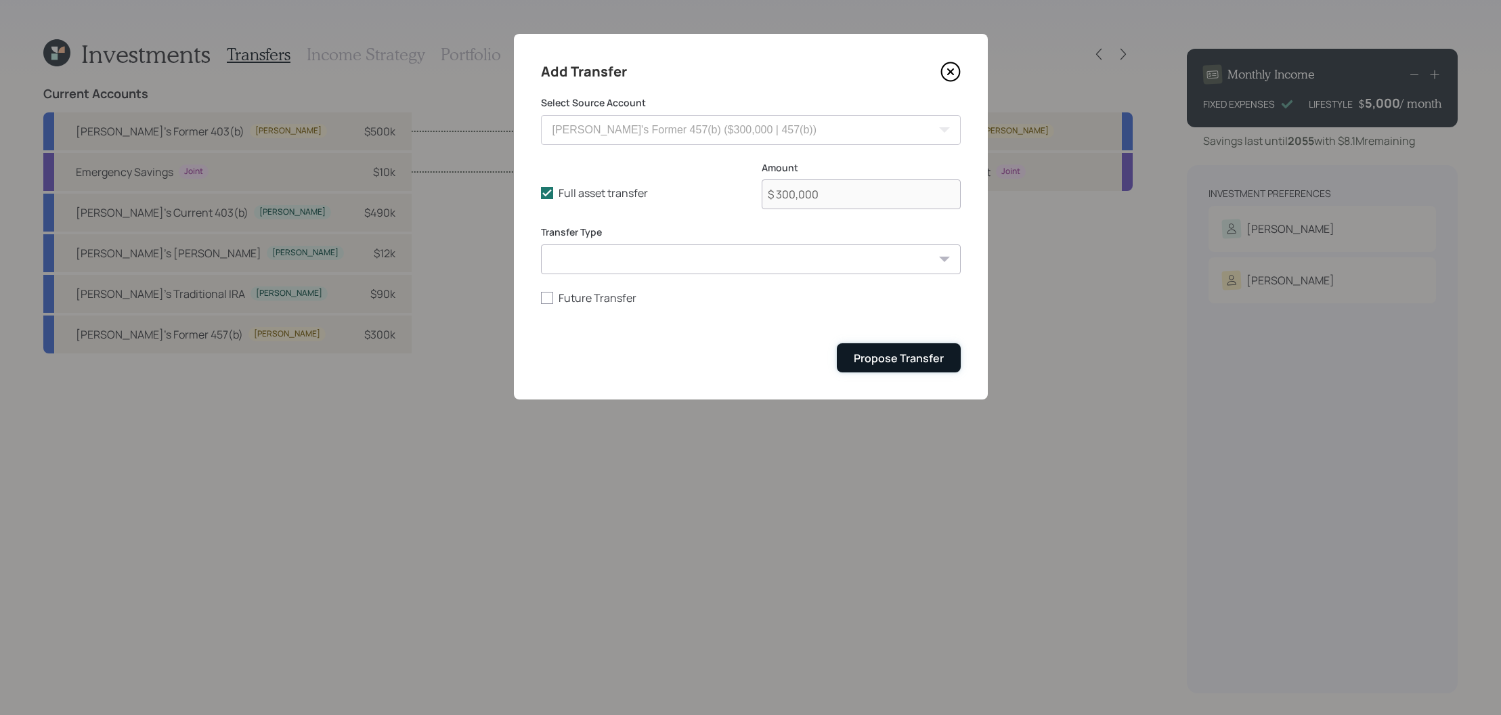
click at [924, 349] on button "Propose Transfer" at bounding box center [899, 357] width 124 height 29
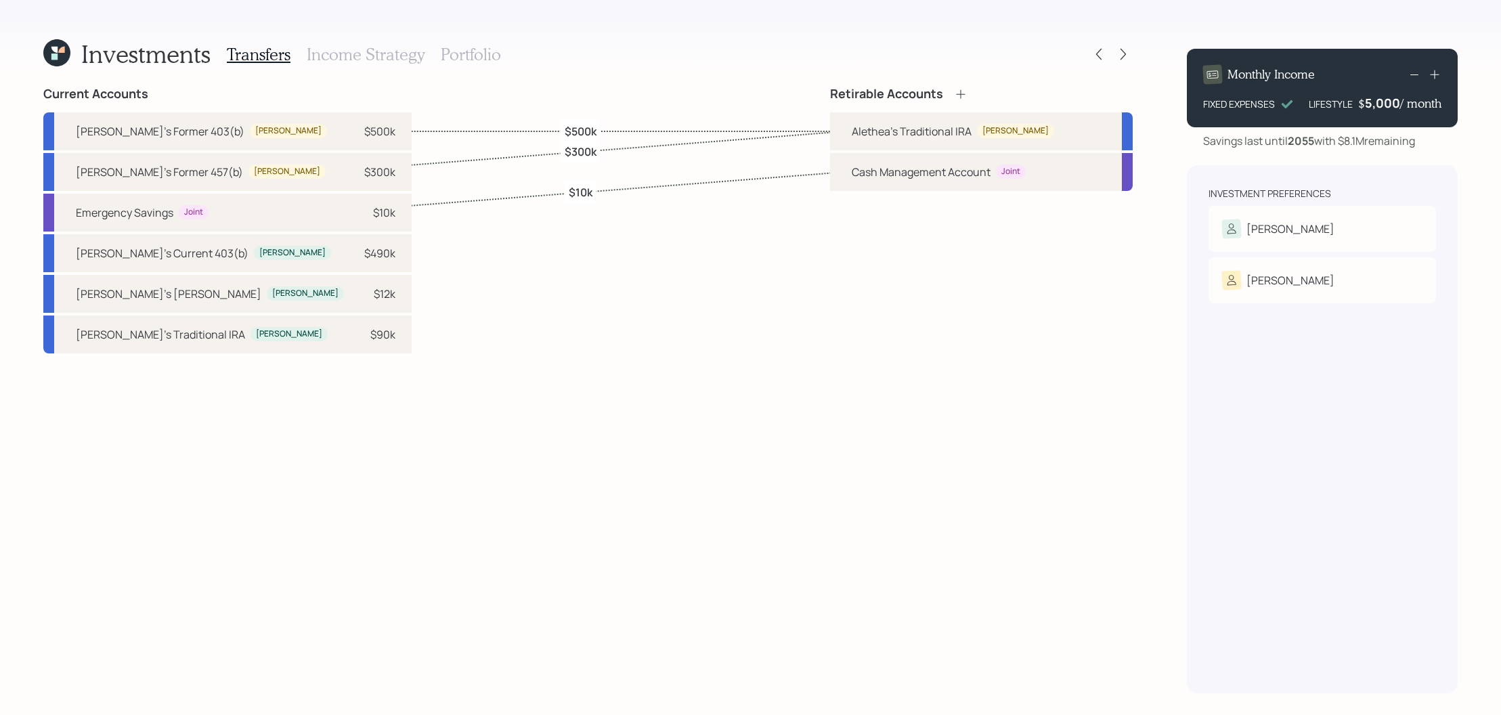
click at [968, 98] on icon at bounding box center [961, 94] width 14 height 14
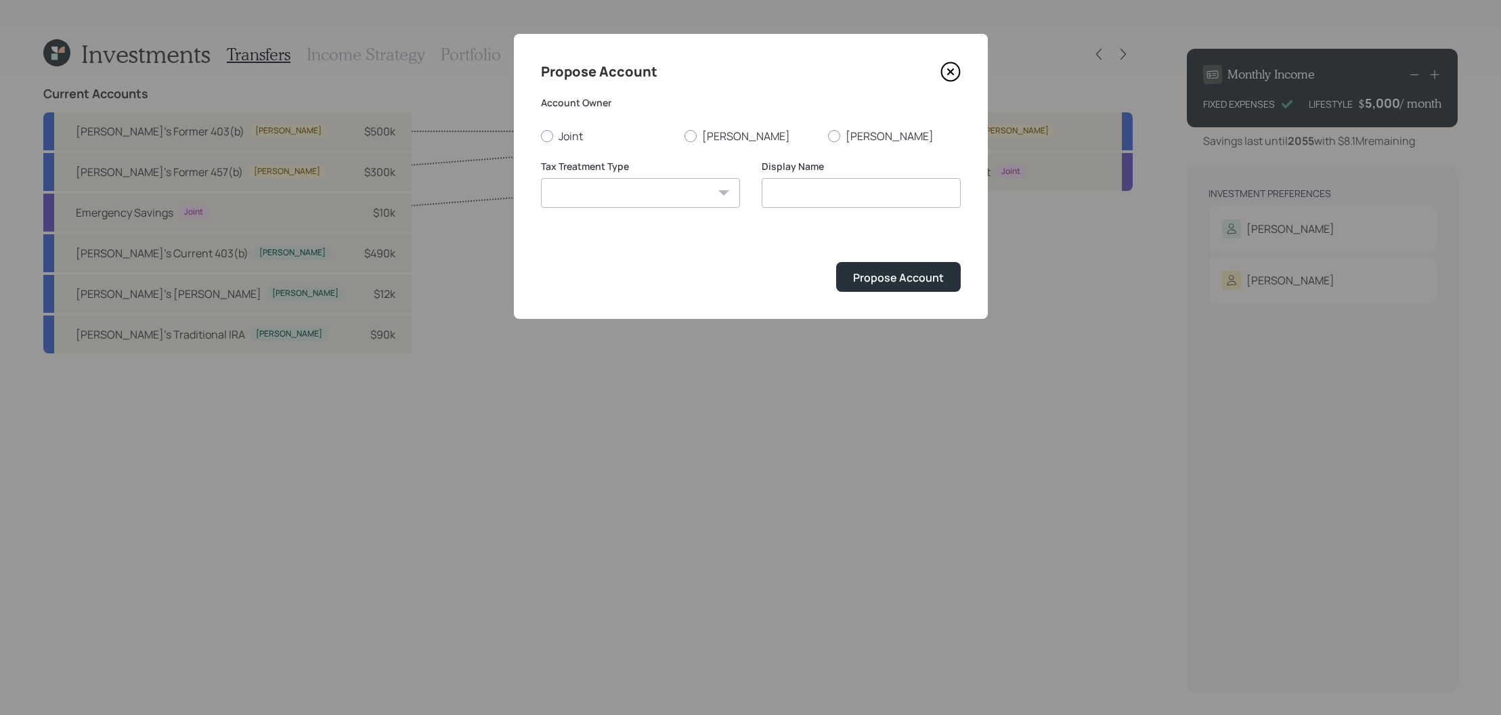
click at [676, 134] on div "Joint [PERSON_NAME]" at bounding box center [751, 136] width 420 height 15
click at [718, 134] on label "[PERSON_NAME]" at bounding box center [751, 136] width 133 height 15
click at [685, 135] on input "[PERSON_NAME]" at bounding box center [684, 135] width 1 height 1
radio input "true"
click at [693, 198] on select "[PERSON_NAME] Taxable Traditional" at bounding box center [640, 193] width 199 height 30
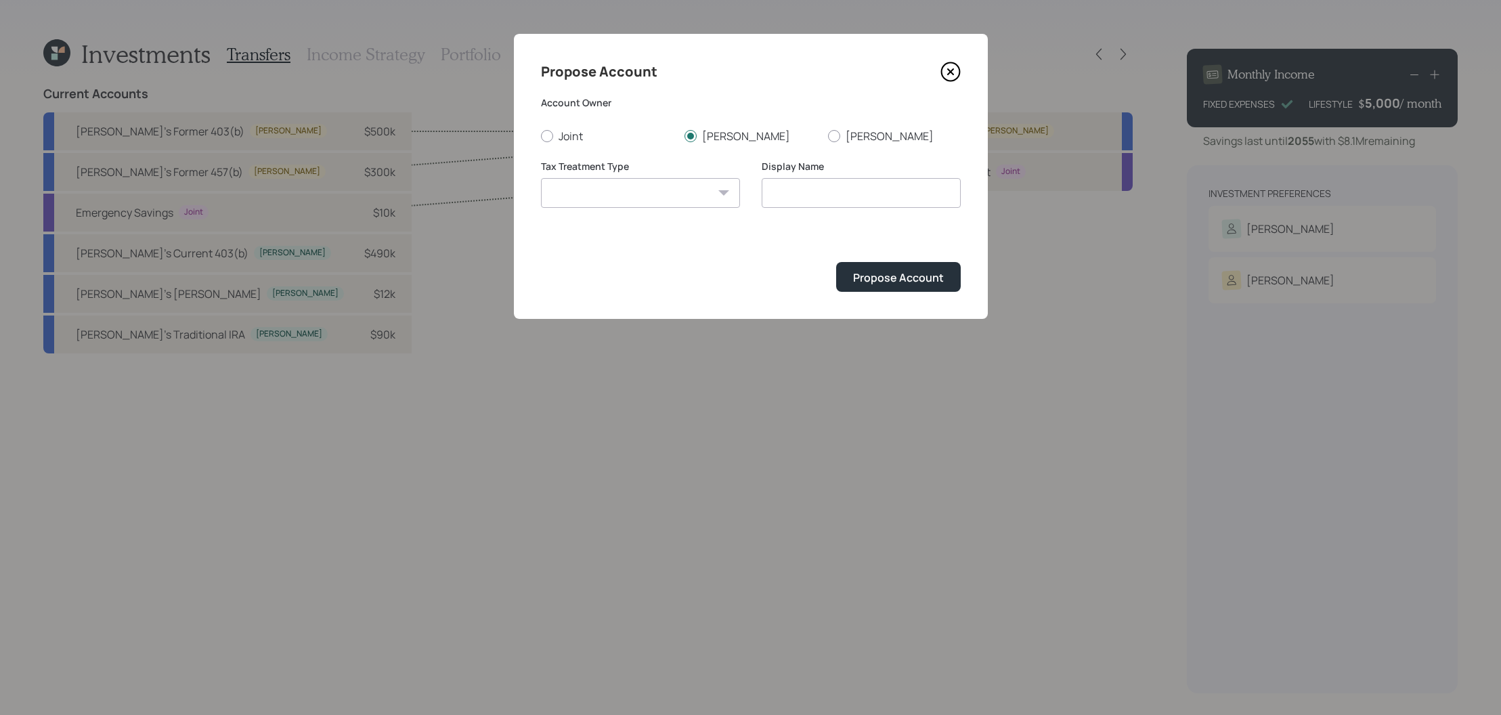
select select "traditional"
click at [541, 178] on select "[PERSON_NAME] Taxable Traditional" at bounding box center [640, 193] width 199 height 30
click at [815, 202] on input "Traditional" at bounding box center [861, 193] width 199 height 30
click at [765, 191] on input "Traditional" at bounding box center [861, 193] width 199 height 30
click at [893, 204] on input "[PERSON_NAME]'s Traditional" at bounding box center [861, 193] width 199 height 30
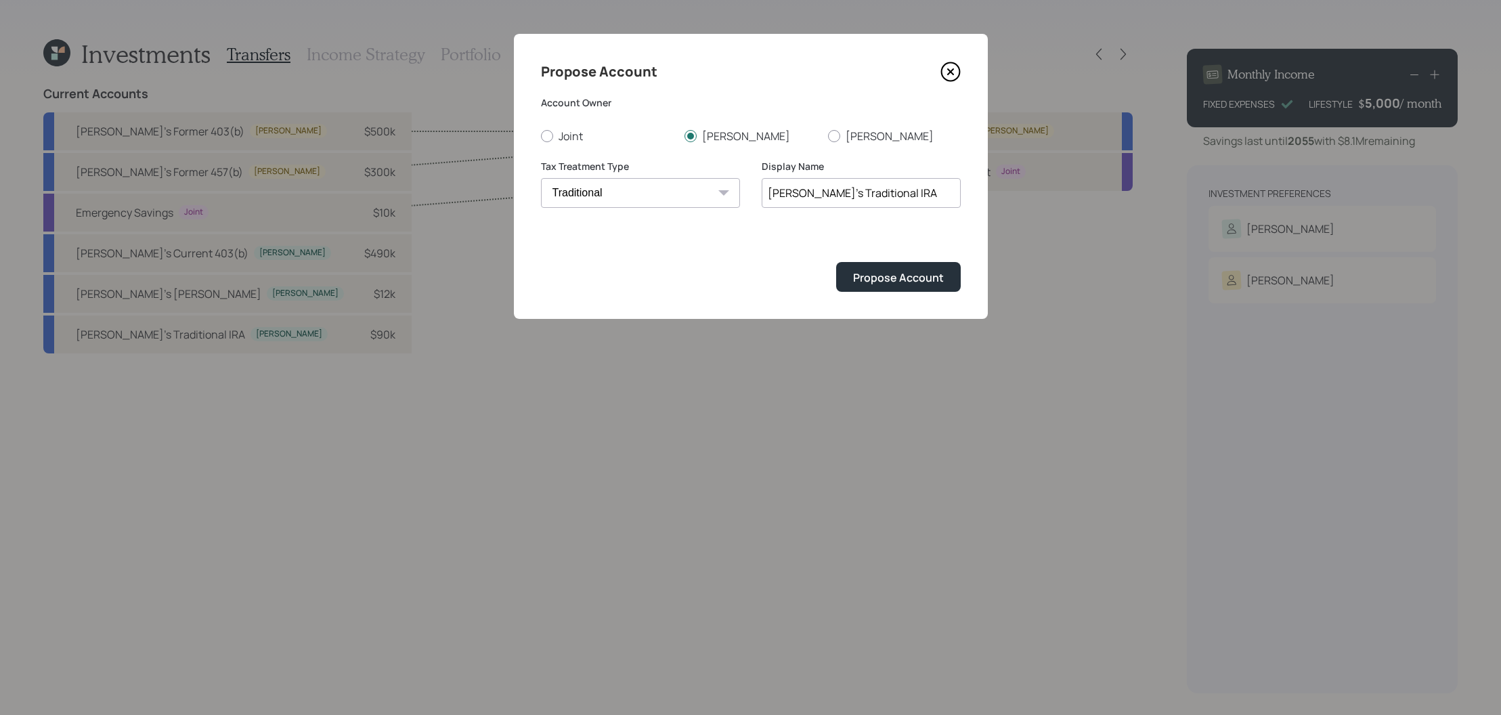
type input "[PERSON_NAME]'s Traditional IRA"
click at [836, 262] on button "Propose Account" at bounding box center [898, 276] width 125 height 29
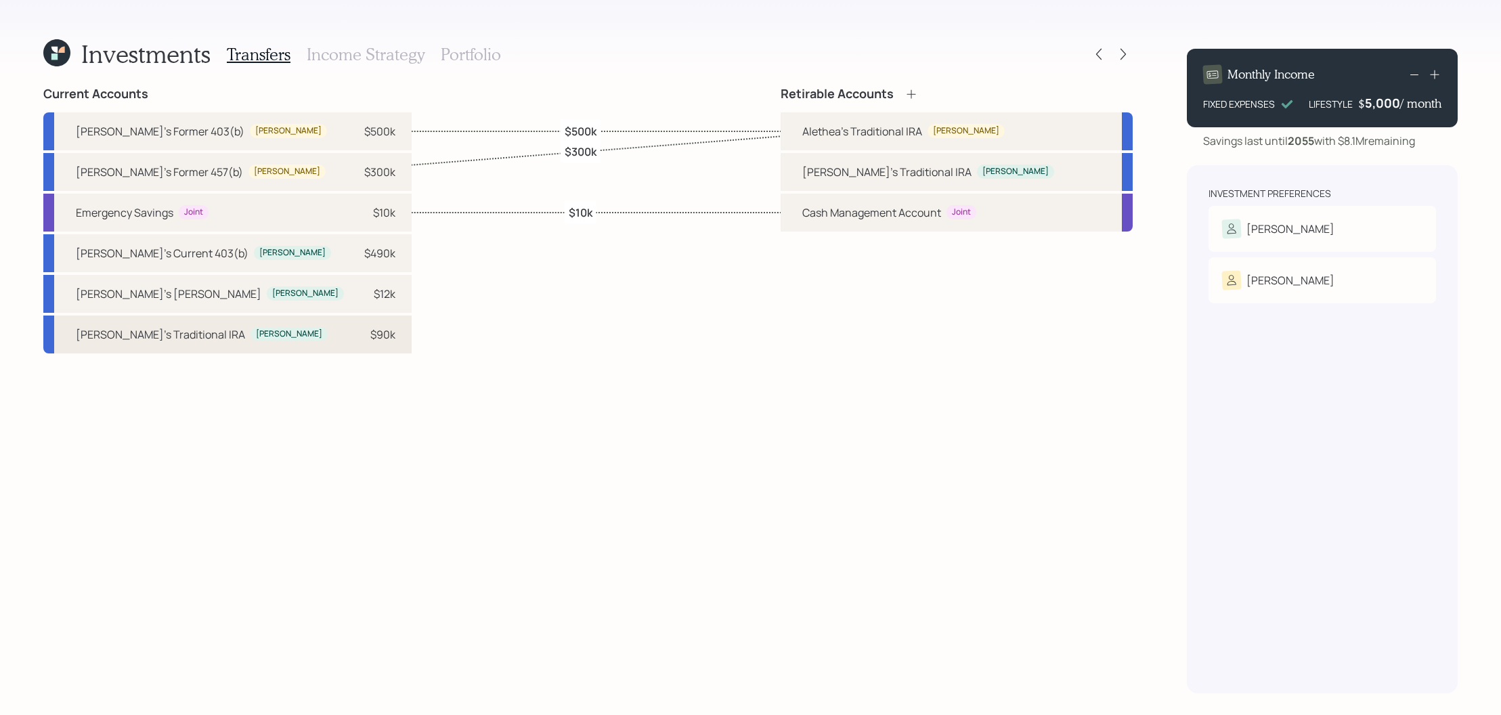
click at [223, 338] on div "[PERSON_NAME]'s Traditional [PERSON_NAME] $90k" at bounding box center [227, 335] width 368 height 38
click at [876, 160] on div "[PERSON_NAME]'s Traditional [PERSON_NAME]" at bounding box center [957, 172] width 352 height 38
select select "573b539c-d8ad-4981-8401-f29239a3b19c"
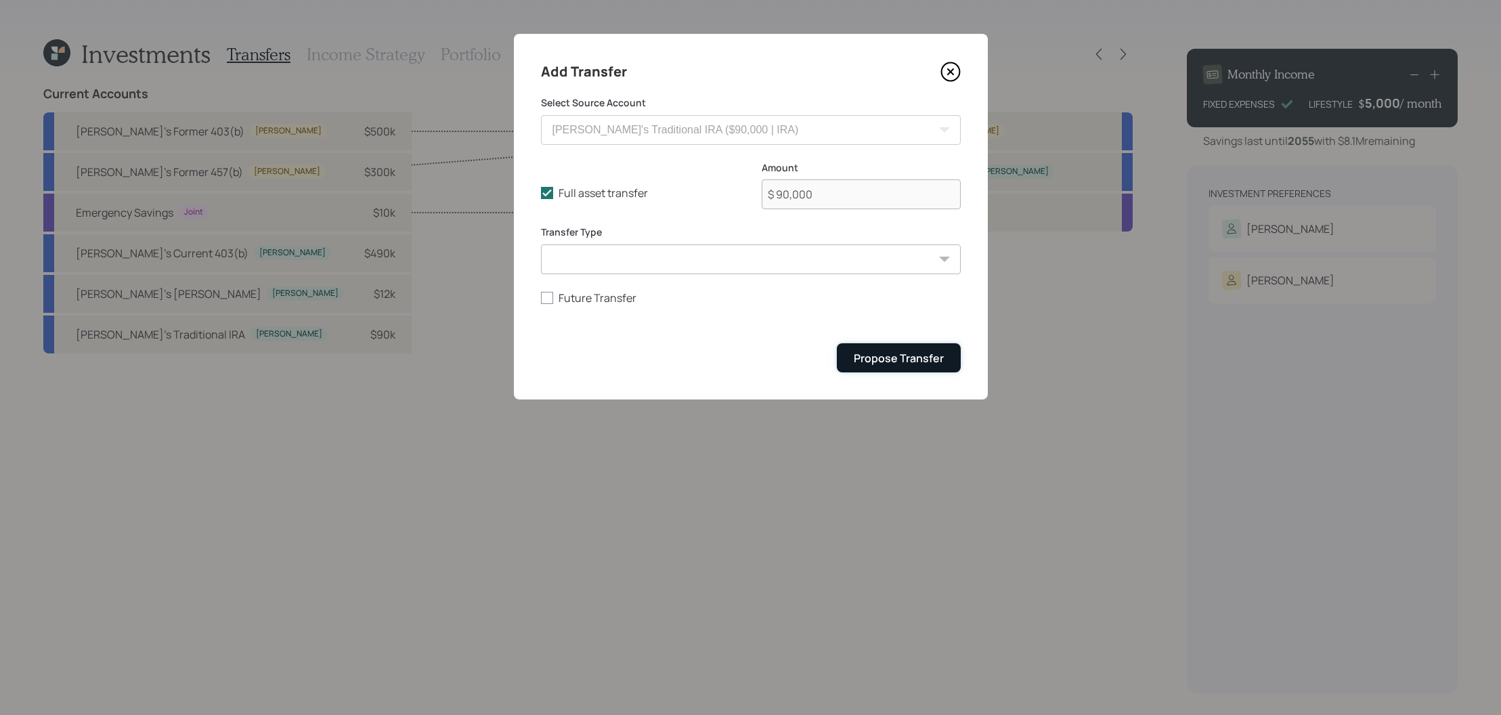
click at [924, 347] on button "Propose Transfer" at bounding box center [899, 357] width 124 height 29
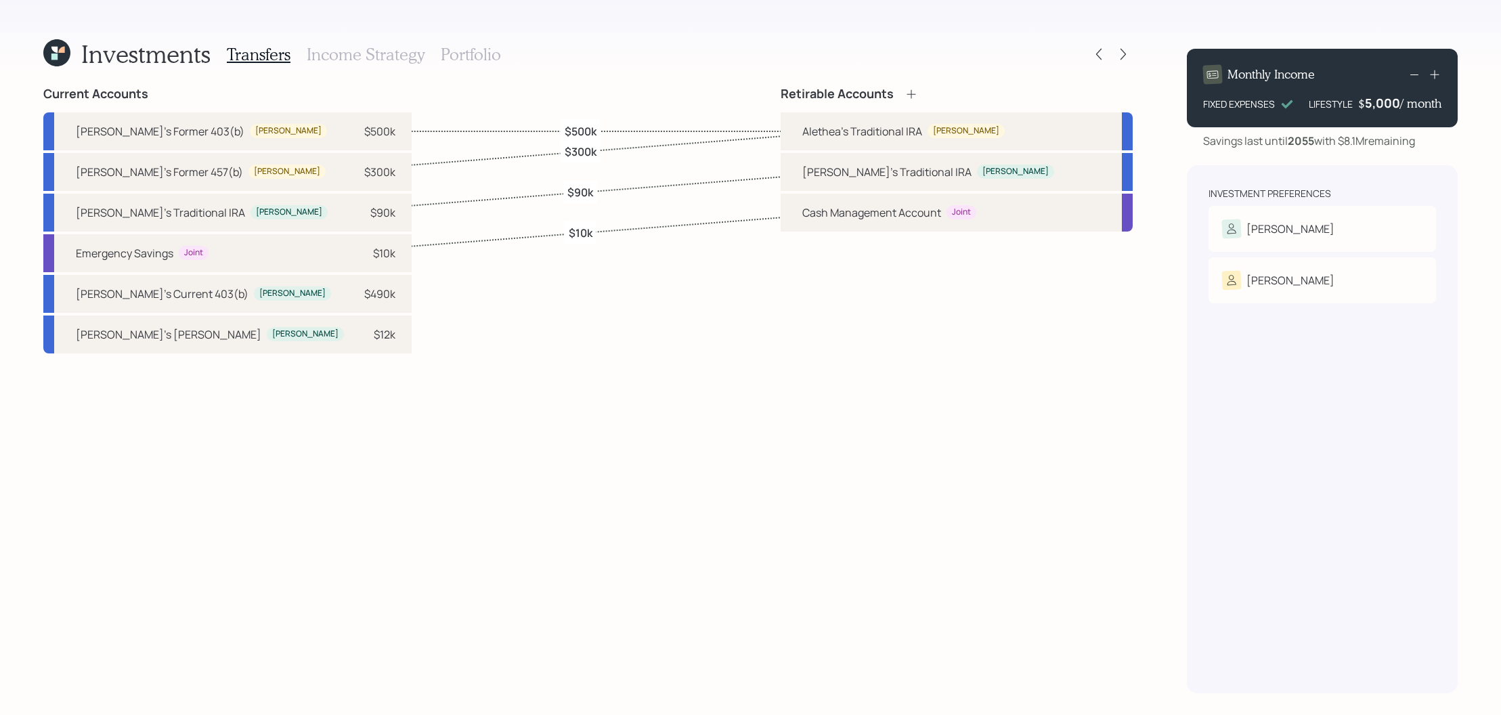
click at [918, 94] on icon at bounding box center [912, 94] width 14 height 14
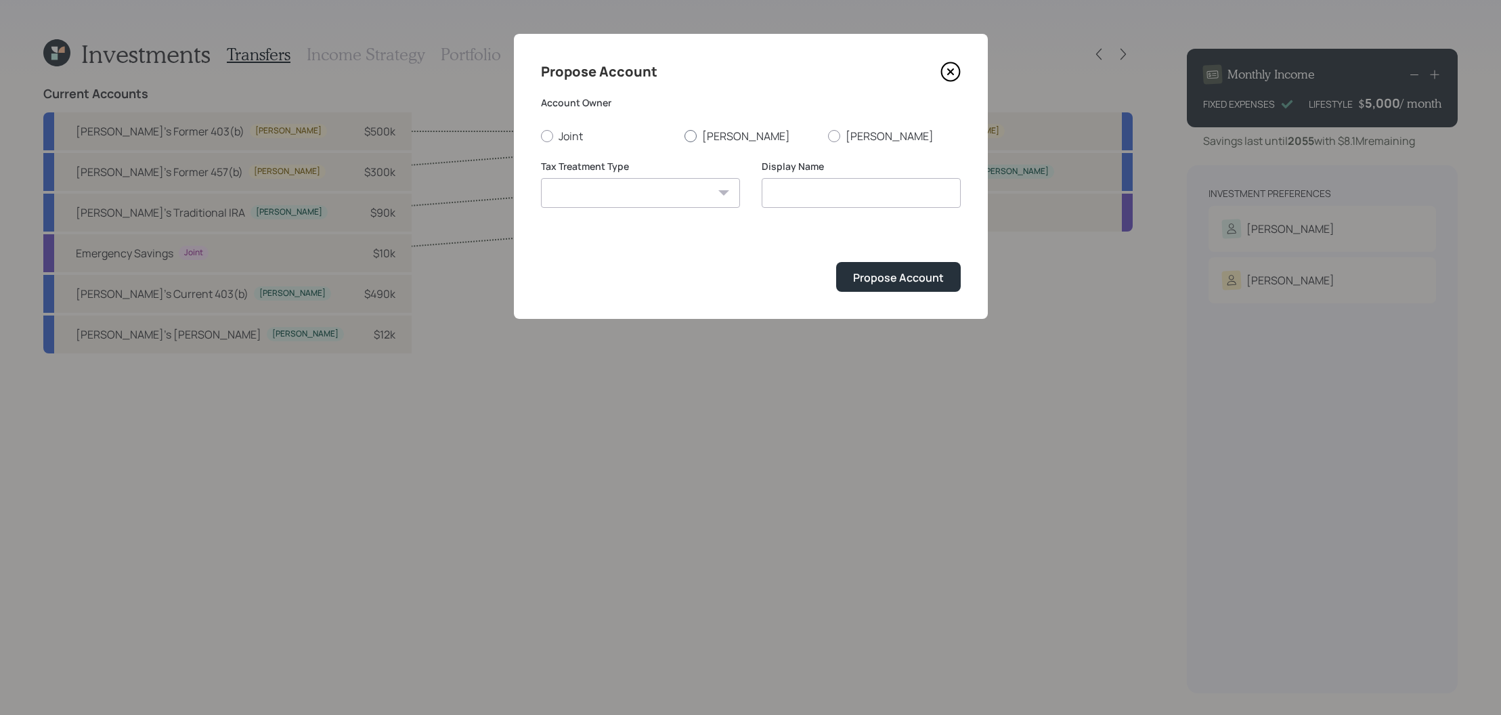
click at [710, 129] on label "[PERSON_NAME]" at bounding box center [751, 136] width 133 height 15
click at [685, 135] on input "[PERSON_NAME]" at bounding box center [684, 135] width 1 height 1
radio input "true"
click at [709, 223] on div "Tax Treatment Type [PERSON_NAME] Taxable Traditional" at bounding box center [640, 192] width 199 height 65
click at [709, 194] on select "[PERSON_NAME] Taxable Traditional" at bounding box center [640, 193] width 199 height 30
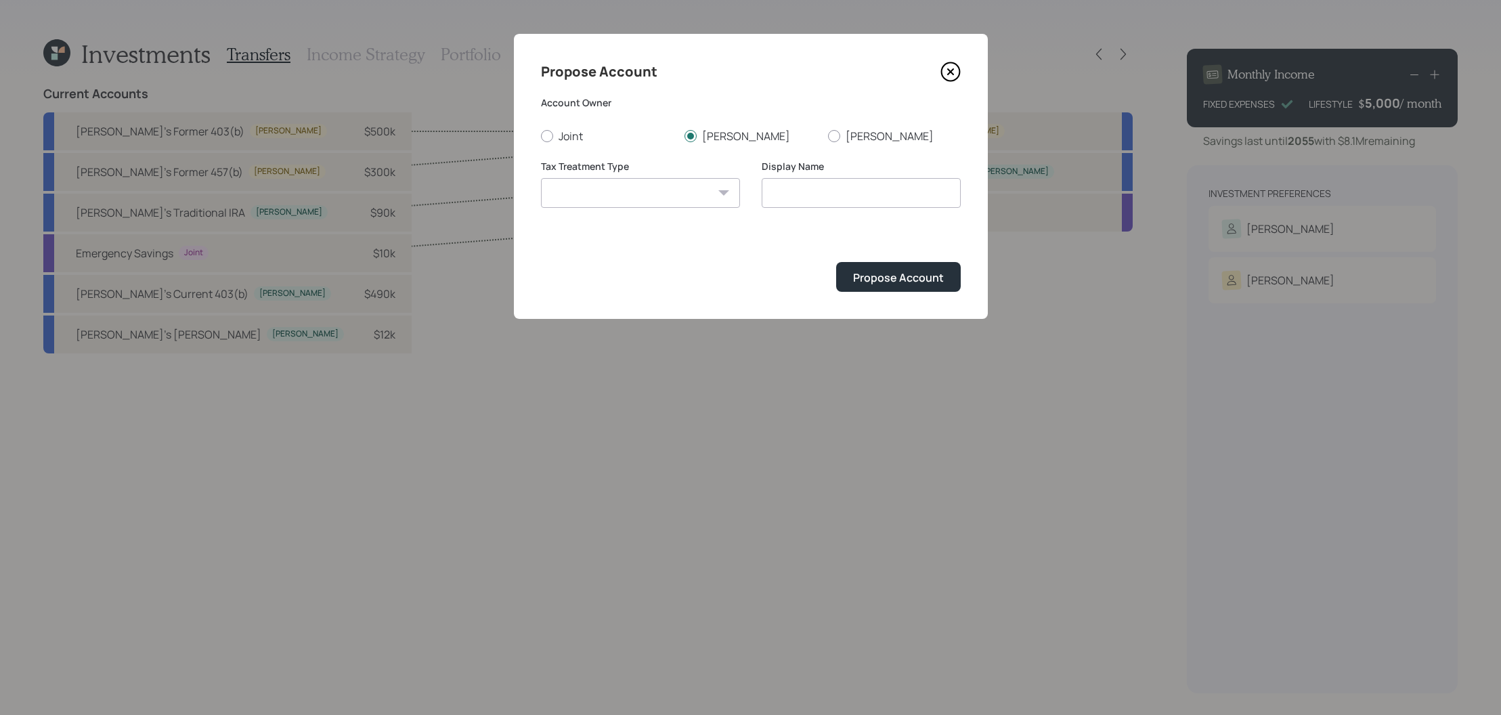
select select "[PERSON_NAME]"
click at [541, 178] on select "[PERSON_NAME] Taxable Traditional" at bounding box center [640, 193] width 199 height 30
click at [769, 193] on input "[PERSON_NAME]" at bounding box center [861, 193] width 199 height 30
click at [884, 193] on input "[PERSON_NAME]'s [PERSON_NAME]" at bounding box center [861, 193] width 199 height 30
type input "[PERSON_NAME]'s [PERSON_NAME]"
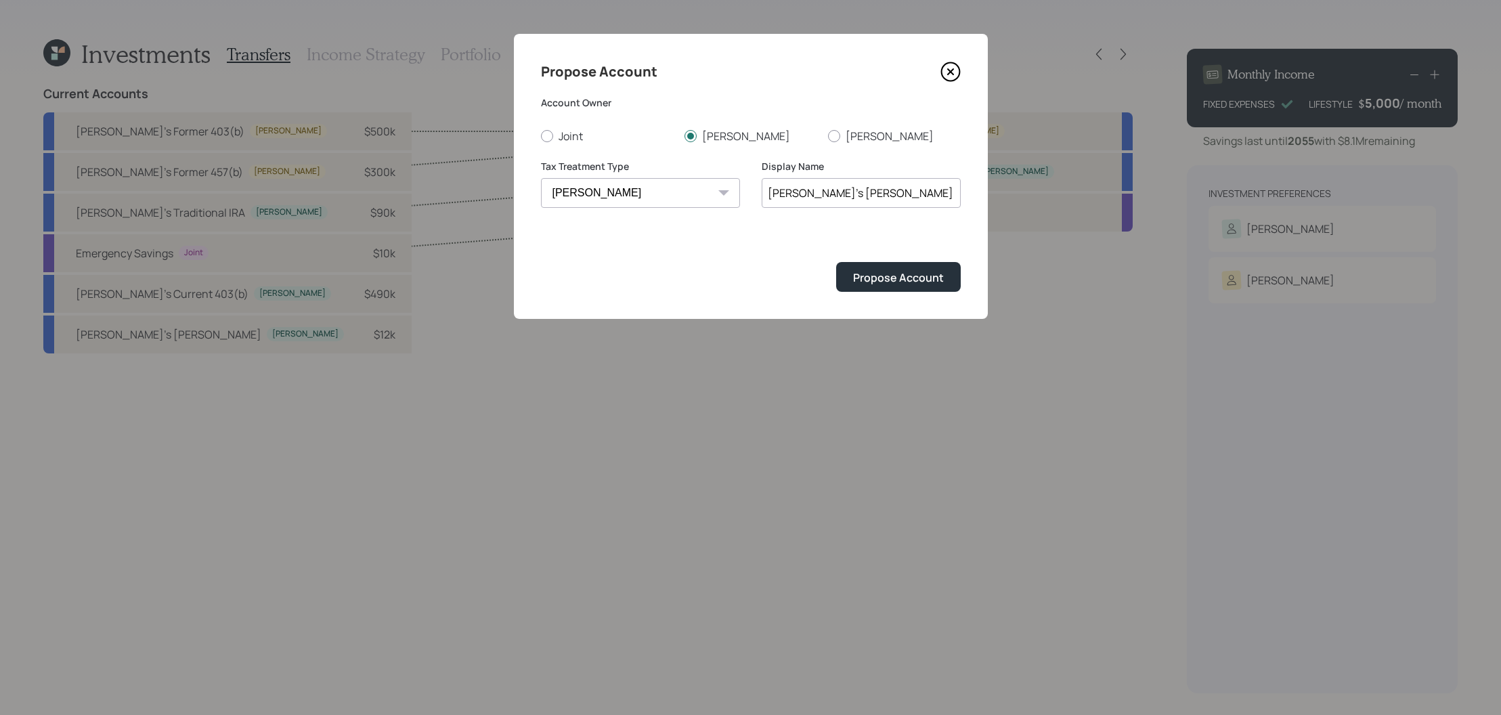
click at [836, 262] on button "Propose Account" at bounding box center [898, 276] width 125 height 29
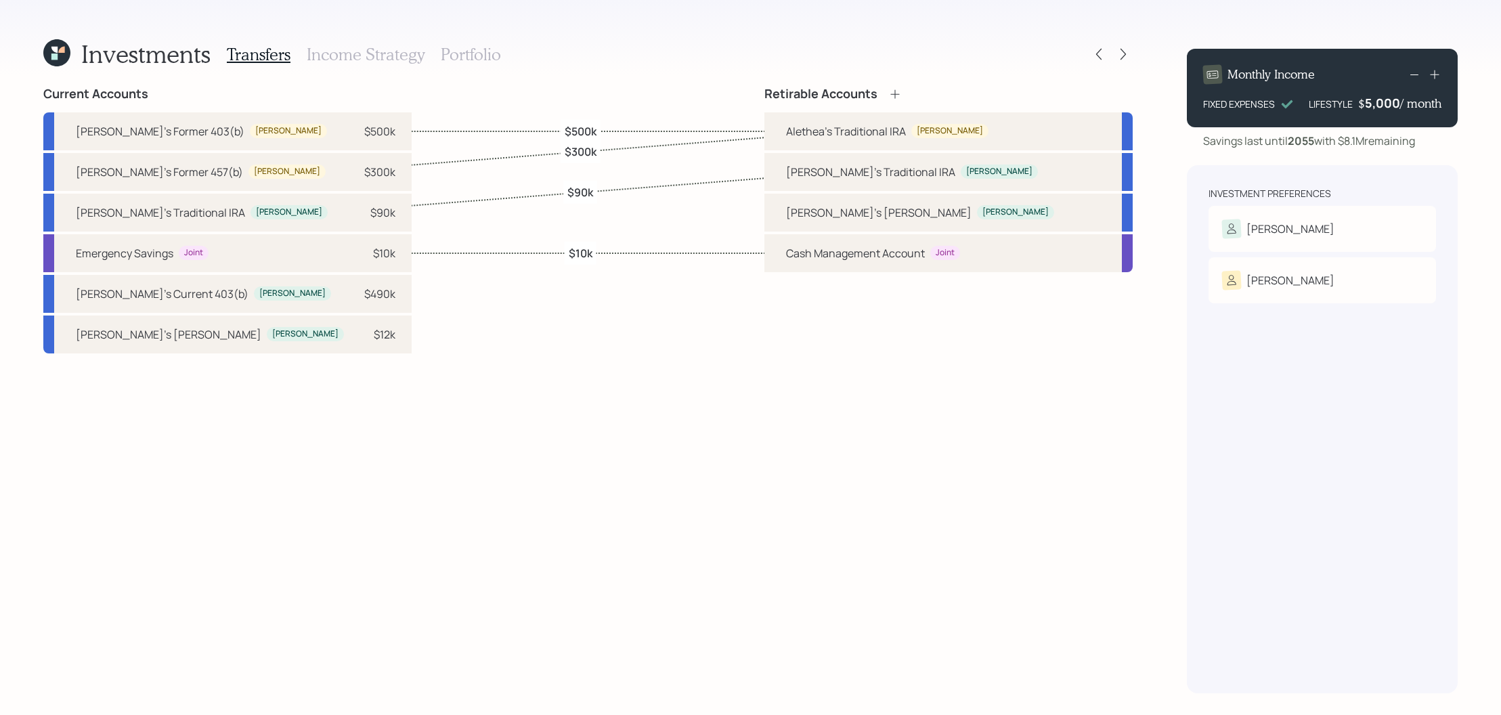
click at [196, 333] on div "[PERSON_NAME]'s [PERSON_NAME] [PERSON_NAME] $12k" at bounding box center [227, 335] width 368 height 38
click at [931, 207] on div "[PERSON_NAME]'s [PERSON_NAME]" at bounding box center [879, 212] width 186 height 16
select select "6723a995-0113-4e31-9ca3-23a776a9ced6"
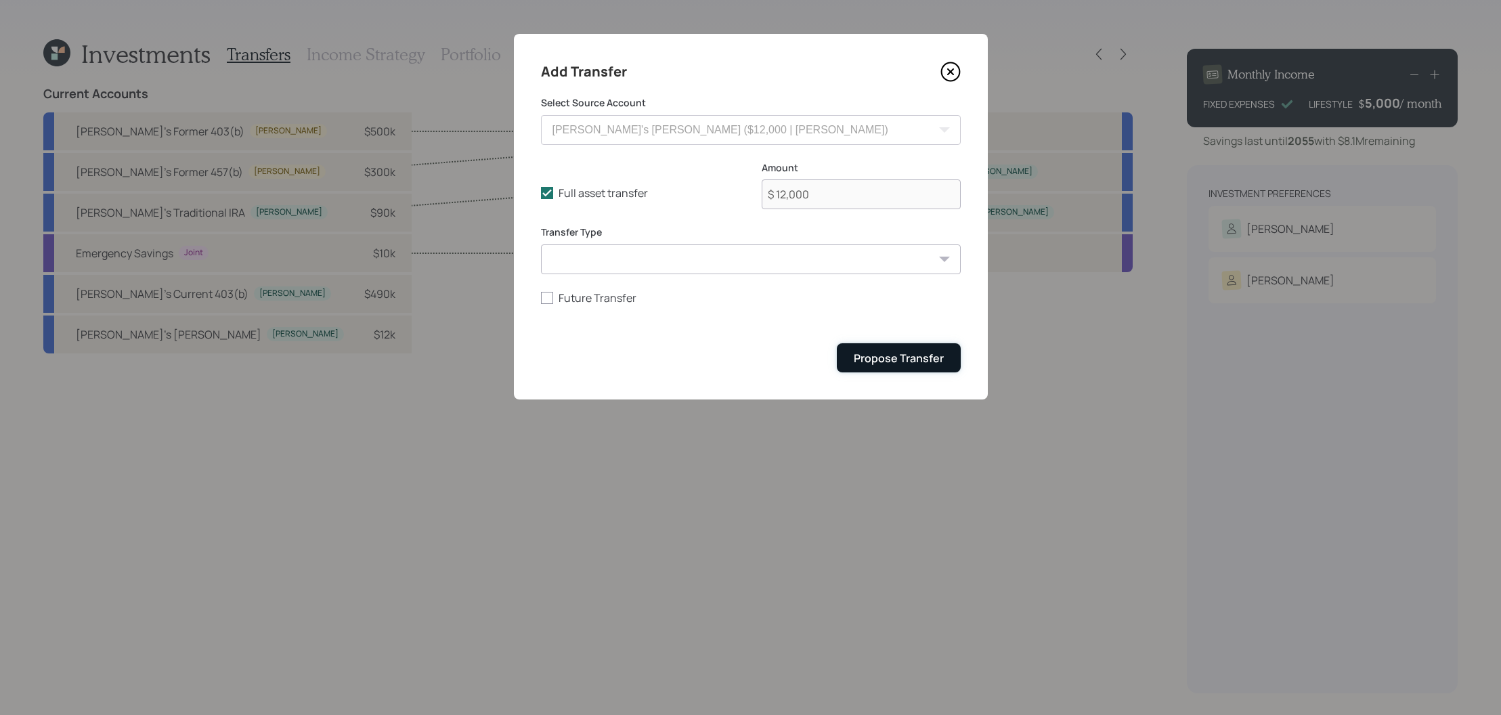
click at [946, 351] on button "Propose Transfer" at bounding box center [899, 357] width 124 height 29
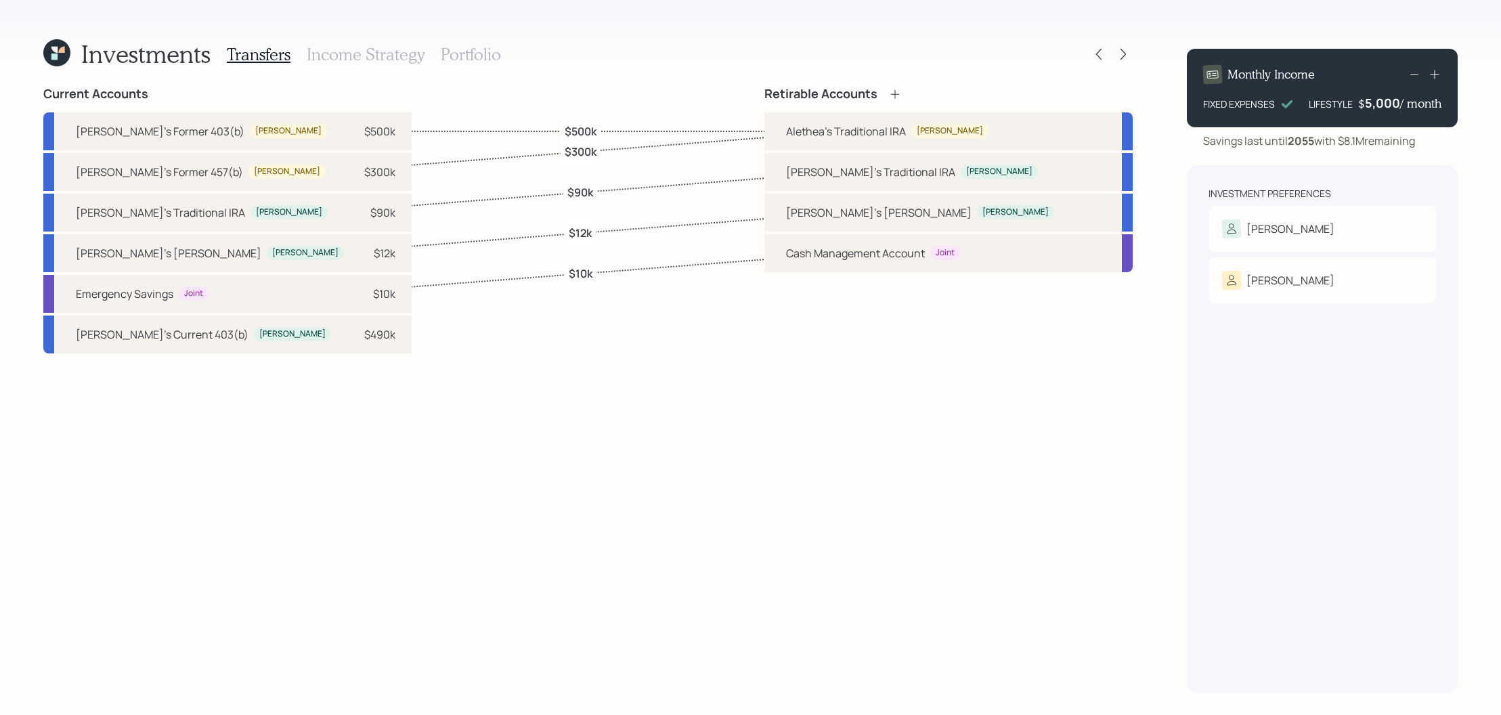
click at [344, 56] on h3 "Income Strategy" at bounding box center [366, 55] width 118 height 20
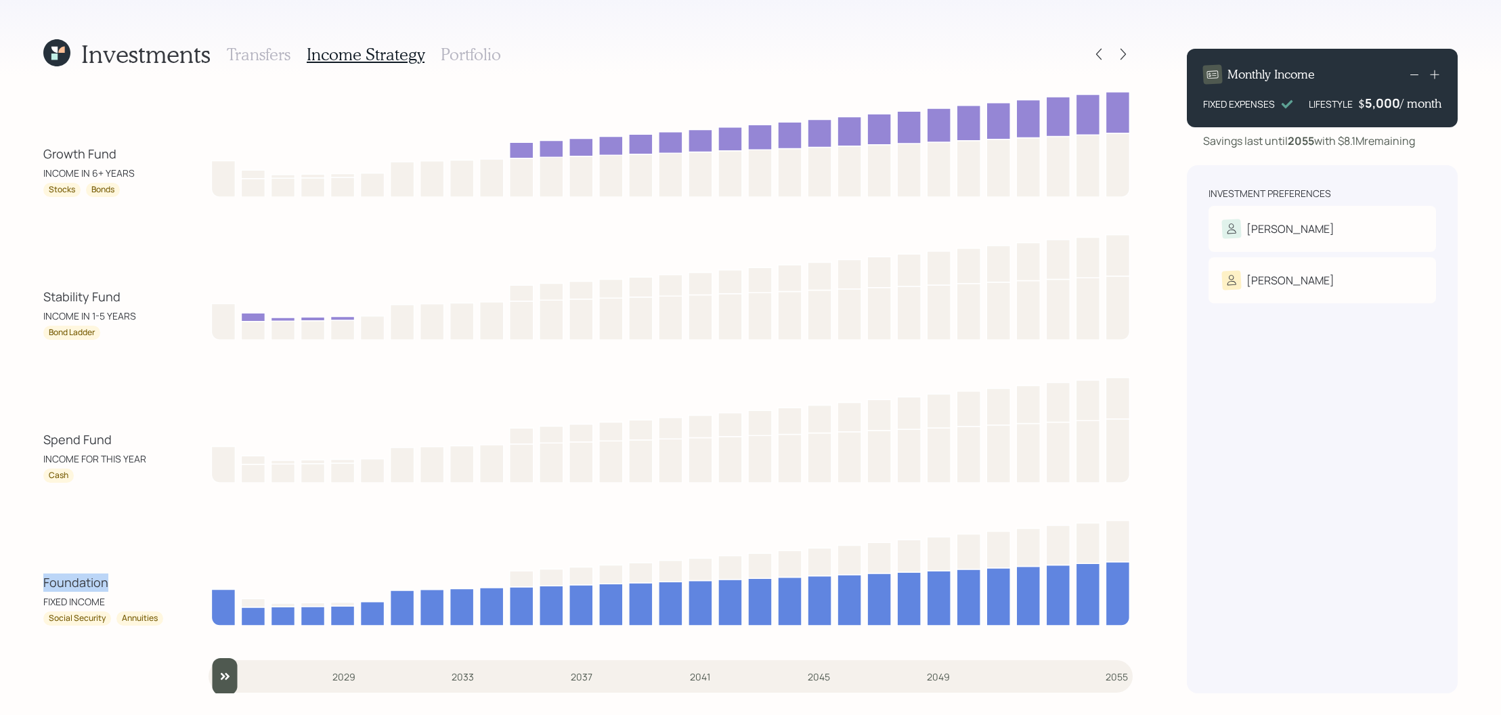
drag, startPoint x: 115, startPoint y: 584, endPoint x: 31, endPoint y: 584, distance: 84.0
click at [31, 584] on div "Investments Transfers Income Strategy Portfolio Growth Fund INCOME IN 6+ YEARS …" at bounding box center [750, 357] width 1501 height 715
click at [131, 448] on div "Spend Fund" at bounding box center [104, 440] width 122 height 18
drag, startPoint x: 129, startPoint y: 444, endPoint x: 37, endPoint y: 440, distance: 91.5
click at [37, 440] on div "Investments Transfers Income Strategy Portfolio Growth Fund INCOME IN 6+ YEARS …" at bounding box center [750, 357] width 1501 height 715
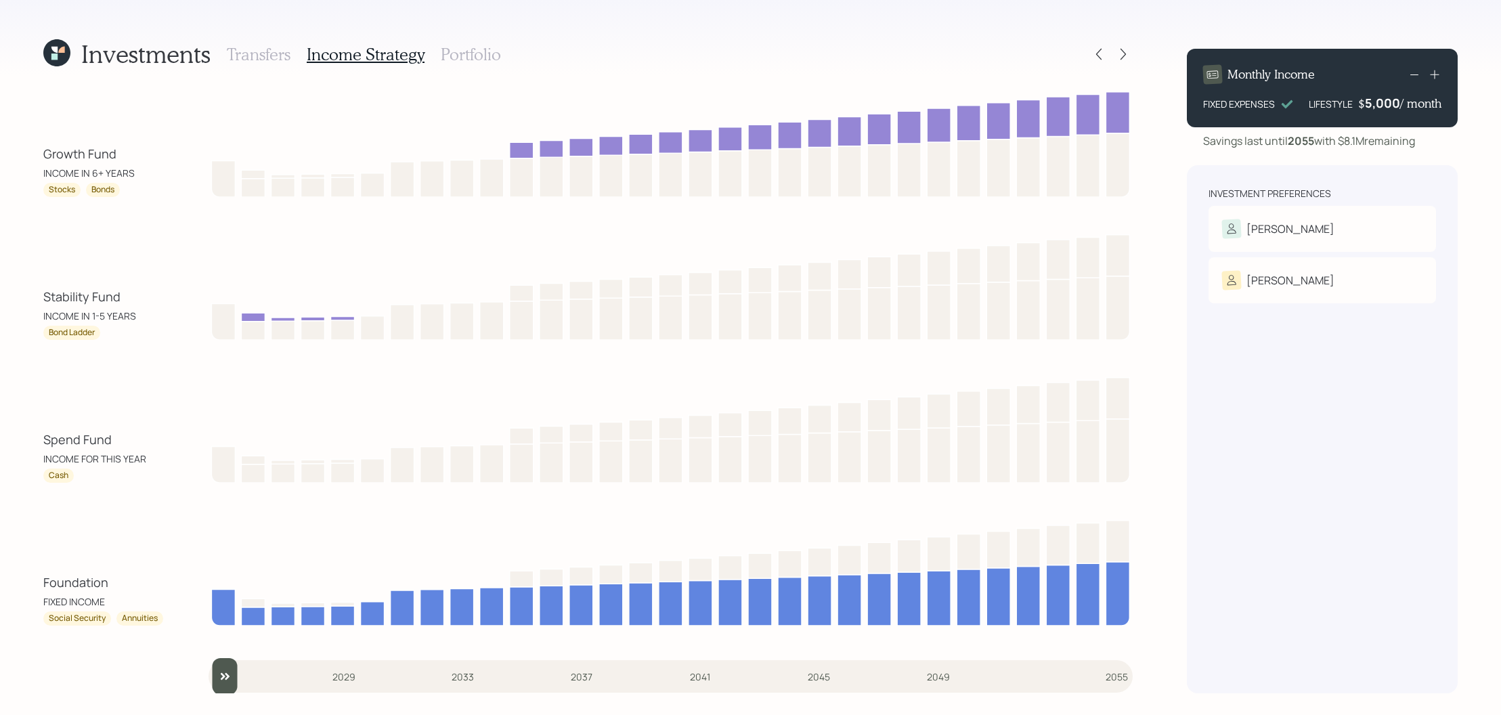
click at [109, 343] on div "Growth Fund INCOME IN 6+ YEARS Stocks Bonds Stability Fund INCOME IN 1-5 YEARS …" at bounding box center [588, 390] width 1090 height 607
drag, startPoint x: 134, startPoint y: 303, endPoint x: 32, endPoint y: 303, distance: 102.3
click at [32, 303] on div "Investments Transfers Income Strategy Portfolio Growth Fund INCOME IN 6+ YEARS …" at bounding box center [750, 357] width 1501 height 715
click at [93, 343] on div "Growth Fund INCOME IN 6+ YEARS Stocks Bonds Stability Fund INCOME IN 1-5 YEARS …" at bounding box center [588, 390] width 1090 height 607
drag, startPoint x: 132, startPoint y: 156, endPoint x: 7, endPoint y: 156, distance: 125.3
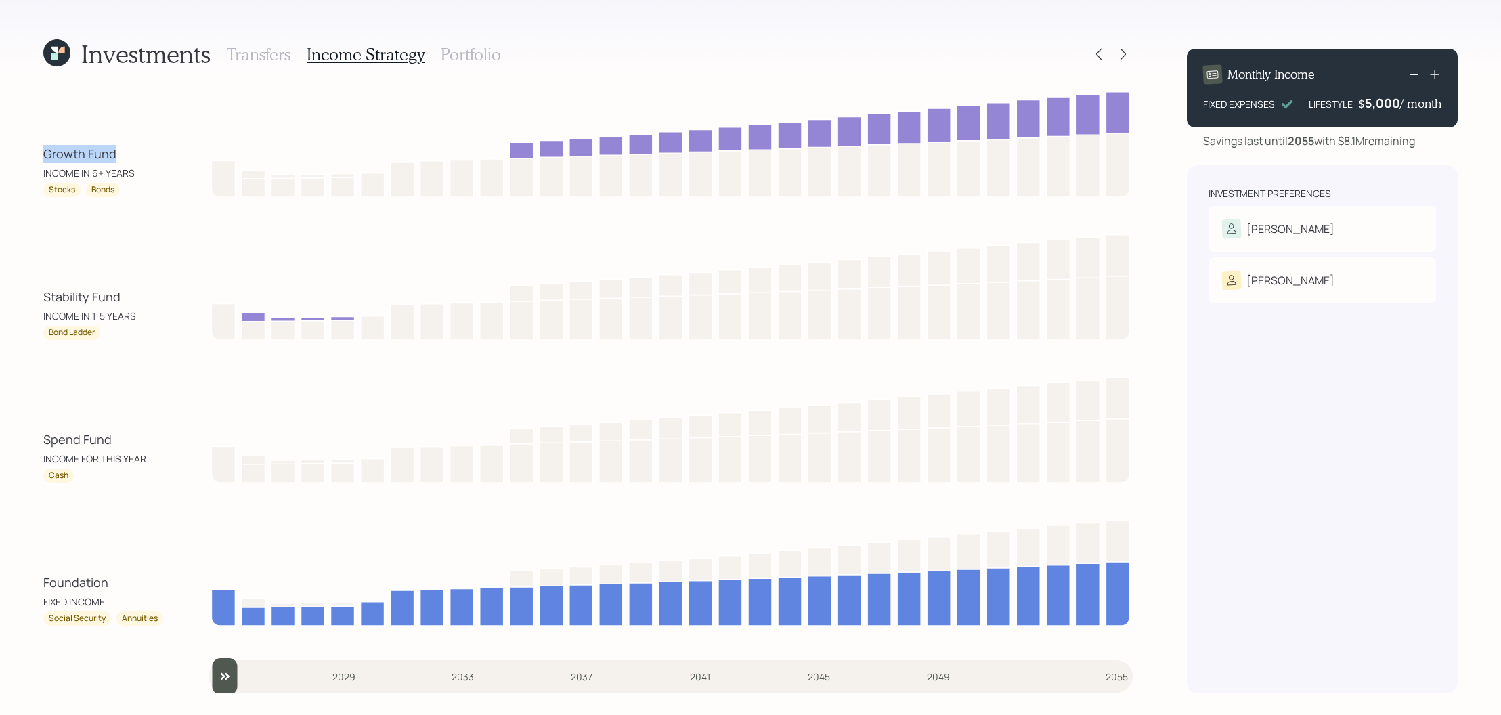
click at [7, 156] on div "Investments Transfers Income Strategy Portfolio Growth Fund INCOME IN 6+ YEARS …" at bounding box center [750, 357] width 1501 height 715
click at [83, 203] on div "Growth Fund INCOME IN 6+ YEARS Stocks Bonds Stability Fund INCOME IN 1-5 YEARS …" at bounding box center [588, 390] width 1090 height 607
drag, startPoint x: 129, startPoint y: 158, endPoint x: 35, endPoint y: 154, distance: 94.9
click at [35, 154] on div "Investments Transfers Income Strategy Portfolio Growth Fund INCOME IN 6+ YEARS …" at bounding box center [750, 357] width 1501 height 715
click at [75, 197] on div "Growth Fund INCOME IN 6+ YEARS Stocks Bonds Stability Fund INCOME IN 1-5 YEARS …" at bounding box center [588, 390] width 1090 height 607
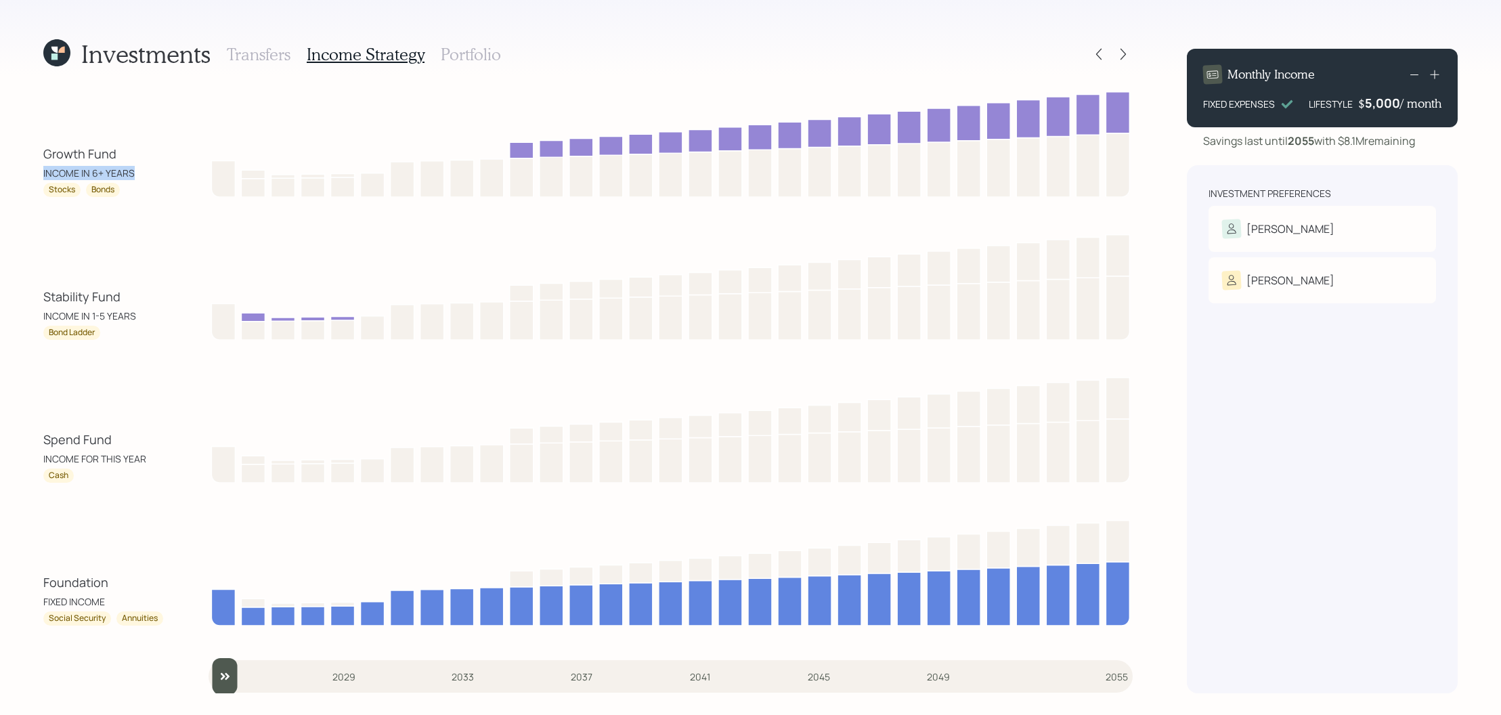
drag, startPoint x: 37, startPoint y: 173, endPoint x: 145, endPoint y: 179, distance: 108.5
click at [145, 179] on div "Investments Transfers Income Strategy Portfolio Growth Fund INCOME IN 6+ YEARS …" at bounding box center [750, 357] width 1501 height 715
click at [144, 175] on div "INCOME IN 6+ YEARS" at bounding box center [104, 173] width 122 height 14
drag, startPoint x: 133, startPoint y: 297, endPoint x: 9, endPoint y: 297, distance: 123.9
click at [9, 297] on div "Investments Transfers Income Strategy Portfolio Growth Fund INCOME IN 6+ YEARS …" at bounding box center [750, 357] width 1501 height 715
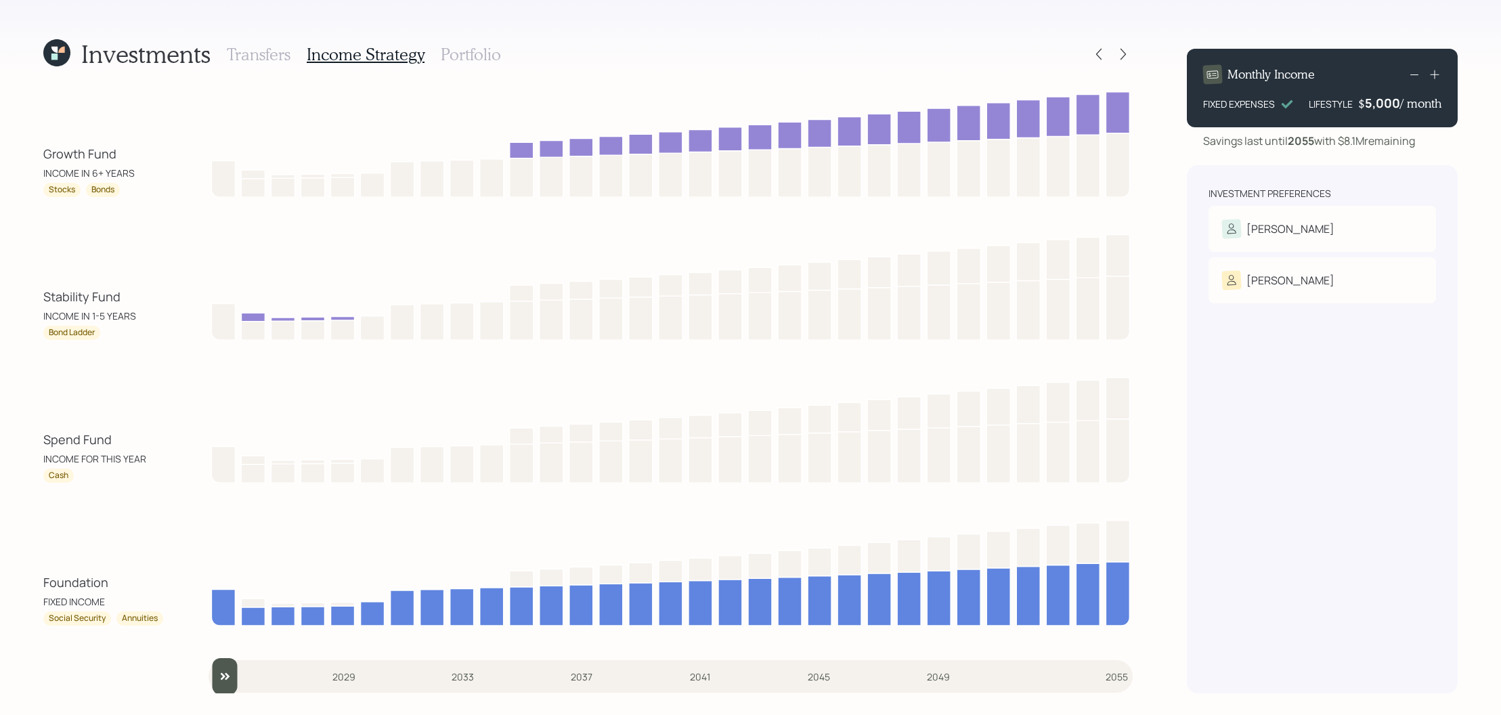
click at [110, 309] on div "INCOME IN 1-5 YEARS" at bounding box center [104, 316] width 122 height 14
drag, startPoint x: 128, startPoint y: 306, endPoint x: 38, endPoint y: 303, distance: 90.1
click at [38, 303] on div "Investments Transfers Income Strategy Portfolio Growth Fund INCOME IN 6+ YEARS …" at bounding box center [750, 357] width 1501 height 715
click at [41, 315] on div "Investments Transfers Income Strategy Portfolio Growth Fund INCOME IN 6+ YEARS …" at bounding box center [750, 357] width 1501 height 715
drag, startPoint x: 41, startPoint y: 316, endPoint x: 142, endPoint y: 320, distance: 101.0
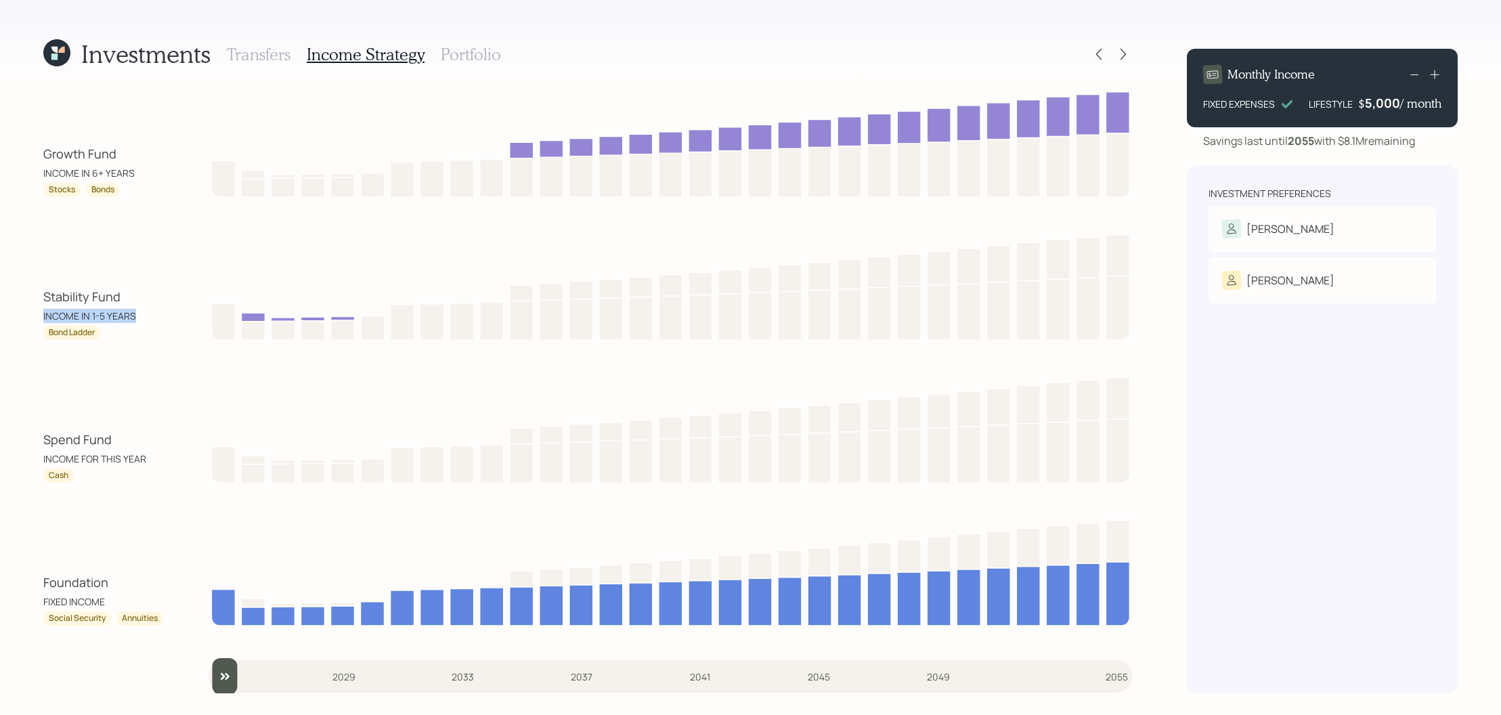
click at [142, 320] on div "Investments Transfers Income Strategy Portfolio Growth Fund INCOME IN 6+ YEARS …" at bounding box center [750, 357] width 1501 height 715
click at [142, 320] on div "INCOME IN 1-5 YEARS" at bounding box center [104, 316] width 122 height 14
drag, startPoint x: 121, startPoint y: 327, endPoint x: 55, endPoint y: 328, distance: 66.4
click at [55, 328] on div "Bond Ladder" at bounding box center [104, 333] width 122 height 14
drag, startPoint x: 37, startPoint y: 337, endPoint x: 114, endPoint y: 336, distance: 77.2
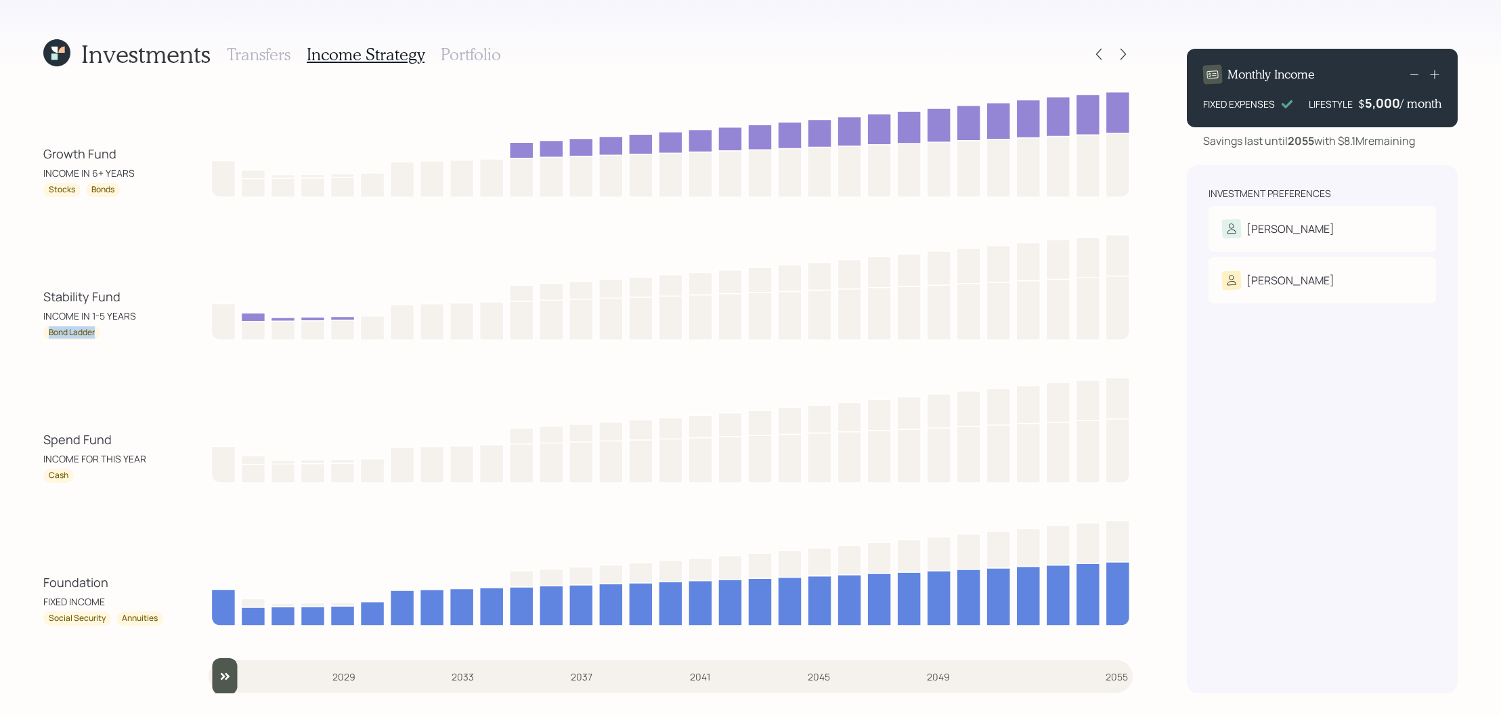
click at [114, 336] on div "Investments Transfers Income Strategy Portfolio Growth Fund INCOME IN 6+ YEARS …" at bounding box center [750, 357] width 1501 height 715
click at [228, 353] on div "Growth Fund INCOME IN 6+ YEARS Stocks Bonds Stability Fund INCOME IN 1-5 YEARS …" at bounding box center [588, 390] width 1090 height 607
type input "2026"
drag, startPoint x: 228, startPoint y: 672, endPoint x: 254, endPoint y: 671, distance: 26.4
click at [254, 671] on input "slider" at bounding box center [671, 676] width 924 height 37
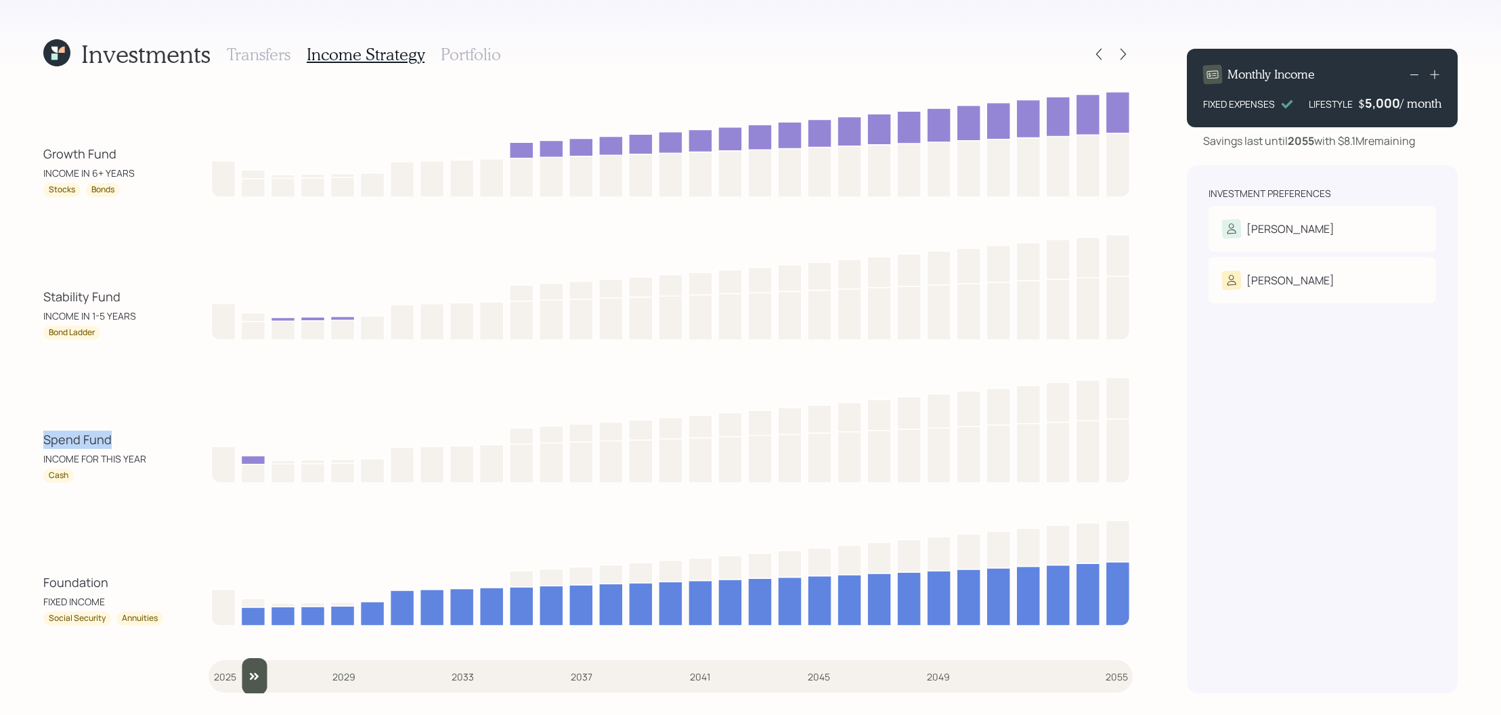
drag, startPoint x: 119, startPoint y: 431, endPoint x: 41, endPoint y: 437, distance: 78.1
click at [41, 437] on div "Investments Transfers Income Strategy Portfolio Growth Fund INCOME IN 6+ YEARS …" at bounding box center [750, 357] width 1501 height 715
click at [87, 452] on div "INCOME FOR THIS YEAR" at bounding box center [104, 459] width 122 height 14
drag, startPoint x: 124, startPoint y: 446, endPoint x: -9, endPoint y: 446, distance: 132.7
click at [0, 446] on html "Investments Transfers Income Strategy Portfolio Growth Fund INCOME IN 6+ YEARS …" at bounding box center [750, 357] width 1501 height 715
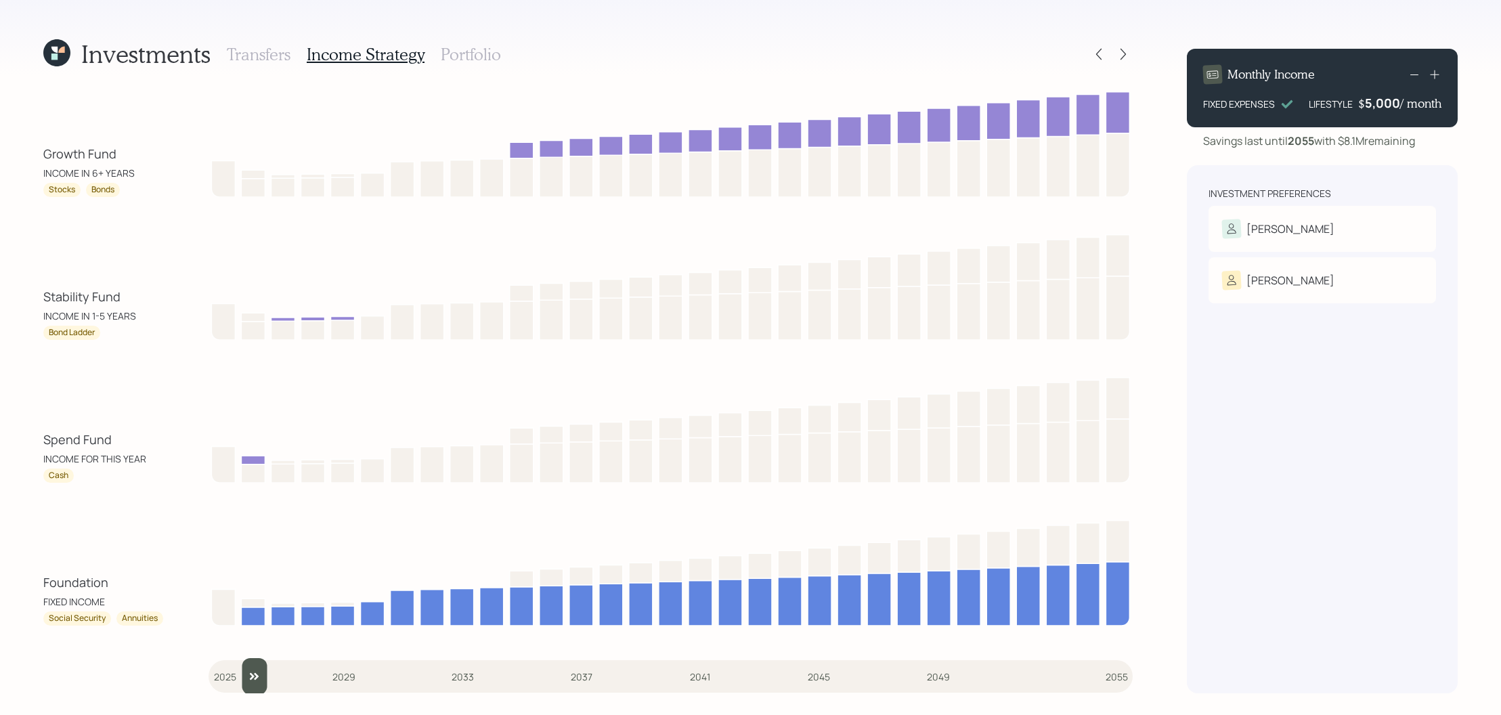
click at [58, 461] on div "INCOME FOR THIS YEAR" at bounding box center [104, 459] width 122 height 14
click at [129, 281] on div "Stability Fund INCOME IN 1-5 YEARS Bond Ladder" at bounding box center [588, 285] width 1090 height 110
drag, startPoint x: 125, startPoint y: 300, endPoint x: 33, endPoint y: 299, distance: 91.4
click at [33, 299] on div "Investments Transfers Income Strategy Portfolio Growth Fund INCOME IN 6+ YEARS …" at bounding box center [750, 357] width 1501 height 715
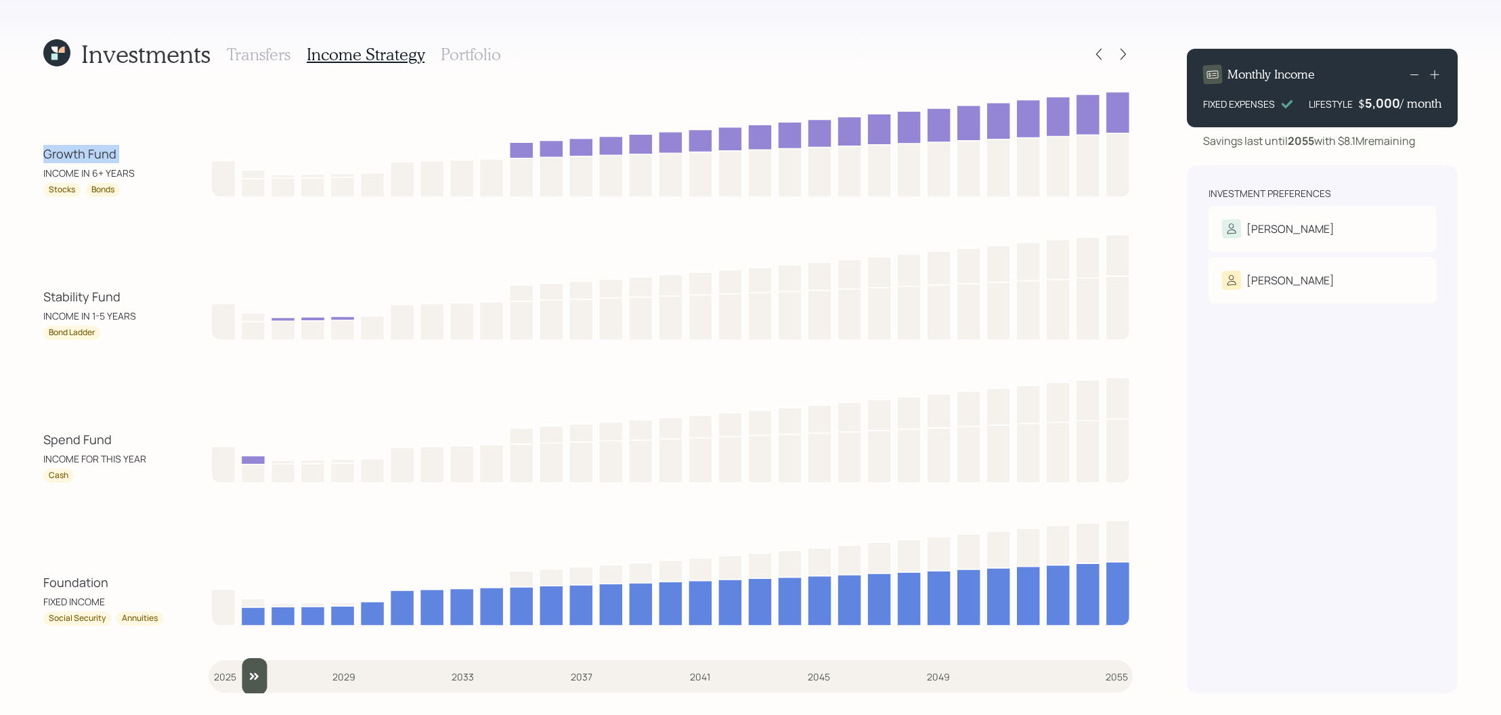
drag, startPoint x: 125, startPoint y: 165, endPoint x: 45, endPoint y: 150, distance: 80.5
click at [45, 150] on div "Growth Fund INCOME IN 6+ YEARS Stocks Bonds" at bounding box center [104, 171] width 122 height 52
click at [65, 309] on div "INCOME IN 1-5 YEARS" at bounding box center [104, 316] width 122 height 14
drag, startPoint x: 154, startPoint y: 299, endPoint x: 41, endPoint y: 299, distance: 113.1
click at [41, 299] on div "Investments Transfers Income Strategy Portfolio Growth Fund INCOME IN 6+ YEARS …" at bounding box center [750, 357] width 1501 height 715
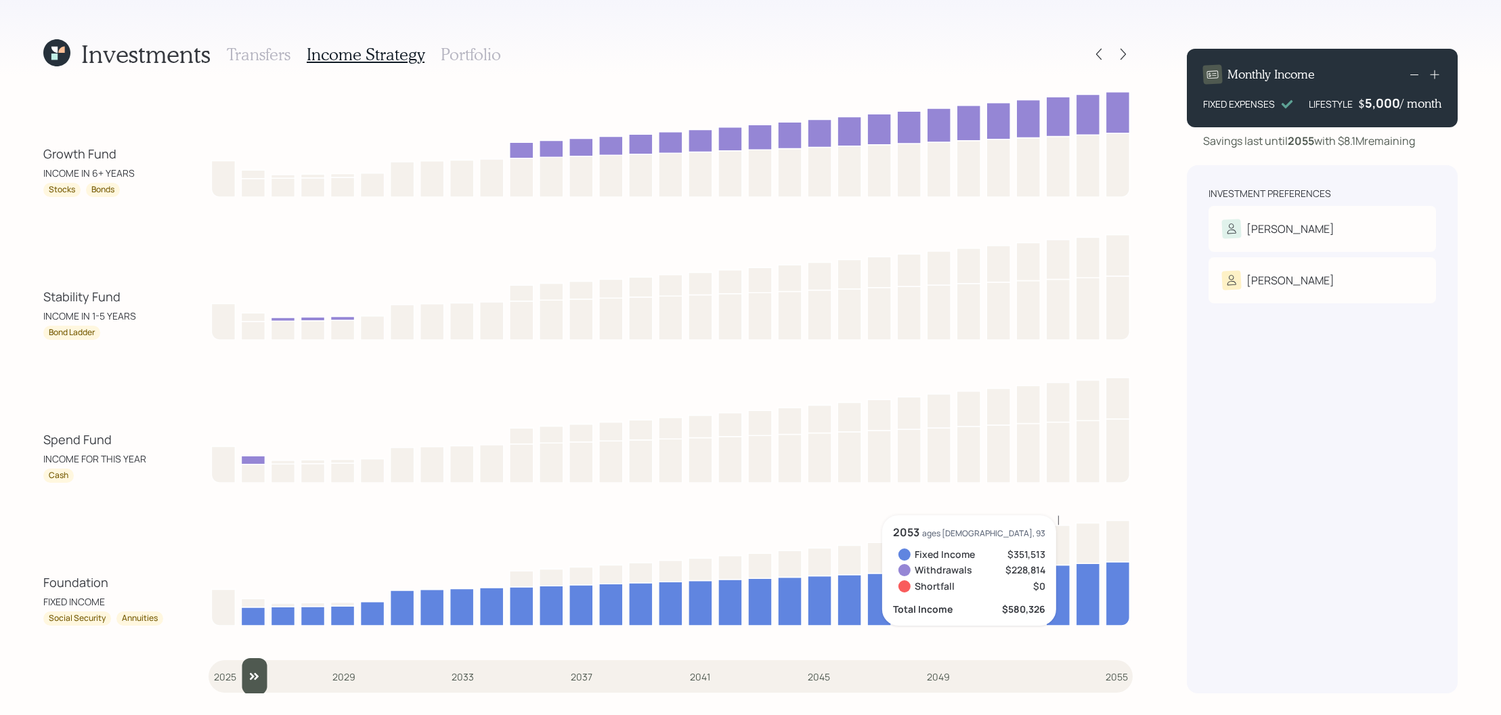
click at [468, 53] on h3 "Portfolio" at bounding box center [471, 55] width 60 height 20
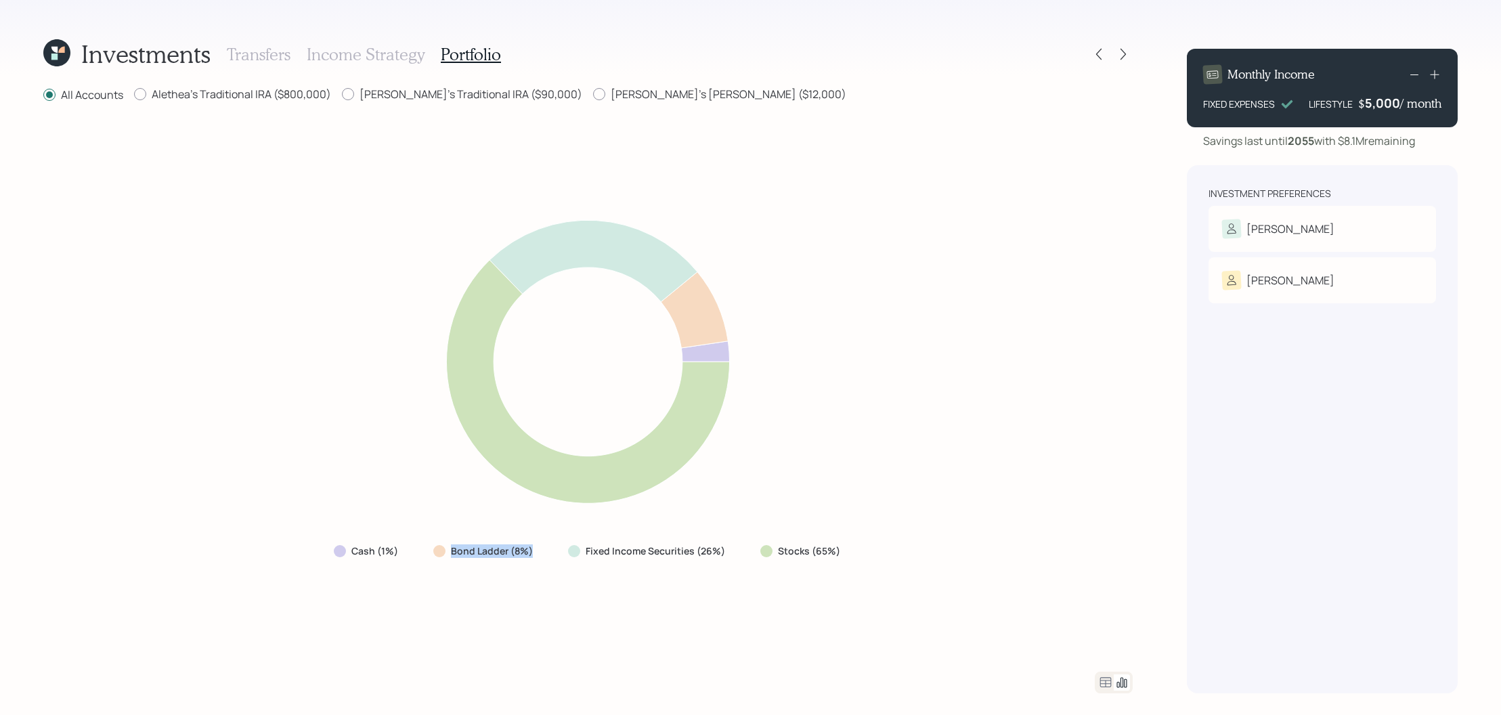
drag, startPoint x: 450, startPoint y: 552, endPoint x: 541, endPoint y: 553, distance: 90.7
click at [541, 553] on div "Bond Ladder (8%)" at bounding box center [485, 551] width 124 height 24
drag, startPoint x: 853, startPoint y: 548, endPoint x: 717, endPoint y: 551, distance: 136.1
click at [717, 551] on div "Cash (1%) Bond Ladder (8%) Fixed Income Securities (26%) Stocks (65%)" at bounding box center [588, 388] width 1090 height 536
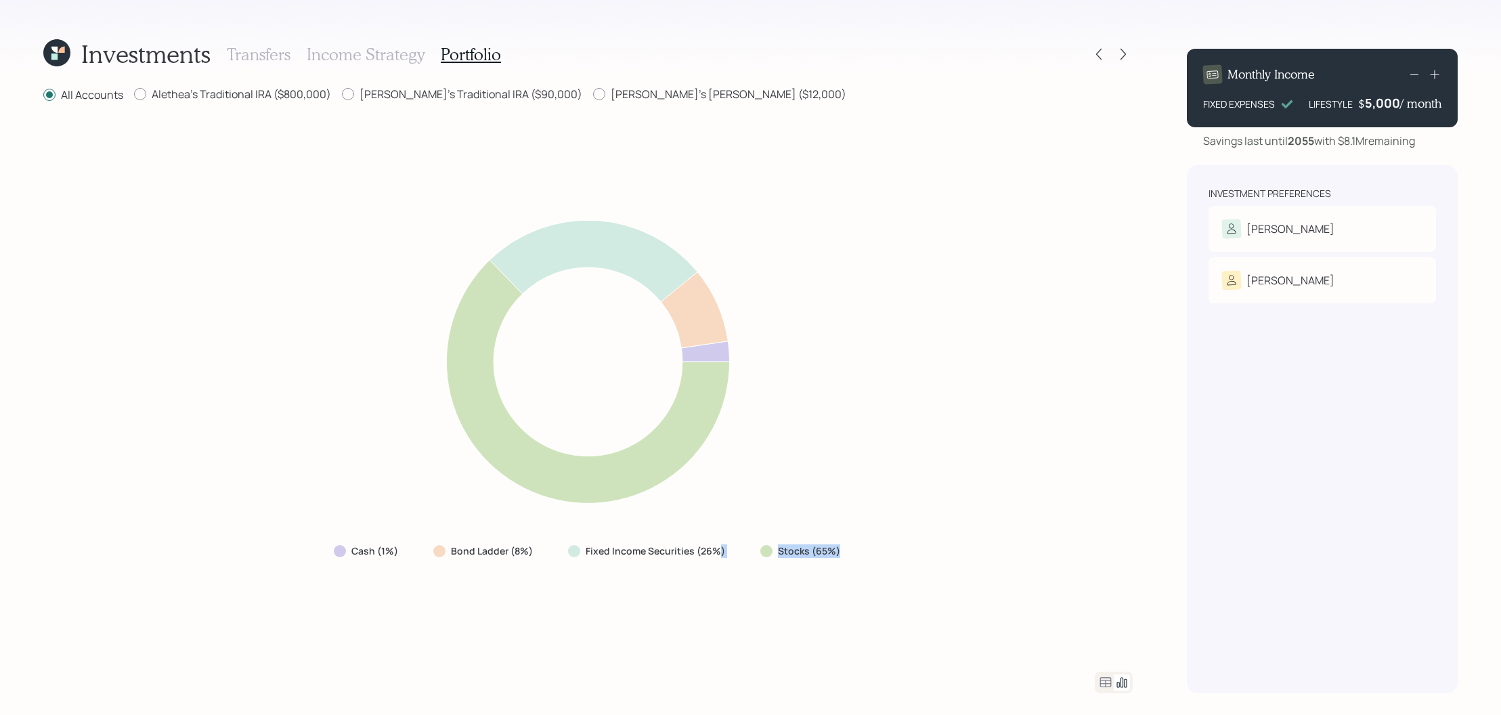
click at [825, 558] on div "Stocks (65%)" at bounding box center [802, 551] width 104 height 24
drag, startPoint x: 843, startPoint y: 558, endPoint x: 773, endPoint y: 553, distance: 69.9
click at [773, 553] on div "Stocks (65%)" at bounding box center [802, 551] width 104 height 24
drag, startPoint x: 719, startPoint y: 548, endPoint x: 580, endPoint y: 553, distance: 139.5
click at [580, 553] on div "Fixed Income Securities (26%)" at bounding box center [648, 551] width 160 height 14
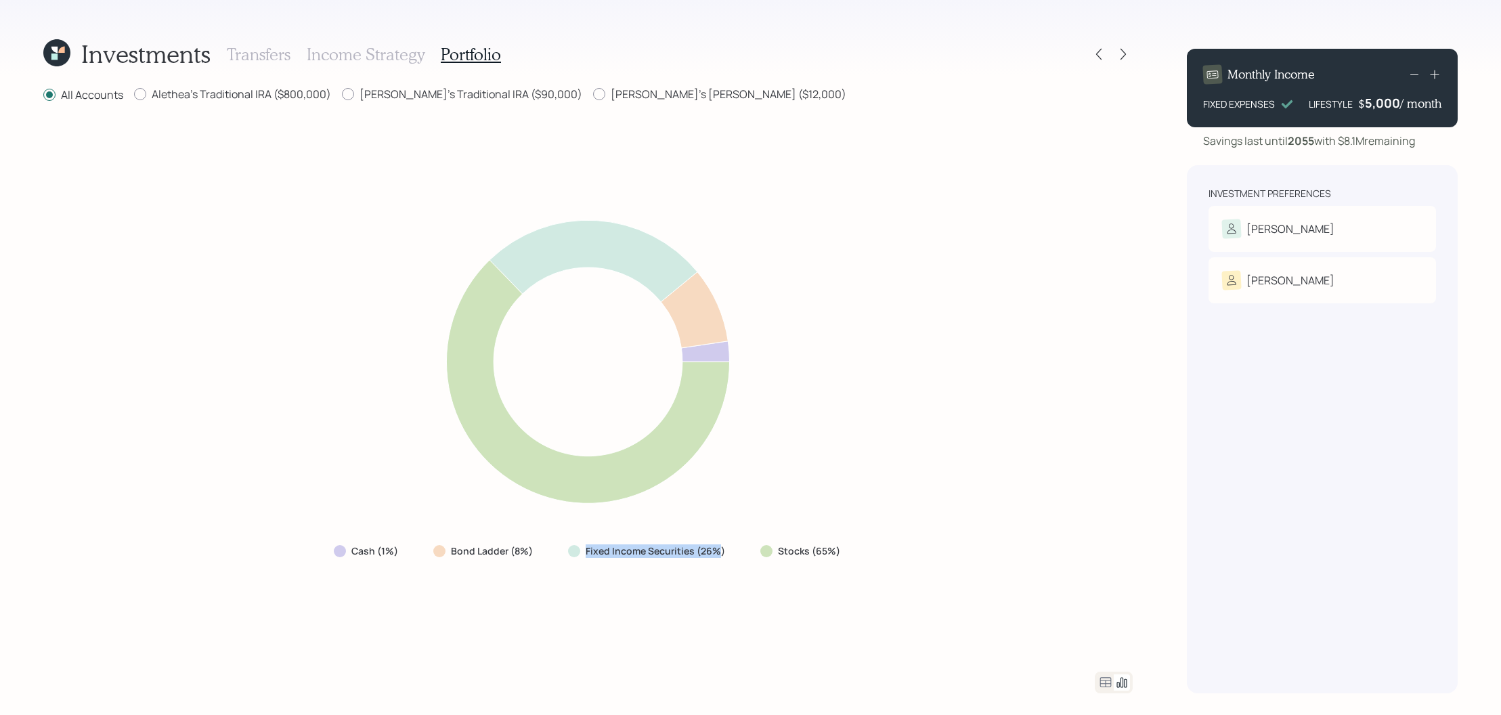
click at [580, 553] on div "Fixed Income Securities (26%)" at bounding box center [648, 551] width 160 height 14
drag, startPoint x: 540, startPoint y: 548, endPoint x: 429, endPoint y: 547, distance: 111.1
click at [429, 547] on div "Bond Ladder (8%)" at bounding box center [485, 551] width 124 height 24
drag, startPoint x: 410, startPoint y: 553, endPoint x: 303, endPoint y: 551, distance: 107.7
click at [303, 551] on div "Cash (1%) Bond Ladder (8%) Fixed Income Securities (26%) Stocks (65%)" at bounding box center [588, 388] width 1090 height 536
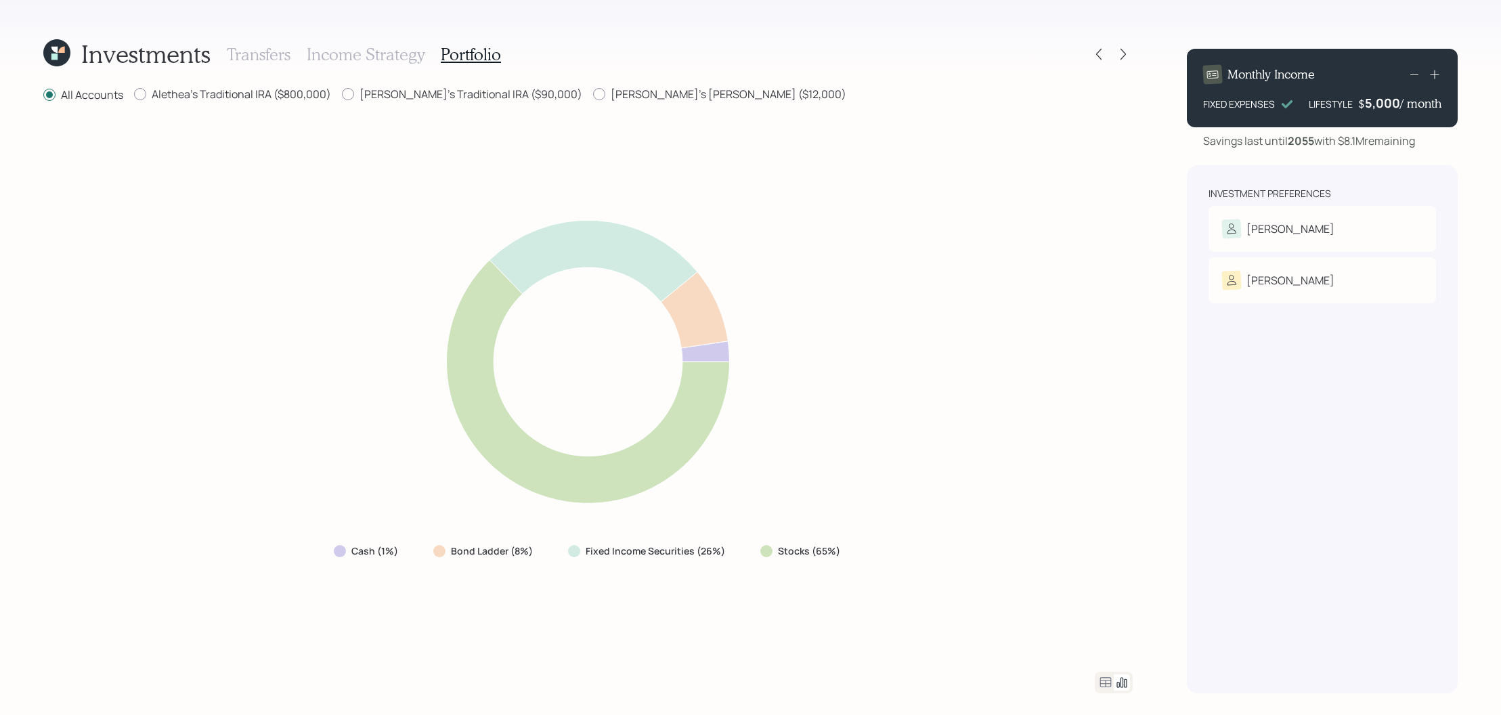
click at [292, 541] on div "Cash (1%) Bond Ladder (8%) Fixed Income Securities (26%) Stocks (65%)" at bounding box center [588, 388] width 1090 height 536
click at [1101, 678] on icon at bounding box center [1106, 682] width 12 height 10
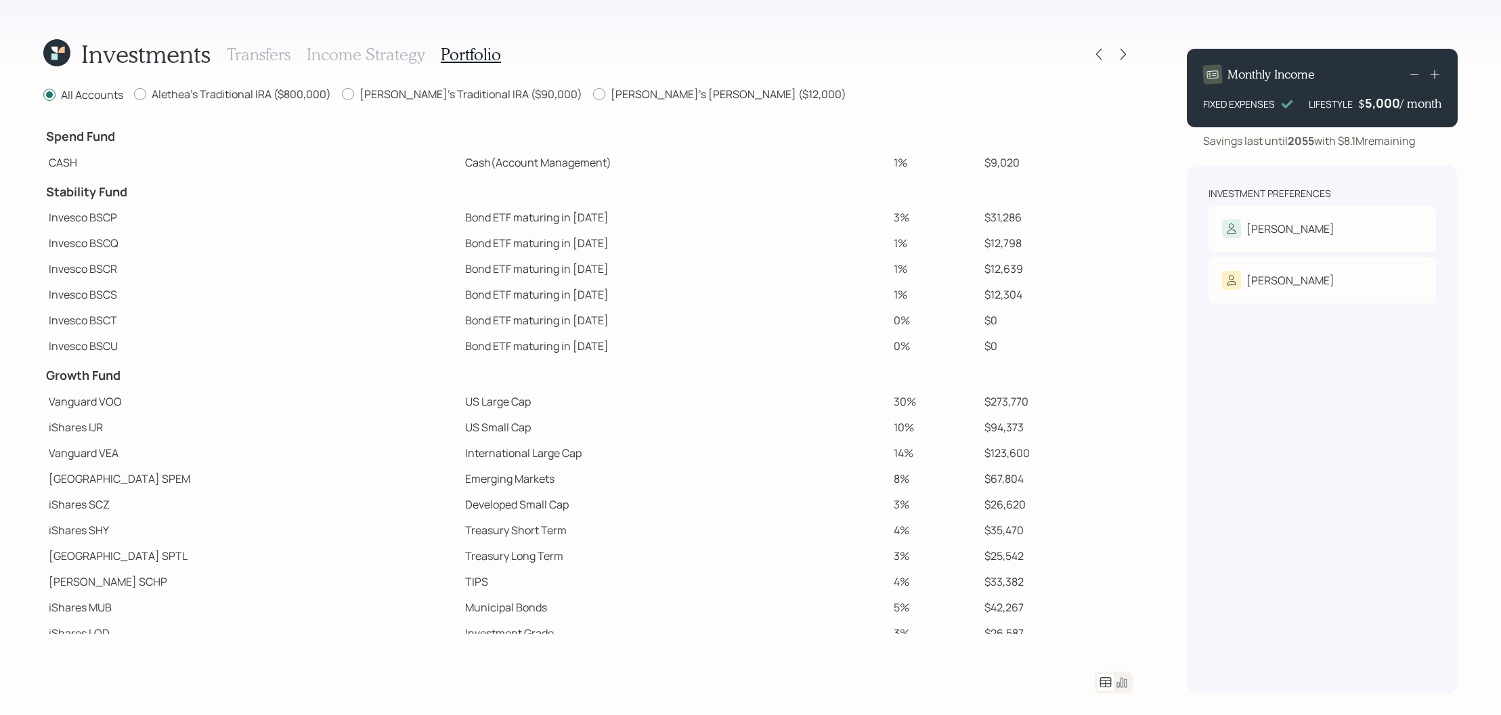
scroll to position [1, 0]
drag, startPoint x: 90, startPoint y: 156, endPoint x: 51, endPoint y: 162, distance: 39.7
click at [51, 162] on td "CASH" at bounding box center [251, 162] width 416 height 26
click at [147, 193] on h4 "Stability Fund" at bounding box center [251, 191] width 411 height 15
drag, startPoint x: 147, startPoint y: 193, endPoint x: 47, endPoint y: 194, distance: 100.2
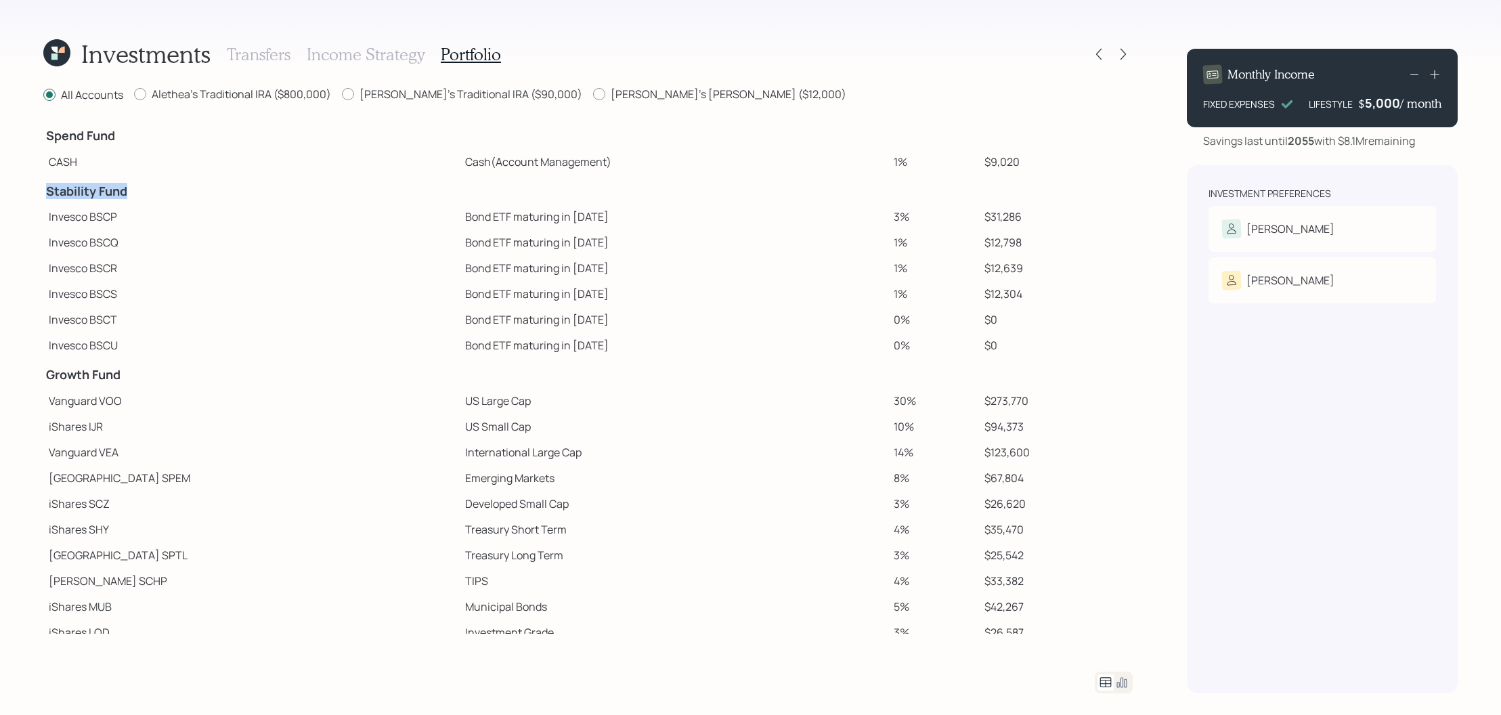
click at [47, 194] on h4 "Stability Fund" at bounding box center [251, 191] width 411 height 15
click at [81, 233] on td "Invesco BSCQ" at bounding box center [251, 243] width 416 height 26
drag, startPoint x: 1017, startPoint y: 213, endPoint x: 947, endPoint y: 217, distance: 69.9
click at [947, 217] on tr "Invesco BSCP Bond ETF maturing in [DATE] 3% $31,286" at bounding box center [588, 217] width 1090 height 26
click at [1002, 226] on td "$31,286" at bounding box center [1056, 217] width 154 height 26
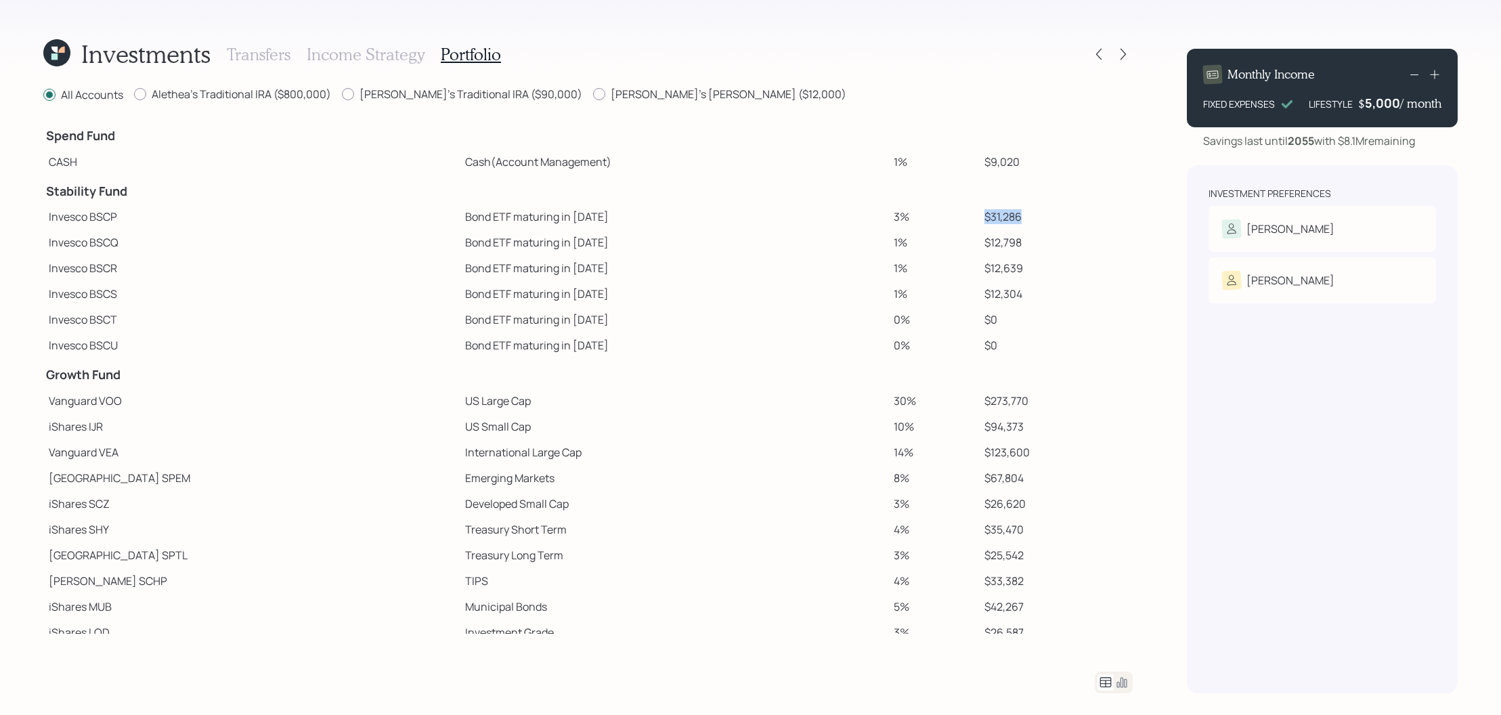
drag, startPoint x: 1002, startPoint y: 219, endPoint x: 959, endPoint y: 219, distance: 43.3
click at [979, 219] on td "$31,286" at bounding box center [1056, 217] width 154 height 26
click at [1000, 234] on td "$12,798" at bounding box center [1056, 243] width 154 height 26
drag, startPoint x: 1004, startPoint y: 213, endPoint x: 958, endPoint y: 217, distance: 46.3
click at [979, 217] on td "$31,286" at bounding box center [1056, 217] width 154 height 26
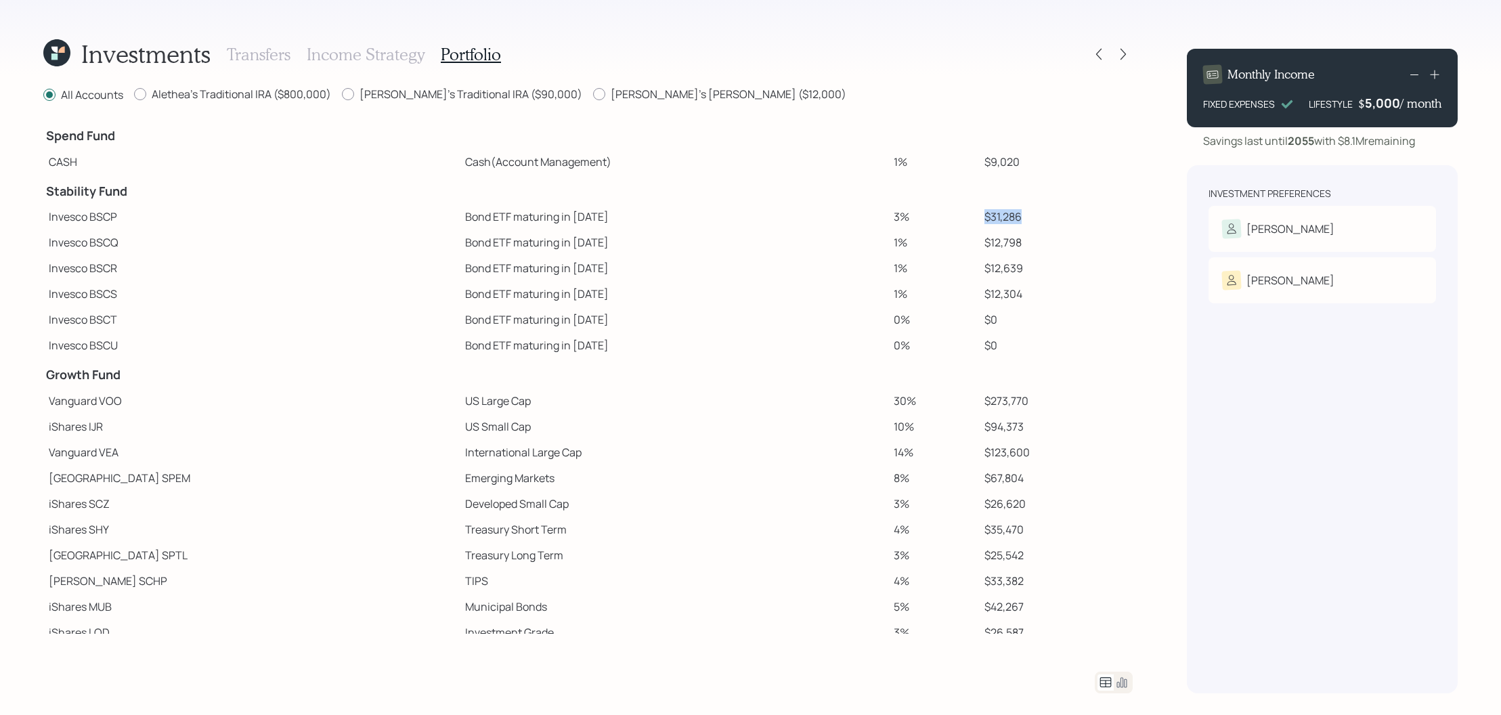
click at [979, 217] on td "$31,286" at bounding box center [1056, 217] width 154 height 26
drag, startPoint x: 1002, startPoint y: 218, endPoint x: 951, endPoint y: 220, distance: 50.8
click at [951, 220] on tr "Invesco BSCP Bond ETF maturing in [DATE] 3% $31,286" at bounding box center [588, 217] width 1090 height 26
drag, startPoint x: 1006, startPoint y: 241, endPoint x: 948, endPoint y: 251, distance: 59.1
click at [948, 251] on tr "Invesco BSCQ Bond ETF maturing in [DATE] 1% $12,798" at bounding box center [588, 243] width 1090 height 26
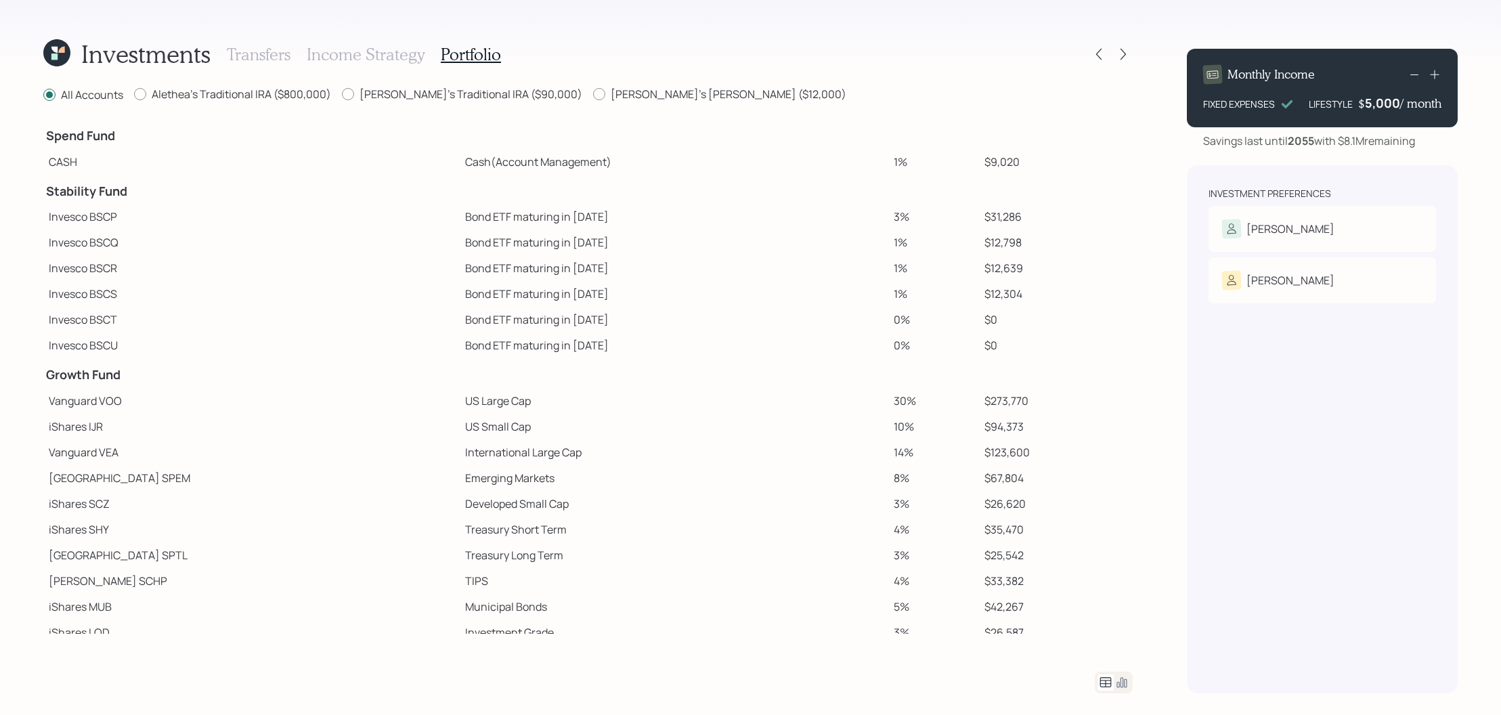
click at [984, 307] on td "$0" at bounding box center [1056, 320] width 154 height 26
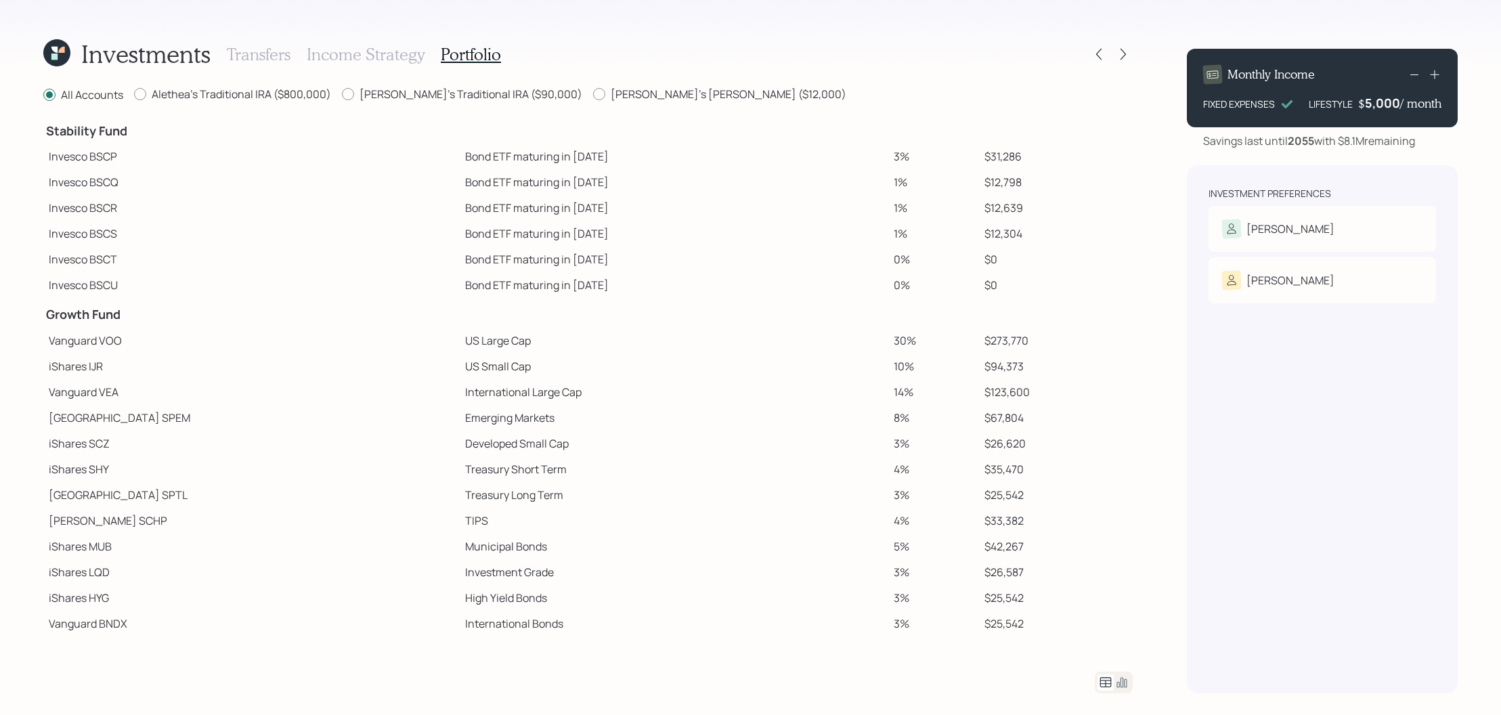
scroll to position [68, 0]
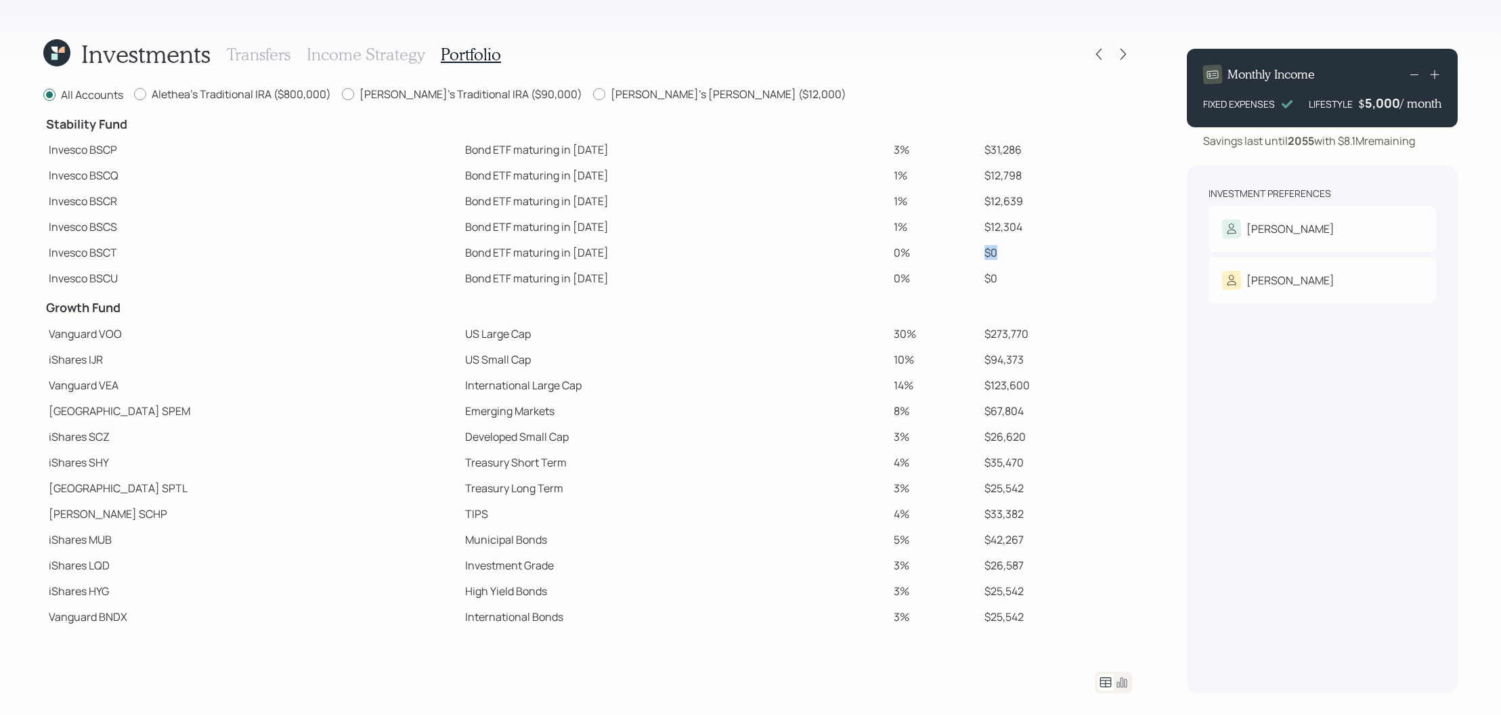
drag, startPoint x: 982, startPoint y: 257, endPoint x: 961, endPoint y: 257, distance: 21.0
click at [979, 257] on td "$0" at bounding box center [1056, 253] width 154 height 26
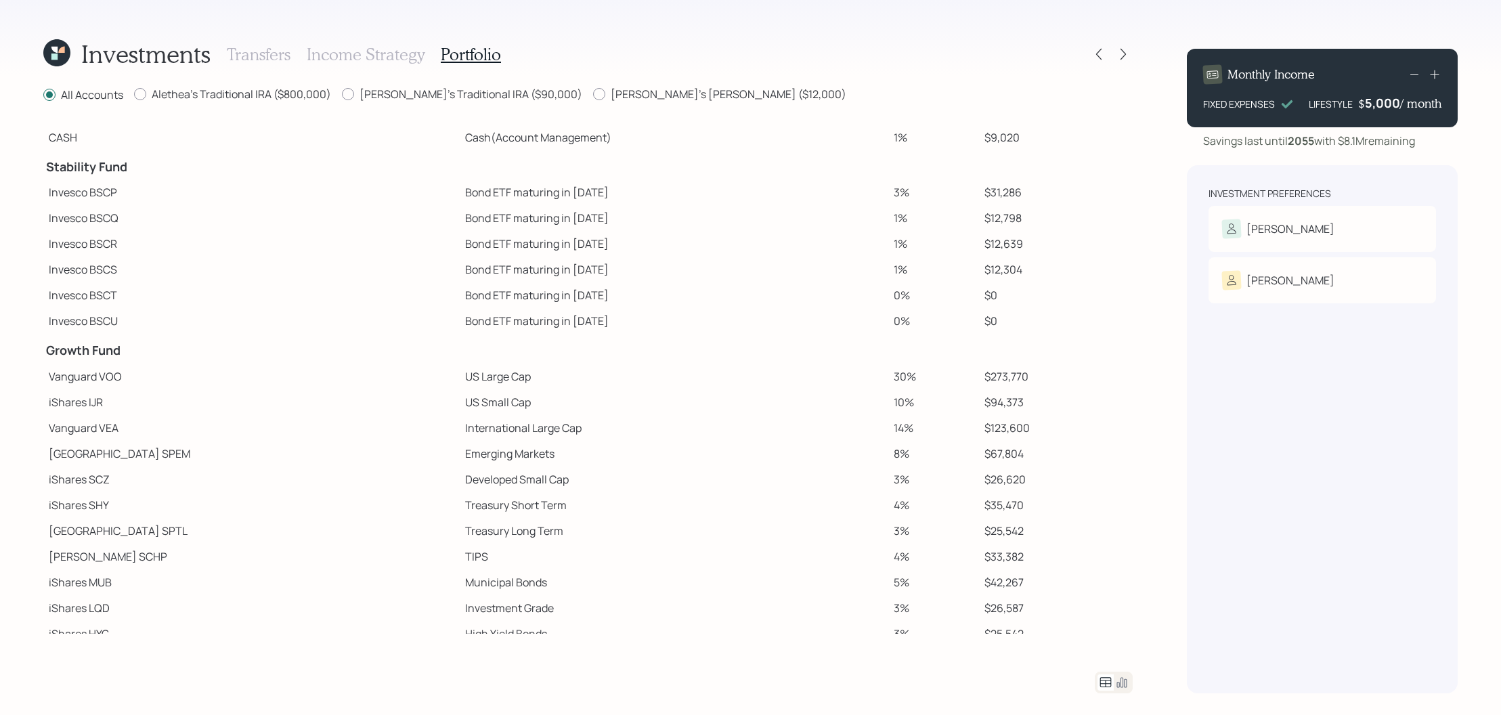
scroll to position [89, 0]
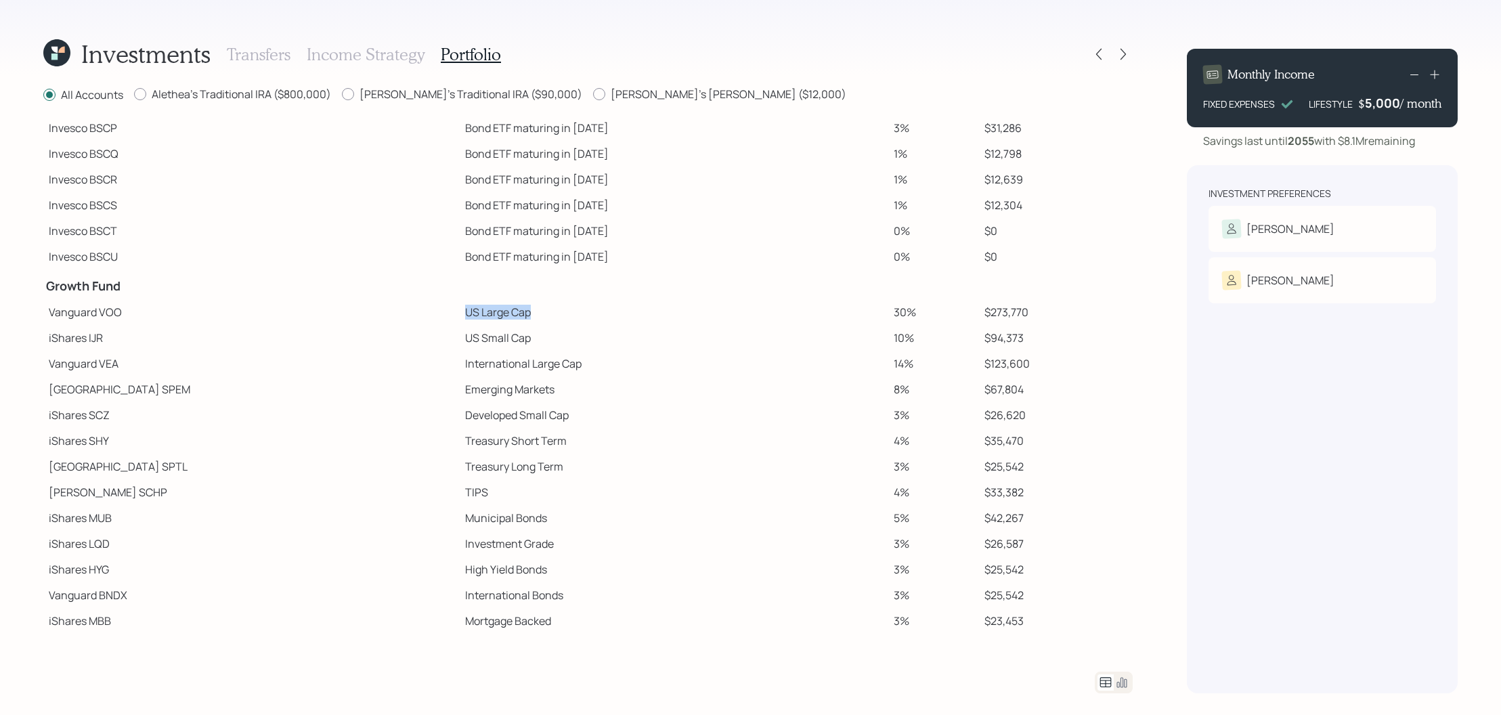
drag, startPoint x: 442, startPoint y: 311, endPoint x: 328, endPoint y: 311, distance: 113.8
click at [328, 311] on tr "Vanguard VOO US Large Cap 30% $273,770" at bounding box center [588, 312] width 1090 height 26
drag, startPoint x: 439, startPoint y: 333, endPoint x: 337, endPoint y: 335, distance: 101.6
click at [337, 335] on tr "iShares IJR US Small Cap 10% $94,373" at bounding box center [588, 338] width 1090 height 26
click at [337, 335] on td "iShares IJR" at bounding box center [251, 338] width 416 height 26
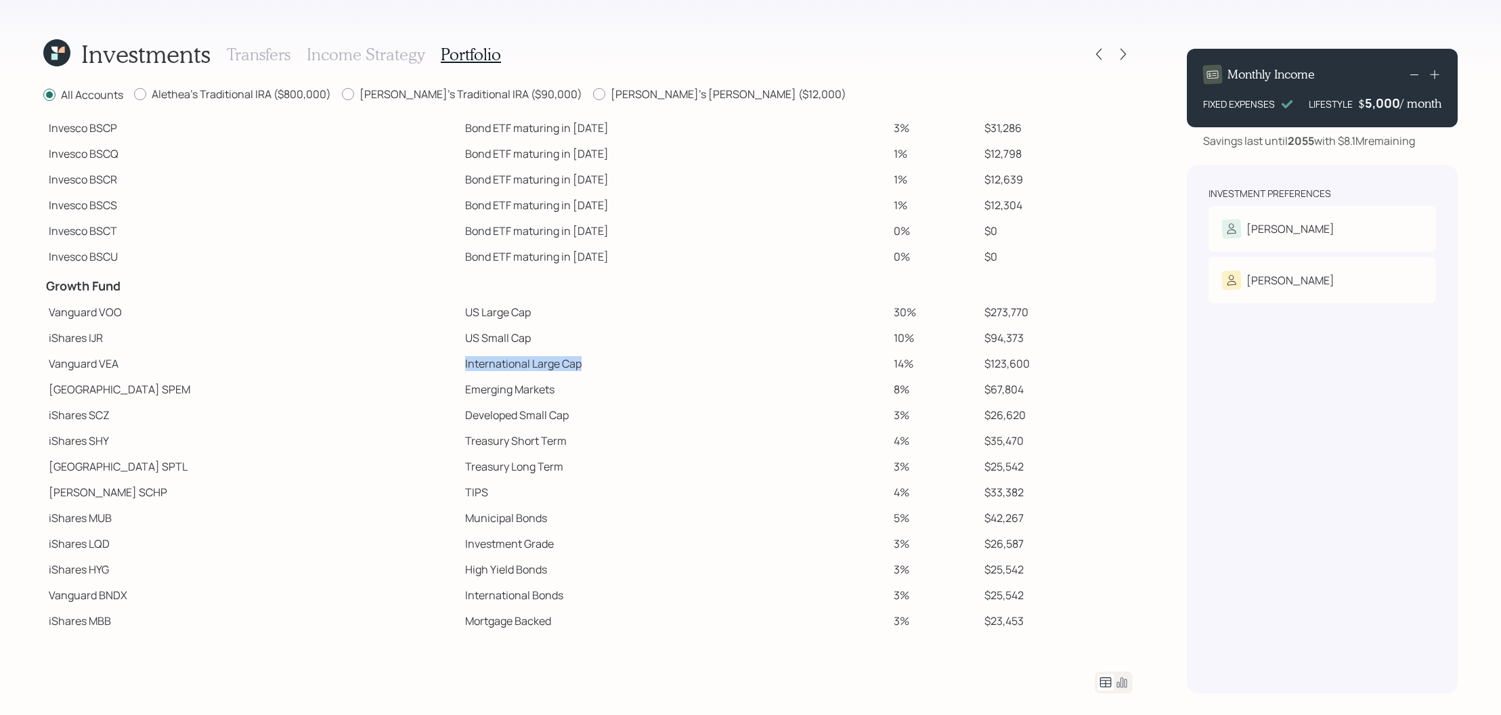
drag, startPoint x: 502, startPoint y: 370, endPoint x: 358, endPoint y: 367, distance: 144.9
click at [358, 367] on tr "Vanguard VEA International Large Cap 14% $123,600" at bounding box center [588, 364] width 1090 height 26
click at [460, 376] on td "Emerging Markets" at bounding box center [674, 389] width 429 height 26
drag, startPoint x: 482, startPoint y: 442, endPoint x: 368, endPoint y: 443, distance: 114.4
click at [460, 443] on td "Treasury Short Term" at bounding box center [674, 441] width 429 height 26
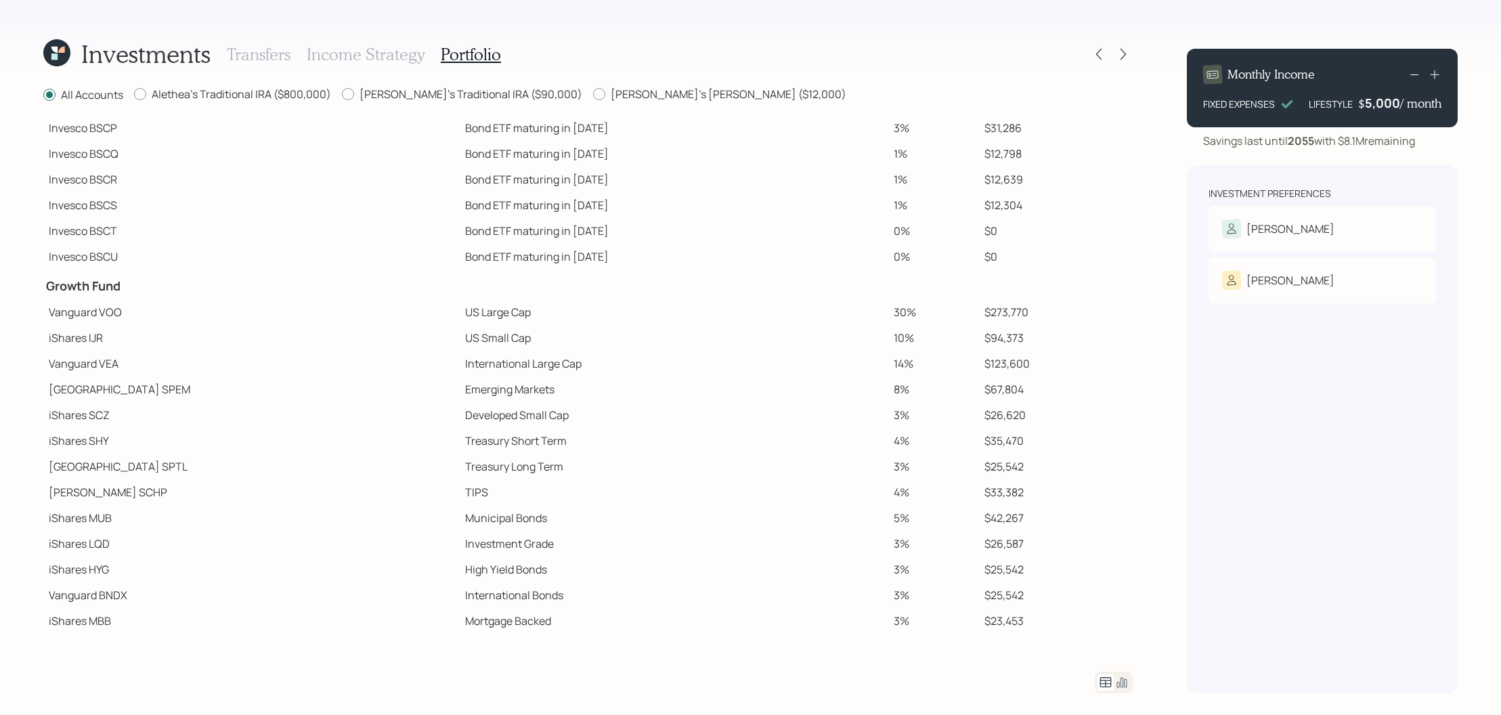
click at [460, 481] on td "TIPS" at bounding box center [674, 492] width 429 height 26
drag, startPoint x: 358, startPoint y: 441, endPoint x: 499, endPoint y: 444, distance: 140.9
click at [499, 444] on tr "iShares SHY Treasury Short Term 4% $35,470" at bounding box center [588, 441] width 1090 height 26
click at [493, 462] on td "Treasury Long Term" at bounding box center [674, 467] width 429 height 26
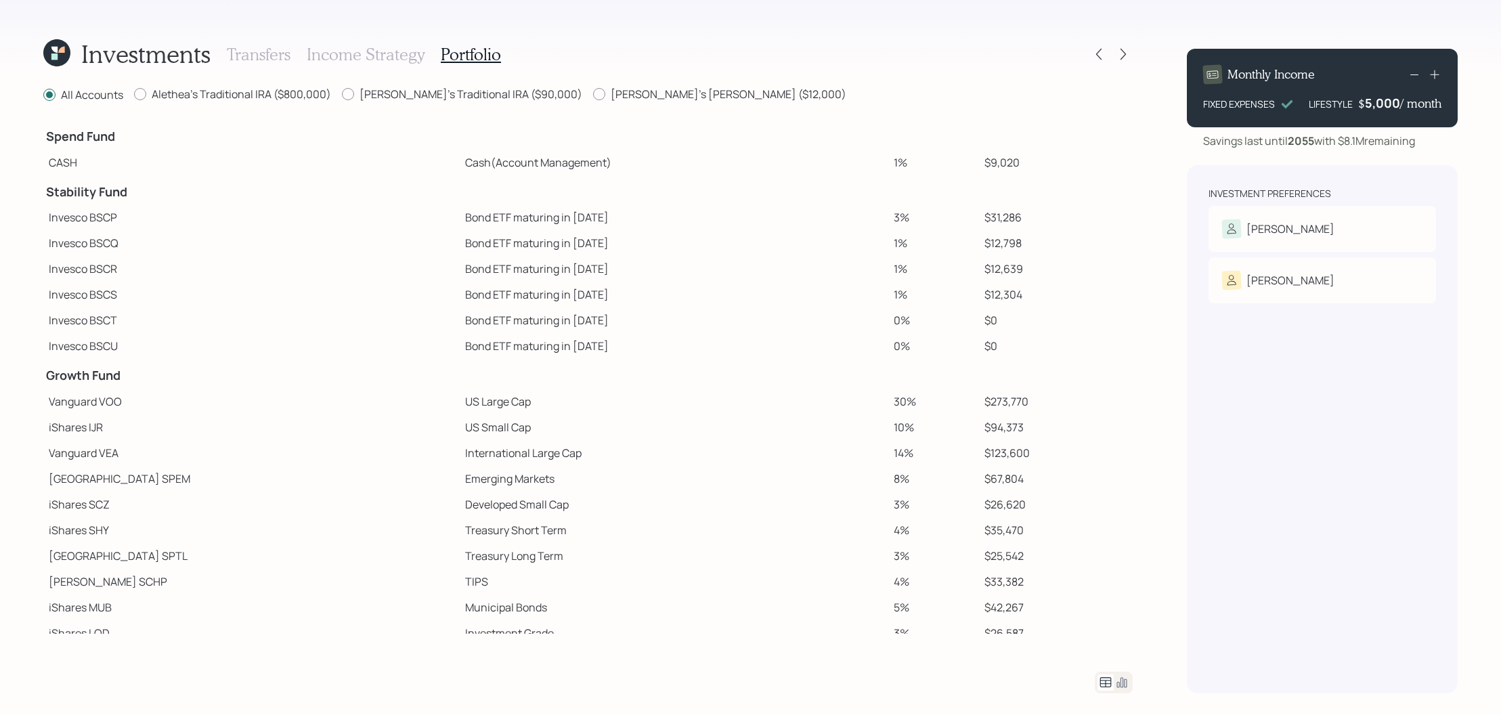
click at [1121, 683] on icon at bounding box center [1122, 682] width 16 height 16
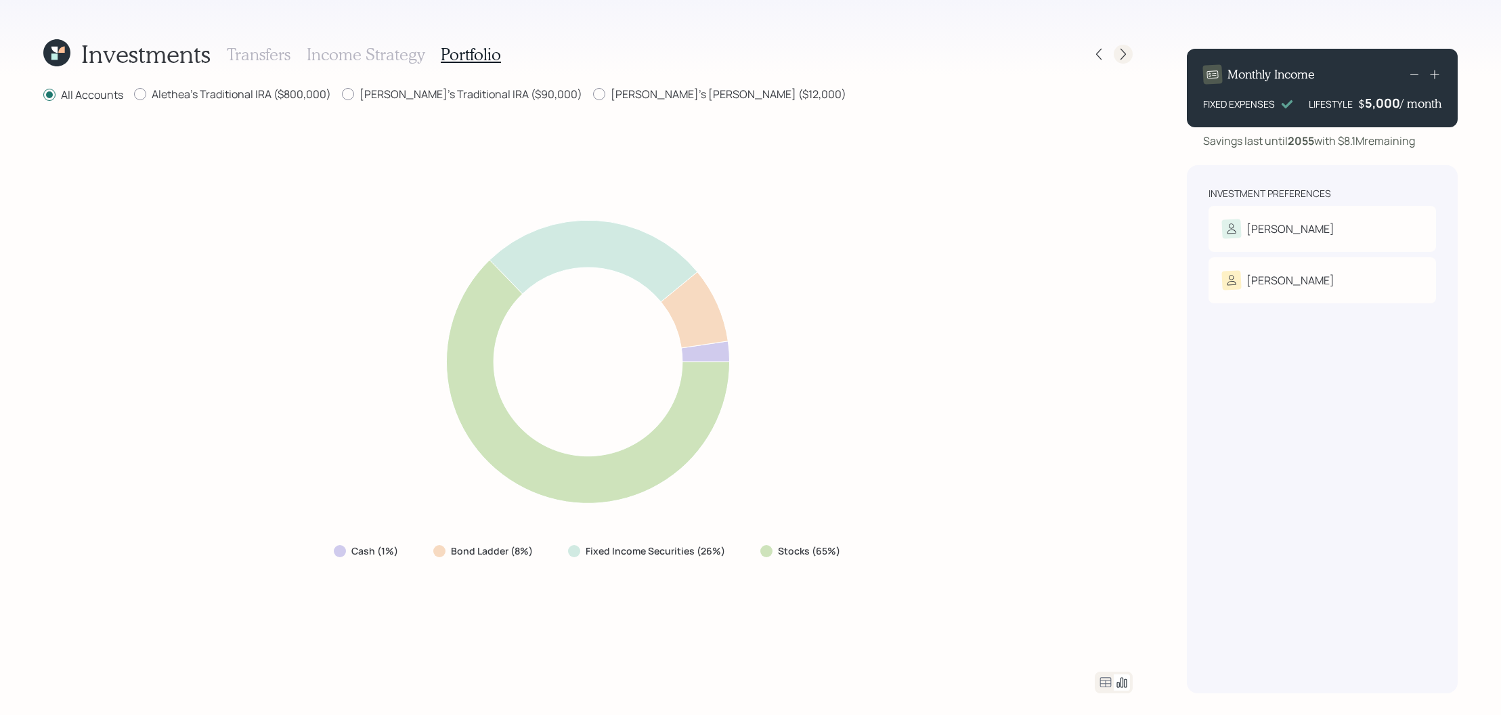
click at [1120, 52] on icon at bounding box center [1124, 54] width 14 height 14
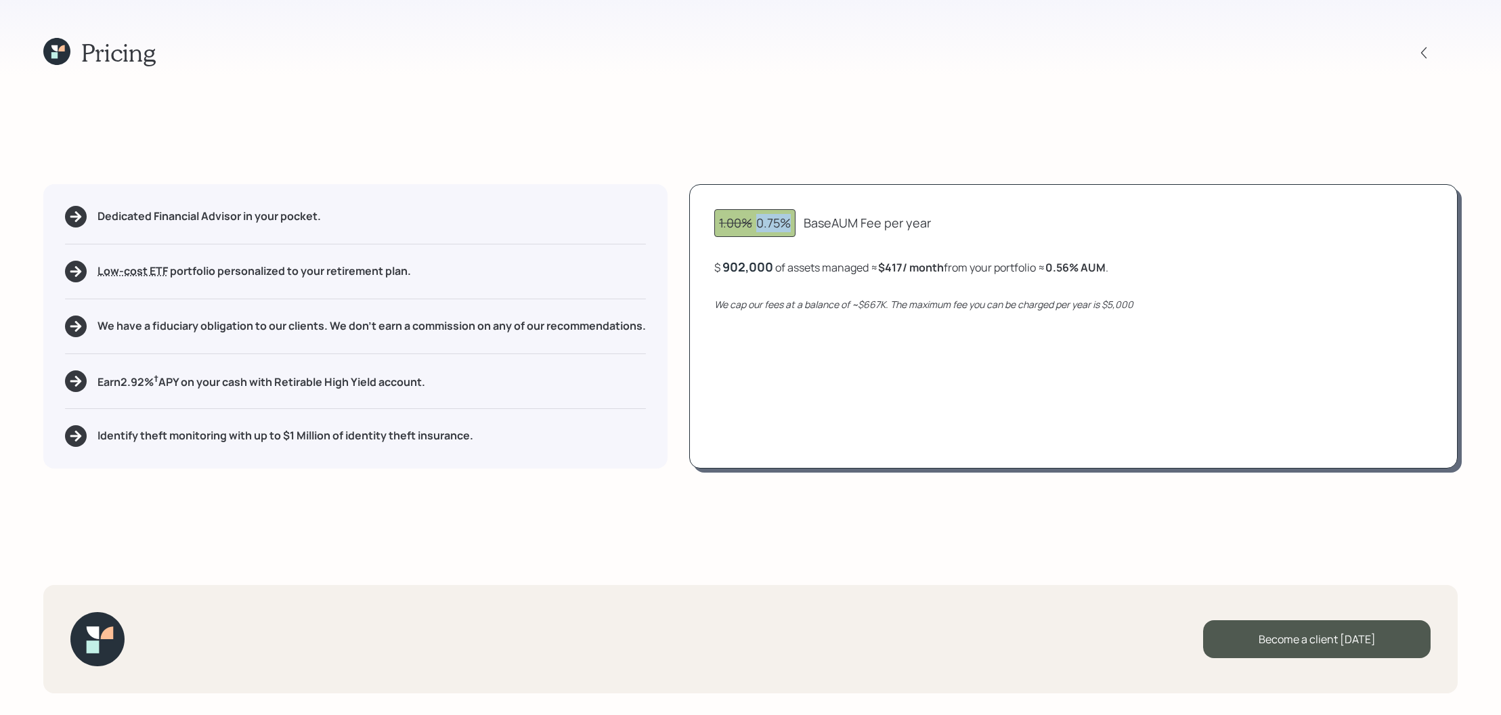
drag, startPoint x: 790, startPoint y: 227, endPoint x: 756, endPoint y: 230, distance: 34.0
click at [756, 230] on div "1.00% 0.75%" at bounding box center [755, 223] width 72 height 18
click at [783, 300] on icon "We cap our fees at a balance of ~$667K. The maximum fee you can be charged per …" at bounding box center [923, 304] width 419 height 13
drag, startPoint x: 886, startPoint y: 305, endPoint x: 859, endPoint y: 304, distance: 27.1
click at [859, 304] on icon "We cap our fees at a balance of ~$667K. The maximum fee you can be charged per …" at bounding box center [923, 304] width 419 height 13
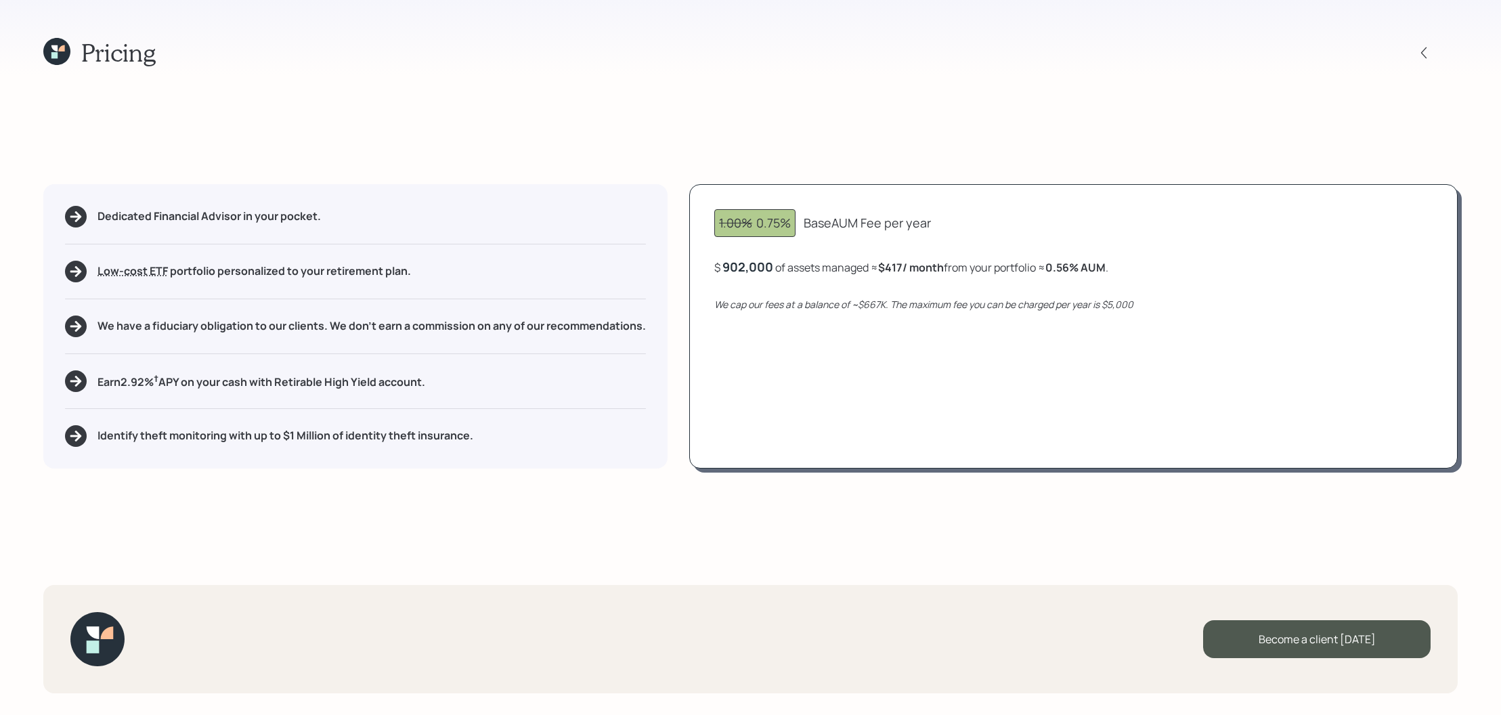
click at [869, 336] on div "1.00% 0.75% Base AUM Fee per year $ 902,000 of assets managed ≈ $417 / month fr…" at bounding box center [1073, 326] width 769 height 284
drag, startPoint x: 1159, startPoint y: 311, endPoint x: 1102, endPoint y: 311, distance: 56.2
click at [1102, 311] on div "We cap our fees at a balance of ~$667K. The maximum fee you can be charged per …" at bounding box center [1073, 304] width 718 height 14
drag, startPoint x: 907, startPoint y: 266, endPoint x: 884, endPoint y: 268, distance: 22.4
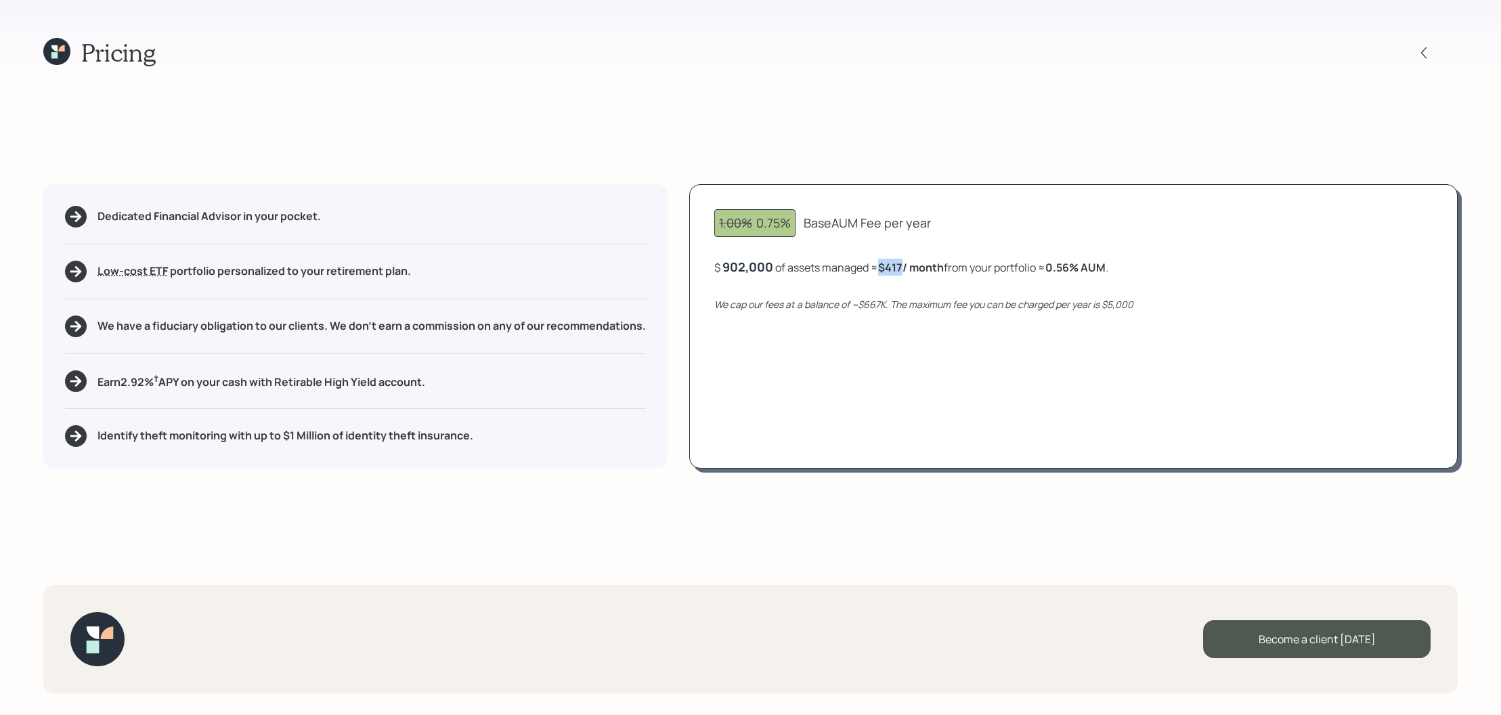
click at [884, 268] on b "$417 / month" at bounding box center [911, 267] width 66 height 15
click at [972, 306] on icon "We cap our fees at a balance of ~$667K. The maximum fee you can be charged per …" at bounding box center [923, 304] width 419 height 13
drag, startPoint x: 1125, startPoint y: 271, endPoint x: 1046, endPoint y: 272, distance: 79.2
click at [1046, 272] on div "$ 902,000 of assets managed ≈ $417 / month from your portfolio ≈ 0.56 % AUM ." at bounding box center [1073, 267] width 718 height 17
click at [907, 415] on div "1.00% 0.75% Base AUM Fee per year $ 902,000 of assets managed ≈ $417 / month fr…" at bounding box center [1073, 326] width 769 height 284
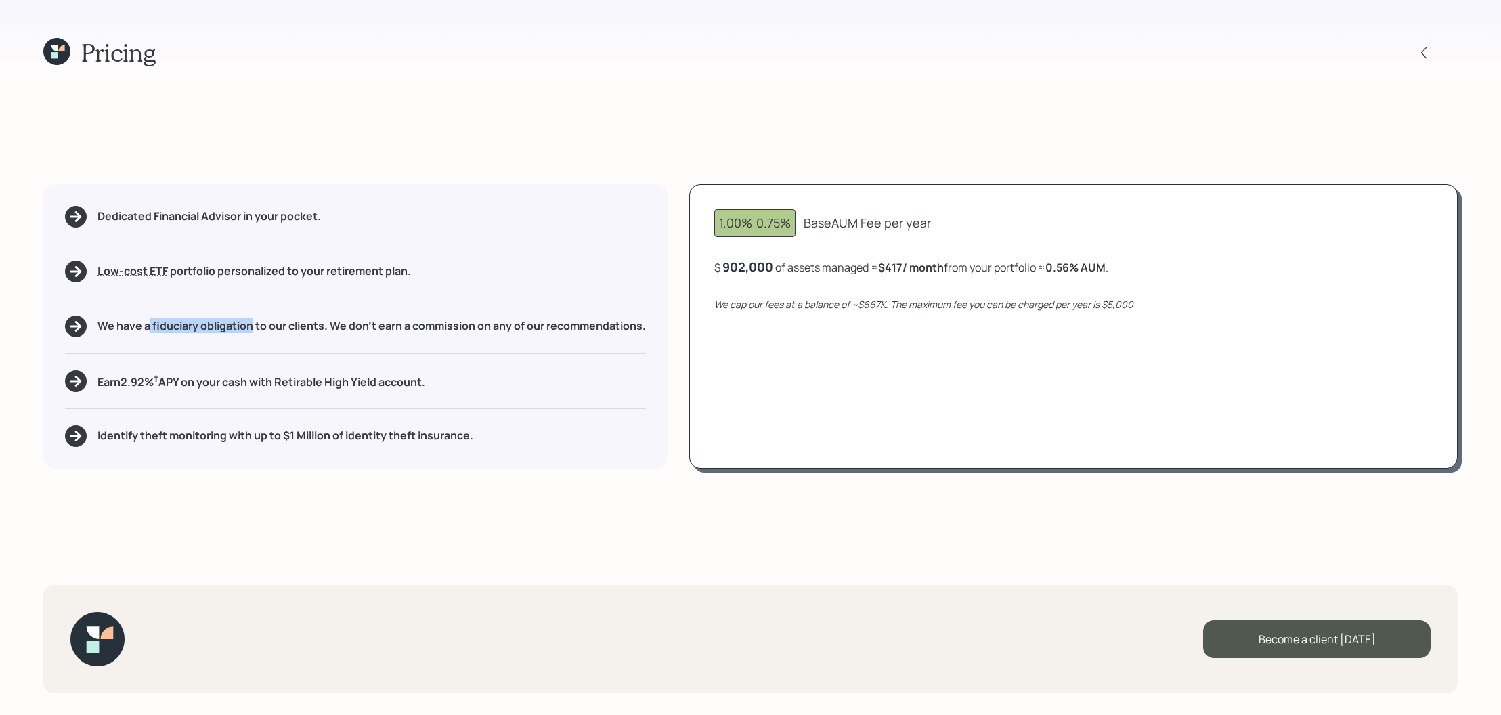
drag, startPoint x: 149, startPoint y: 330, endPoint x: 254, endPoint y: 321, distance: 105.3
click at [254, 321] on h5 "We have a fiduciary obligation to our clients. We don't earn a commission on an…" at bounding box center [372, 326] width 548 height 13
click at [340, 345] on div "Dedicated Financial Advisor in your pocket. Low-cost ETF Retirable uses diversi…" at bounding box center [355, 326] width 624 height 284
